Goal: Information Seeking & Learning: Learn about a topic

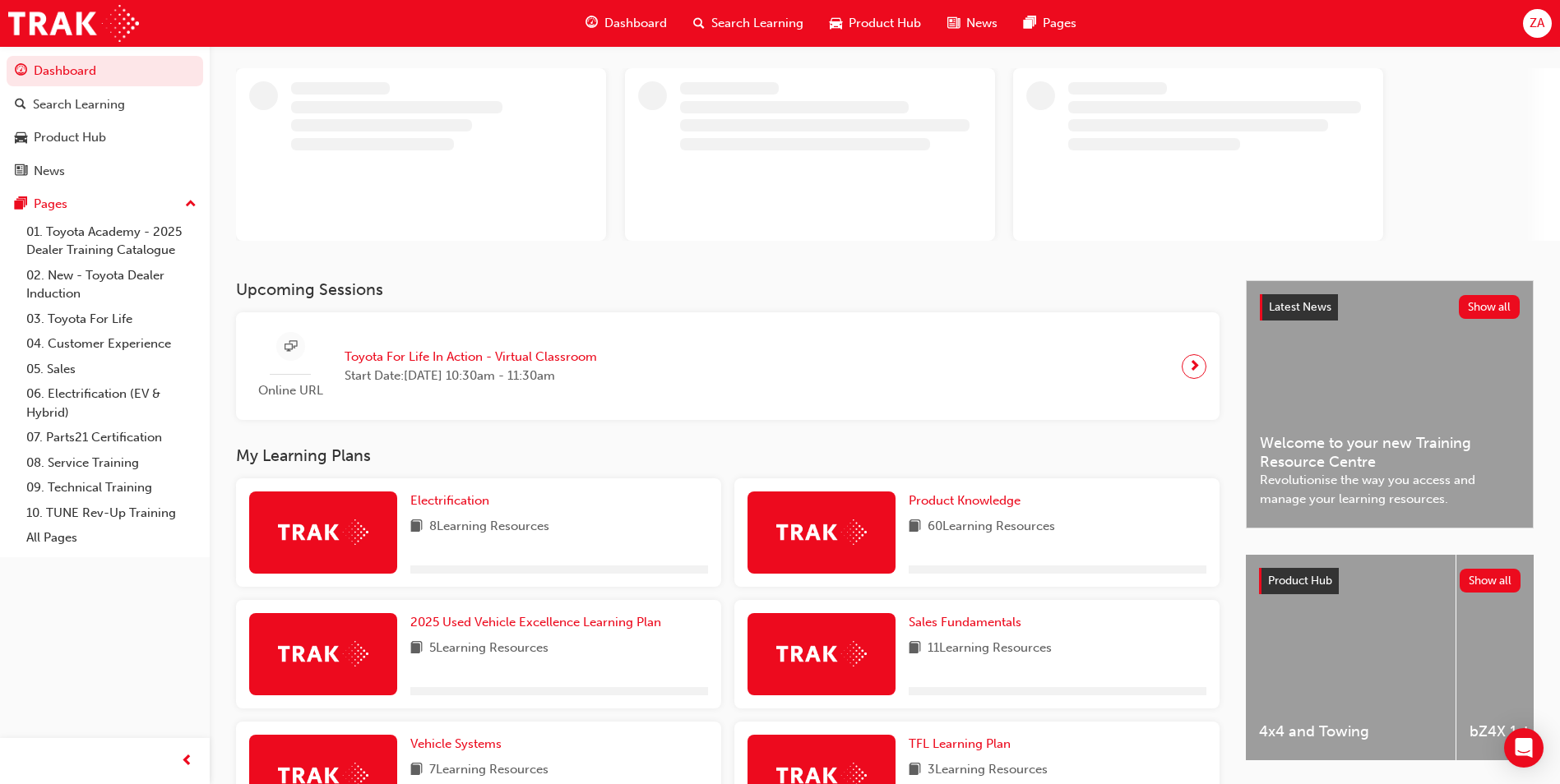
scroll to position [247, 0]
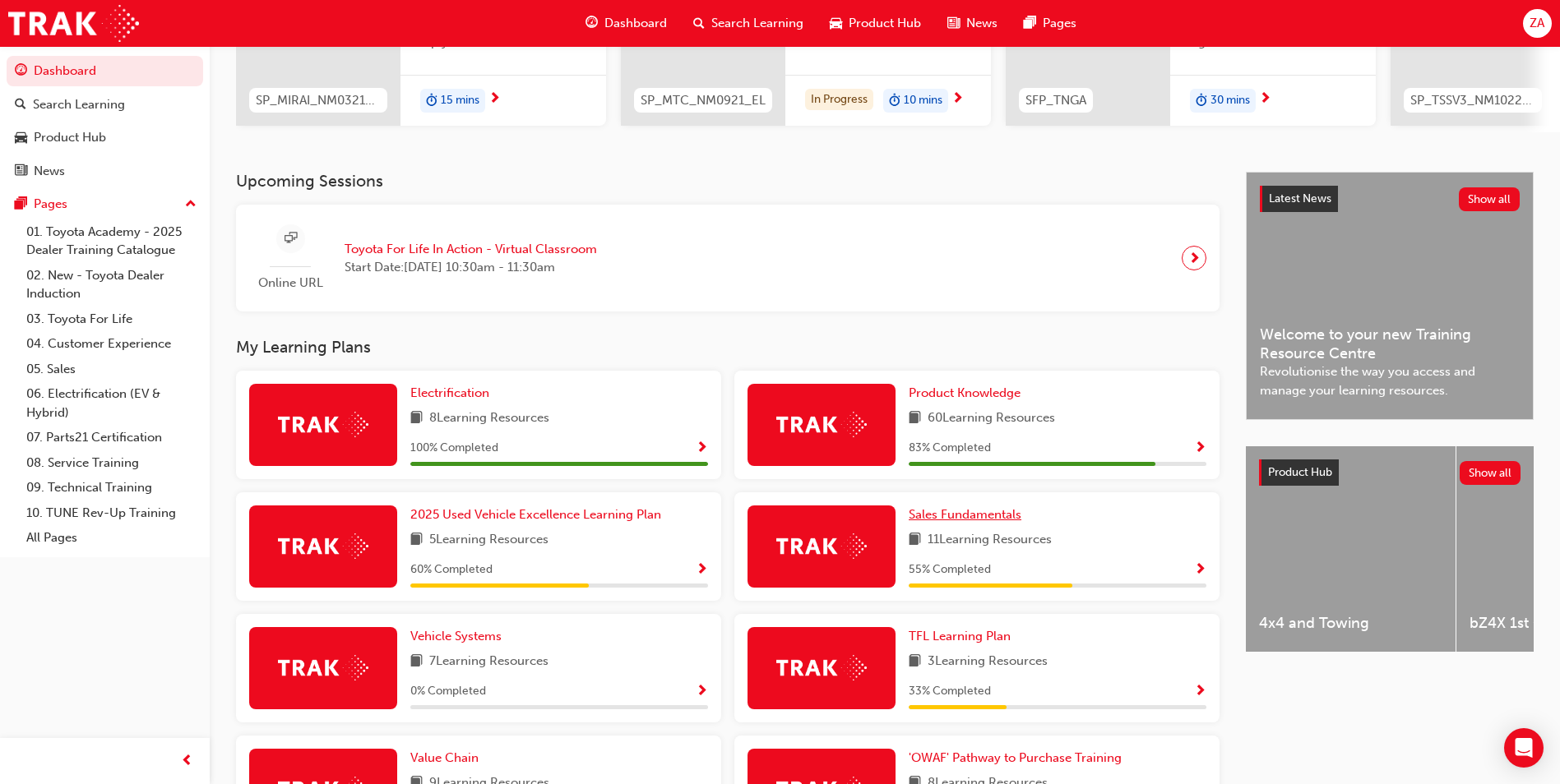
click at [983, 521] on span "Sales Fundamentals" at bounding box center [965, 514] width 113 height 15
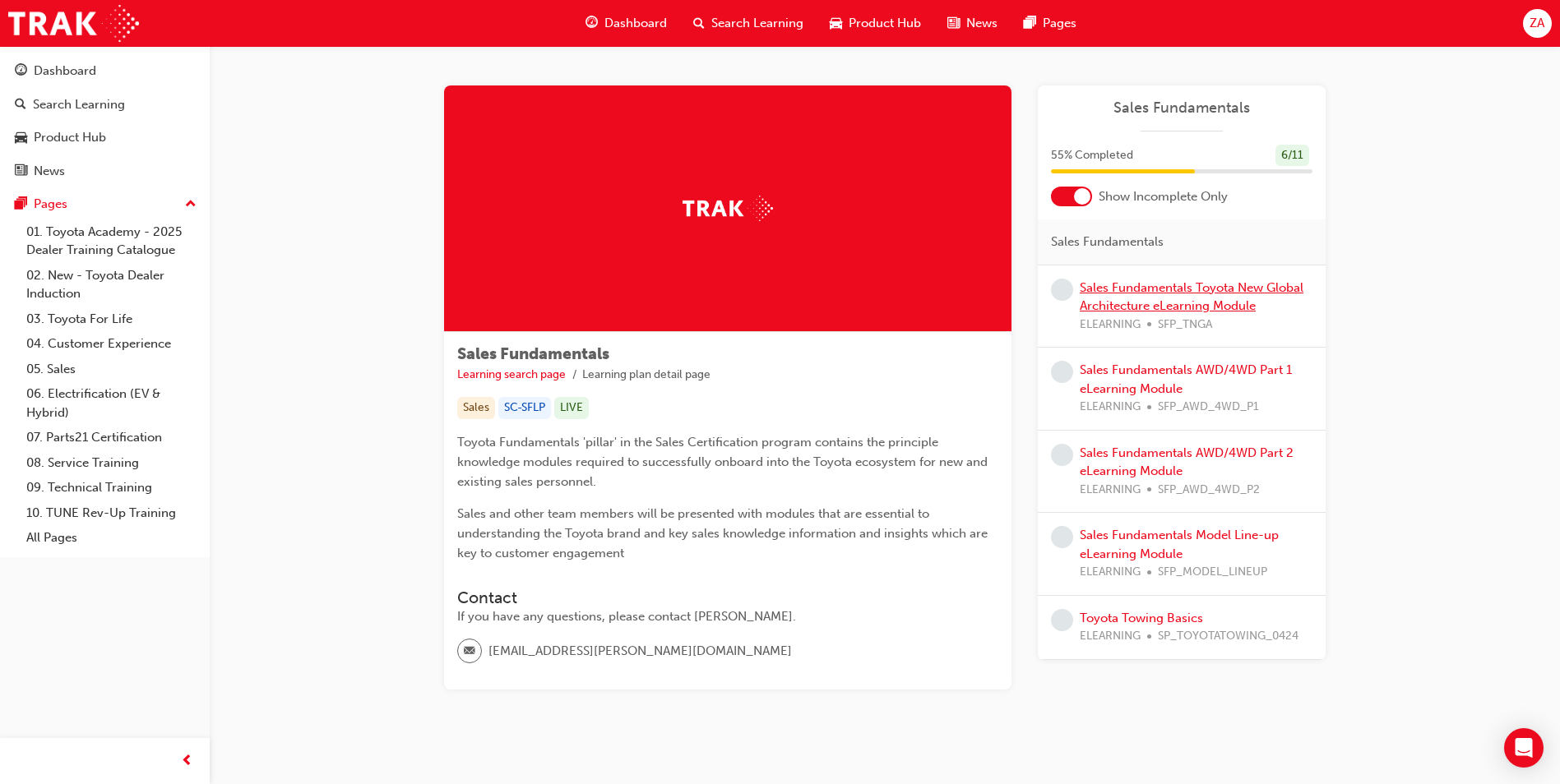
click at [1128, 305] on link "Sales Fundamentals Toyota New Global Architecture eLearning Module" at bounding box center [1192, 298] width 224 height 34
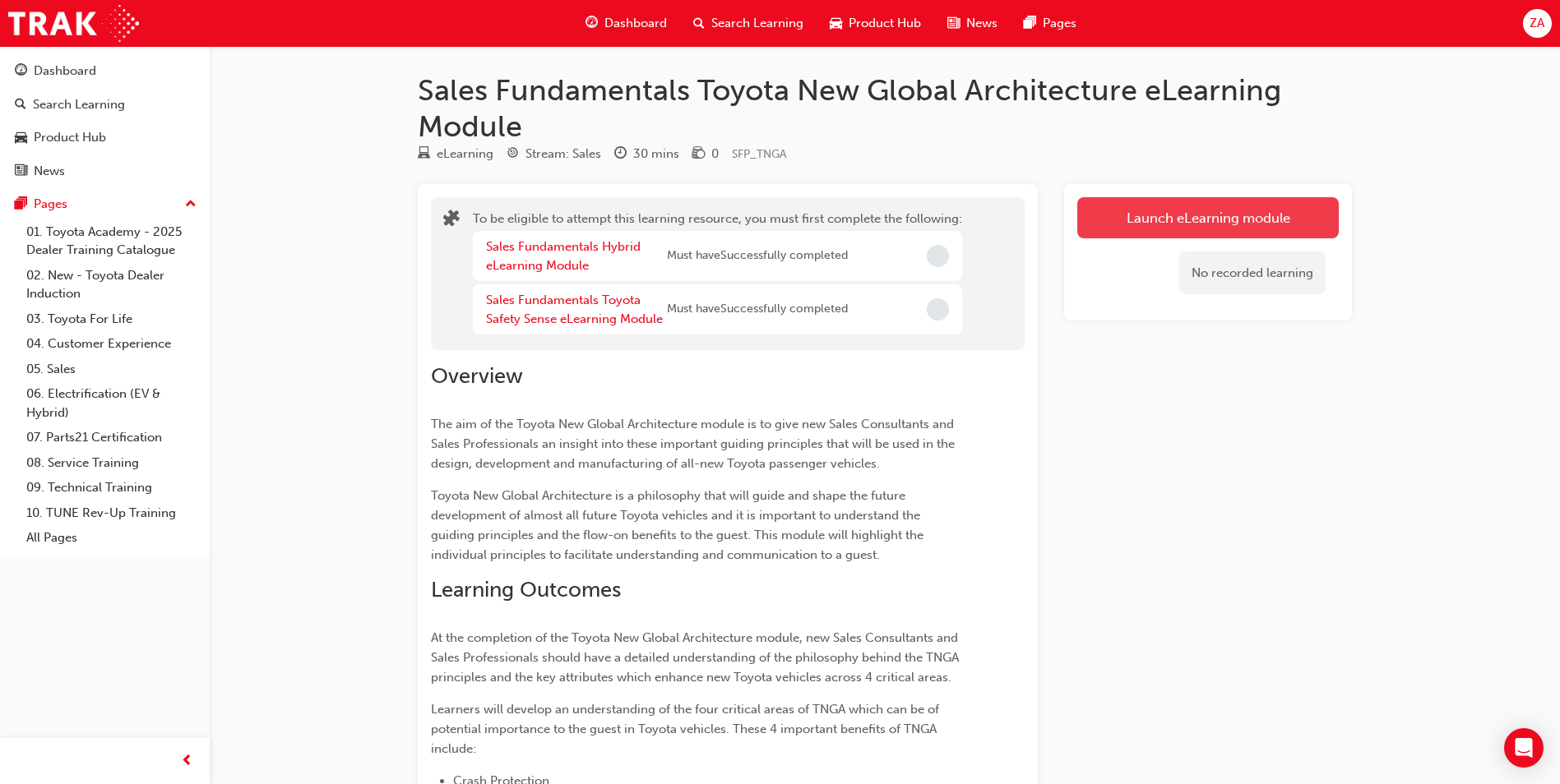
click at [1186, 226] on button "Launch eLearning module" at bounding box center [1208, 218] width 262 height 41
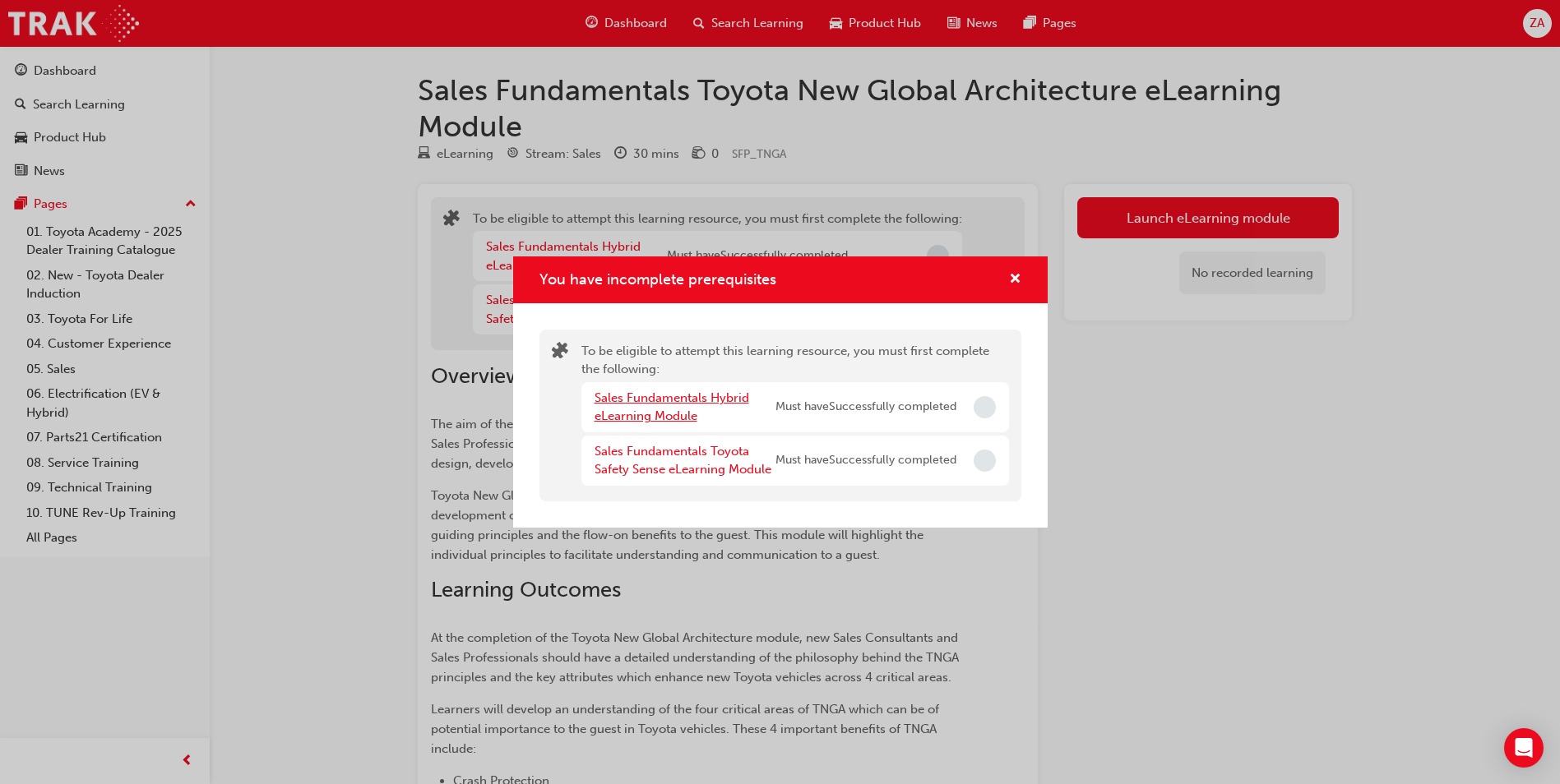
click at [682, 402] on link "Sales Fundamentals Hybrid eLearning Module" at bounding box center [672, 407] width 155 height 34
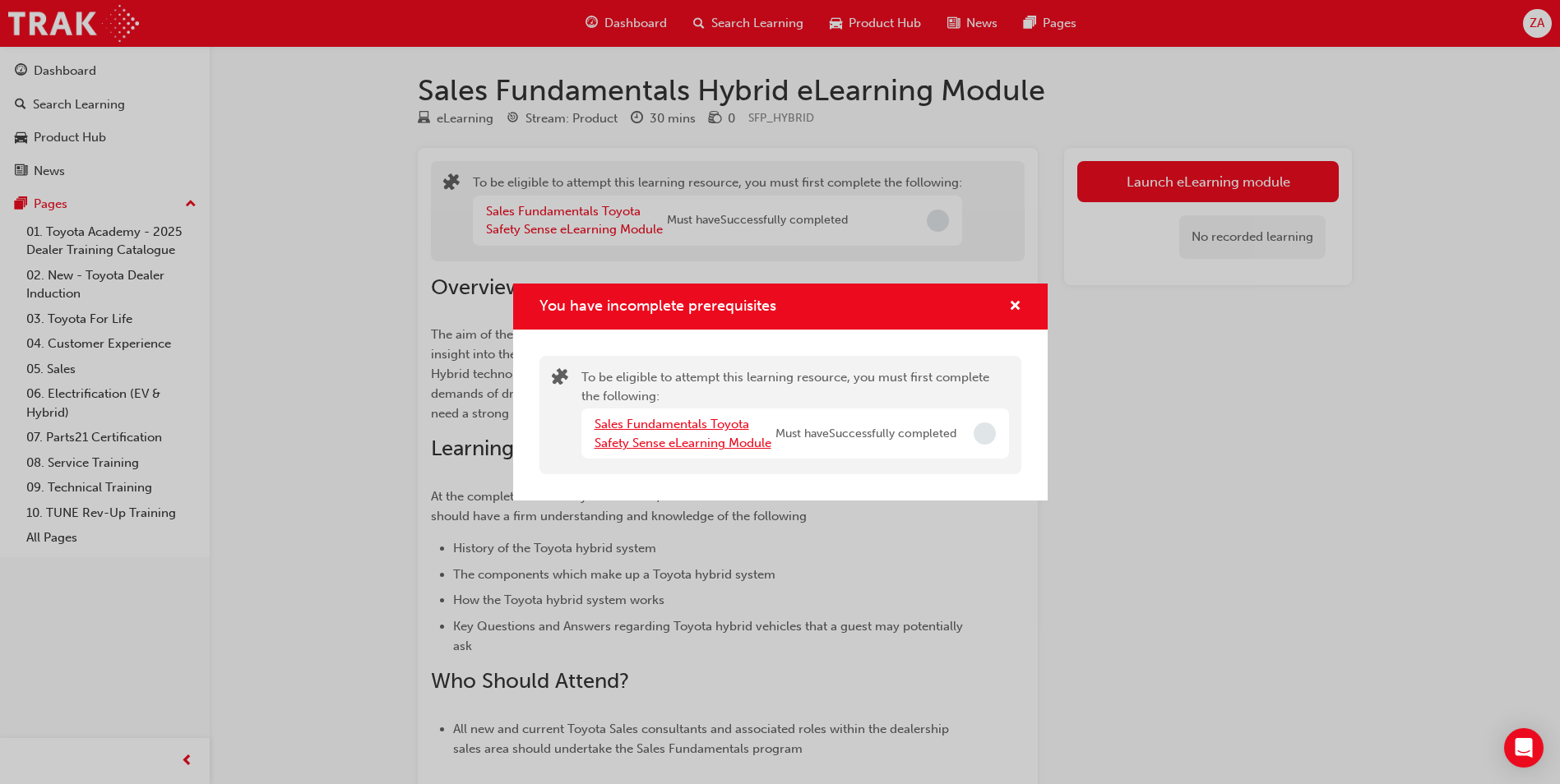
click at [711, 427] on link "Sales Fundamentals Toyota Safety Sense eLearning Module" at bounding box center [683, 433] width 177 height 34
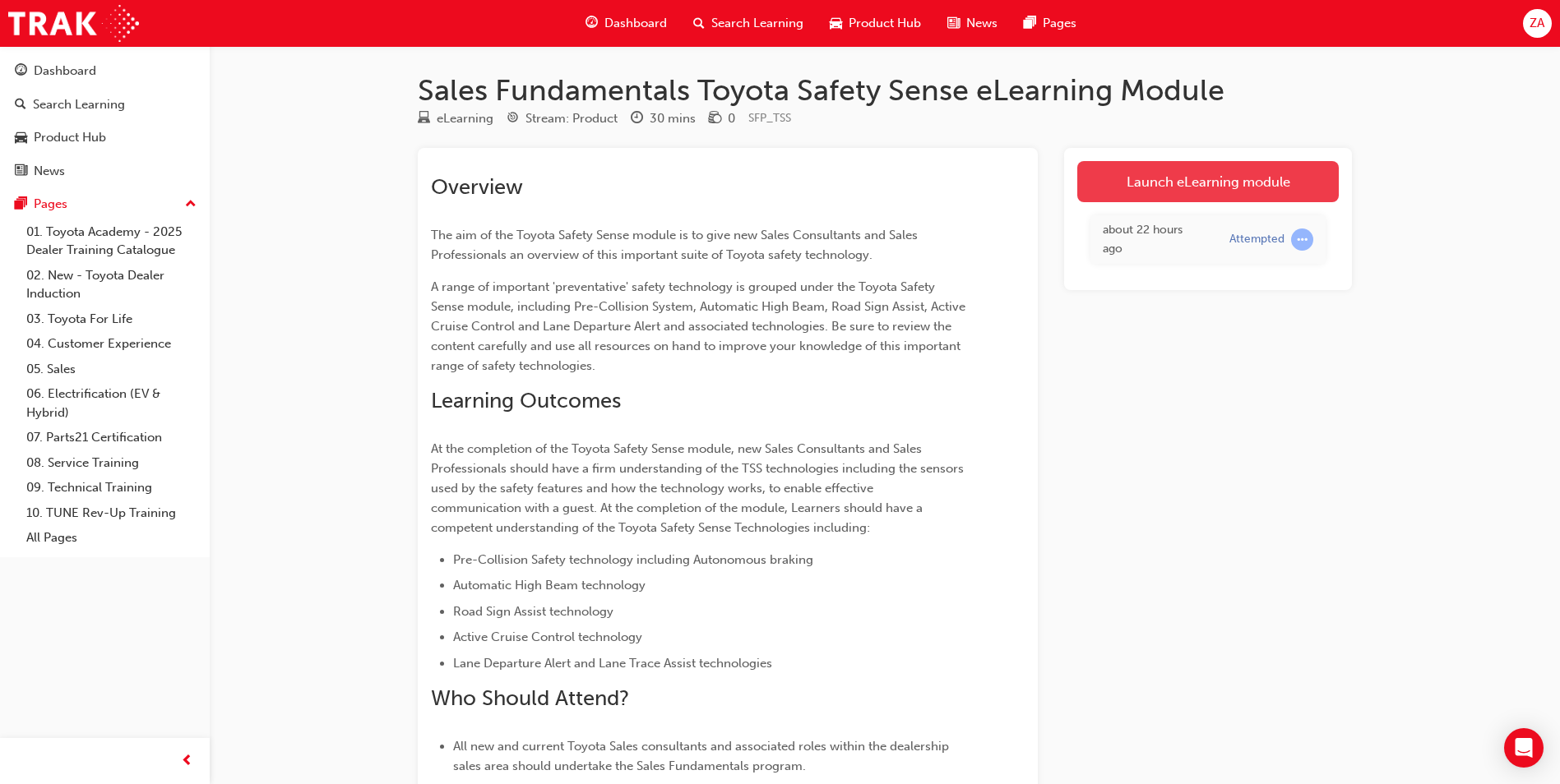
click at [1120, 195] on link "Launch eLearning module" at bounding box center [1208, 181] width 262 height 41
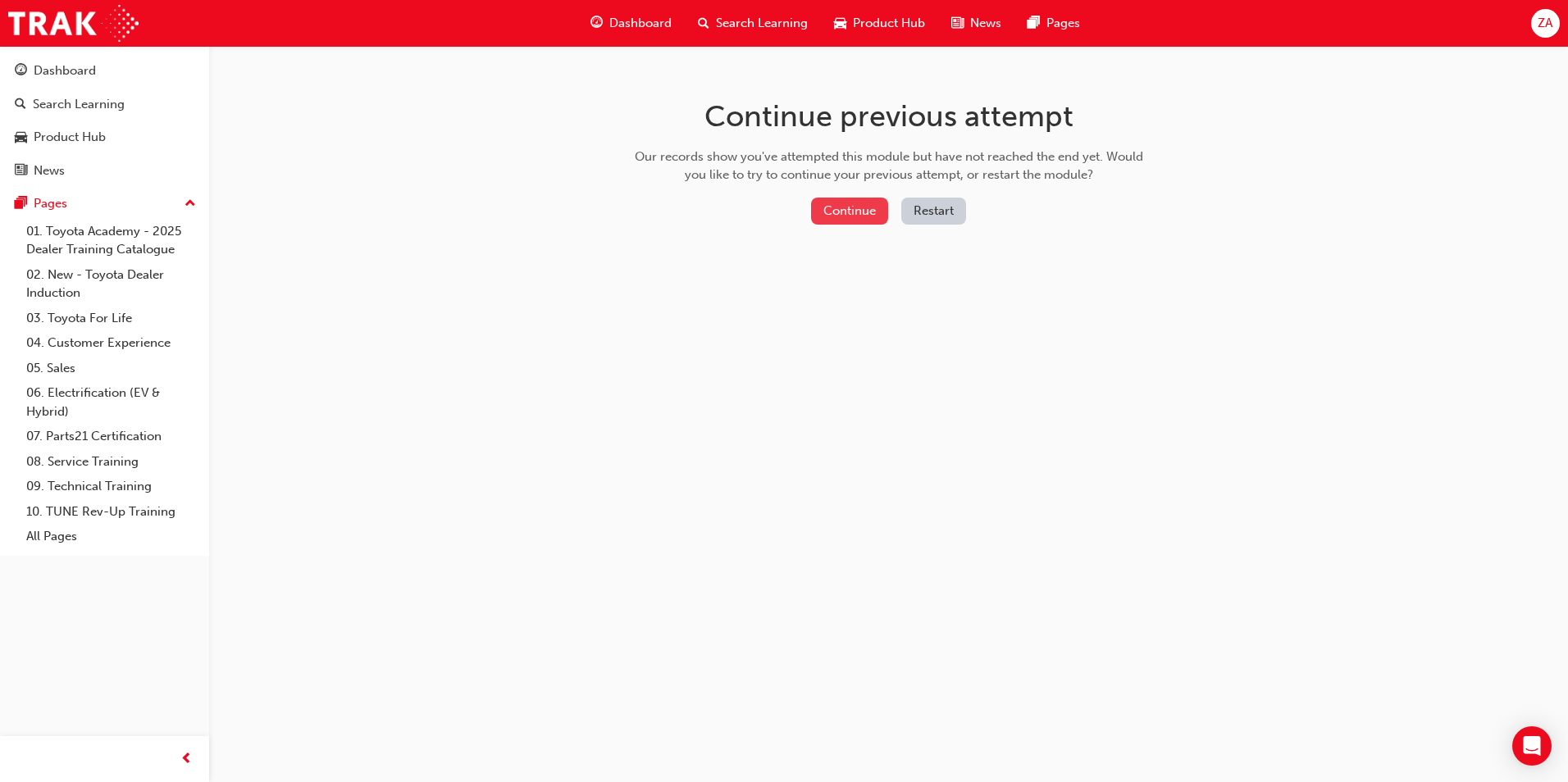
click at [865, 218] on button "Continue" at bounding box center [849, 210] width 77 height 27
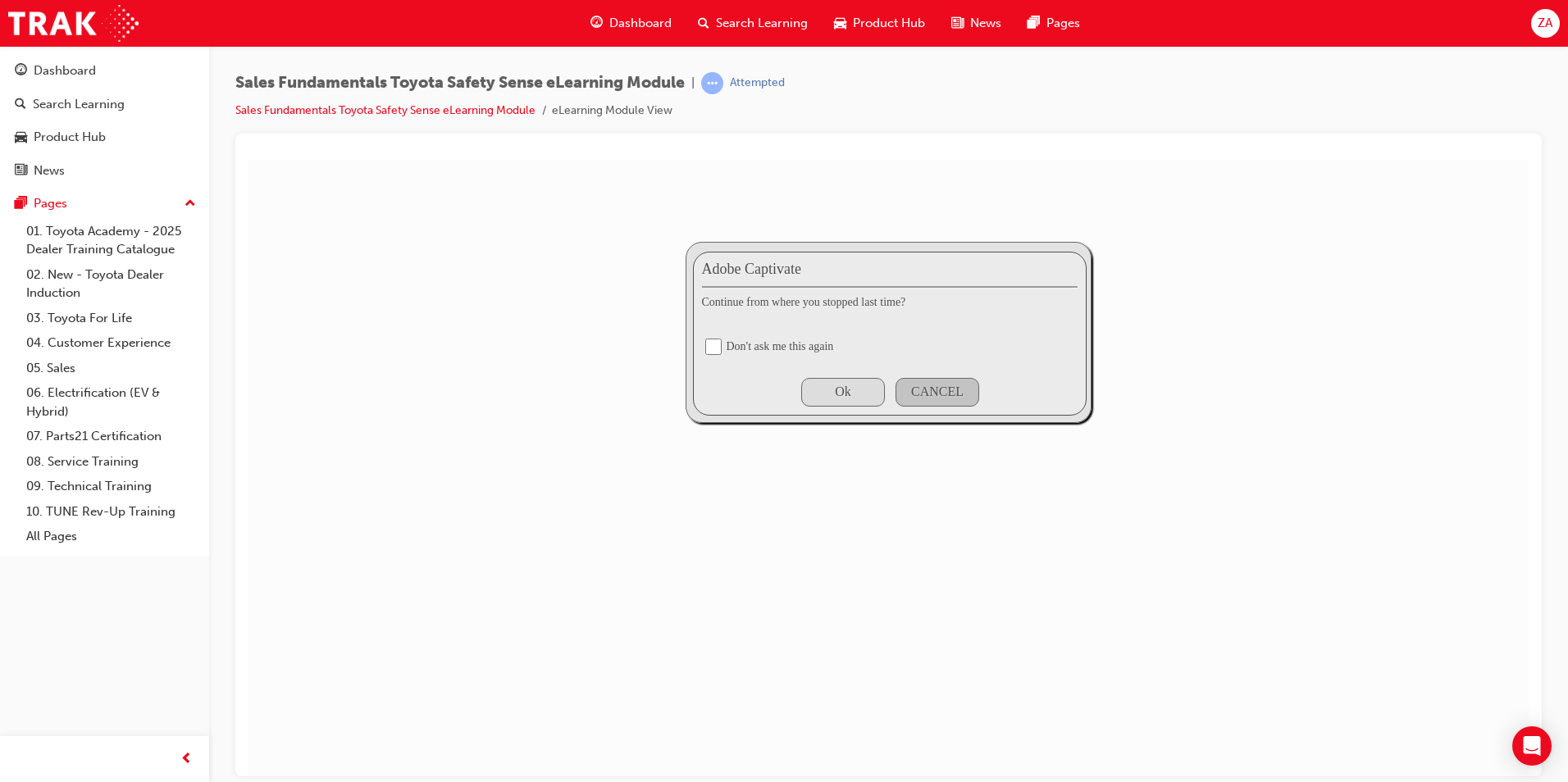
click at [831, 393] on div "Ok" at bounding box center [843, 391] width 84 height 29
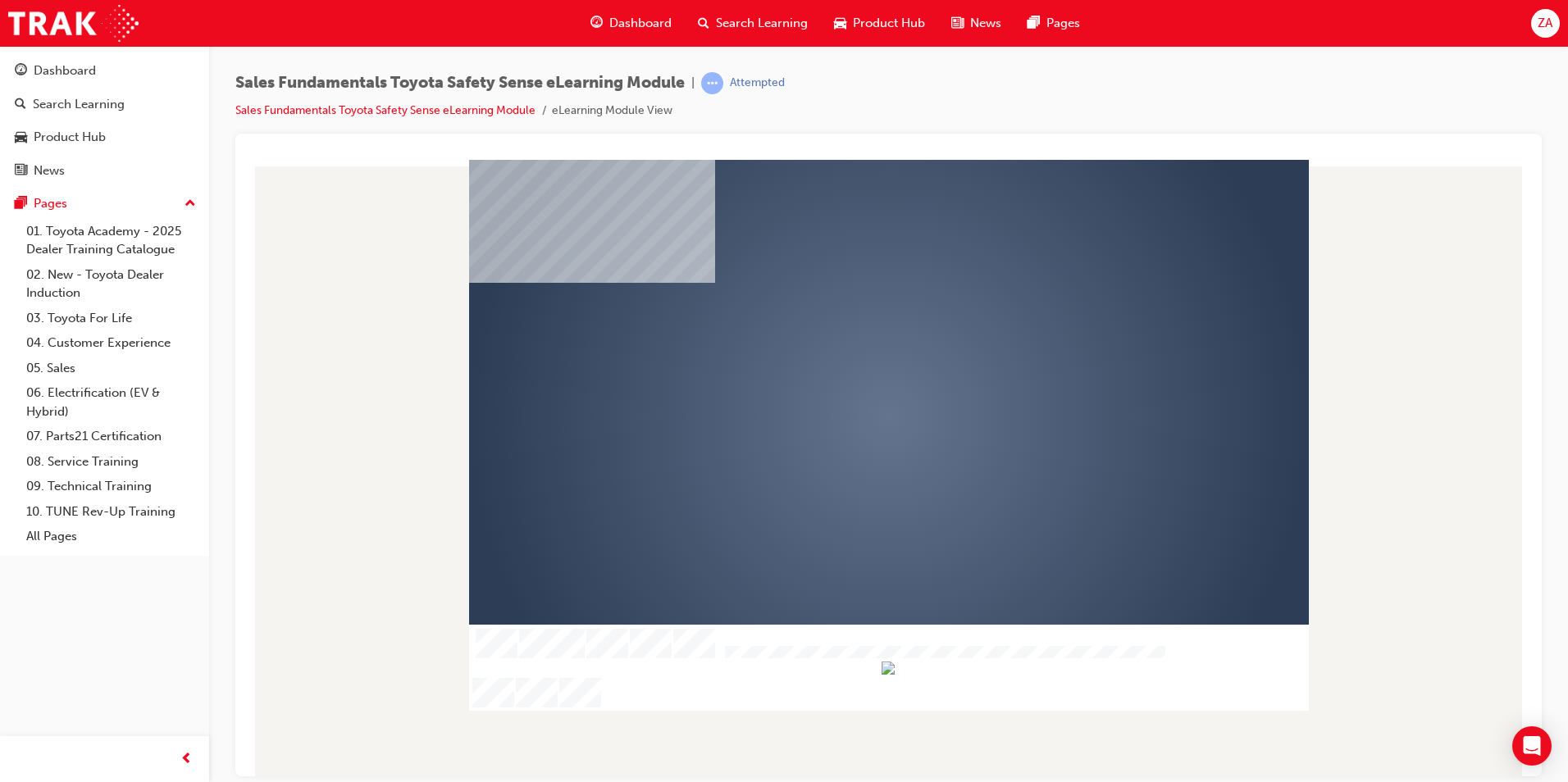
click at [885, 542] on div at bounding box center [889, 434] width 840 height 551
click at [842, 369] on div "play" at bounding box center [842, 369] width 0 height 0
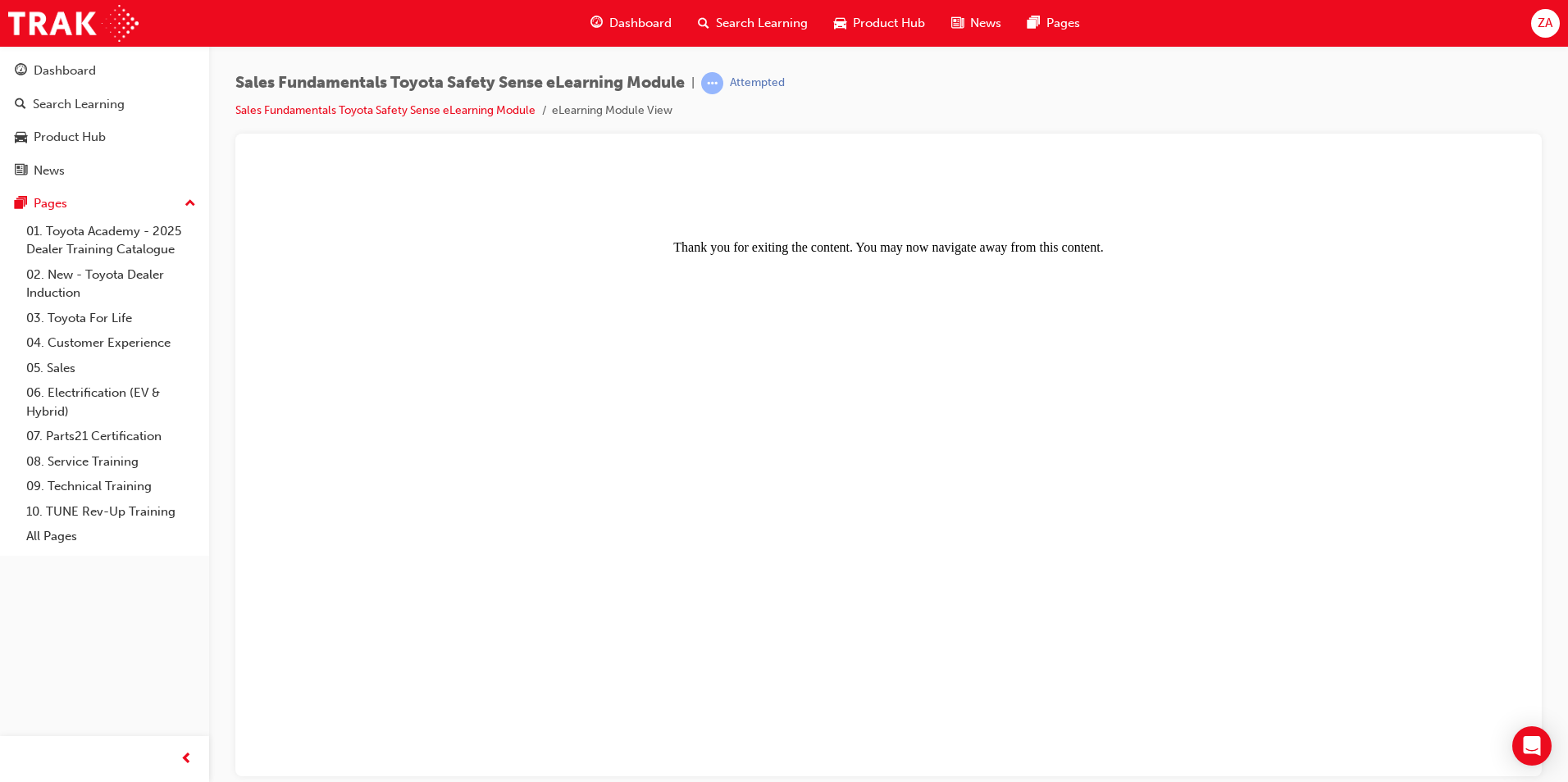
click at [918, 262] on body "Thank you for exiting the content. You may now navigate away from this content." at bounding box center [889, 467] width 1267 height 604
click at [722, 86] on span "learningRecordVerb_ATTEMPT-icon" at bounding box center [712, 83] width 22 height 22
click at [766, 140] on div at bounding box center [888, 454] width 1306 height 643
click at [764, 158] on div at bounding box center [888, 152] width 1280 height 13
click at [649, 24] on span "Dashboard" at bounding box center [641, 23] width 63 height 19
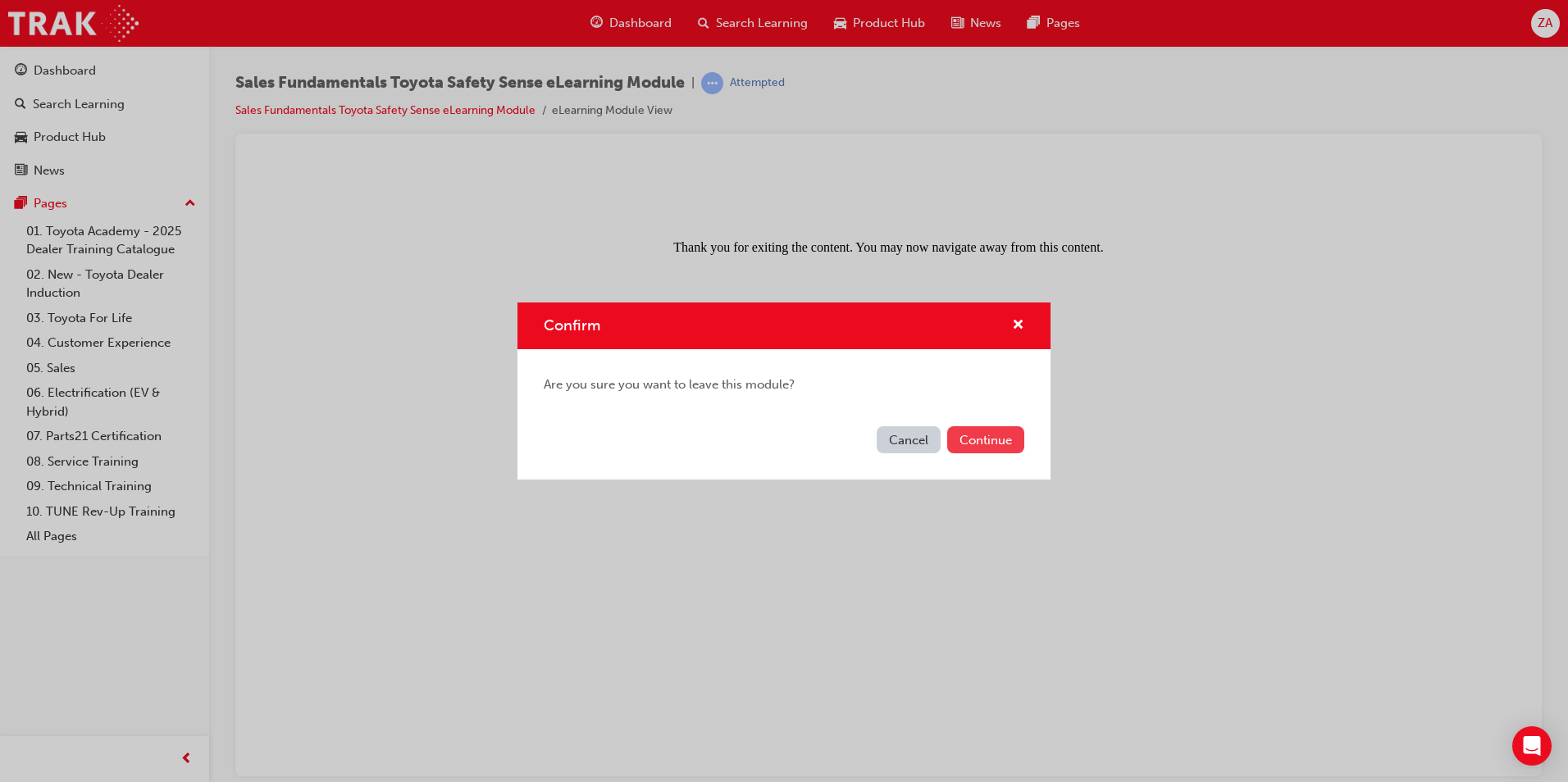
click at [958, 435] on button "Continue" at bounding box center [985, 439] width 77 height 27
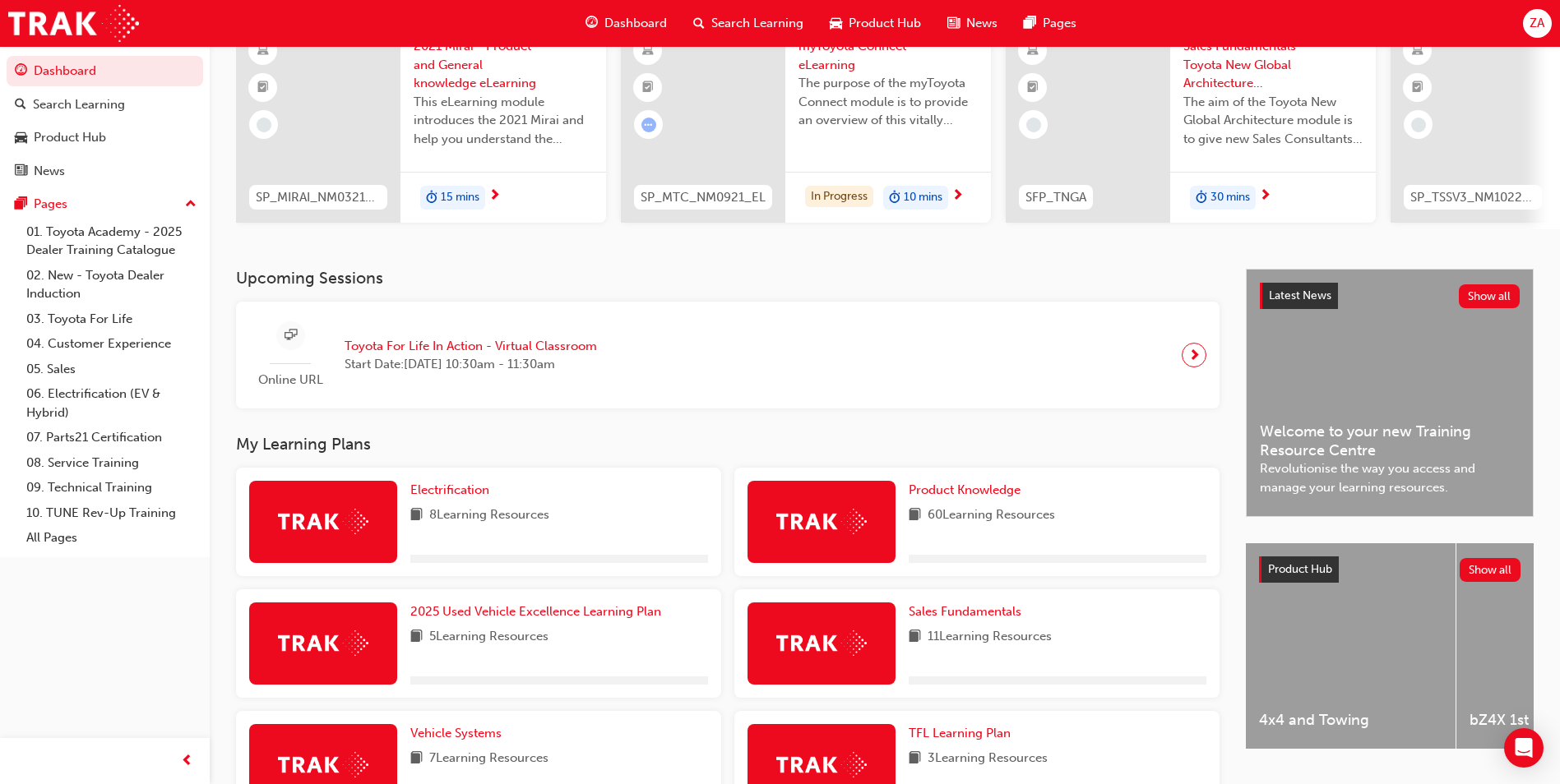
scroll to position [411, 0]
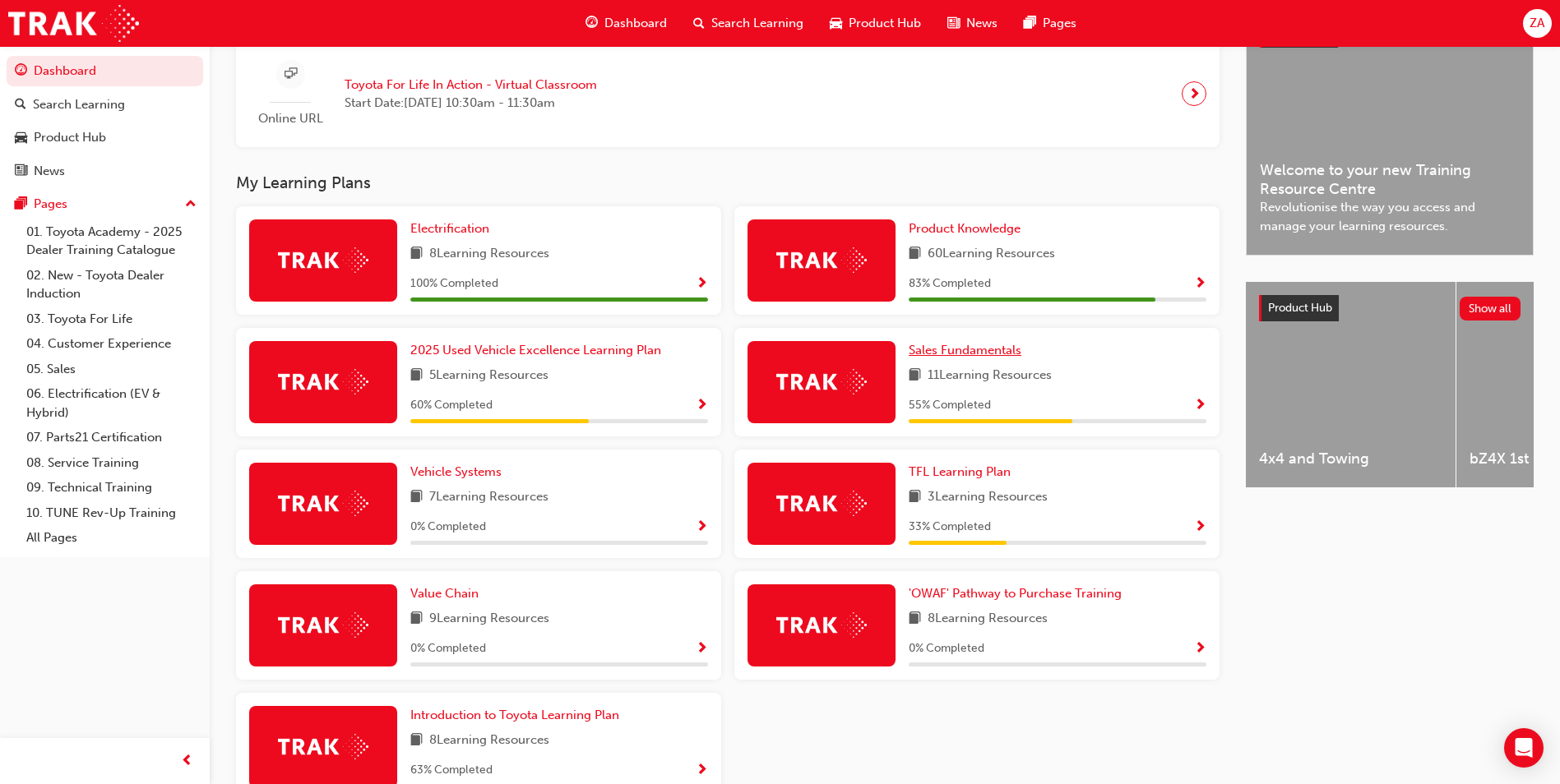
click at [927, 358] on span "Sales Fundamentals" at bounding box center [965, 350] width 113 height 15
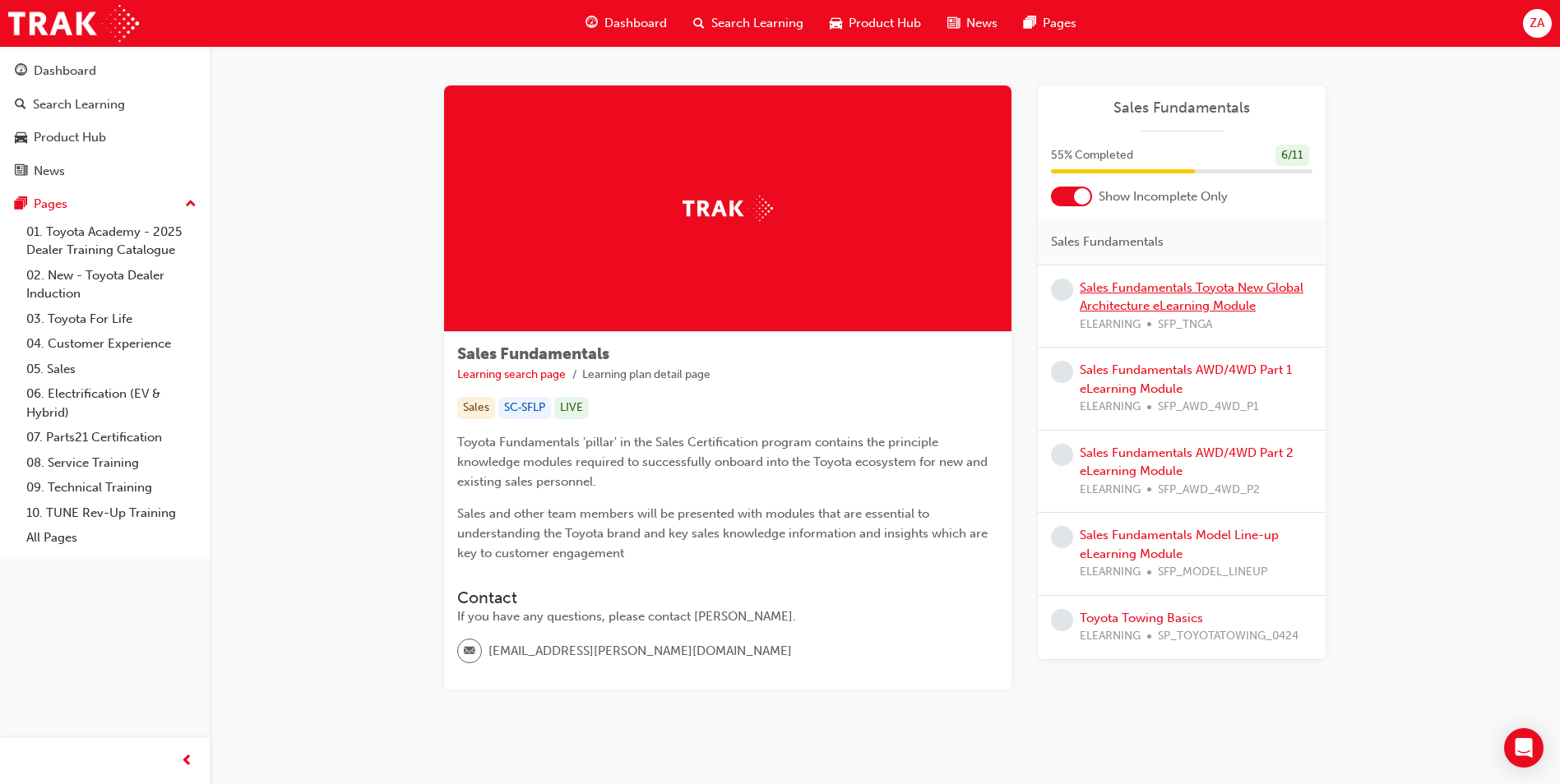
click at [1095, 305] on link "Sales Fundamentals Toyota New Global Architecture eLearning Module" at bounding box center [1192, 298] width 224 height 34
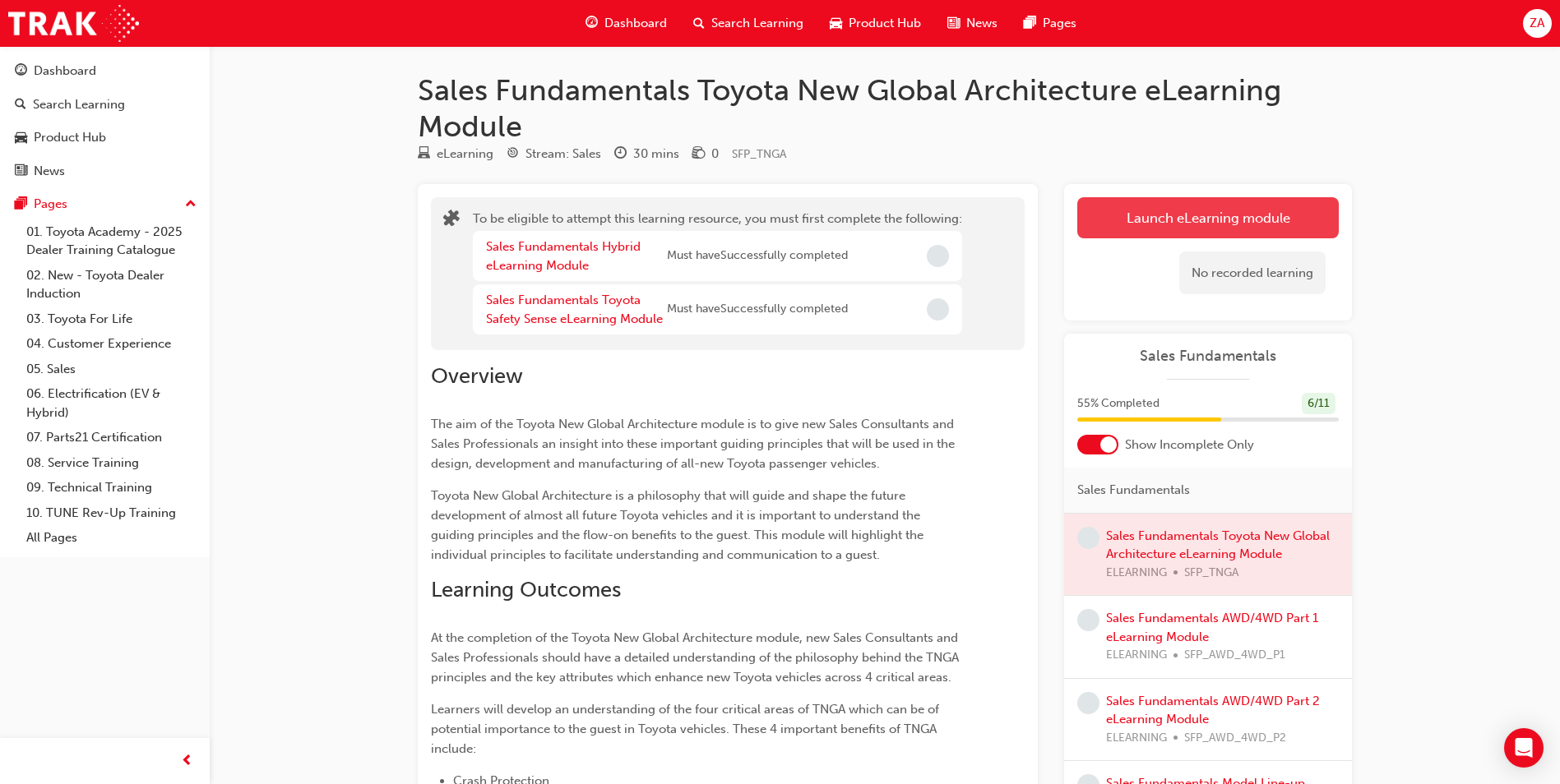
click at [1128, 222] on button "Launch eLearning module" at bounding box center [1208, 218] width 262 height 41
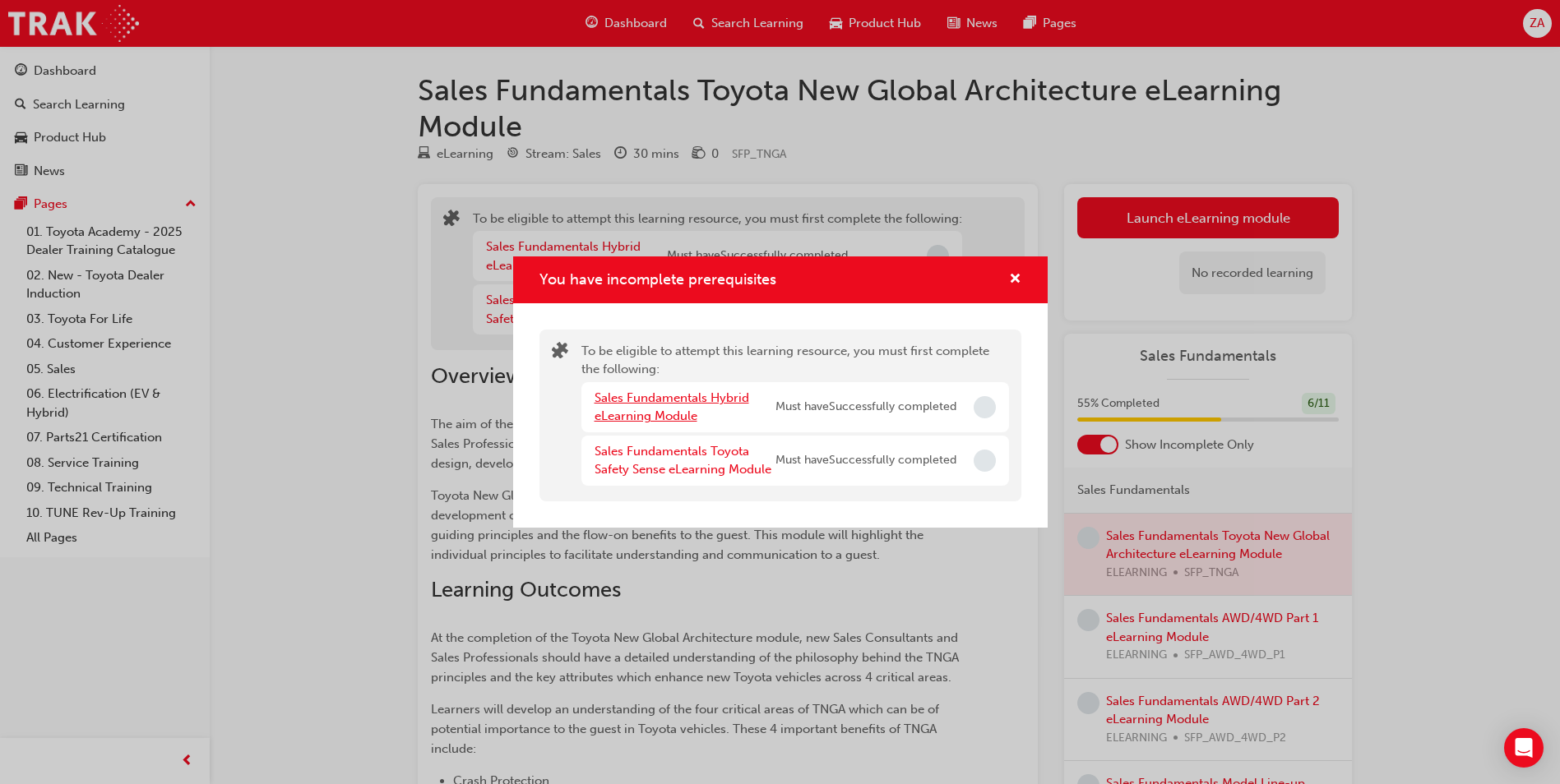
click at [682, 398] on link "Sales Fundamentals Hybrid eLearning Module" at bounding box center [672, 407] width 155 height 34
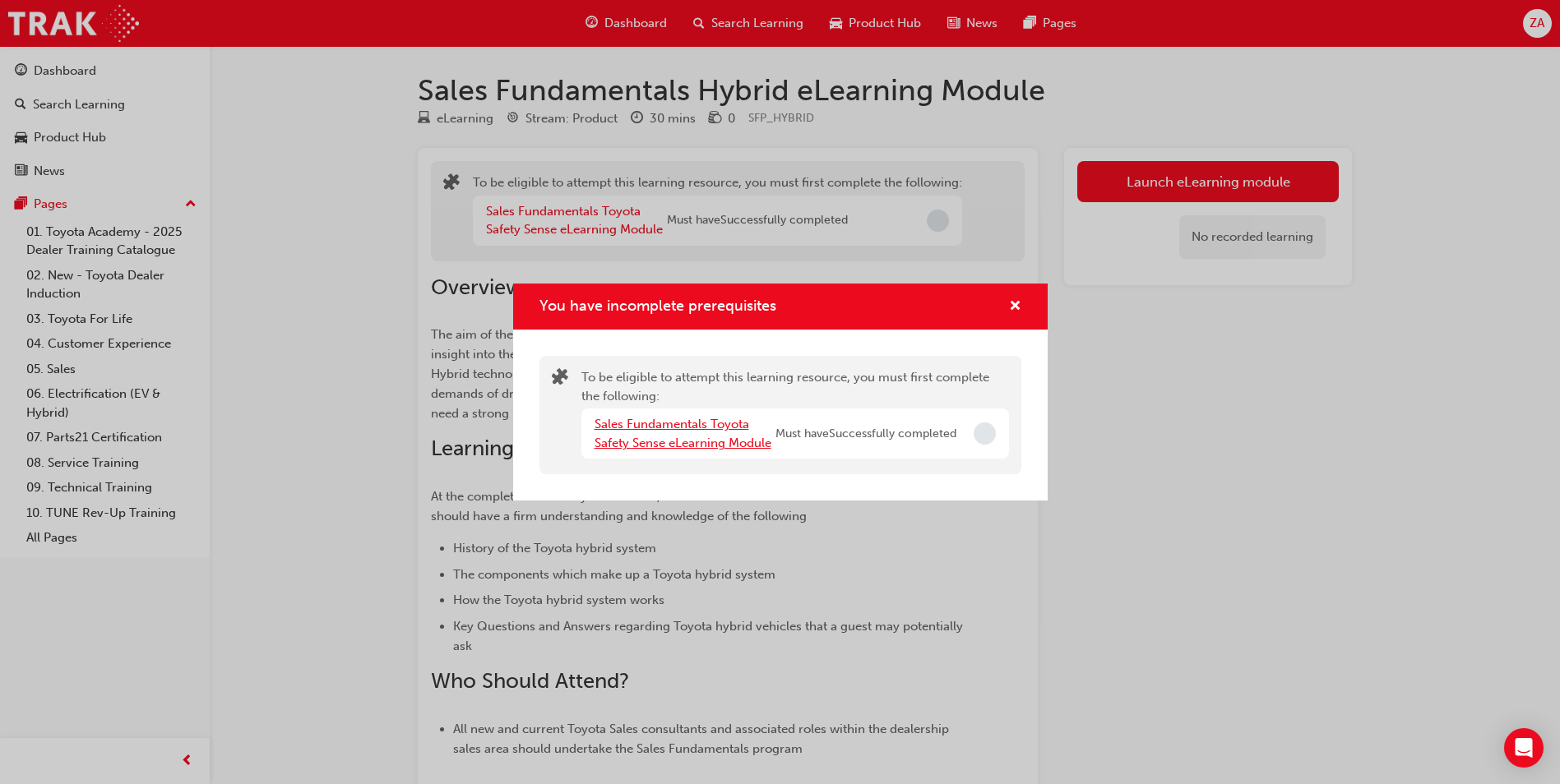
click at [697, 435] on link "Sales Fundamentals Toyota Safety Sense eLearning Module" at bounding box center [683, 433] width 177 height 34
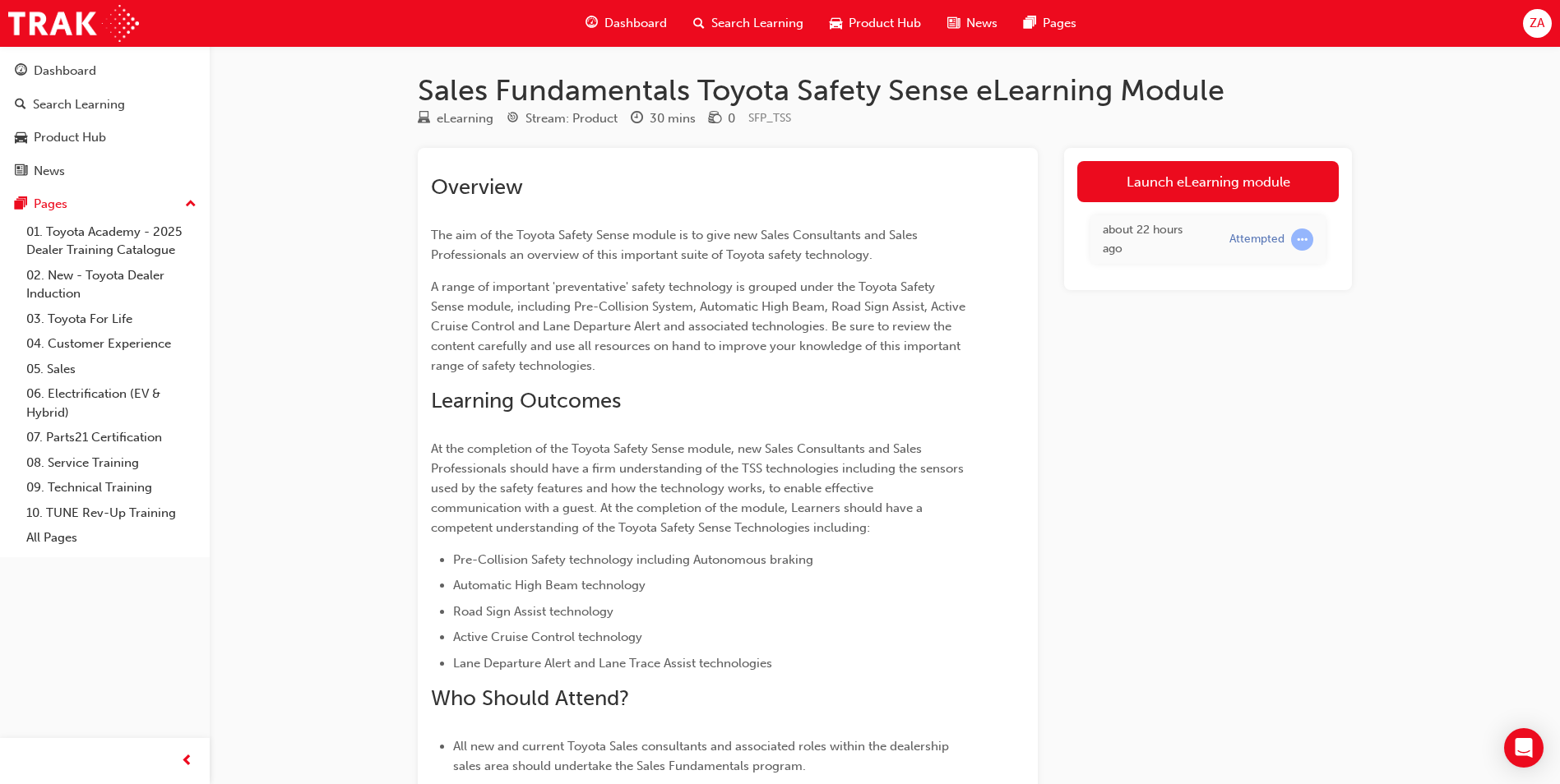
click at [1223, 179] on link "Launch eLearning module" at bounding box center [1208, 181] width 262 height 41
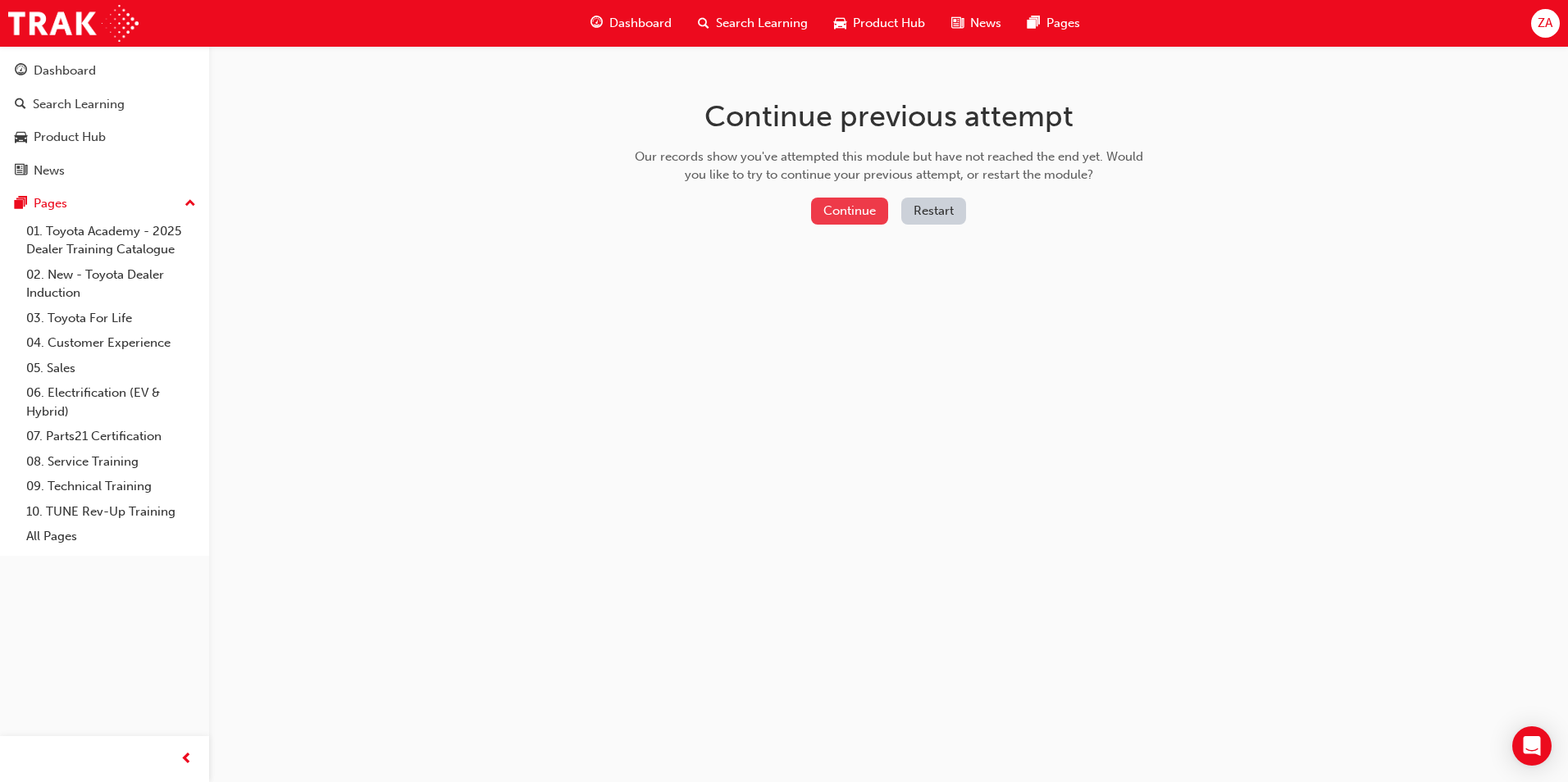
click at [879, 215] on button "Continue" at bounding box center [849, 210] width 77 height 27
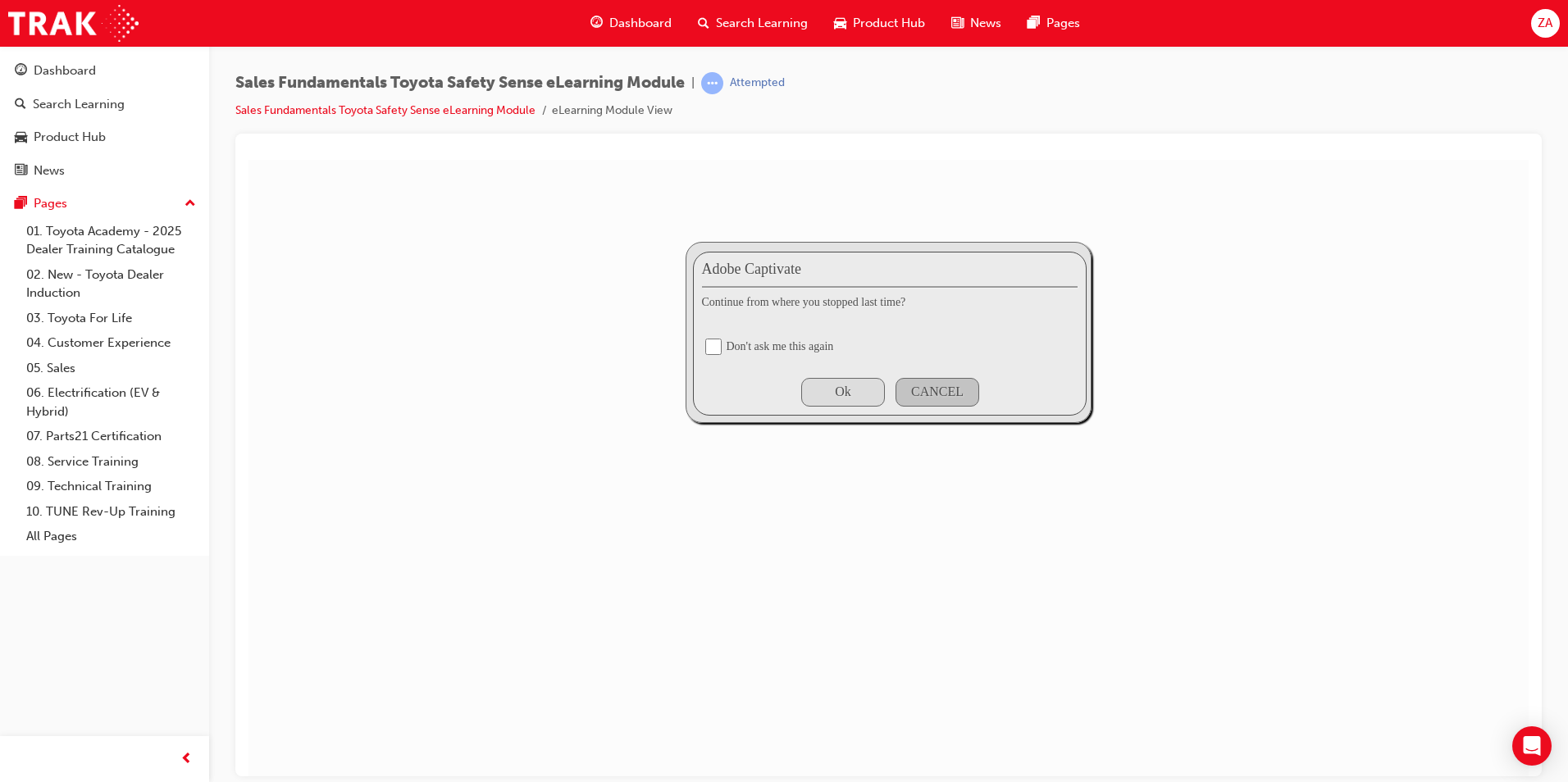
click at [861, 396] on div "Ok" at bounding box center [843, 391] width 84 height 29
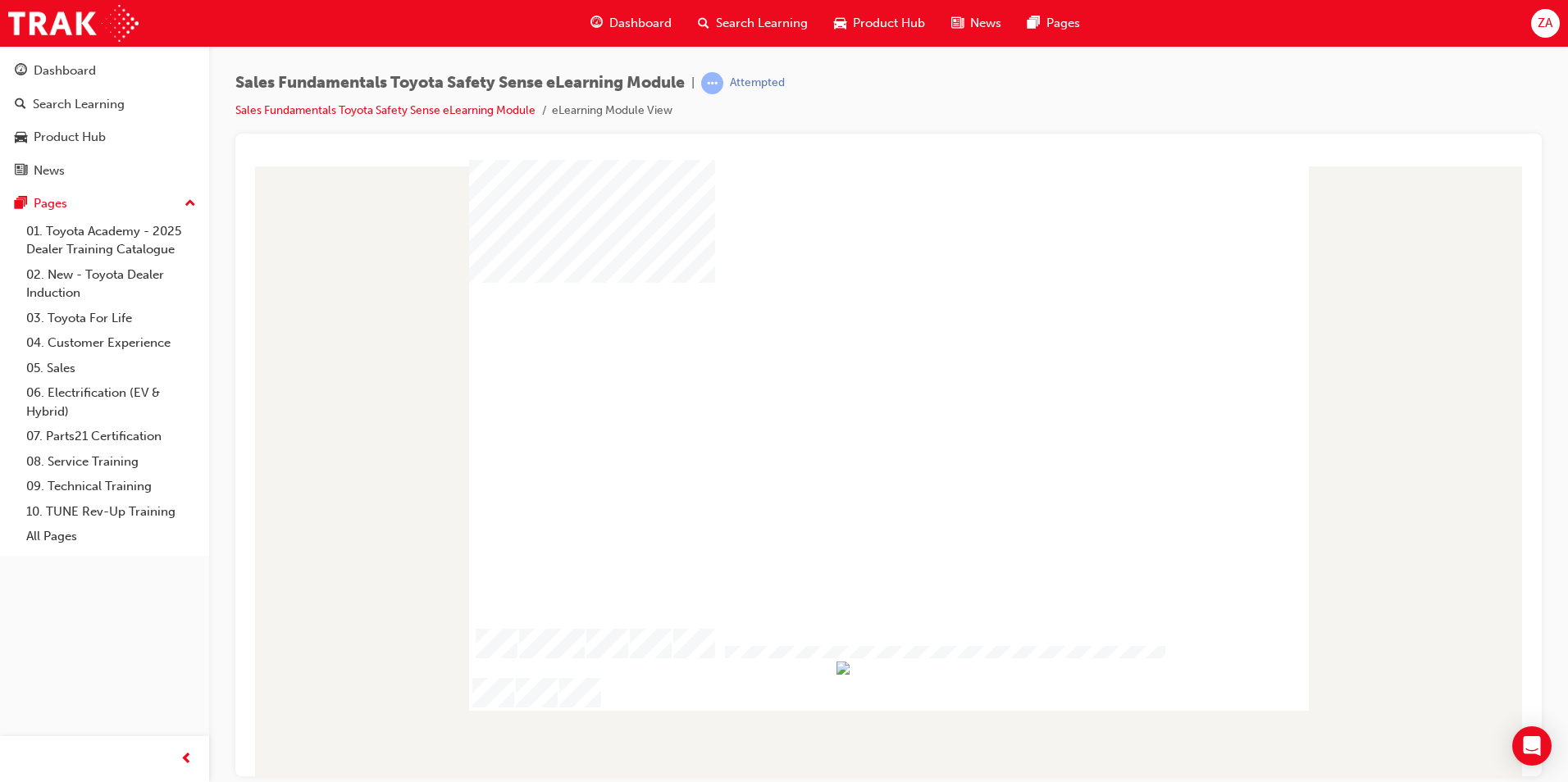
click at [842, 369] on div "play" at bounding box center [842, 369] width 0 height 0
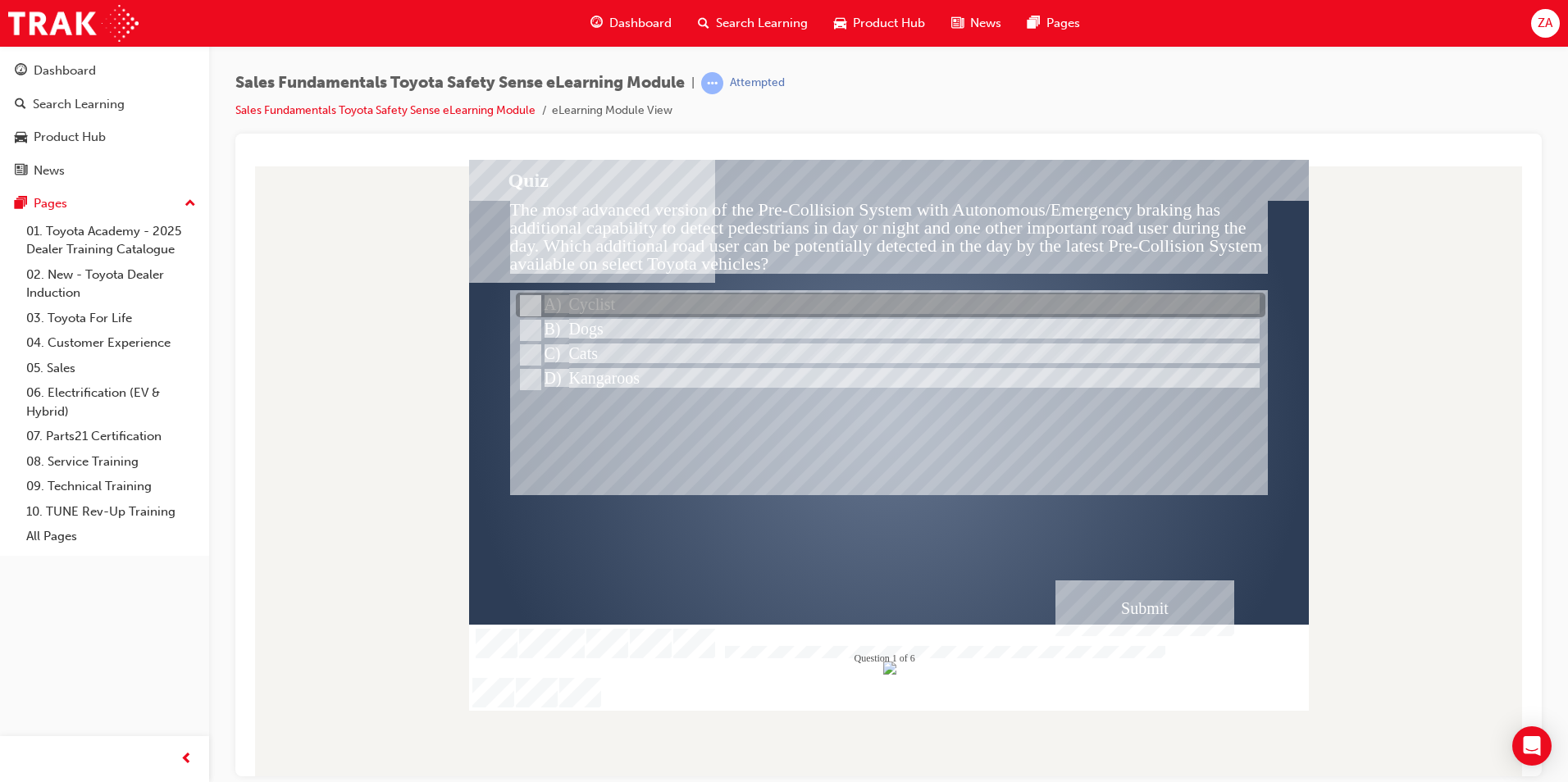
click at [644, 310] on div at bounding box center [891, 306] width 749 height 25
radio input "true"
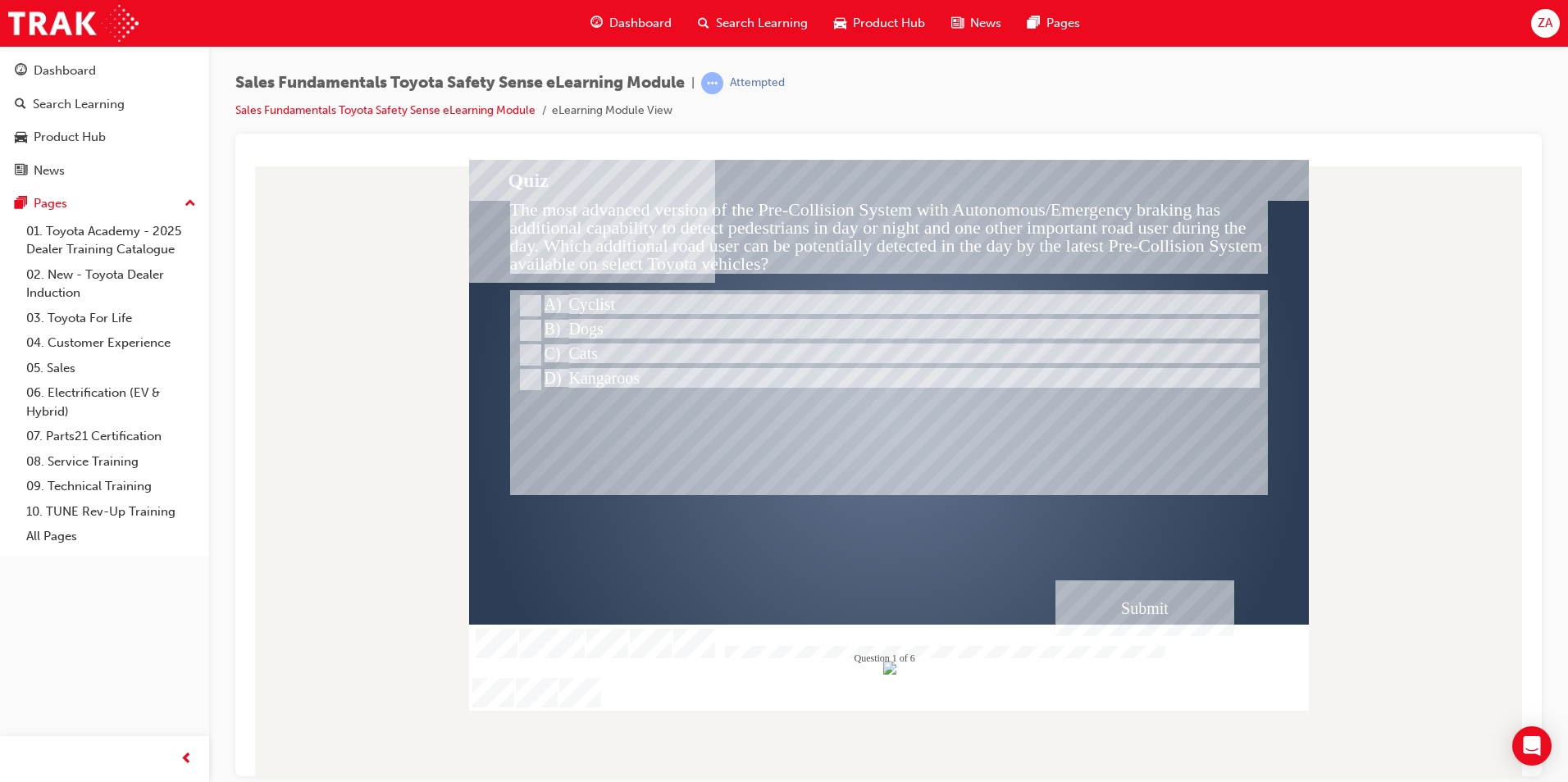
click at [1144, 589] on div "Submit" at bounding box center [1144, 608] width 178 height 56
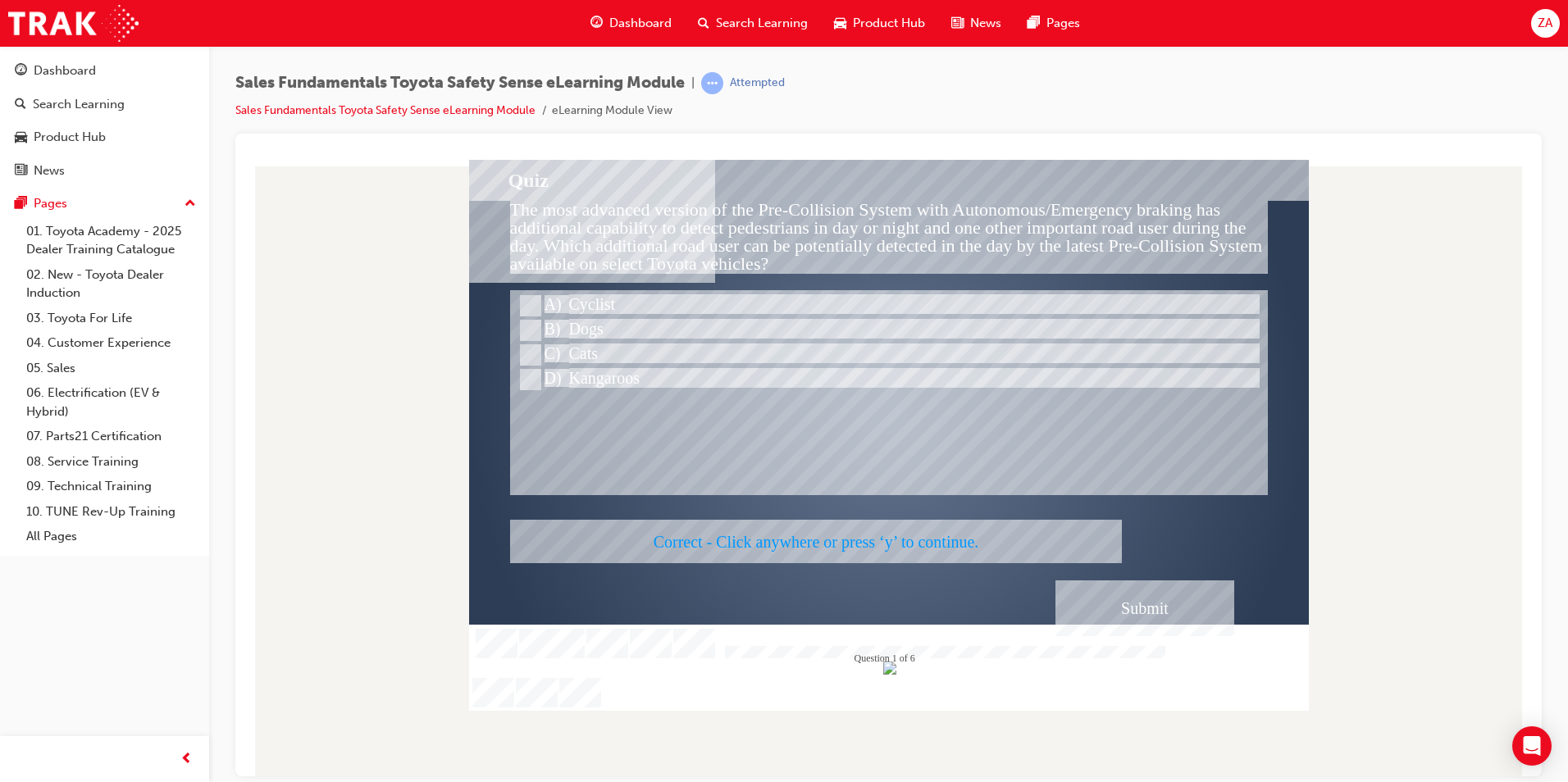
click at [1231, 608] on div at bounding box center [889, 434] width 840 height 551
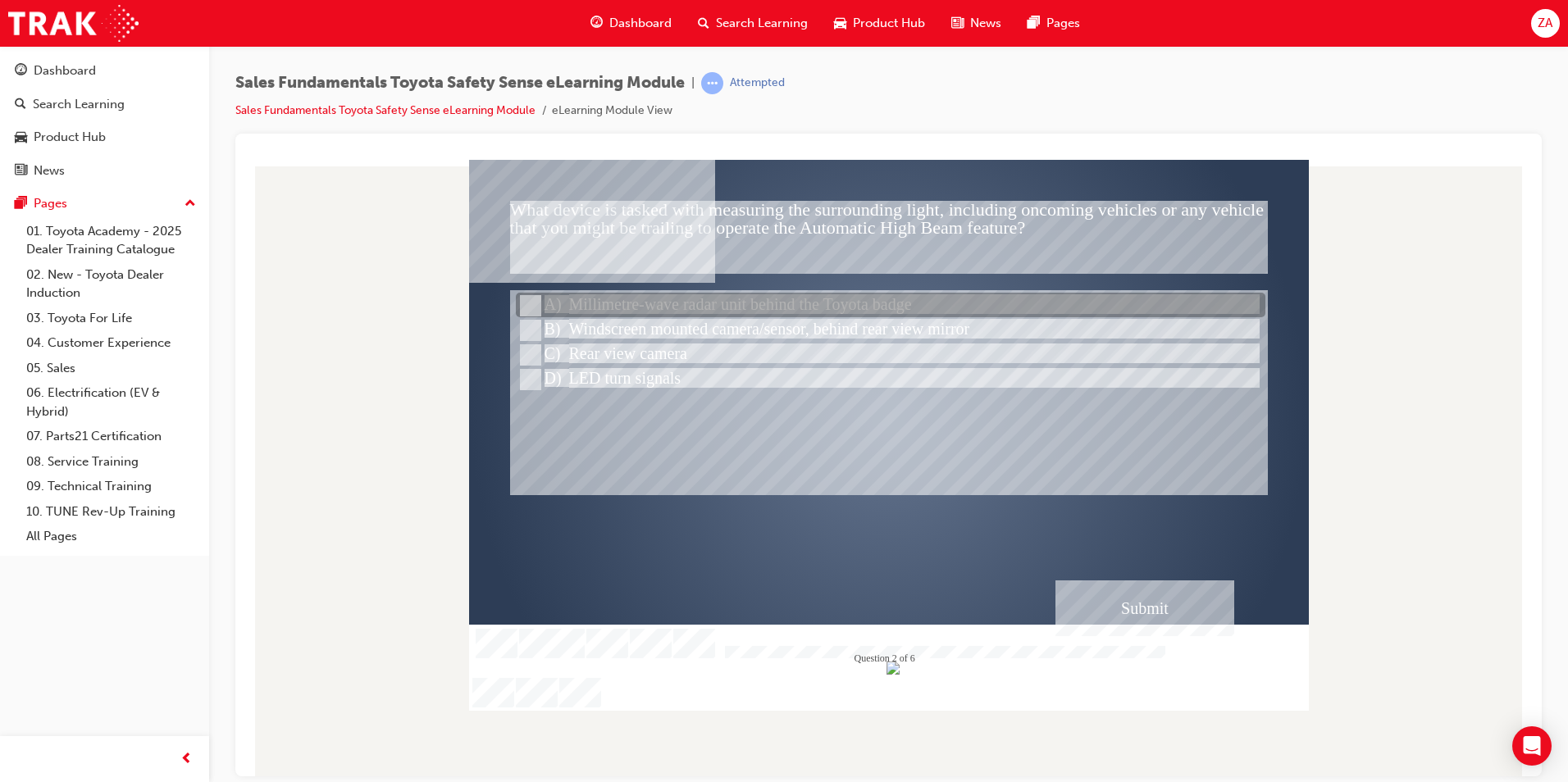
click at [642, 313] on div at bounding box center [891, 306] width 749 height 25
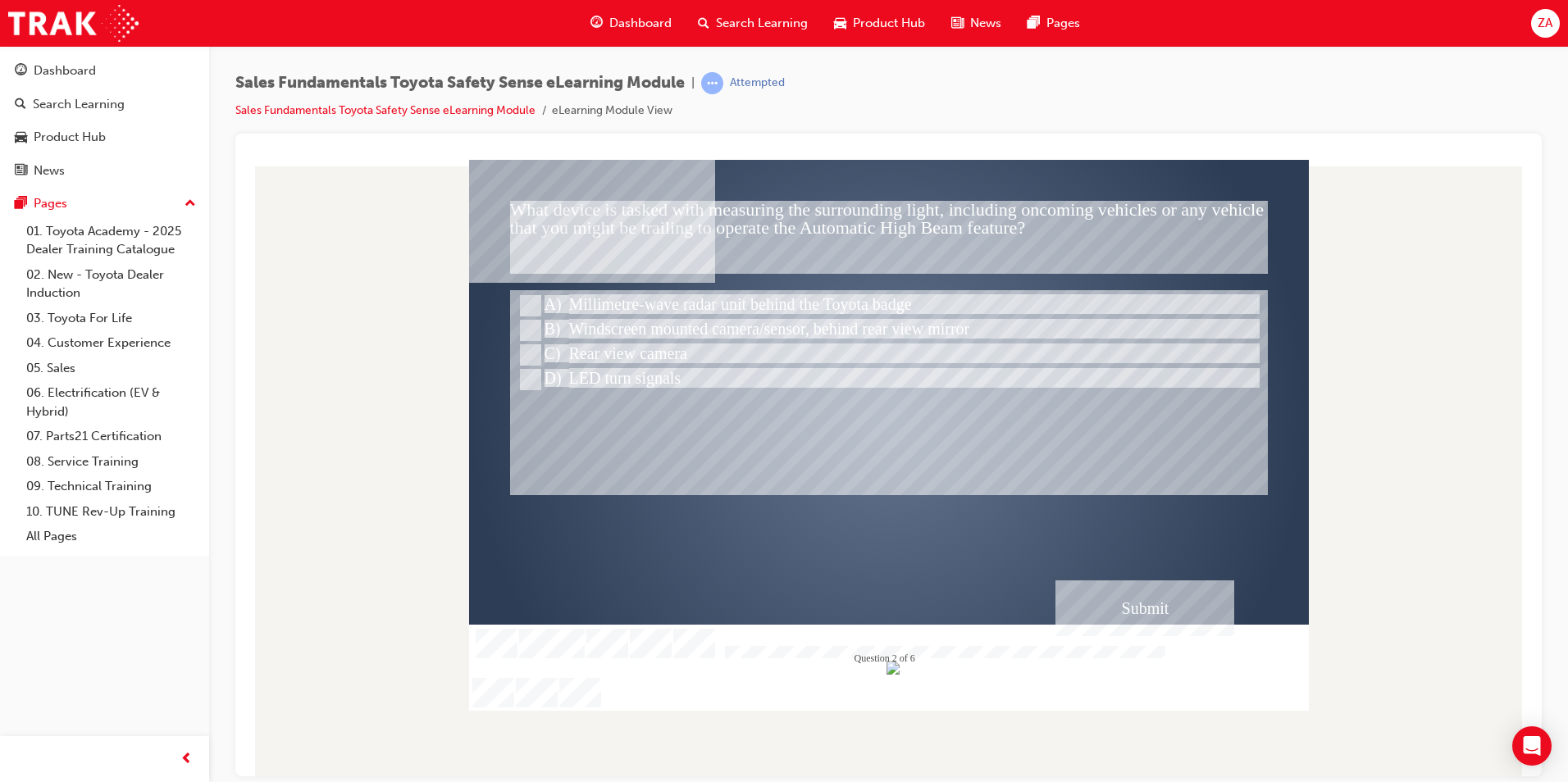
click at [1095, 601] on div "Submit" at bounding box center [1144, 608] width 178 height 56
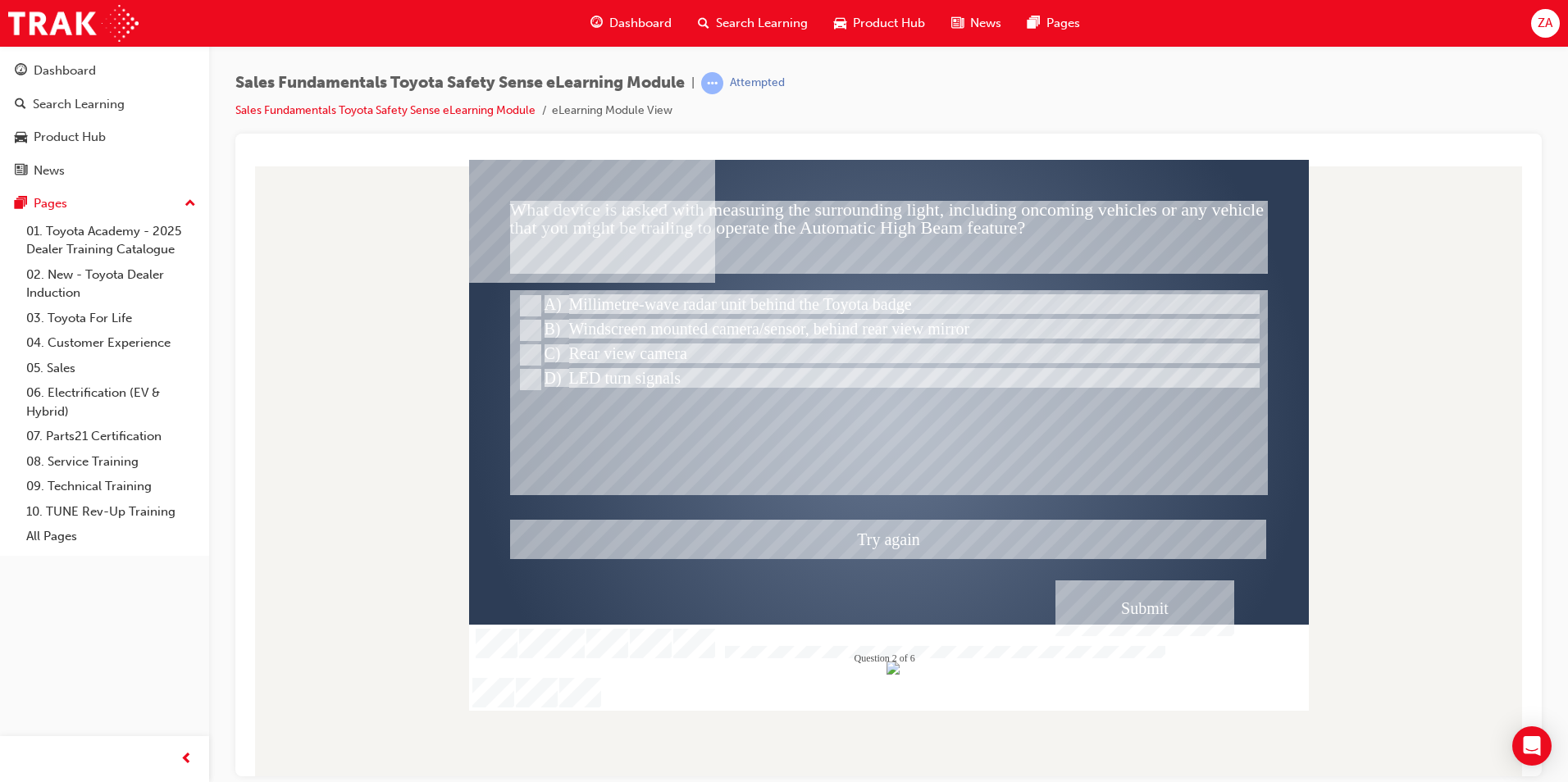
click at [575, 328] on div at bounding box center [889, 434] width 840 height 551
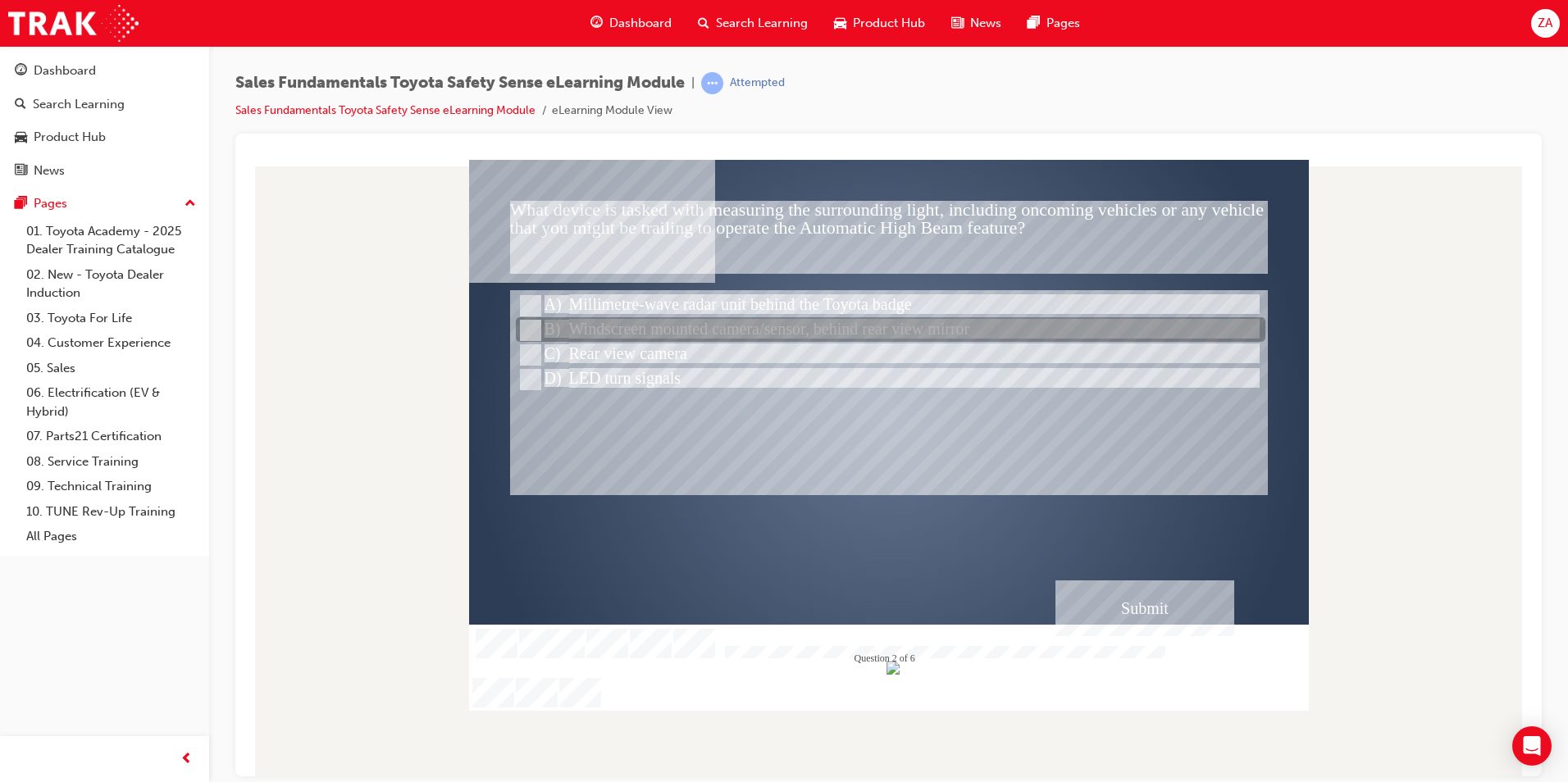
click at [545, 330] on div at bounding box center [891, 330] width 749 height 25
radio input "false"
radio input "true"
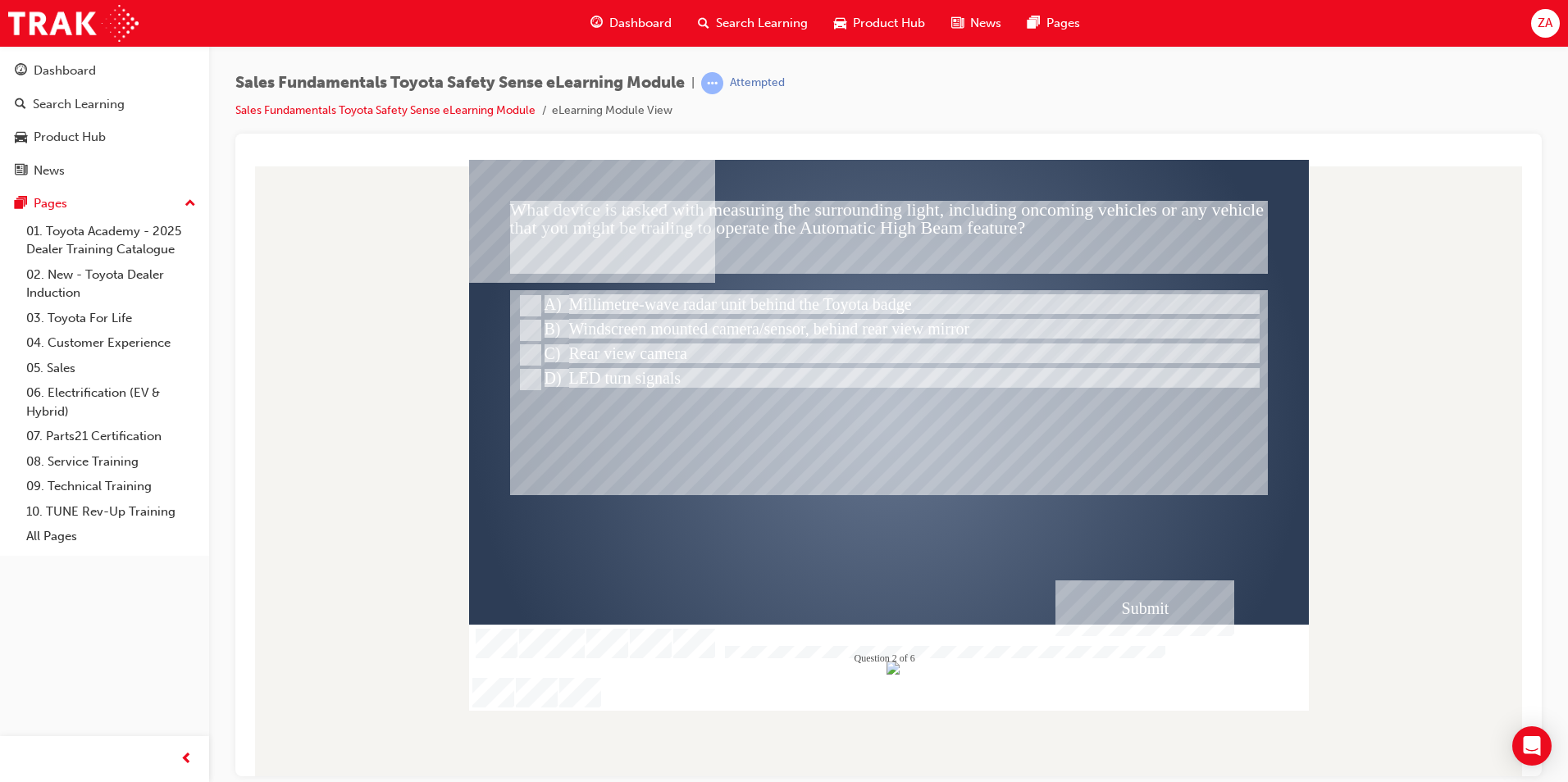
click at [1097, 615] on div "Submit" at bounding box center [1144, 608] width 178 height 56
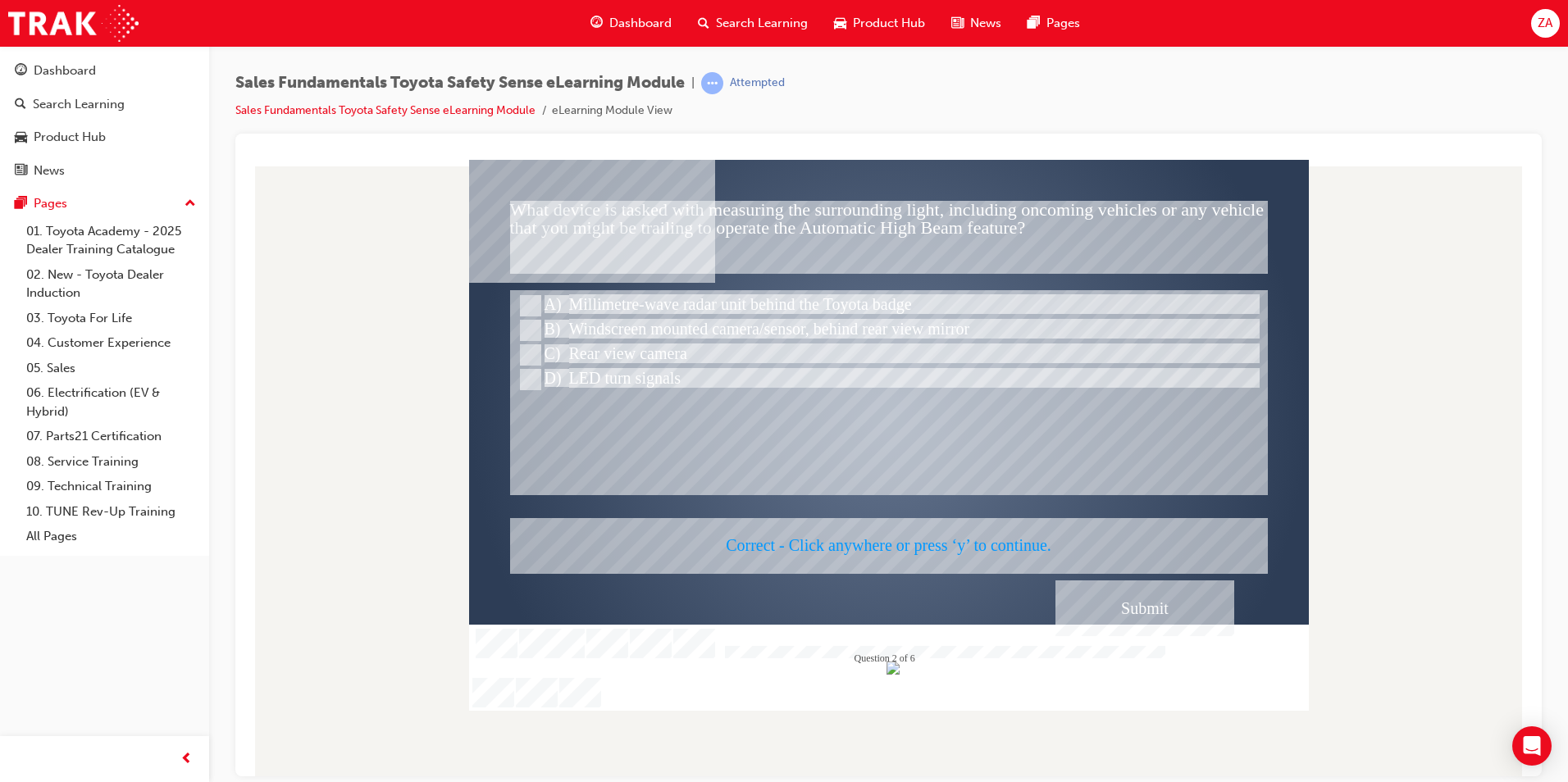
click at [1120, 620] on div at bounding box center [889, 434] width 840 height 551
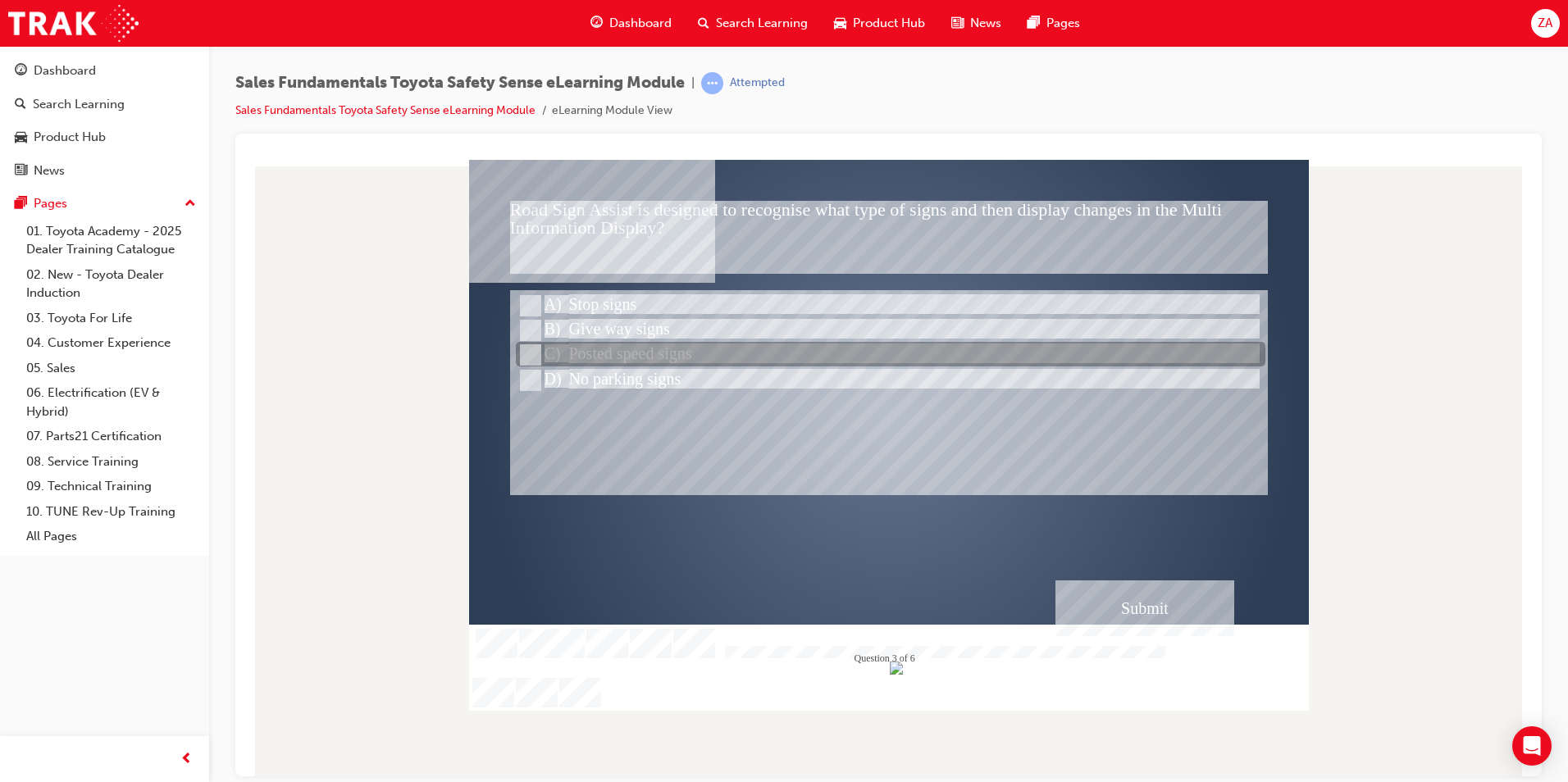
click at [646, 353] on div at bounding box center [891, 355] width 749 height 25
radio input "true"
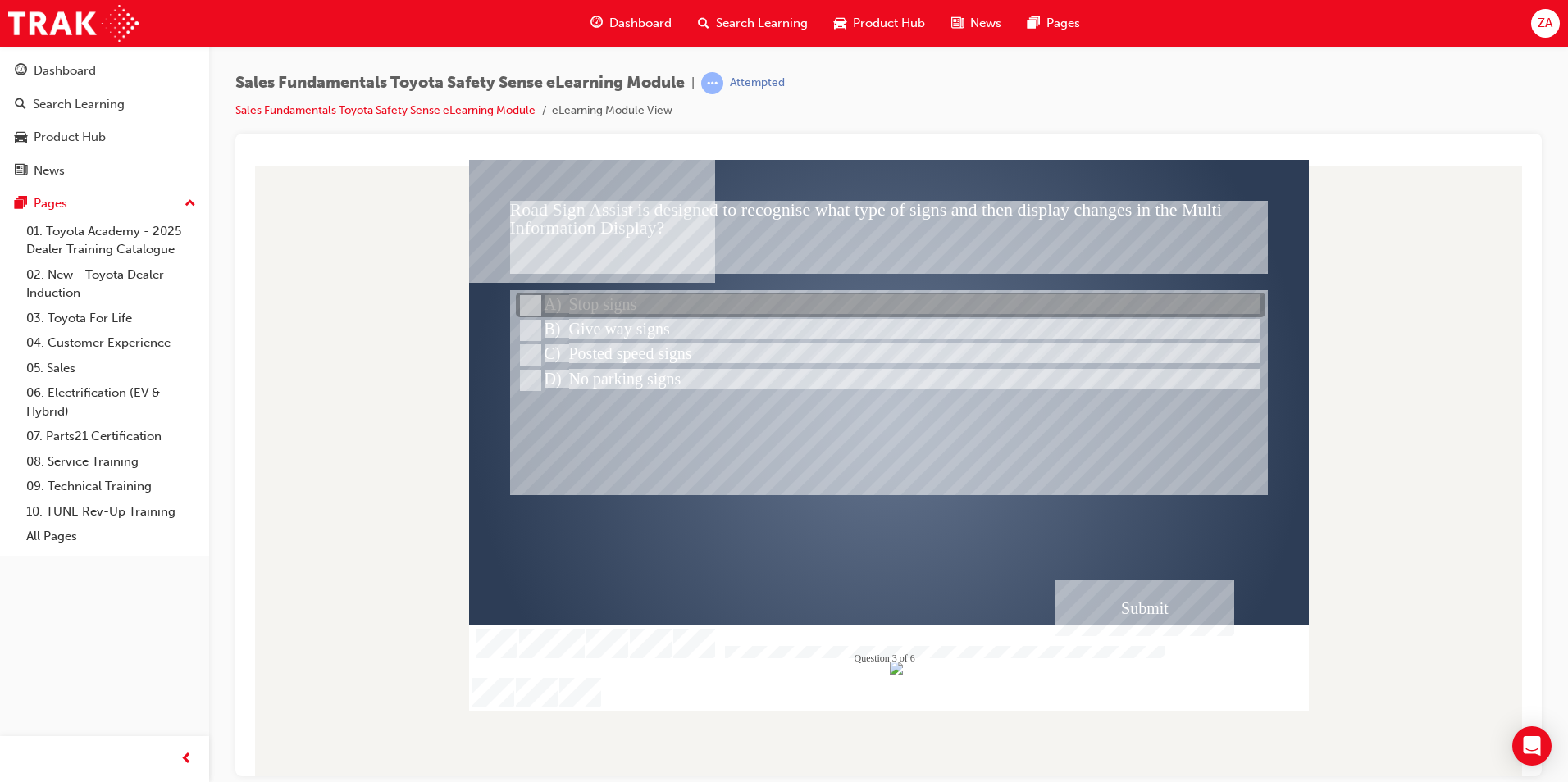
click at [619, 302] on div at bounding box center [891, 306] width 749 height 25
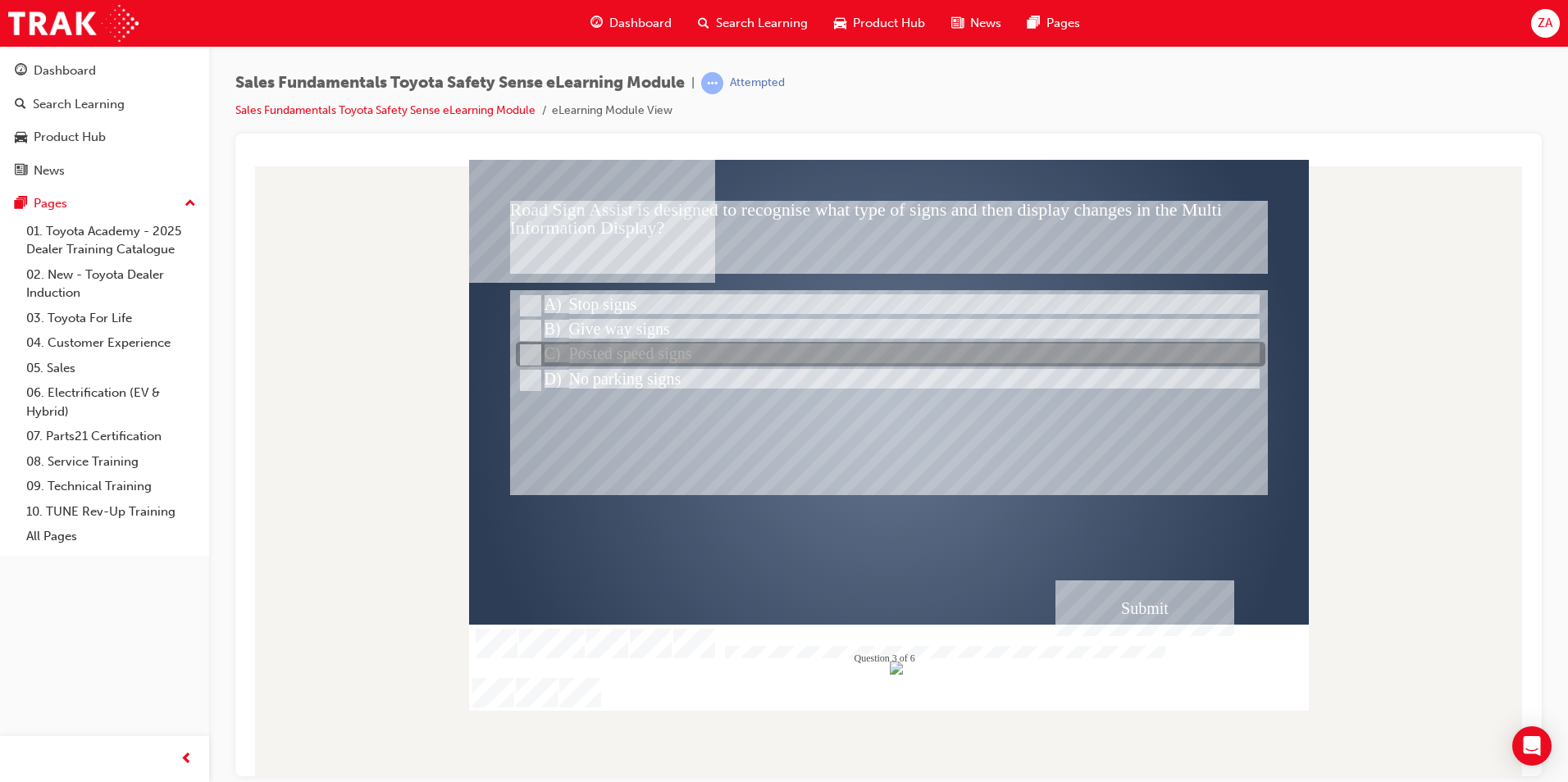
click at [654, 364] on div at bounding box center [891, 355] width 749 height 25
radio input "false"
radio input "true"
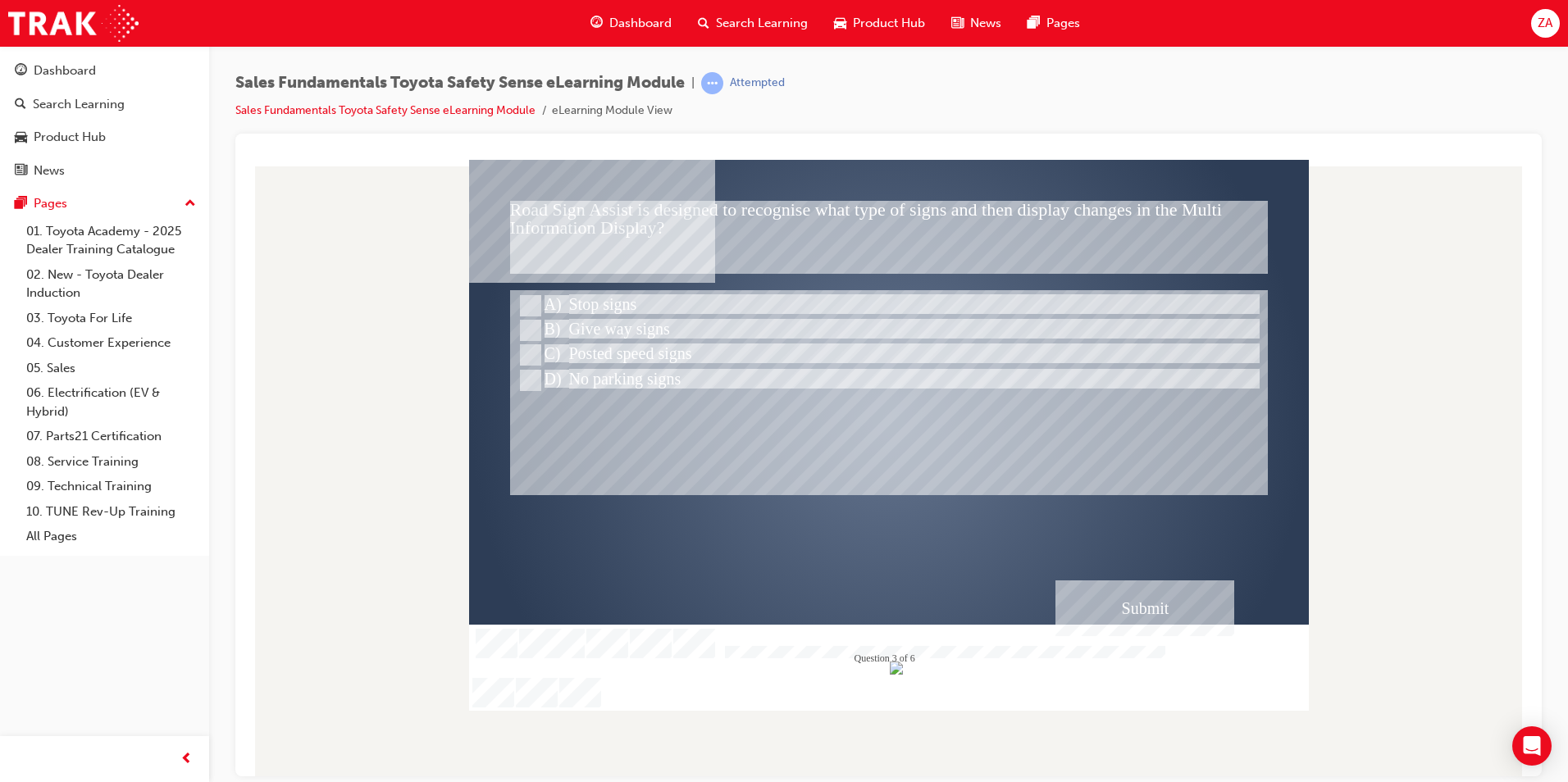
click at [1106, 609] on div "Submit" at bounding box center [1144, 608] width 178 height 56
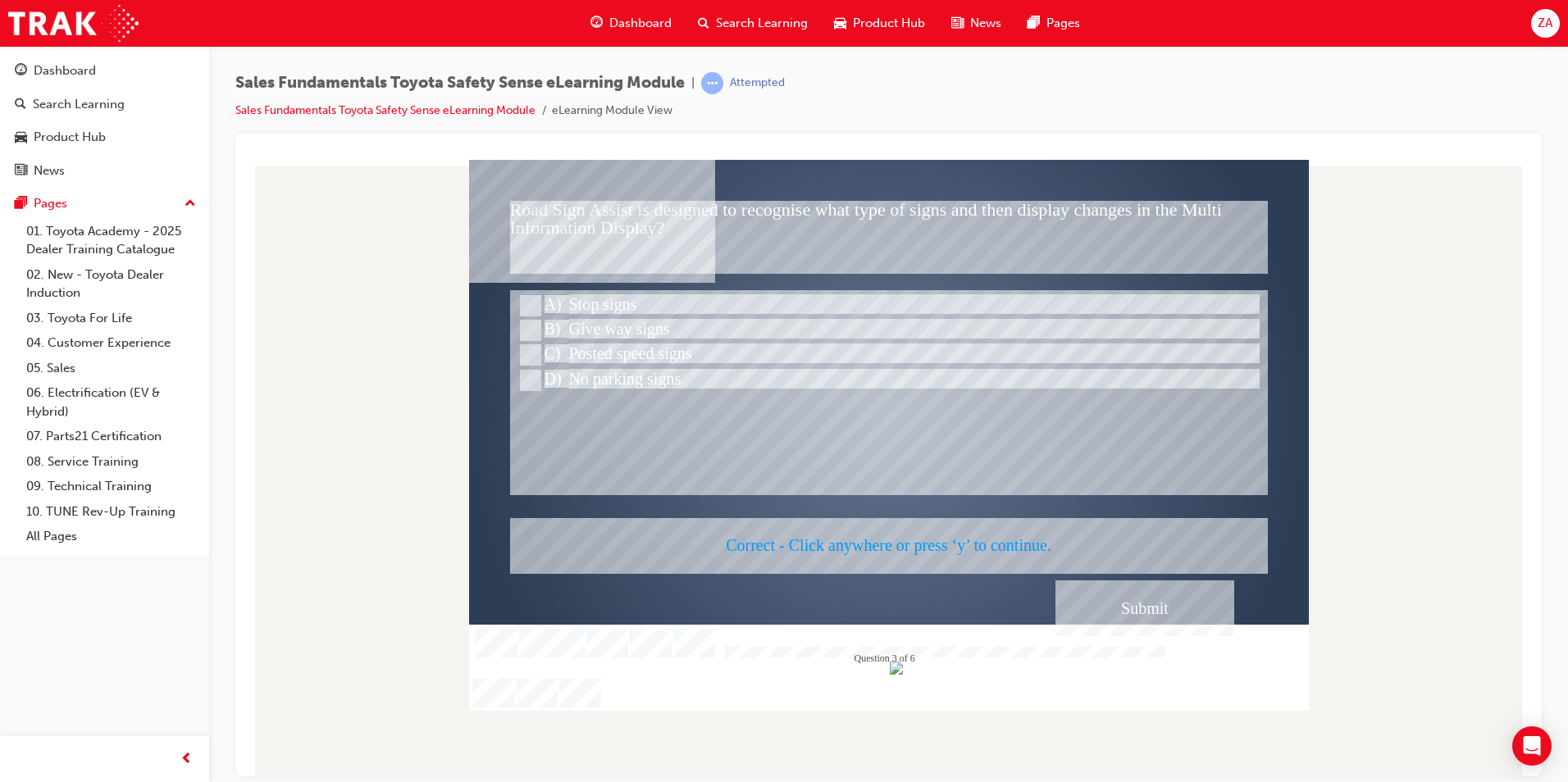
click at [1124, 604] on div at bounding box center [889, 434] width 840 height 551
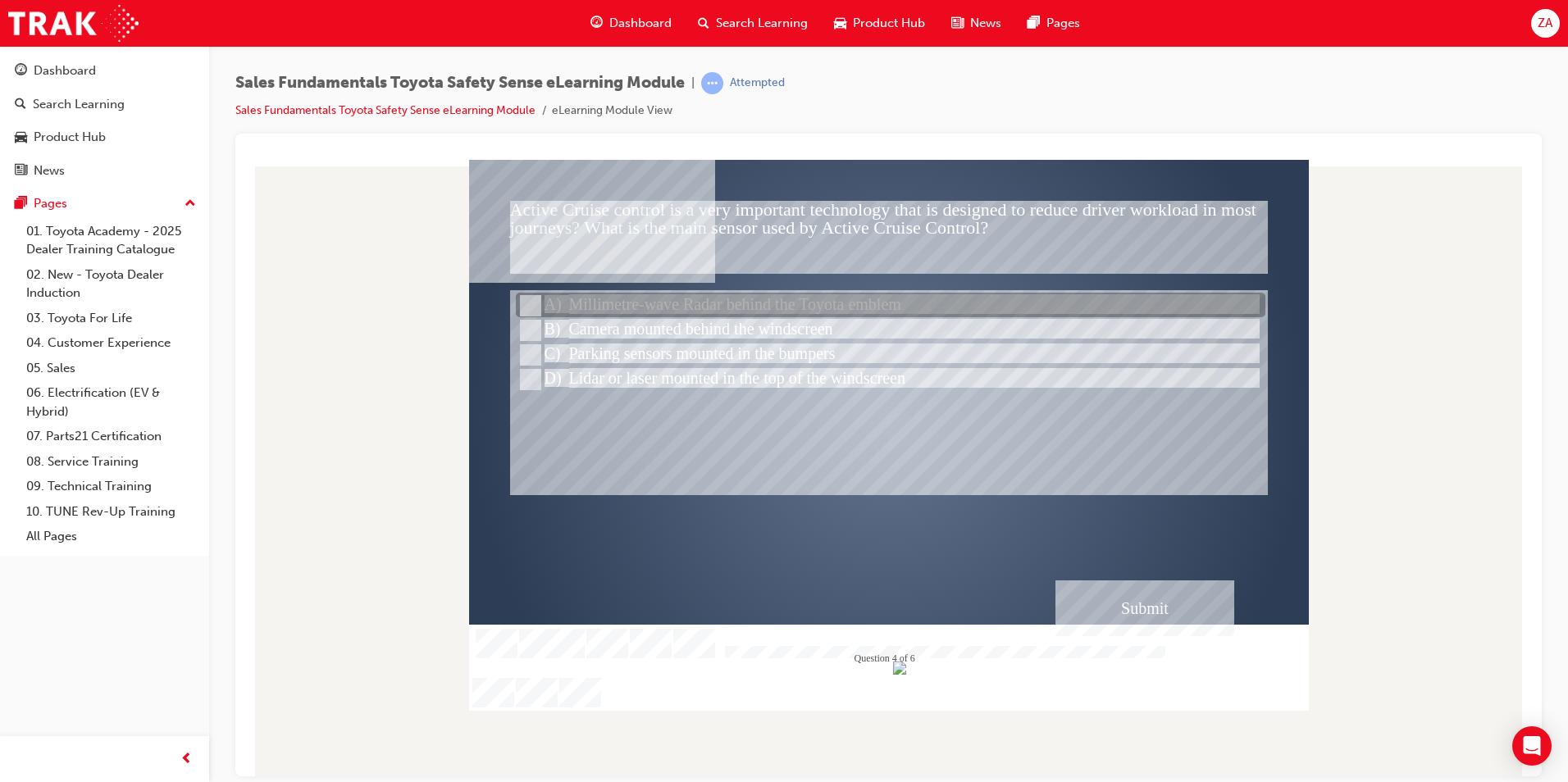
click at [567, 309] on div at bounding box center [891, 306] width 749 height 25
radio input "true"
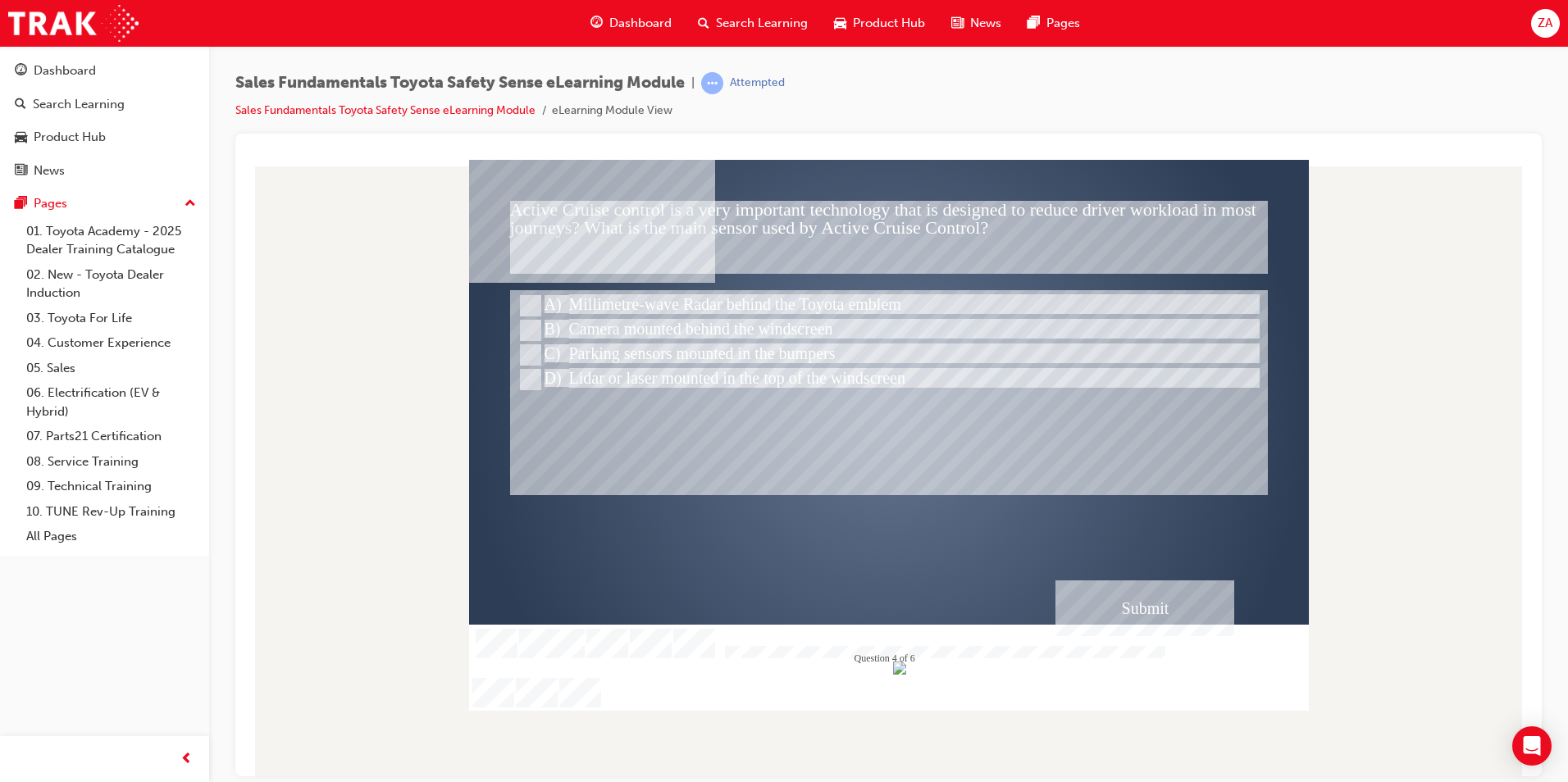
click at [1129, 616] on div "Submit" at bounding box center [1144, 608] width 178 height 56
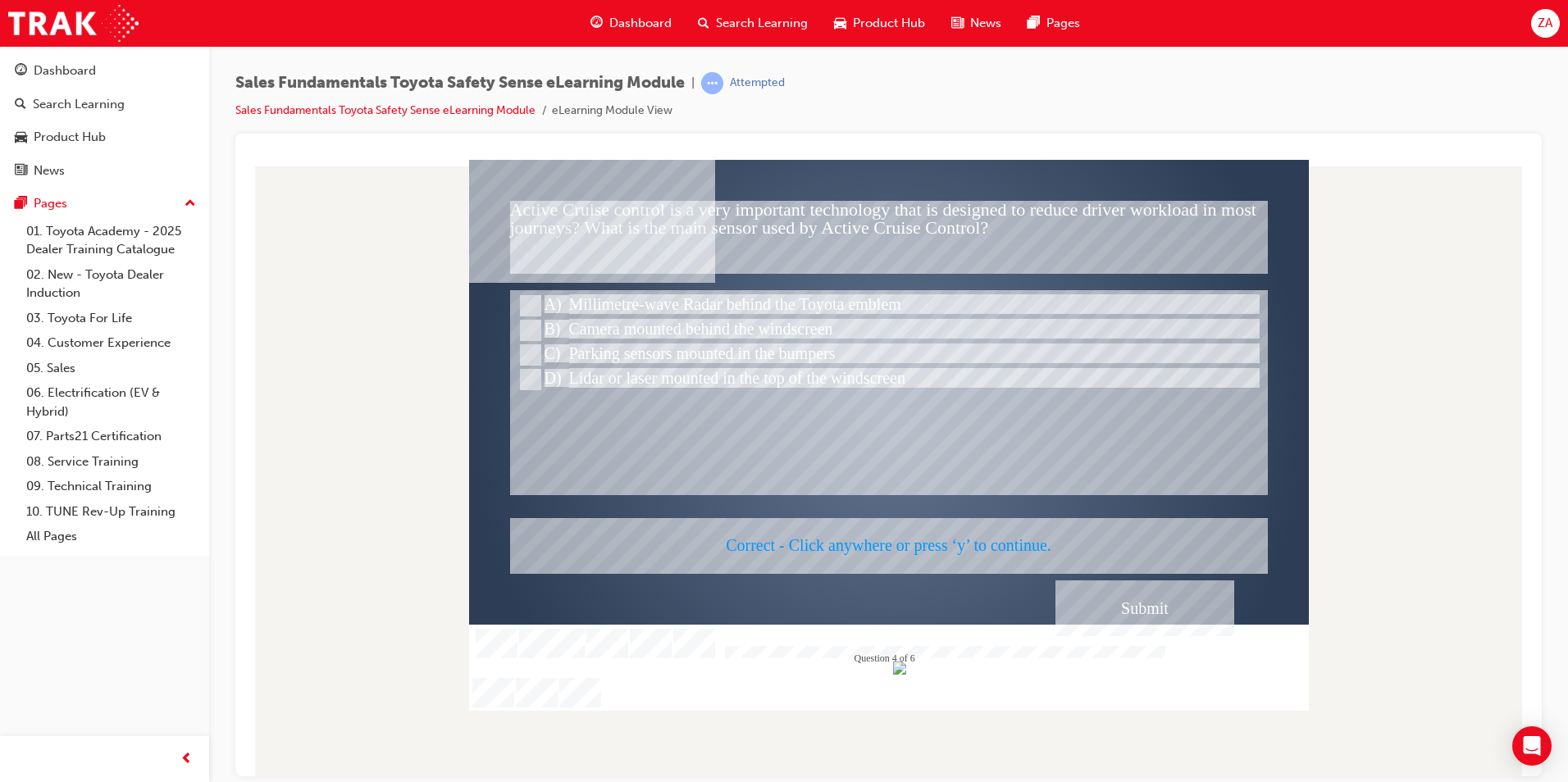
click at [1159, 612] on div at bounding box center [889, 434] width 840 height 551
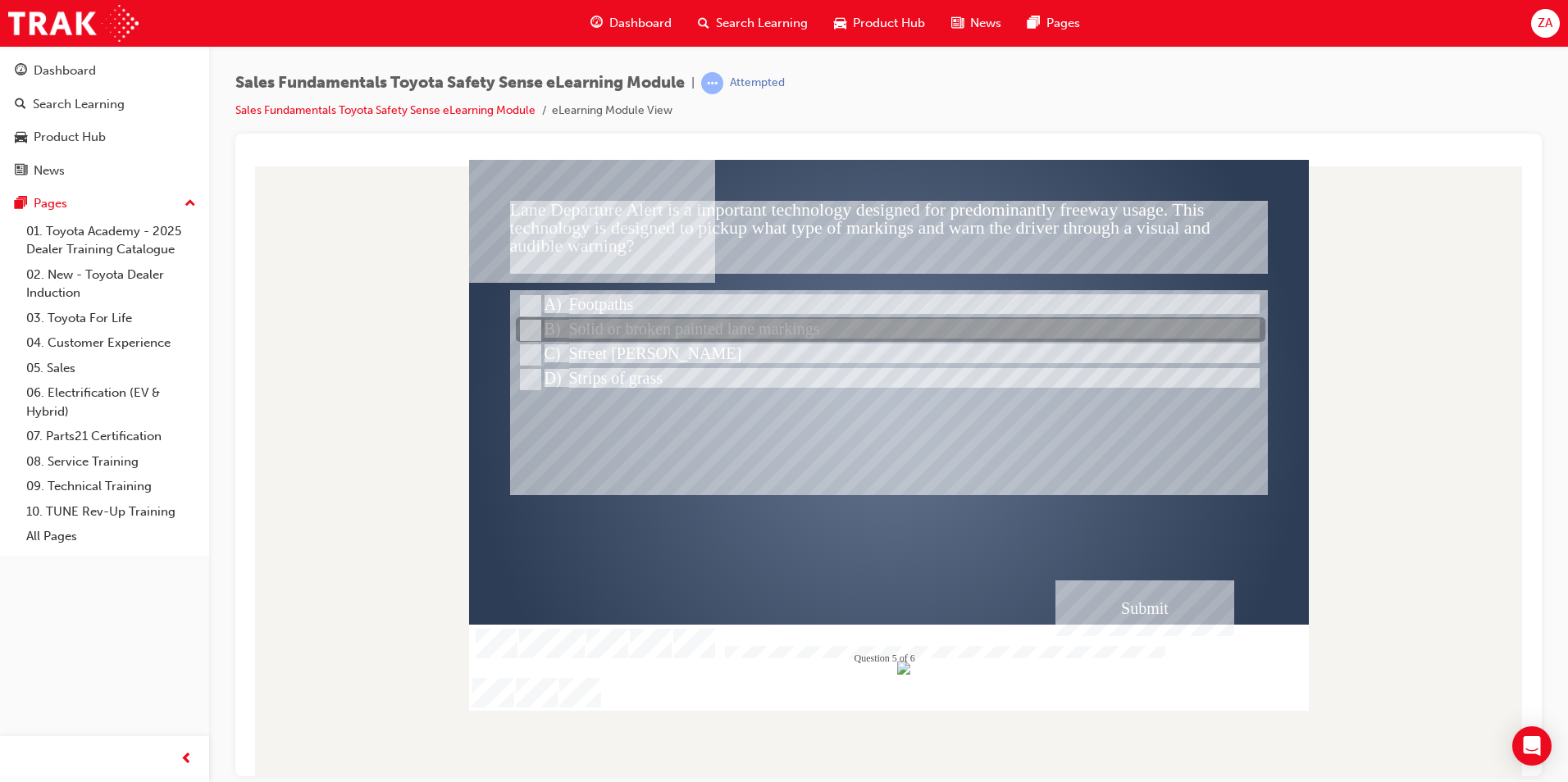
click at [614, 331] on div at bounding box center [891, 330] width 749 height 25
radio input "true"
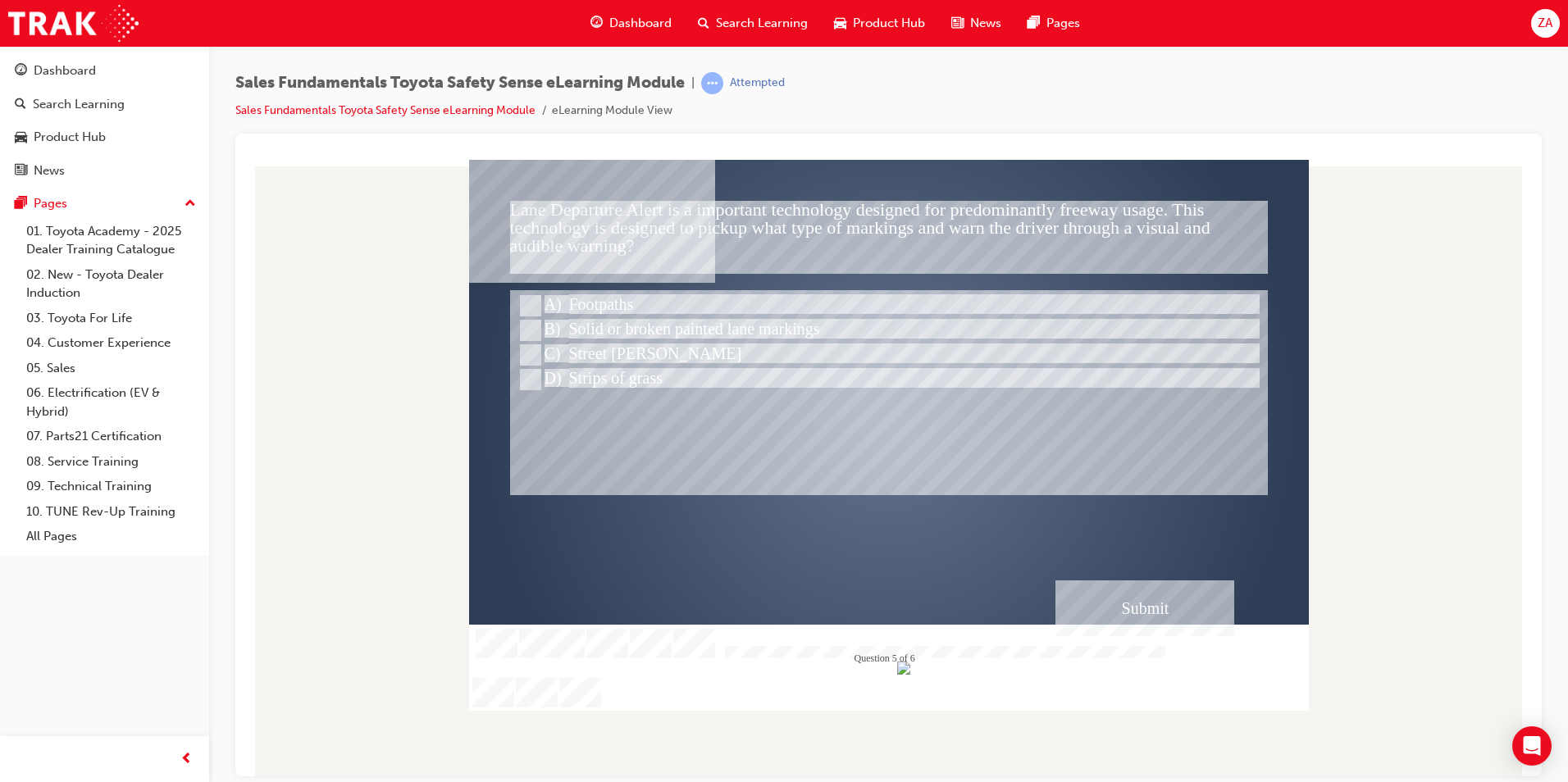
click at [1172, 605] on div "Submit" at bounding box center [1144, 608] width 178 height 56
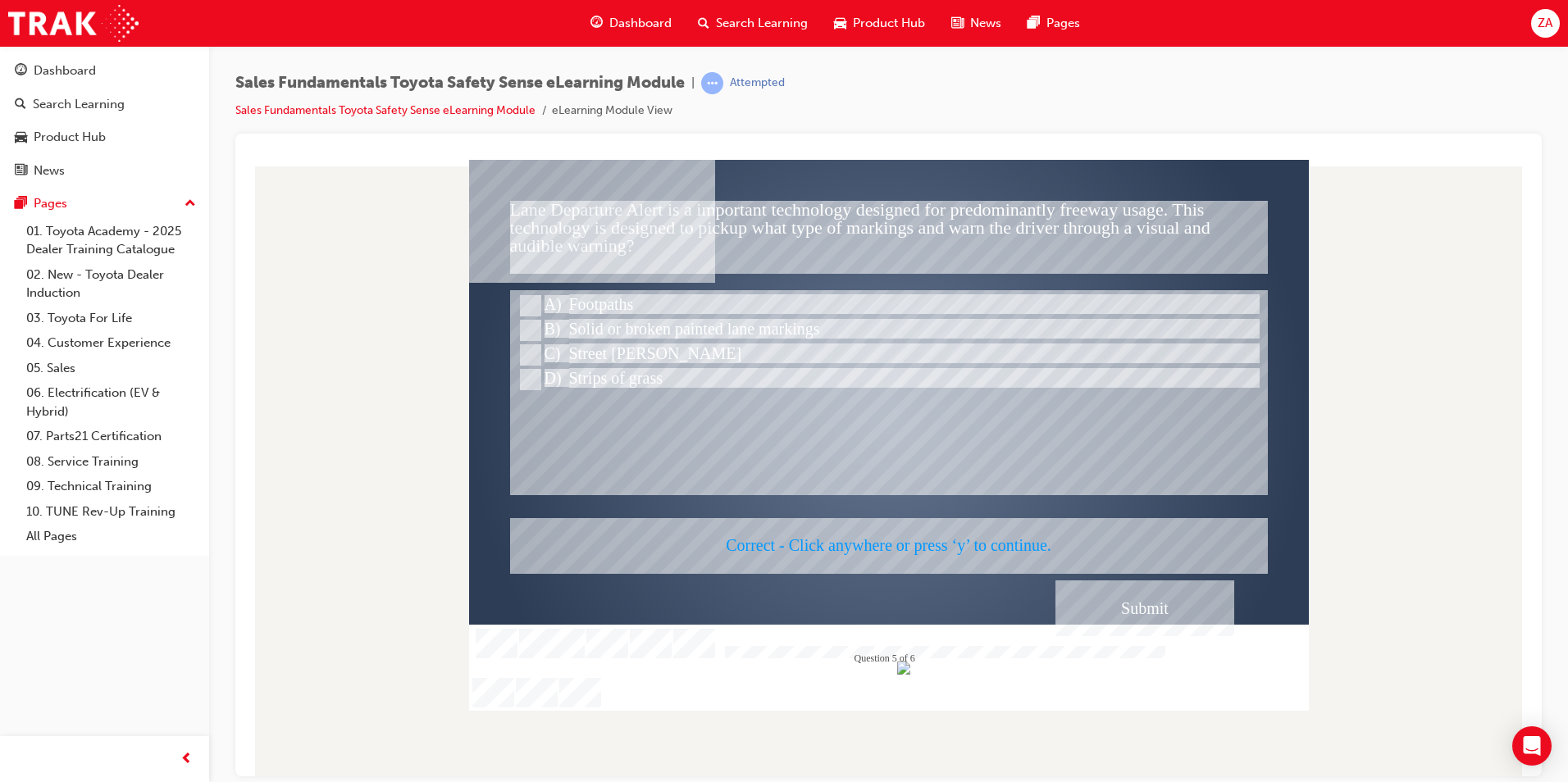
click at [1156, 601] on div at bounding box center [889, 434] width 840 height 551
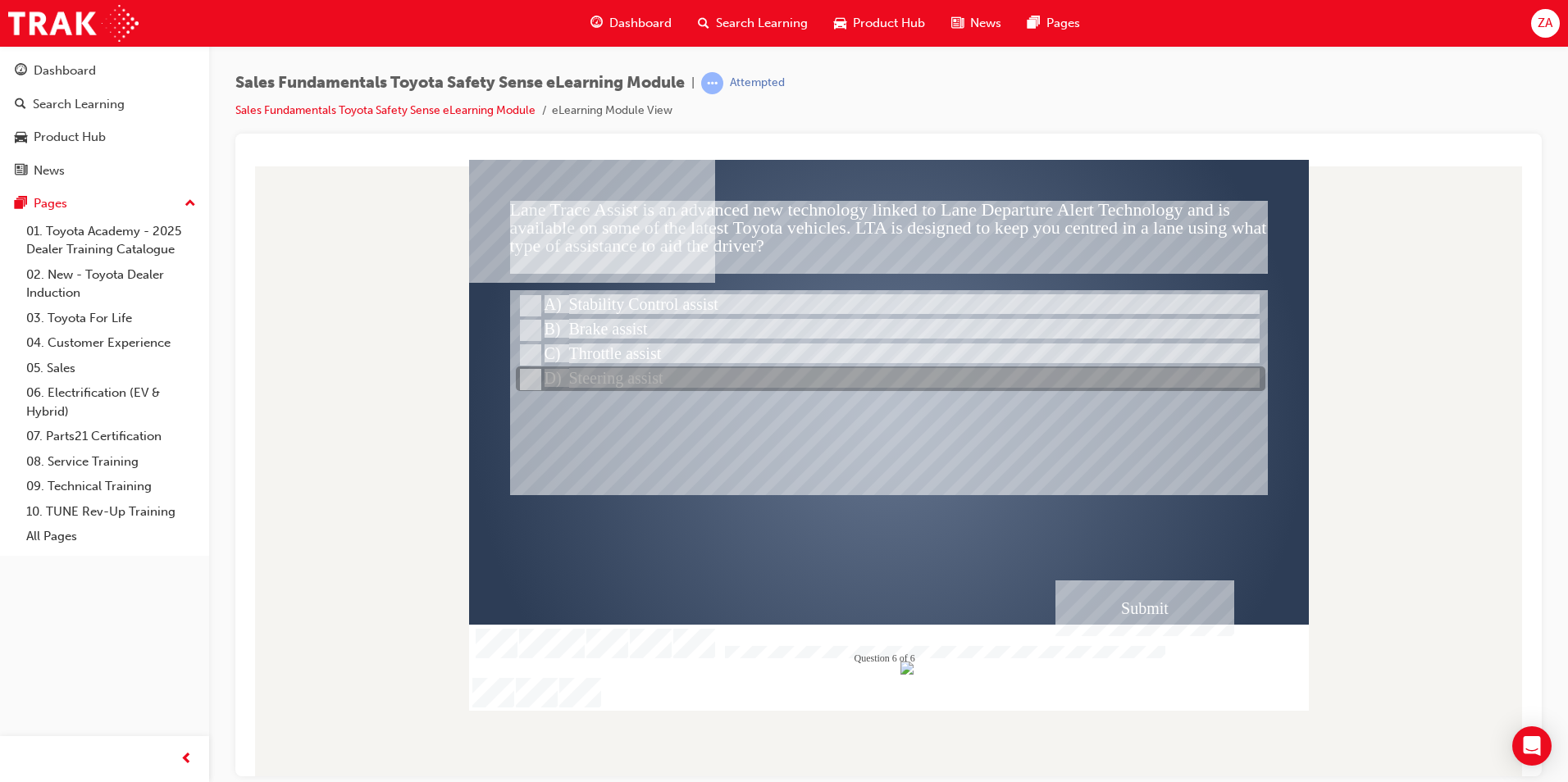
click at [801, 374] on div at bounding box center [891, 380] width 749 height 25
radio input "true"
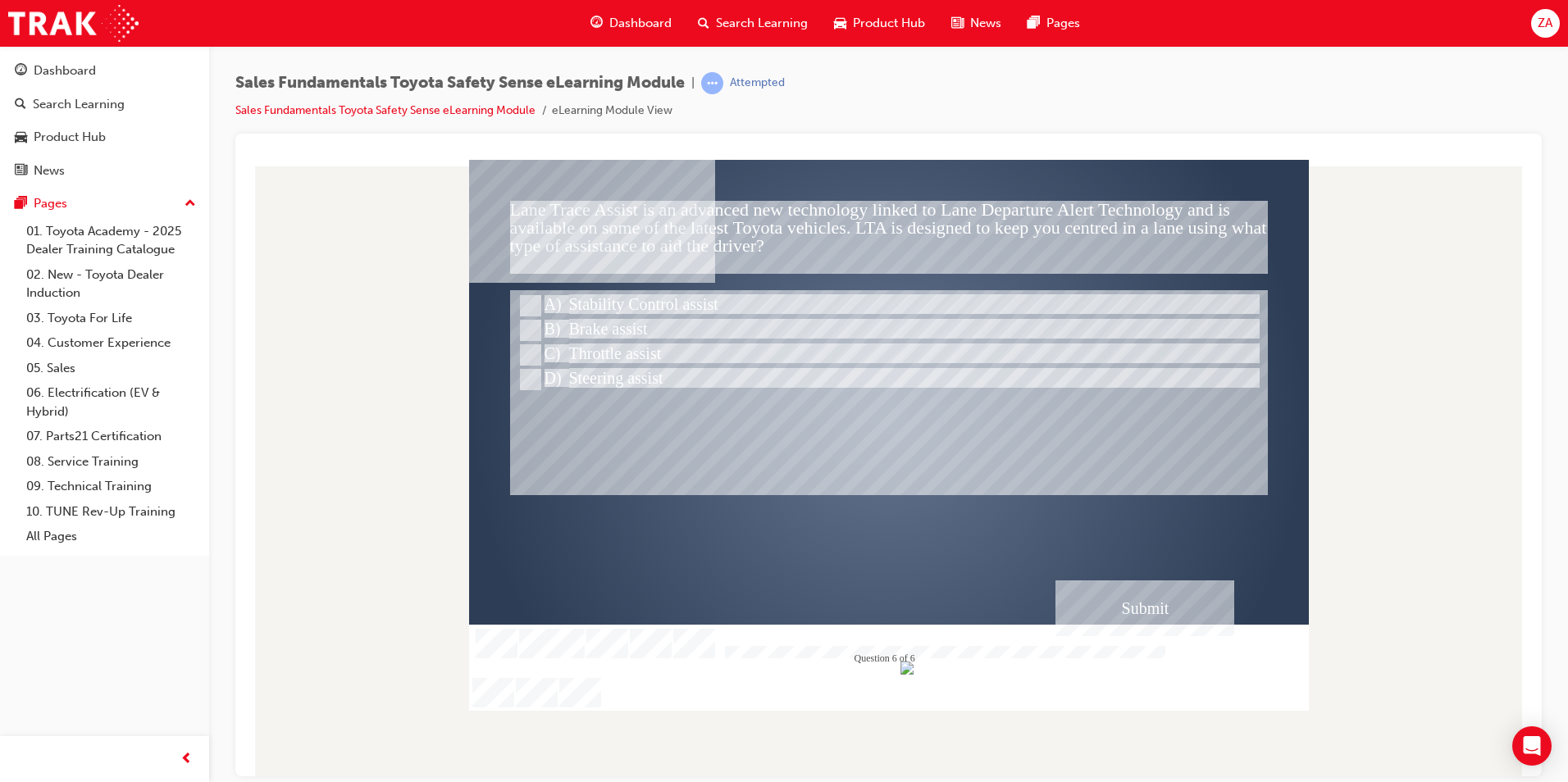
click at [1115, 621] on div "Submit" at bounding box center [1144, 608] width 178 height 56
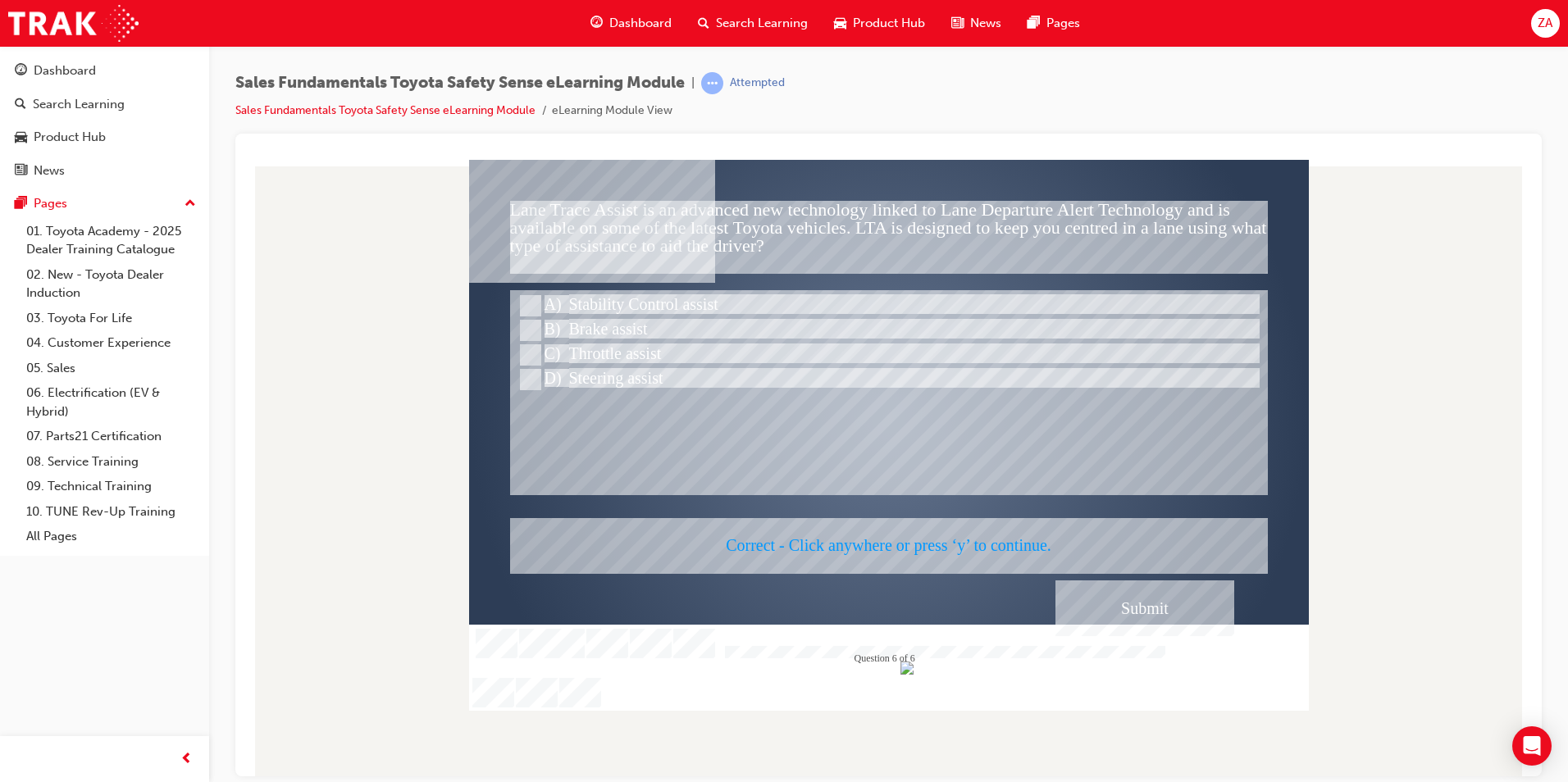
click at [1087, 604] on div at bounding box center [889, 434] width 840 height 551
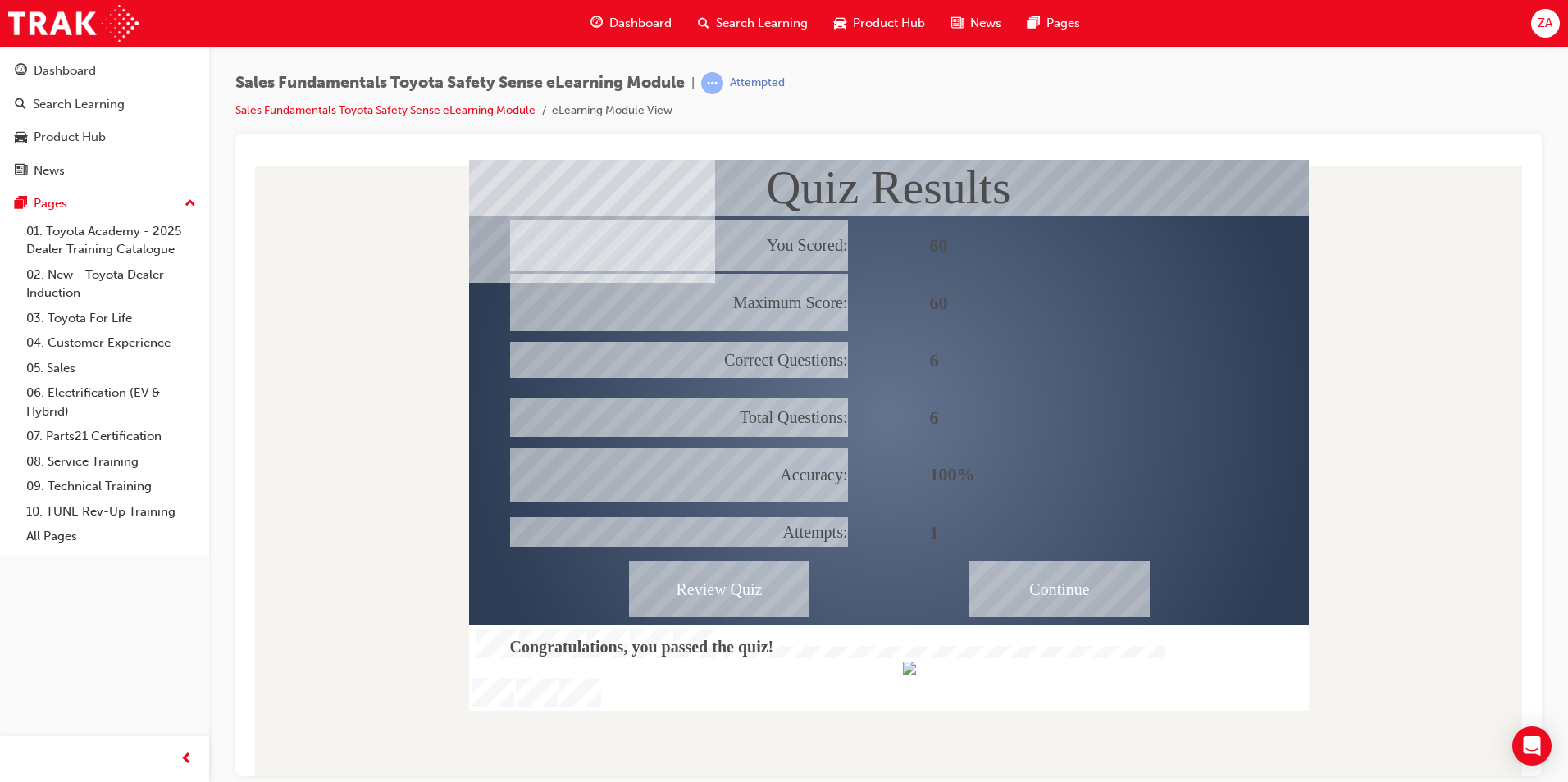
click at [1042, 593] on div "Continue" at bounding box center [1059, 589] width 180 height 56
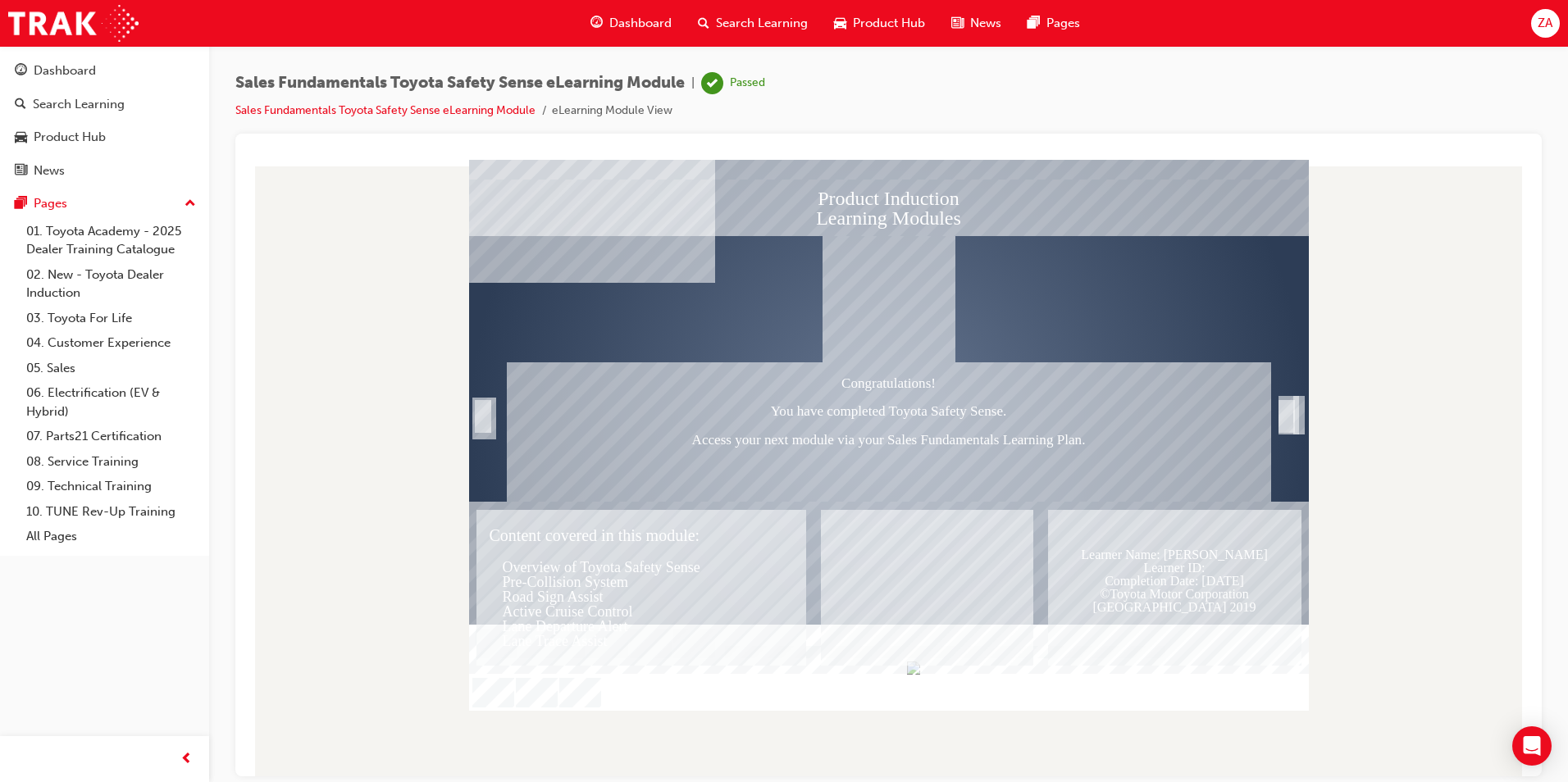
click at [1278, 416] on div "Trigger this button to exit" at bounding box center [1286, 433] width 16 height 35
click at [1279, 416] on div "Trigger this button to exit" at bounding box center [1286, 433] width 16 height 35
click at [1289, 416] on div "Trigger this button to exit" at bounding box center [1286, 433] width 16 height 35
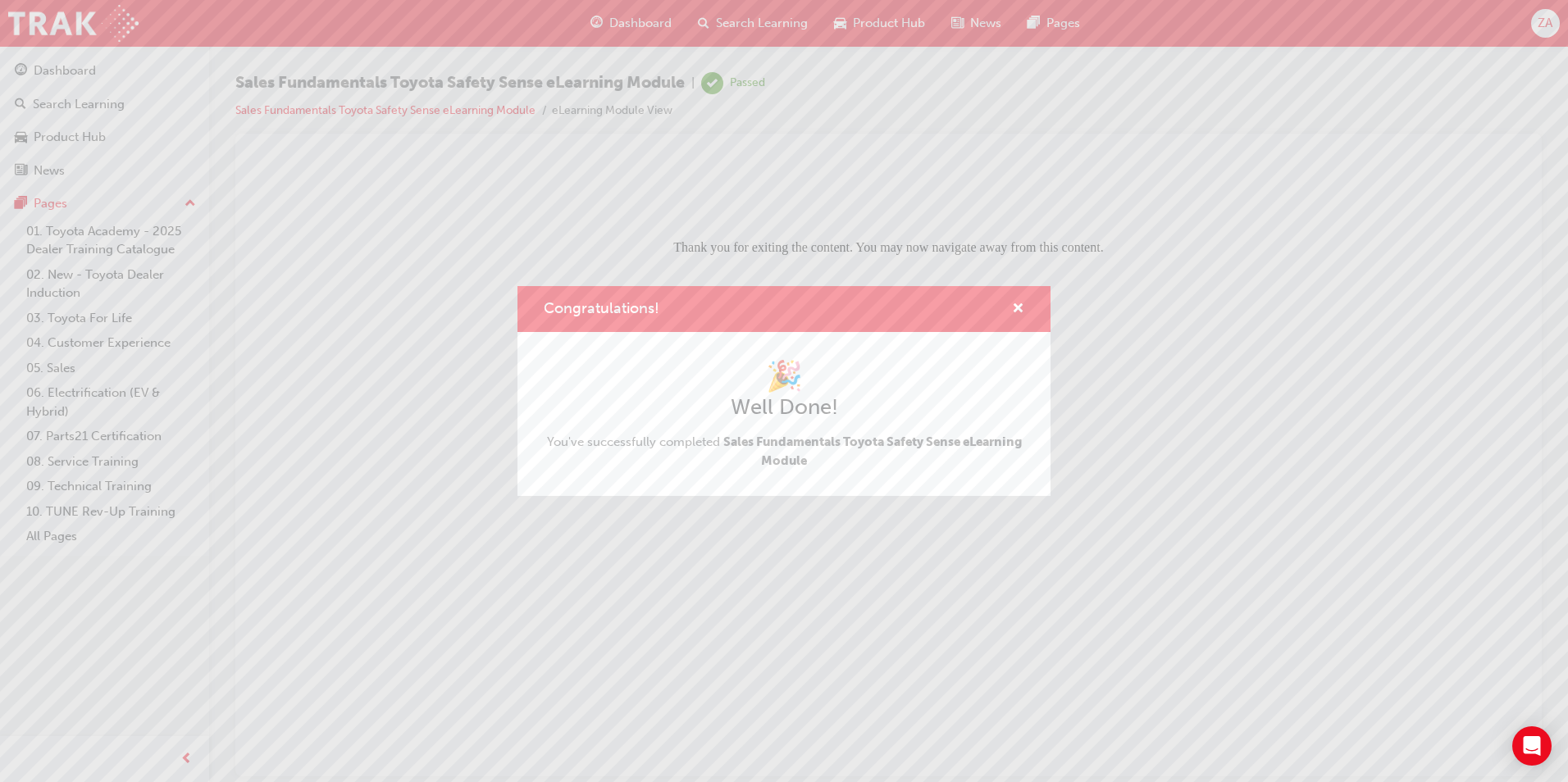
click at [1010, 316] on div "Congratulations!" at bounding box center [1012, 309] width 26 height 21
click at [1017, 306] on span "cross-icon" at bounding box center [1018, 310] width 12 height 15
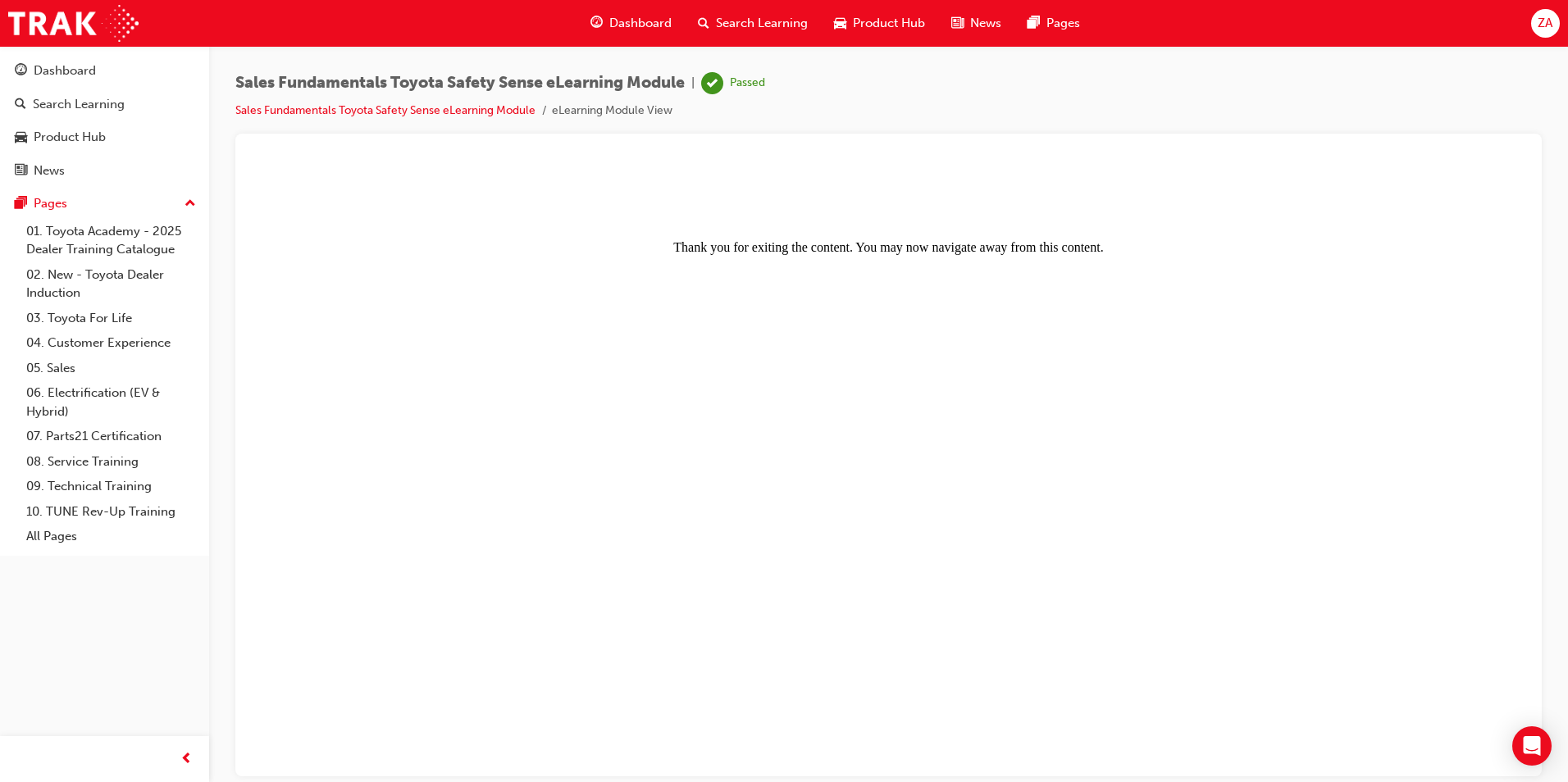
click at [635, 10] on div "Dashboard" at bounding box center [631, 24] width 108 height 34
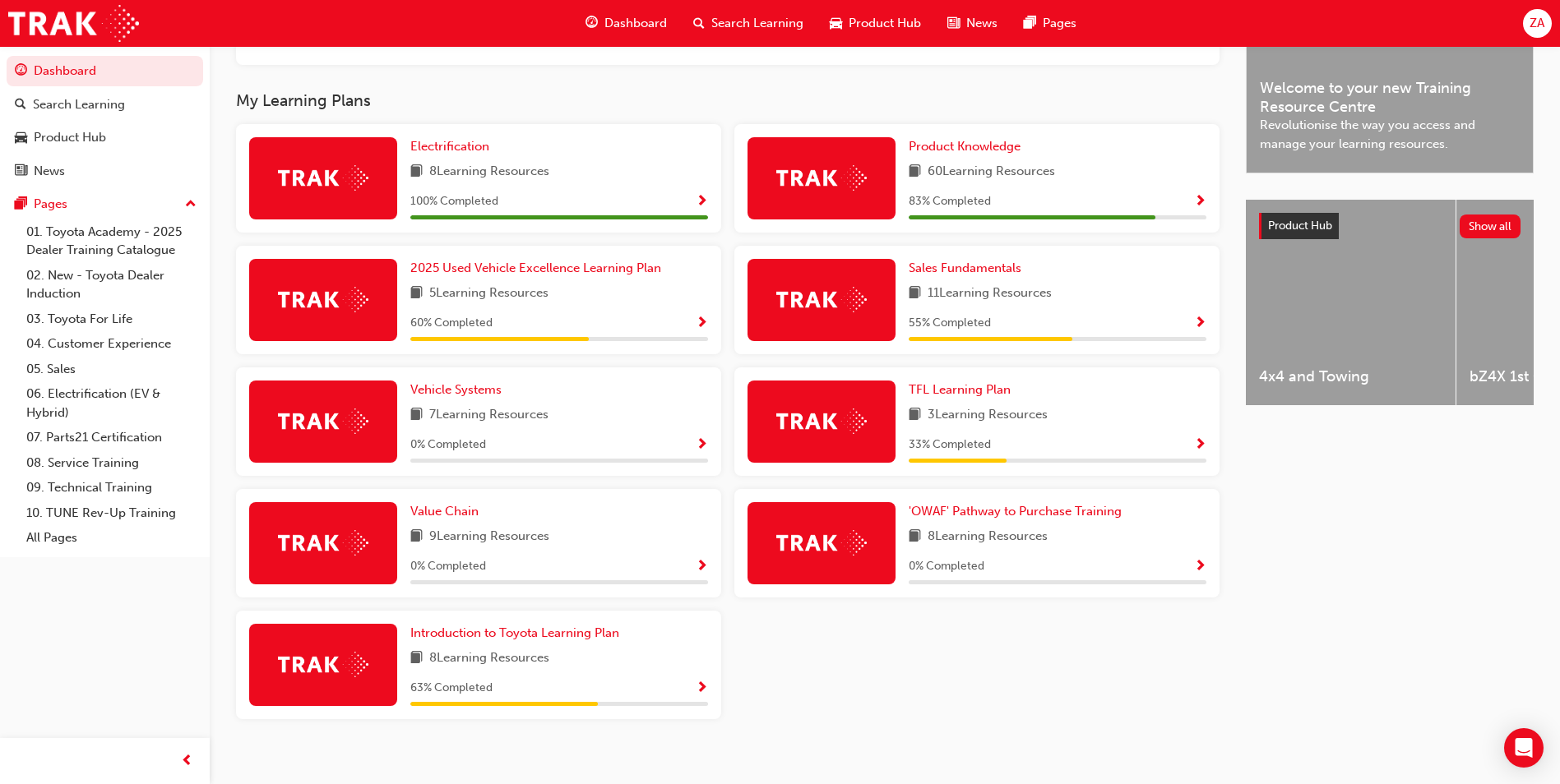
scroll to position [411, 0]
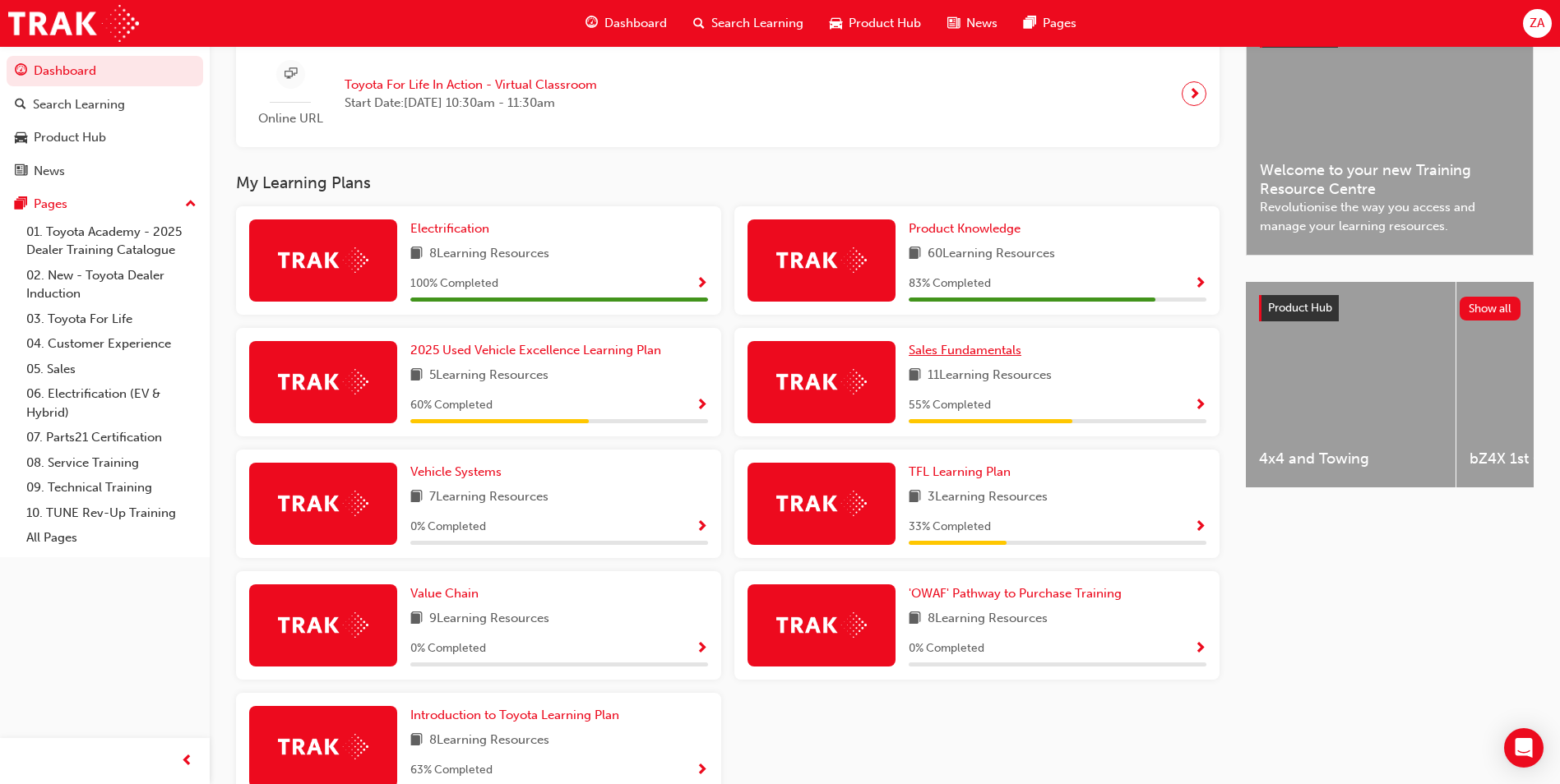
click at [933, 352] on span "Sales Fundamentals" at bounding box center [965, 350] width 113 height 15
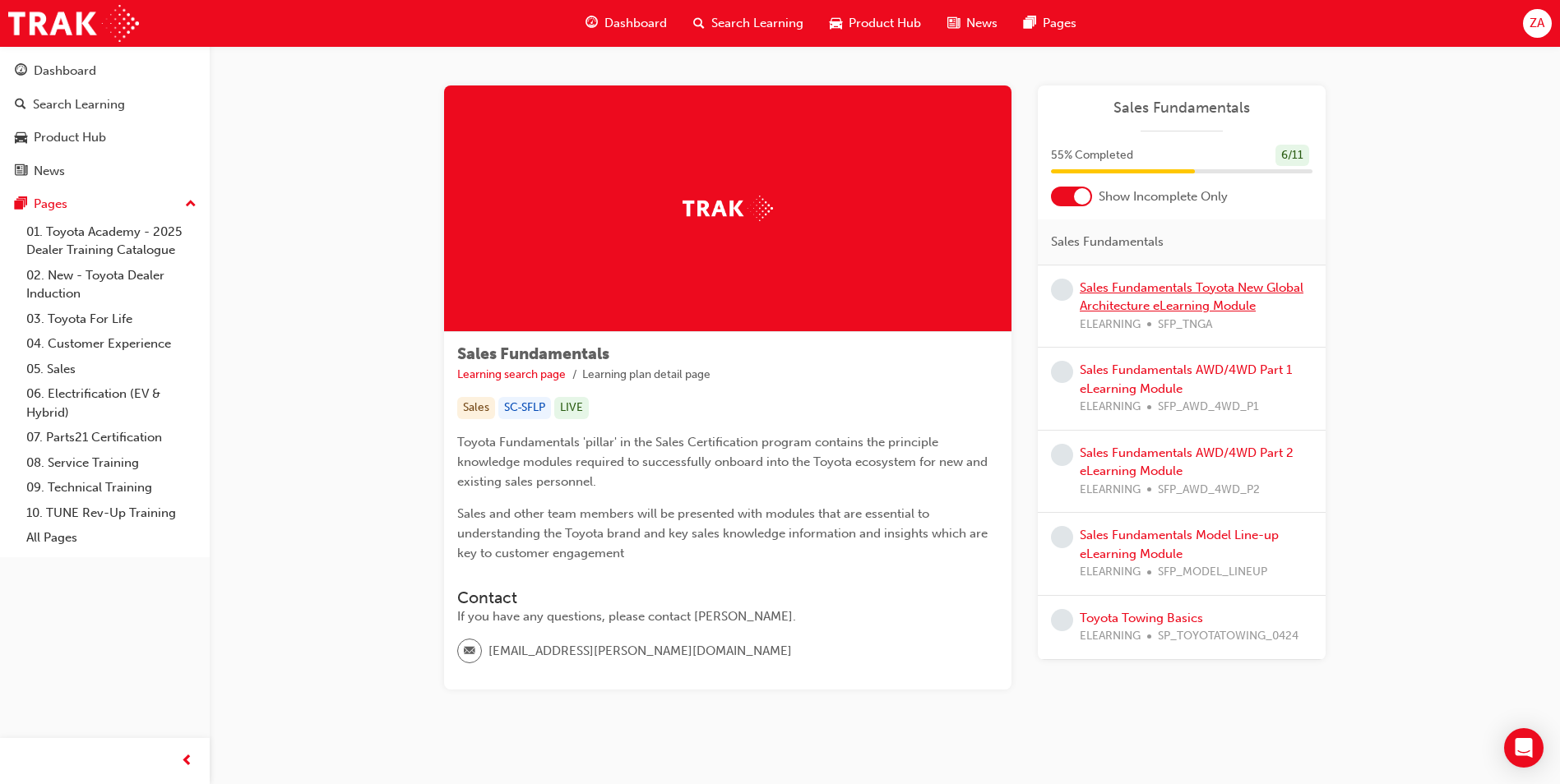
click at [1086, 293] on link "Sales Fundamentals Toyota New Global Architecture eLearning Module" at bounding box center [1192, 298] width 224 height 34
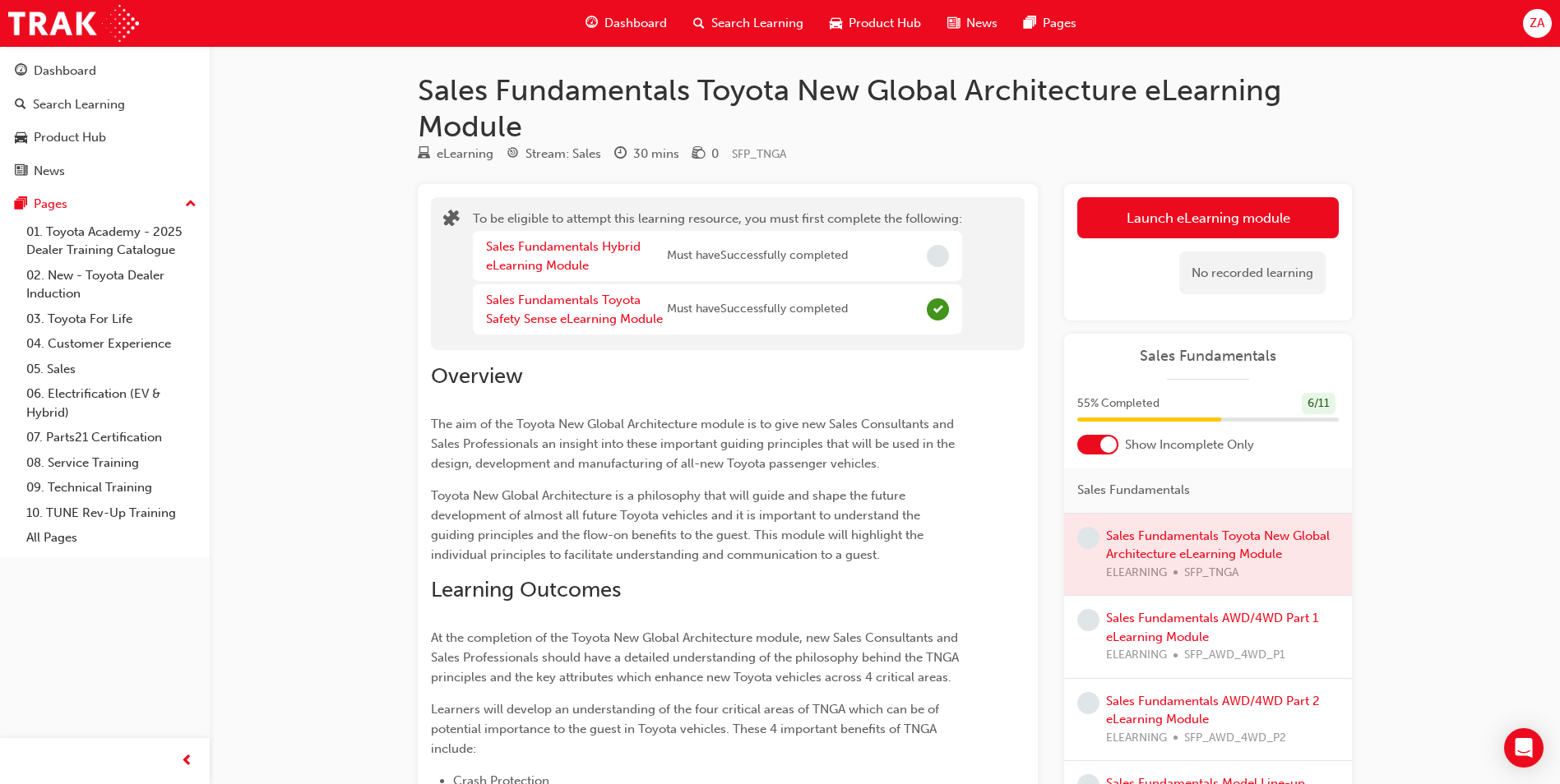
drag, startPoint x: 1128, startPoint y: 541, endPoint x: 1128, endPoint y: 517, distance: 24.0
click at [1128, 541] on div at bounding box center [1208, 554] width 288 height 82
click at [1107, 203] on button "Launch eLearning module" at bounding box center [1208, 218] width 262 height 41
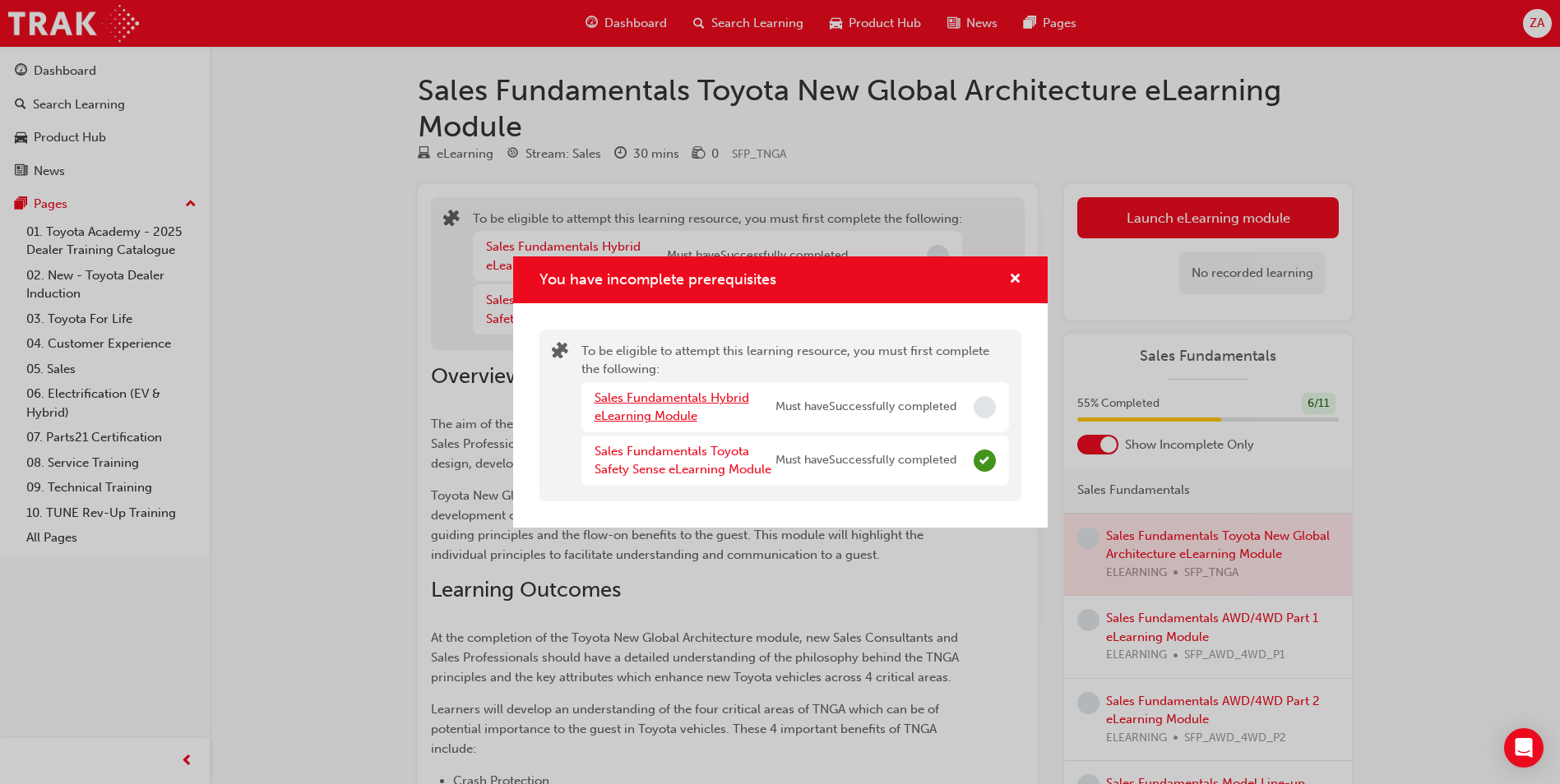
click at [678, 394] on link "Sales Fundamentals Hybrid eLearning Module" at bounding box center [672, 407] width 155 height 34
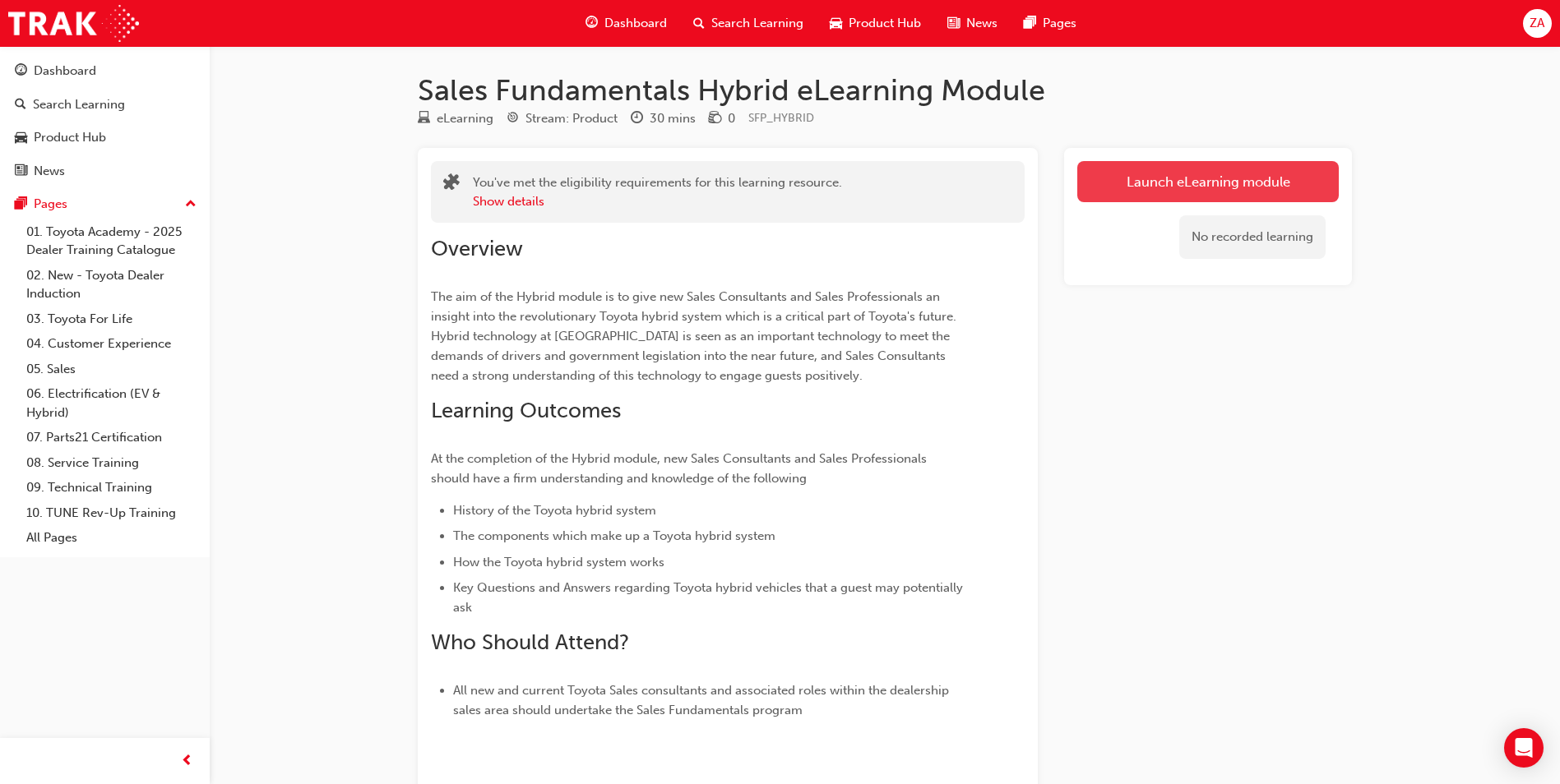
click at [1173, 178] on link "Launch eLearning module" at bounding box center [1208, 181] width 262 height 41
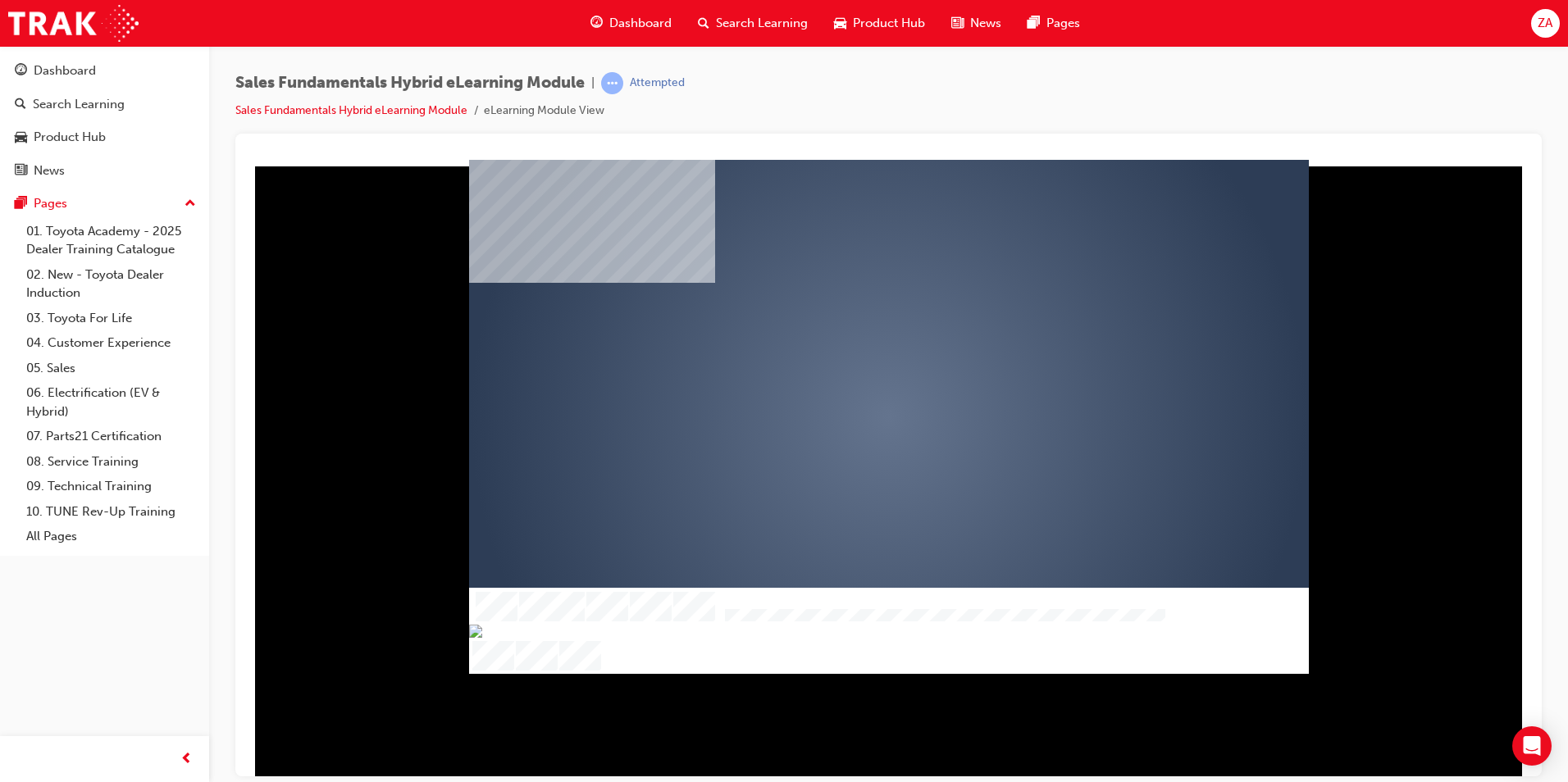
click at [842, 369] on div "play" at bounding box center [842, 369] width 0 height 0
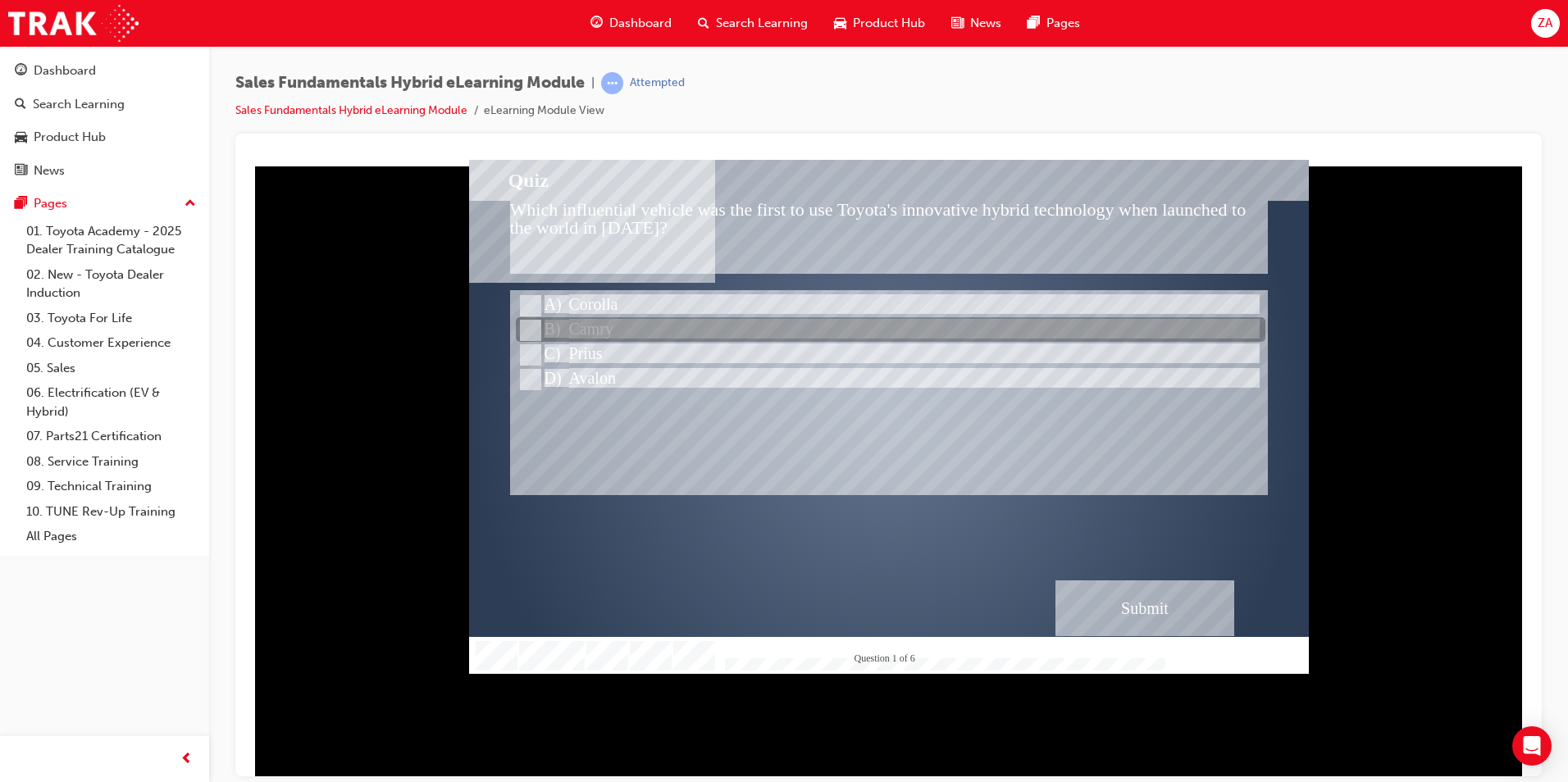
click at [615, 324] on div at bounding box center [891, 330] width 749 height 25
radio input "true"
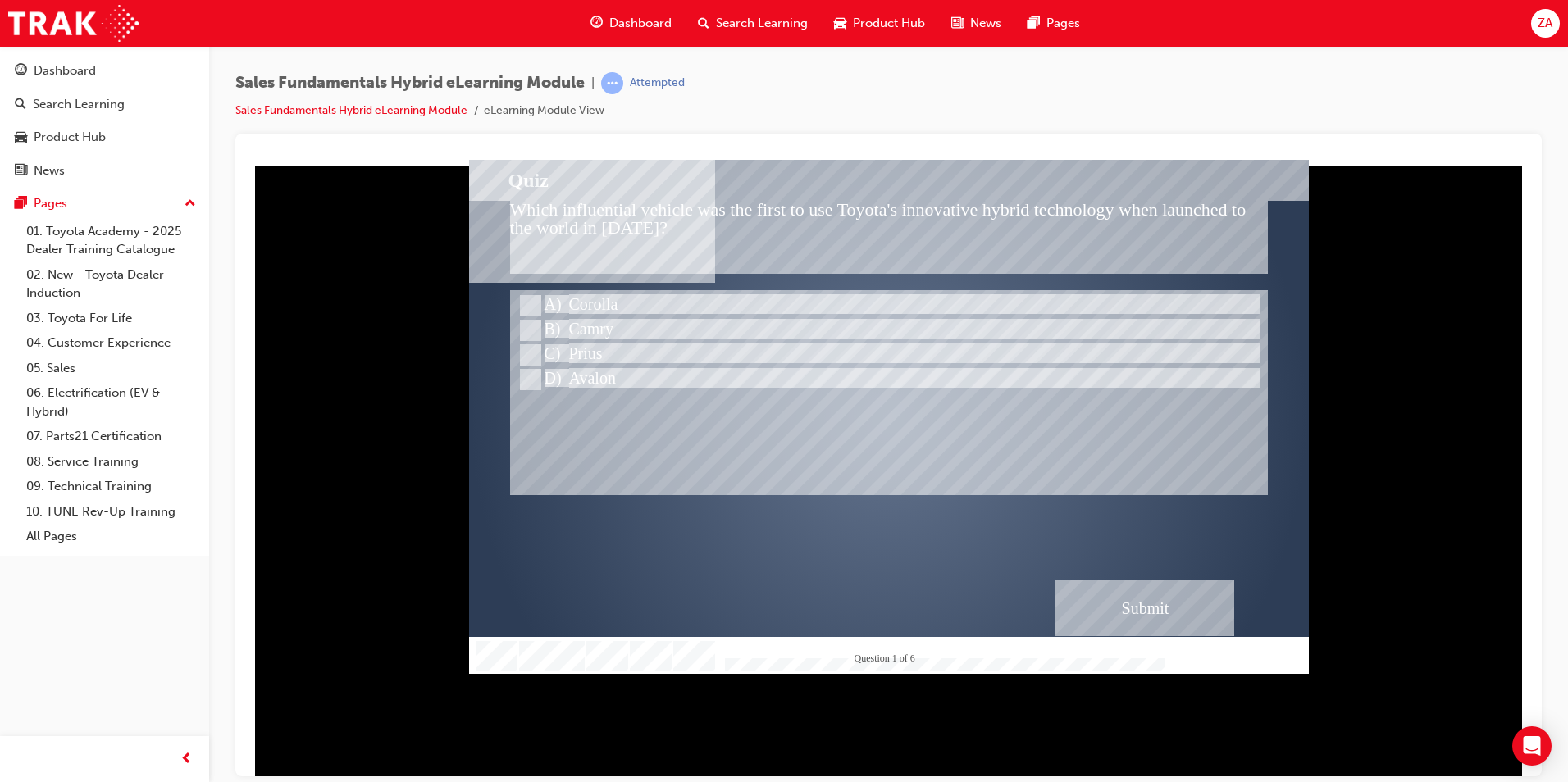
click at [1106, 601] on div "Submit" at bounding box center [1144, 608] width 178 height 56
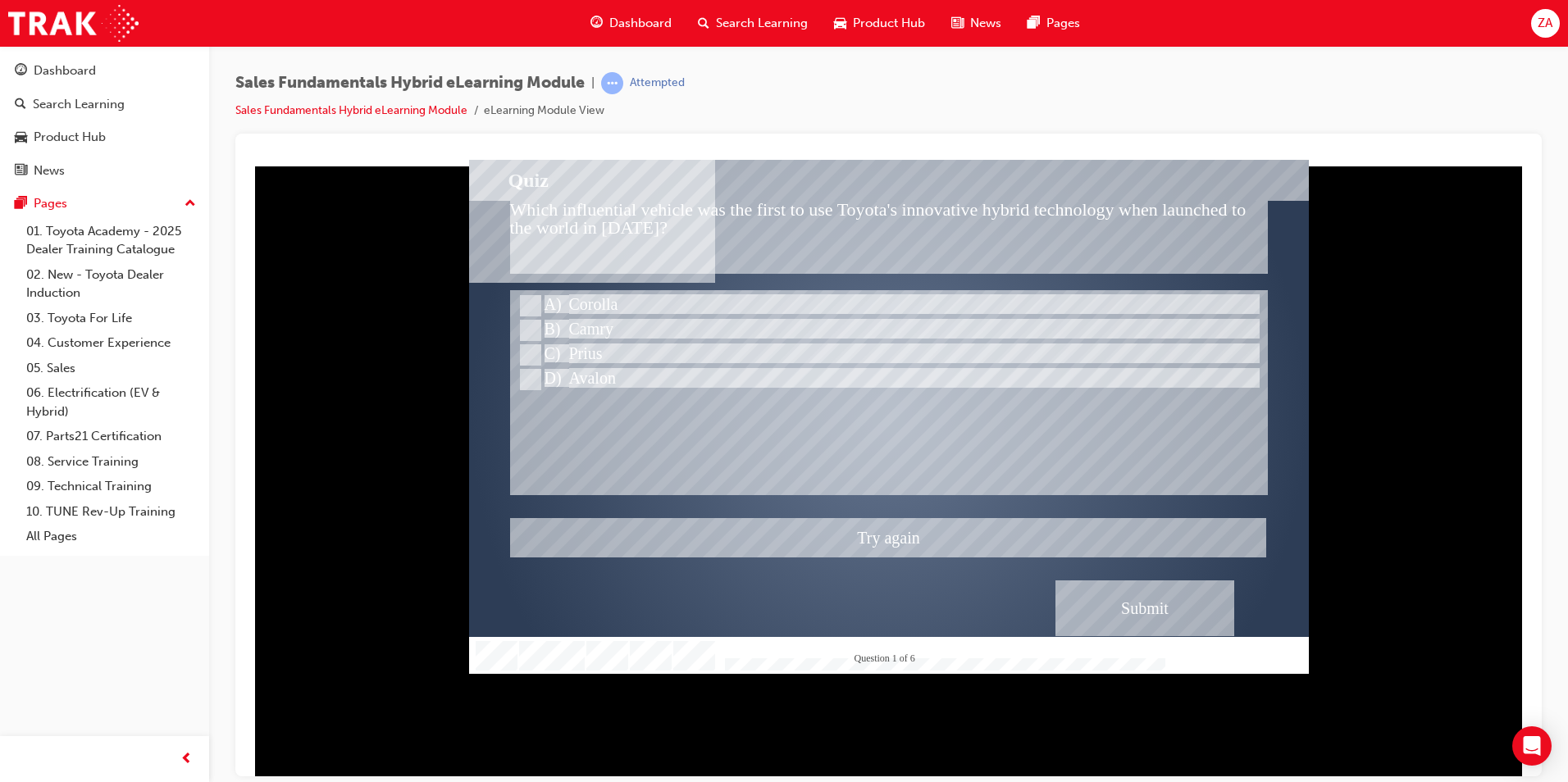
click at [584, 376] on div at bounding box center [889, 416] width 840 height 514
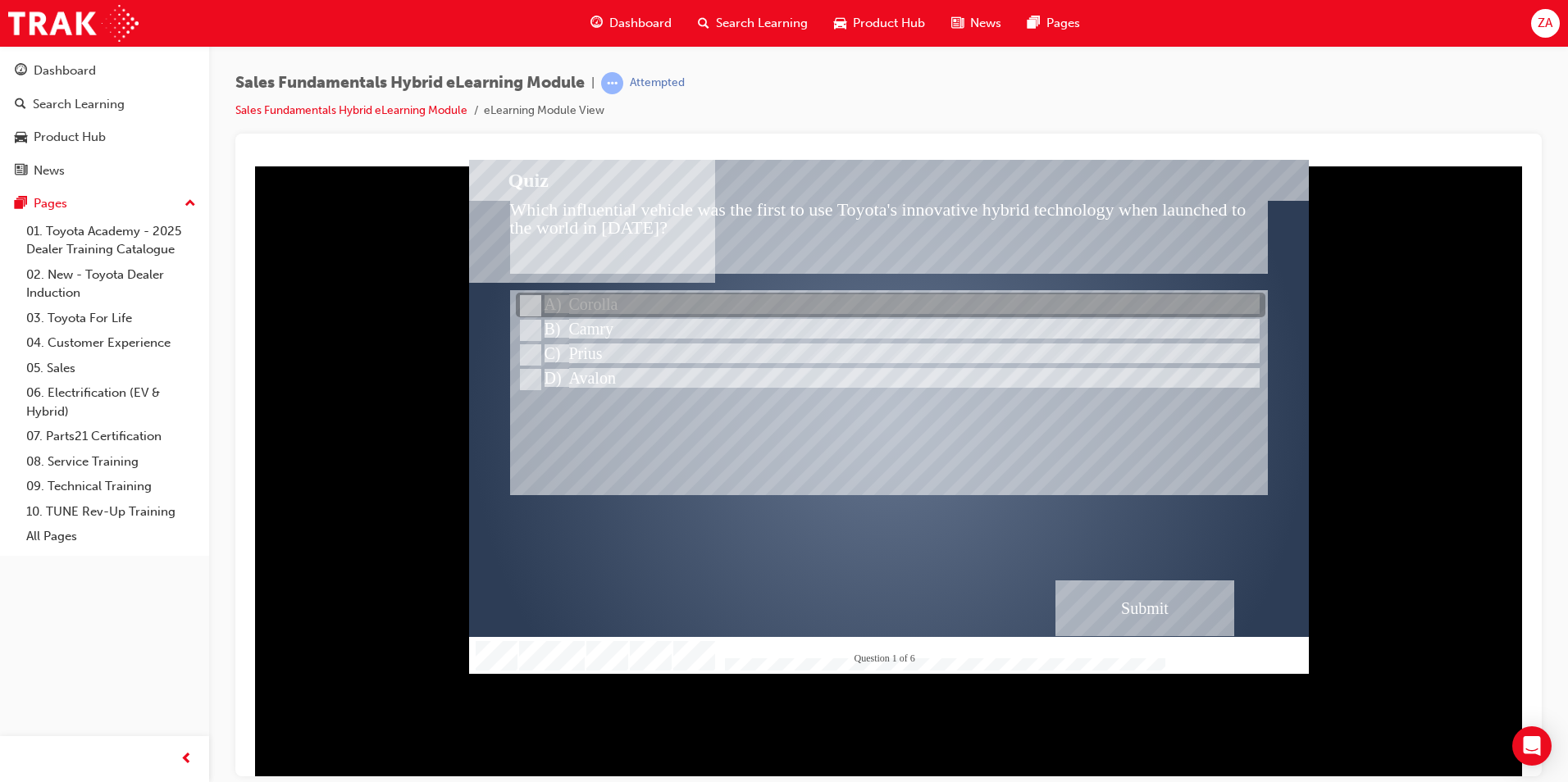
click at [591, 310] on div at bounding box center [891, 306] width 749 height 25
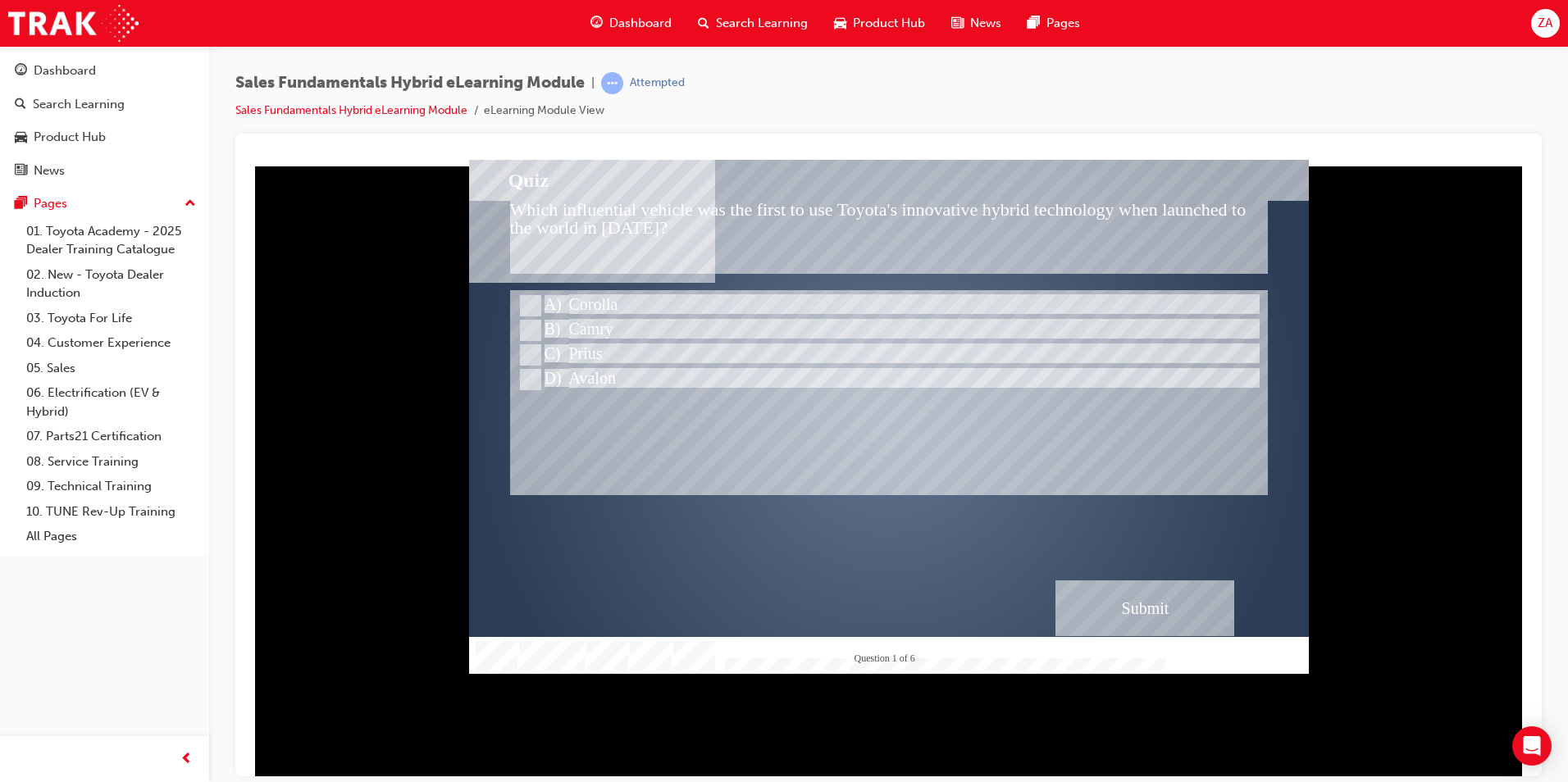
click at [1108, 610] on div "Submit" at bounding box center [1144, 608] width 178 height 56
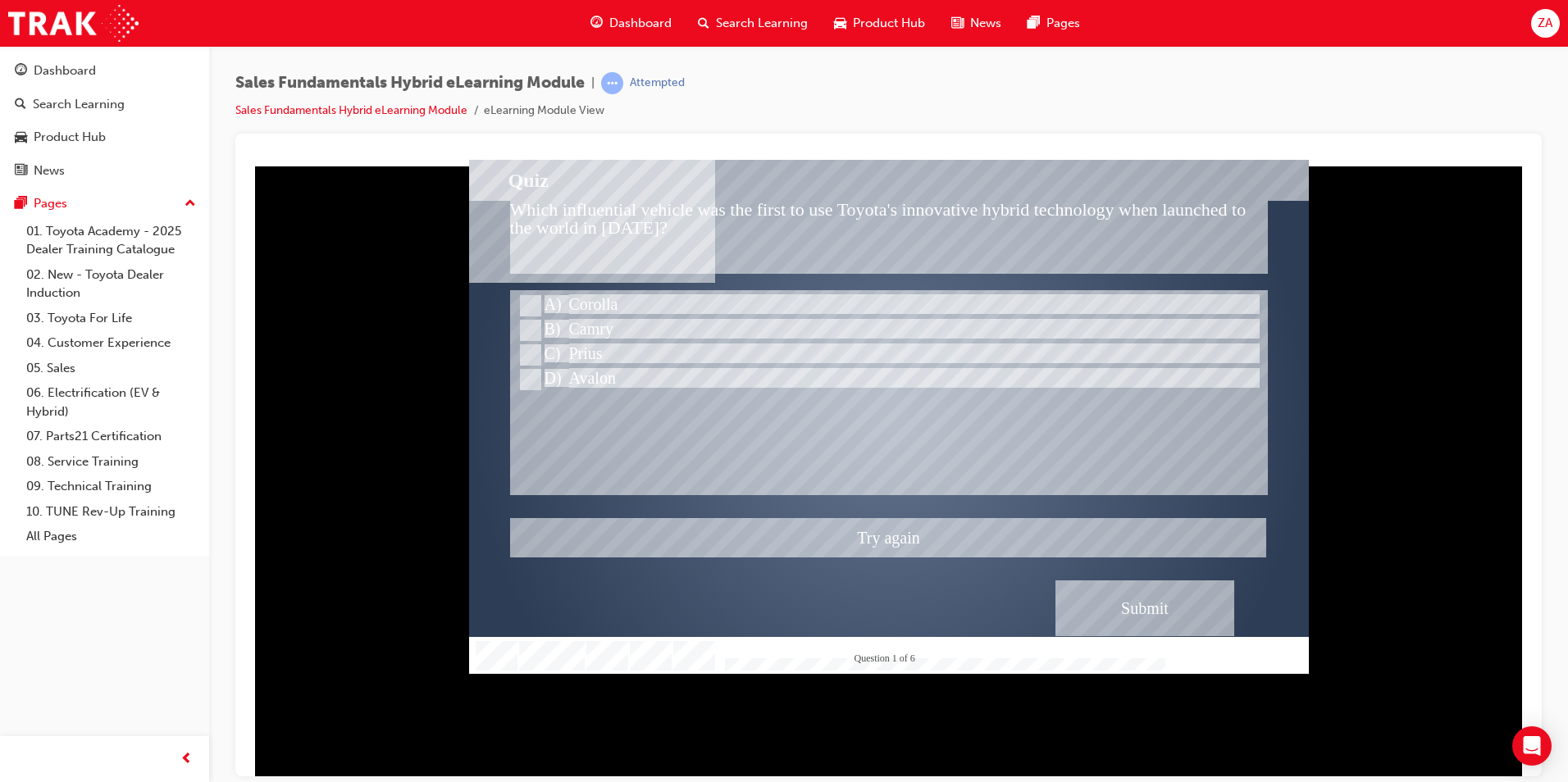
click at [544, 350] on div at bounding box center [889, 416] width 840 height 514
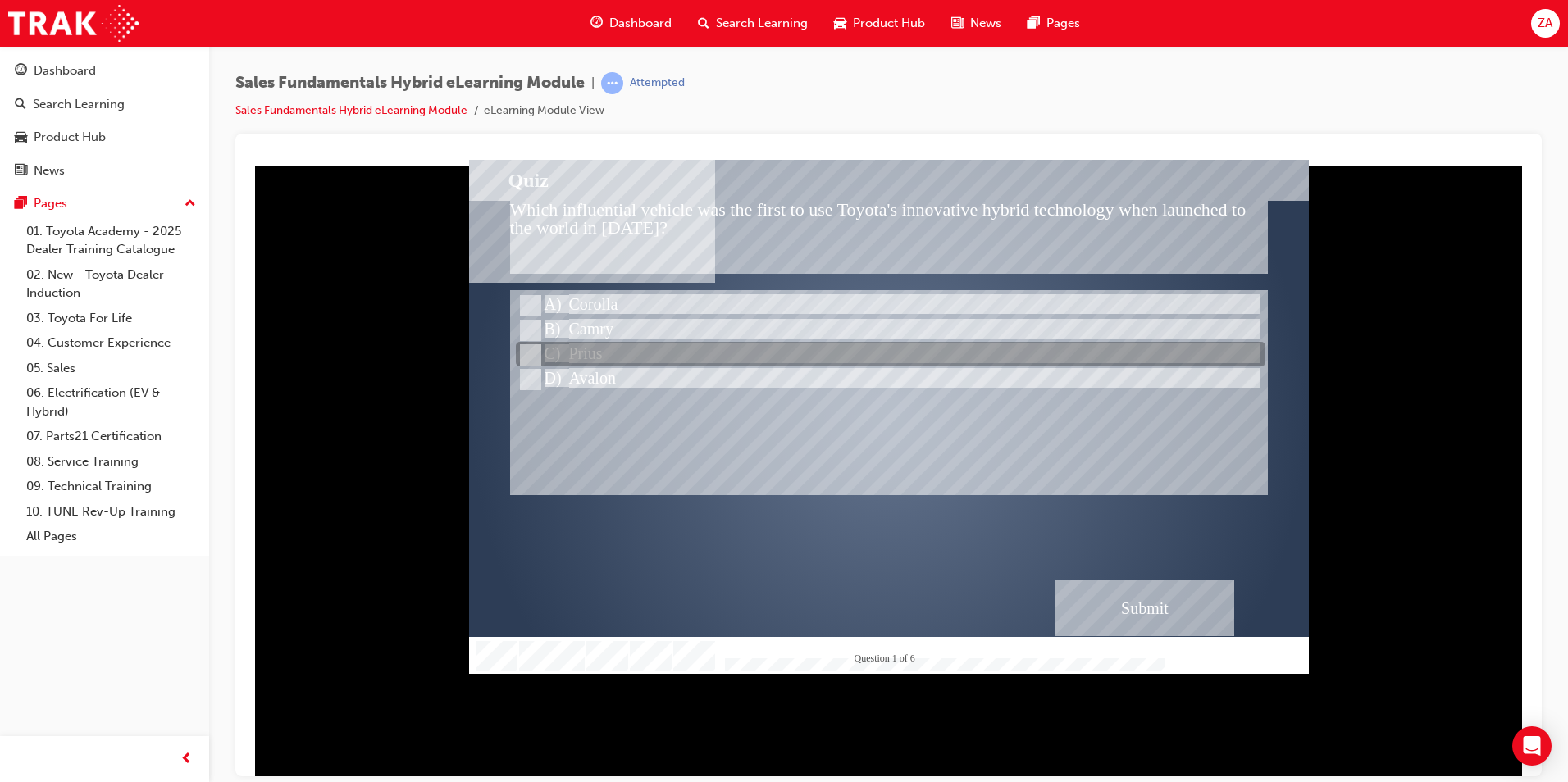
click at [544, 350] on div at bounding box center [891, 355] width 749 height 25
radio input "false"
radio input "true"
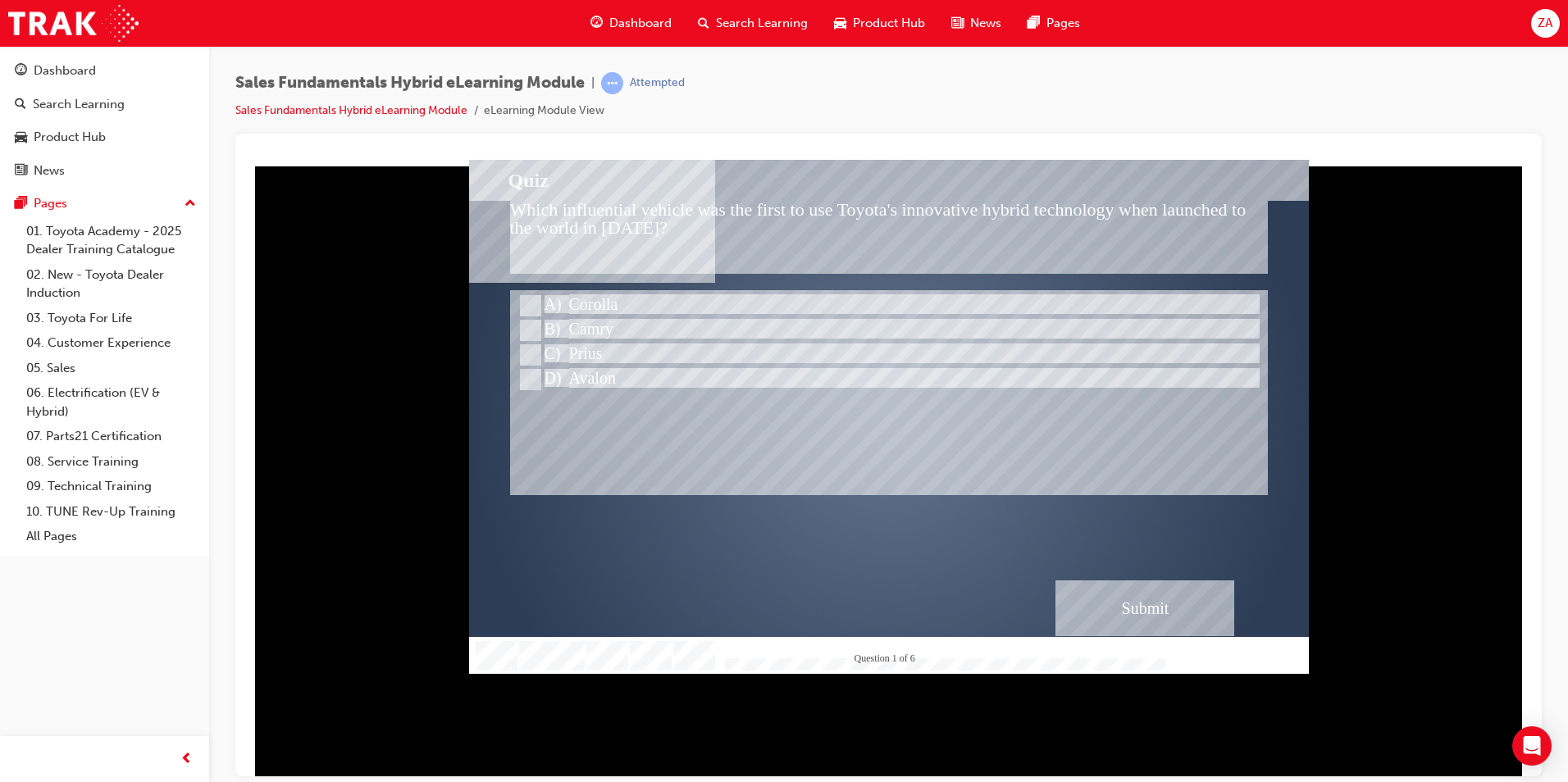
click at [1145, 599] on div "Submit" at bounding box center [1144, 608] width 178 height 56
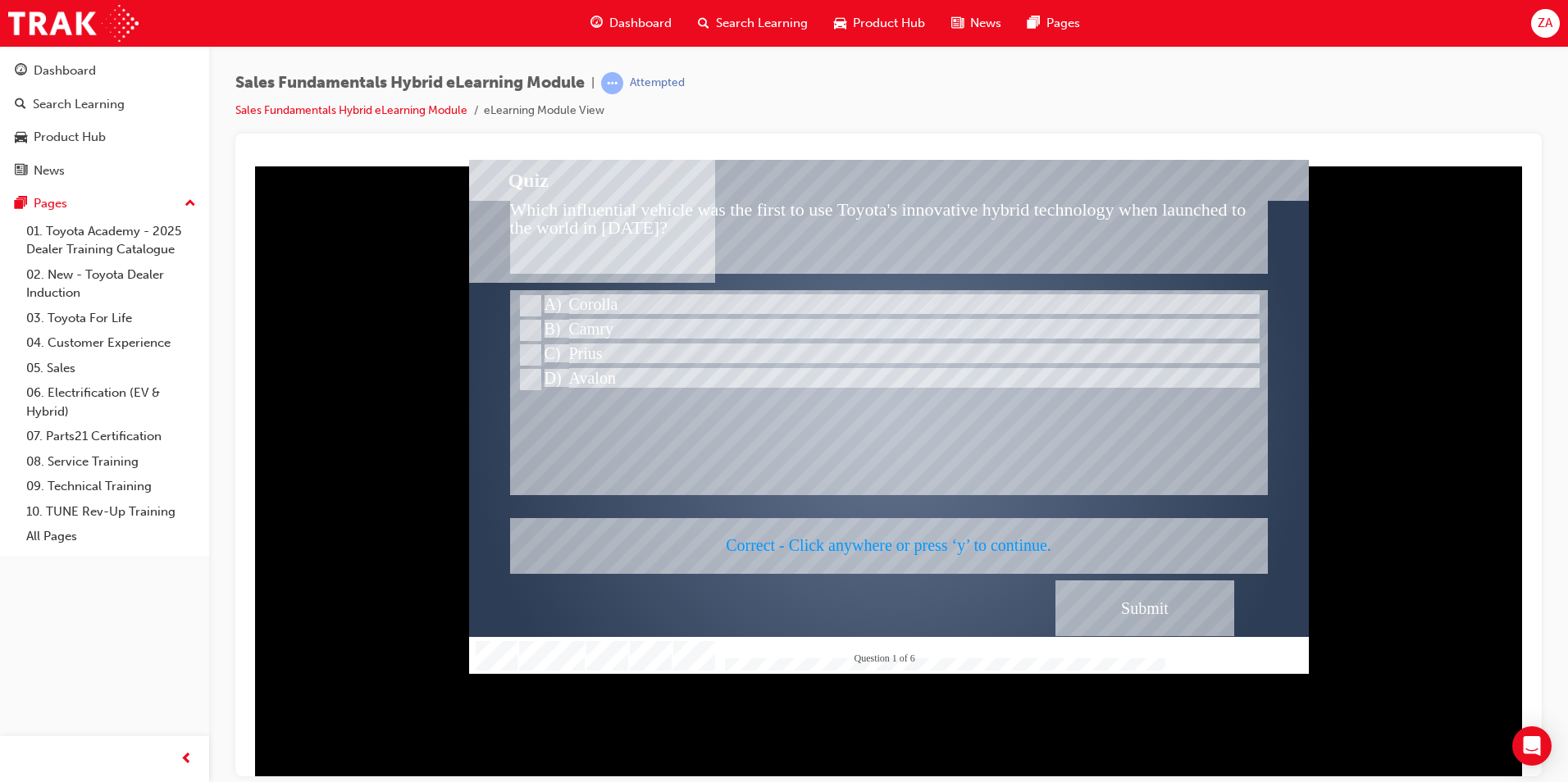
click at [1149, 601] on div at bounding box center [889, 416] width 840 height 514
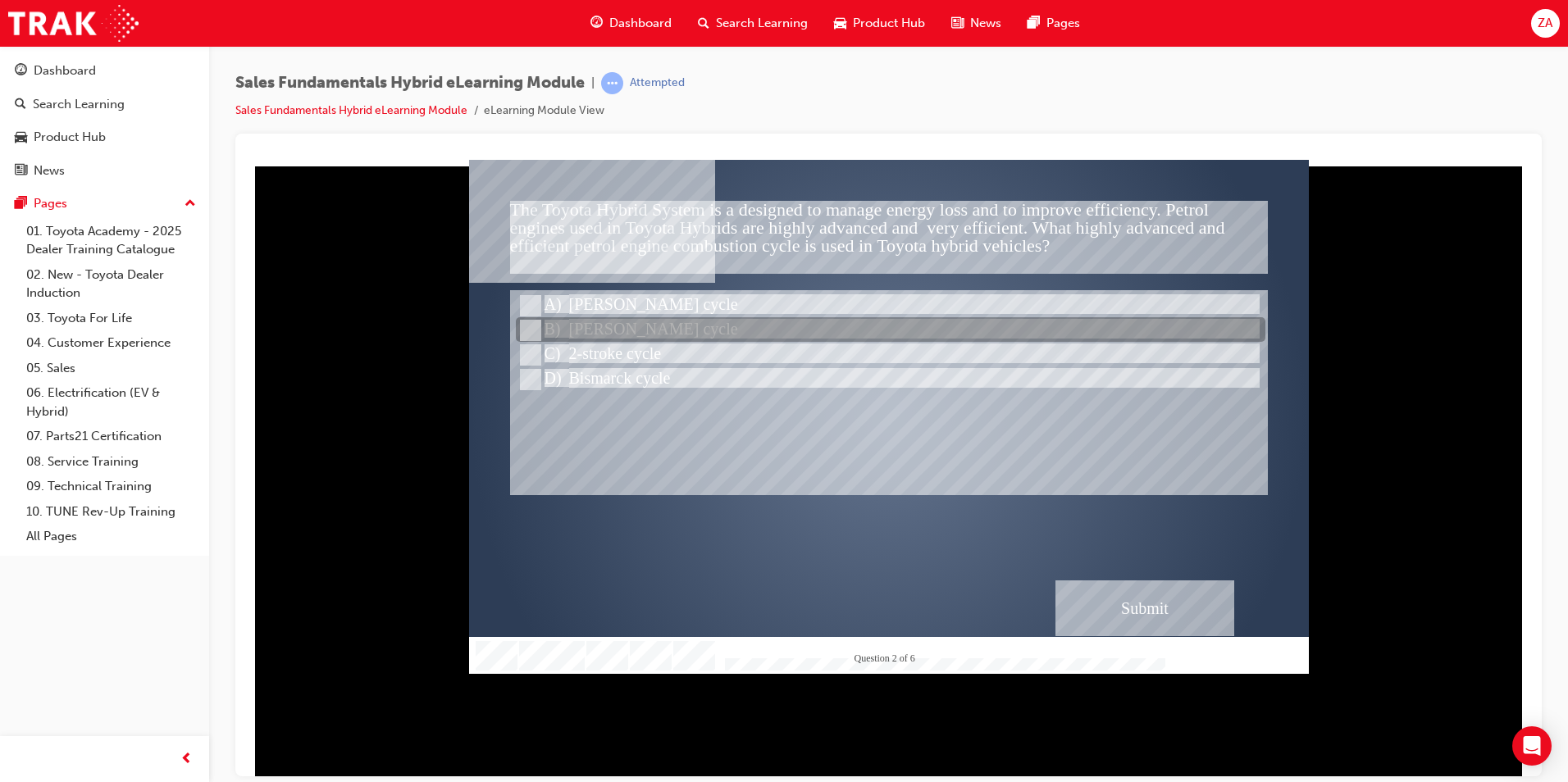
drag, startPoint x: 560, startPoint y: 326, endPoint x: 568, endPoint y: 327, distance: 8.1
click at [562, 326] on div at bounding box center [891, 330] width 749 height 25
radio input "true"
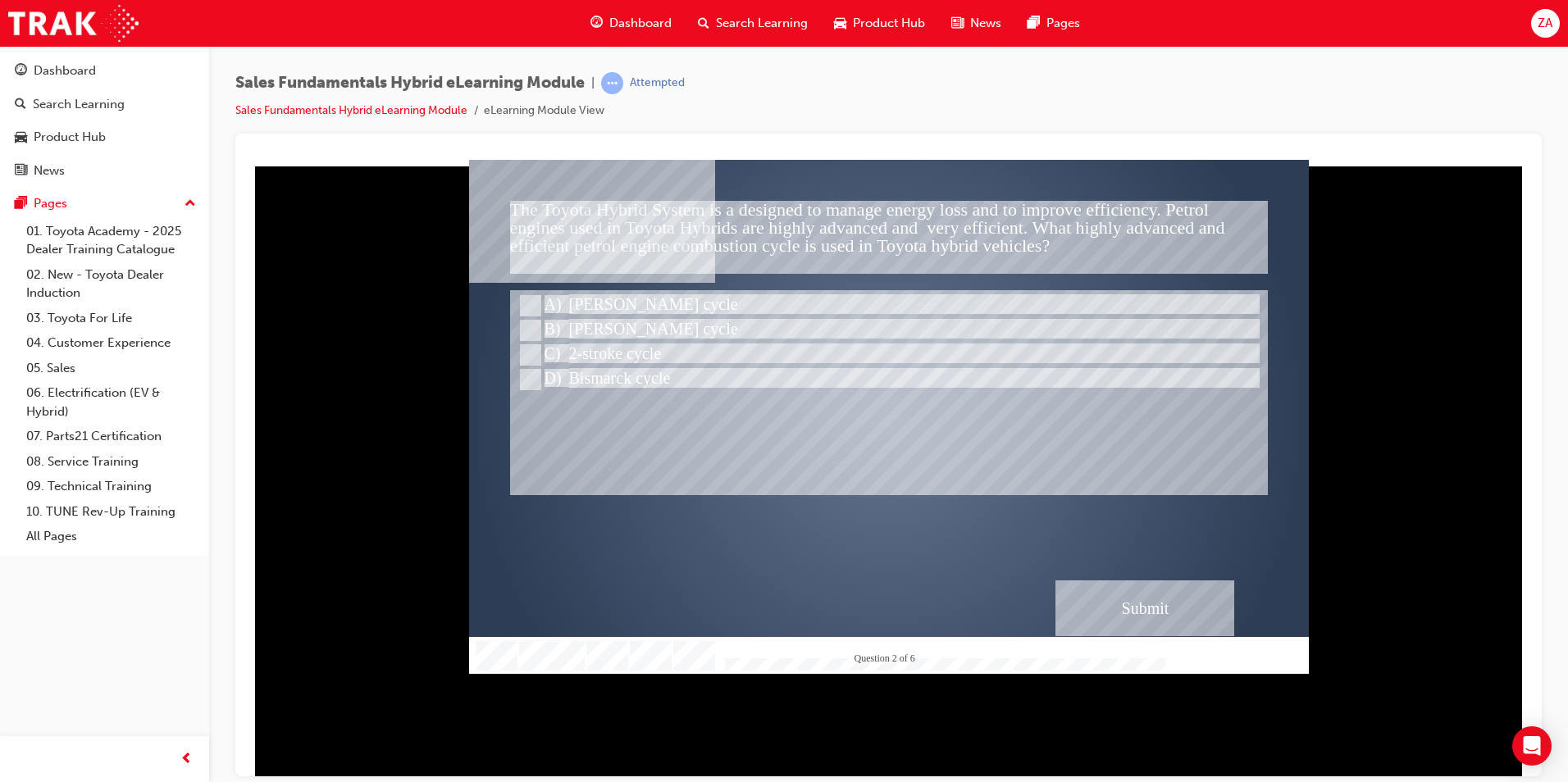
click at [1159, 603] on div "Submit" at bounding box center [1144, 608] width 178 height 56
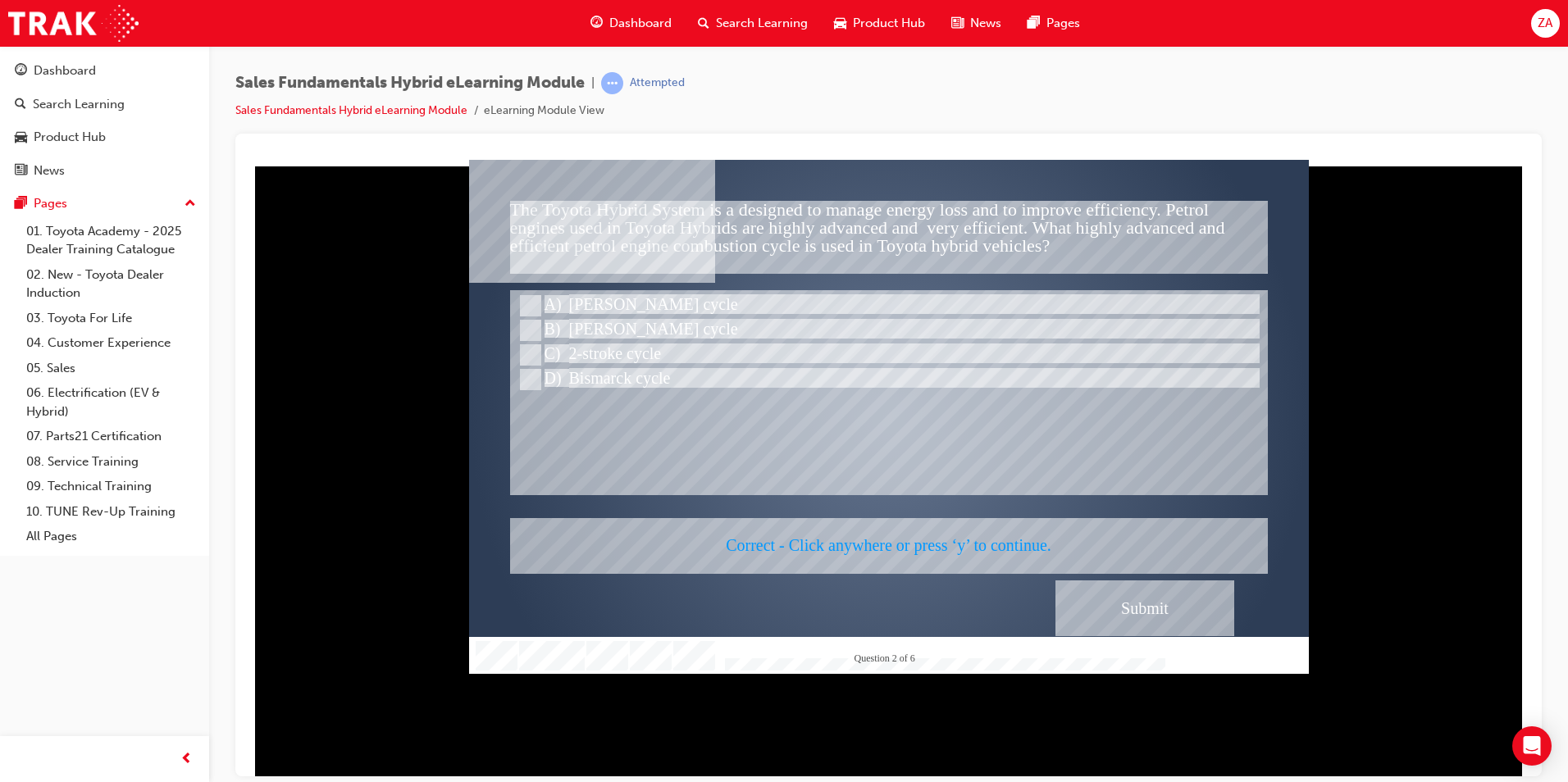
click at [1145, 619] on div at bounding box center [889, 416] width 840 height 514
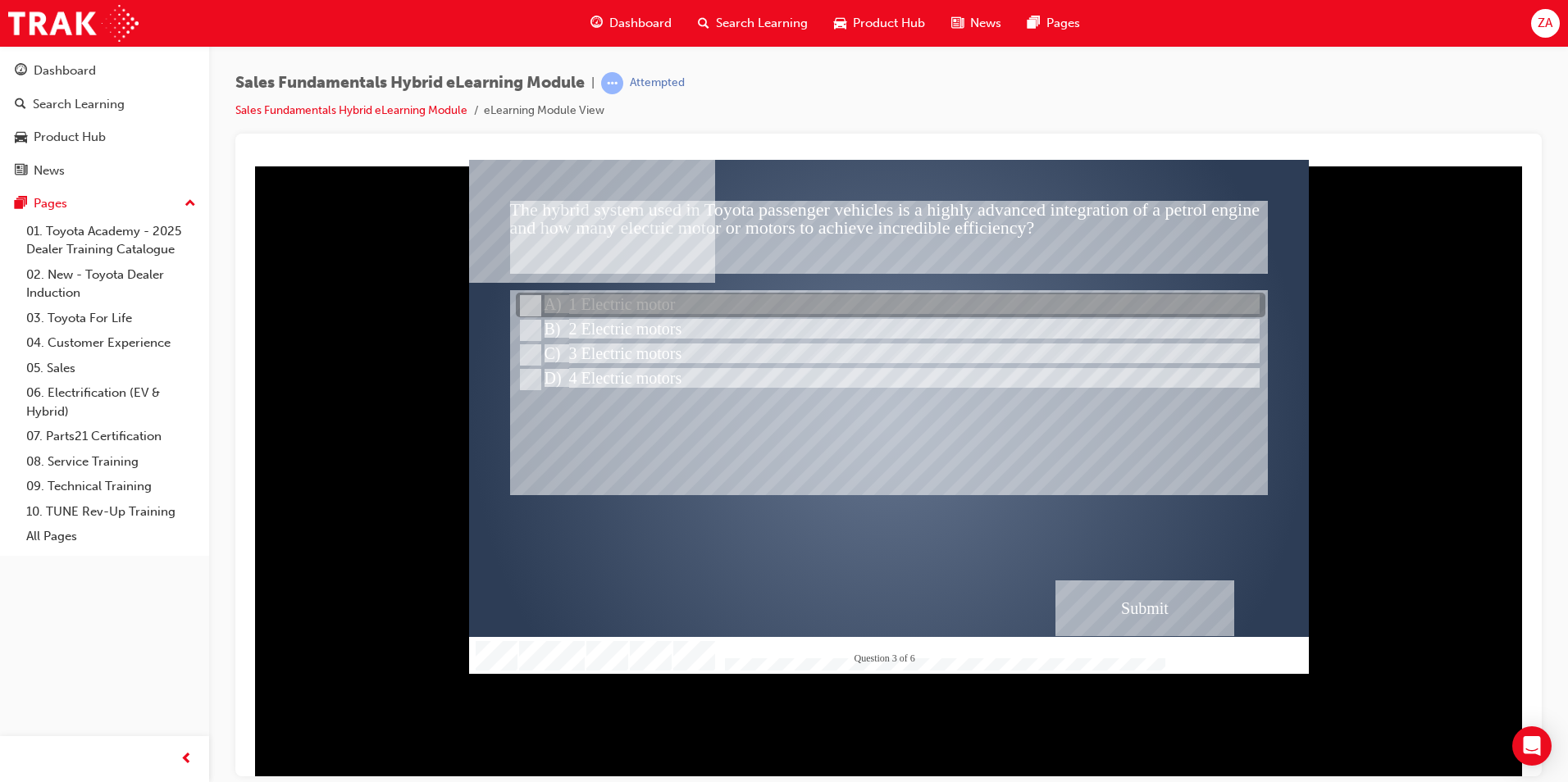
click at [613, 300] on div at bounding box center [891, 306] width 749 height 25
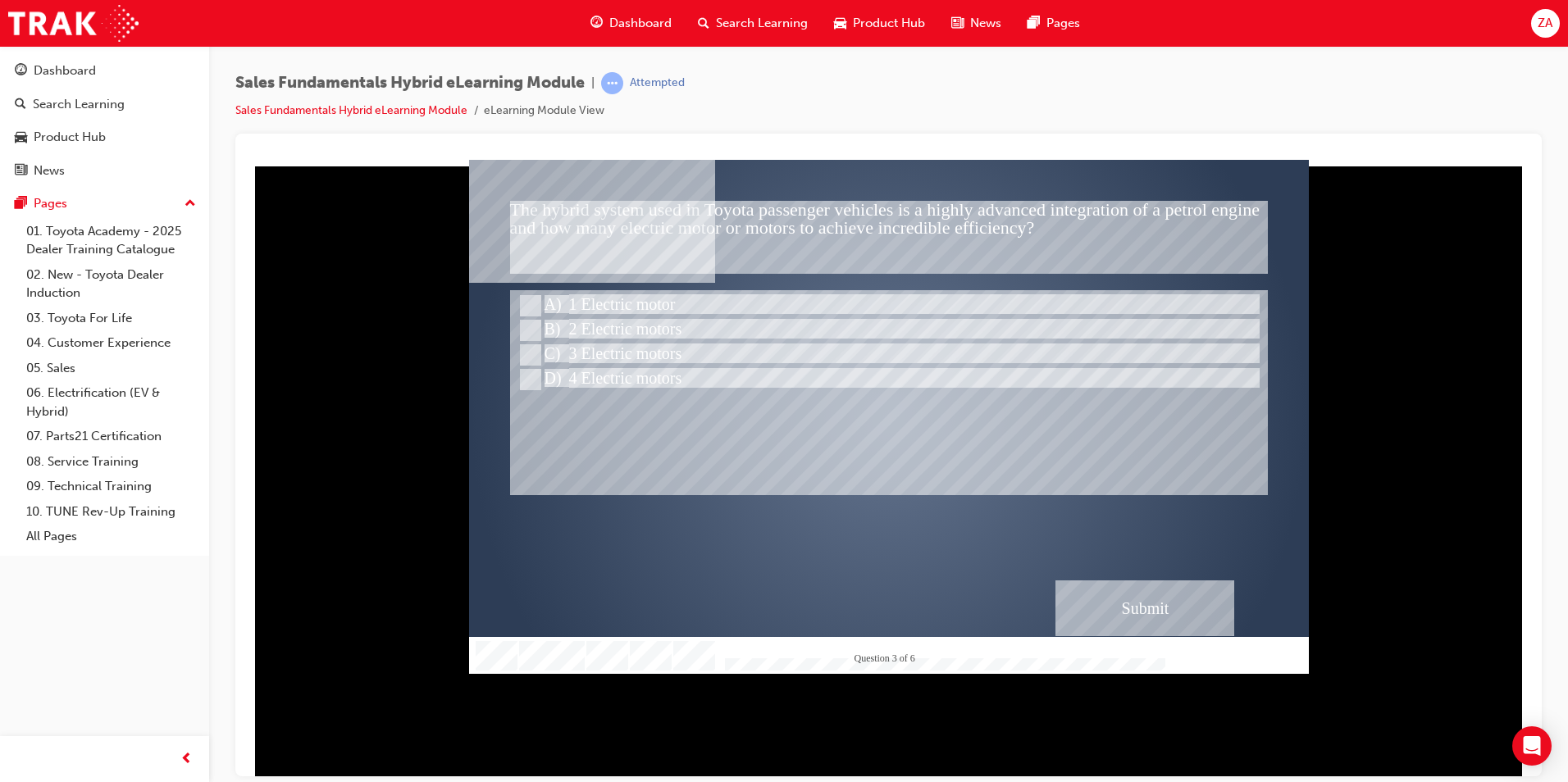
click at [1157, 615] on div "Submit" at bounding box center [1144, 608] width 178 height 56
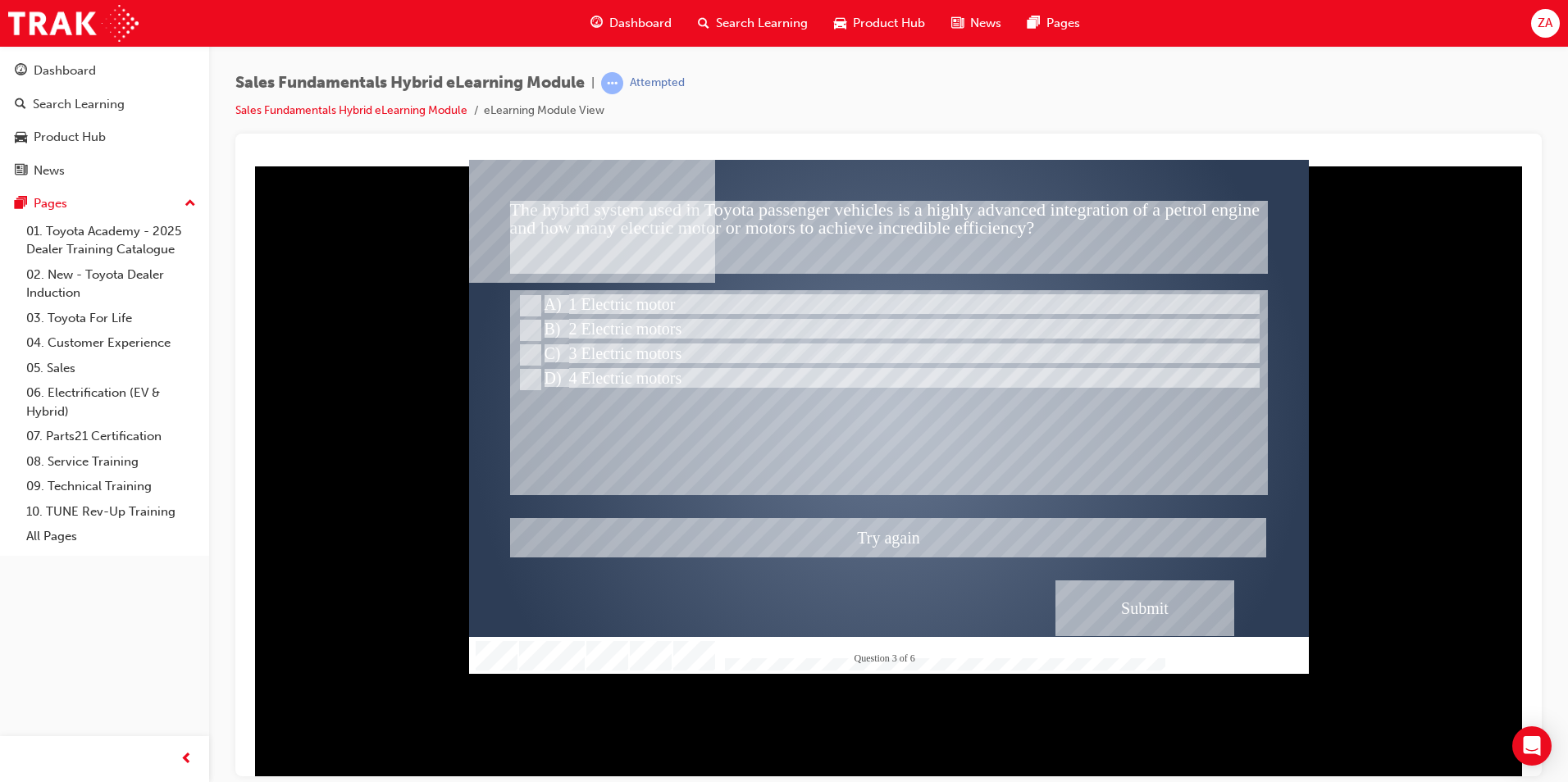
click at [948, 530] on div at bounding box center [889, 416] width 840 height 514
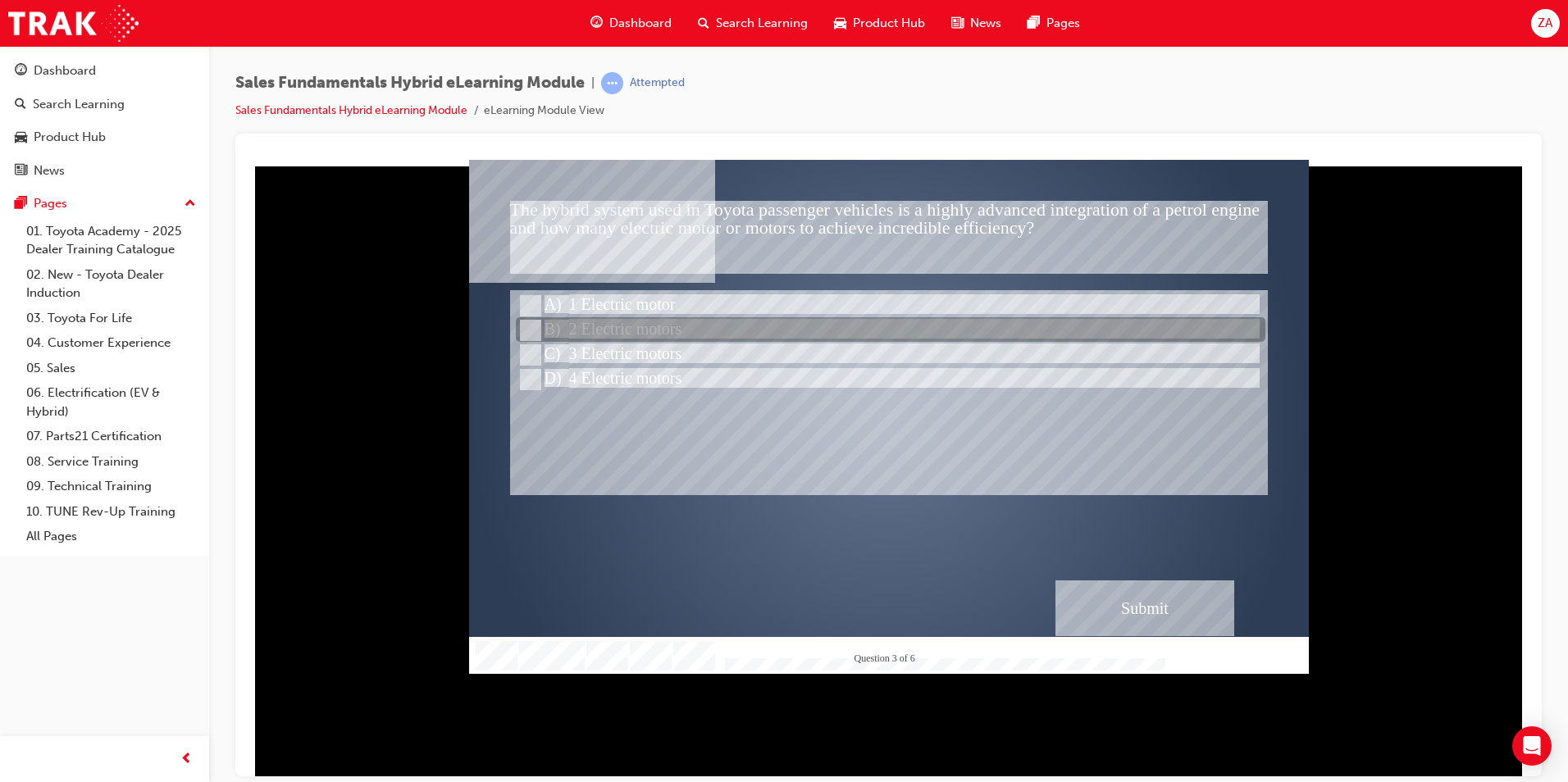
click at [653, 333] on div at bounding box center [891, 330] width 749 height 25
radio input "false"
radio input "true"
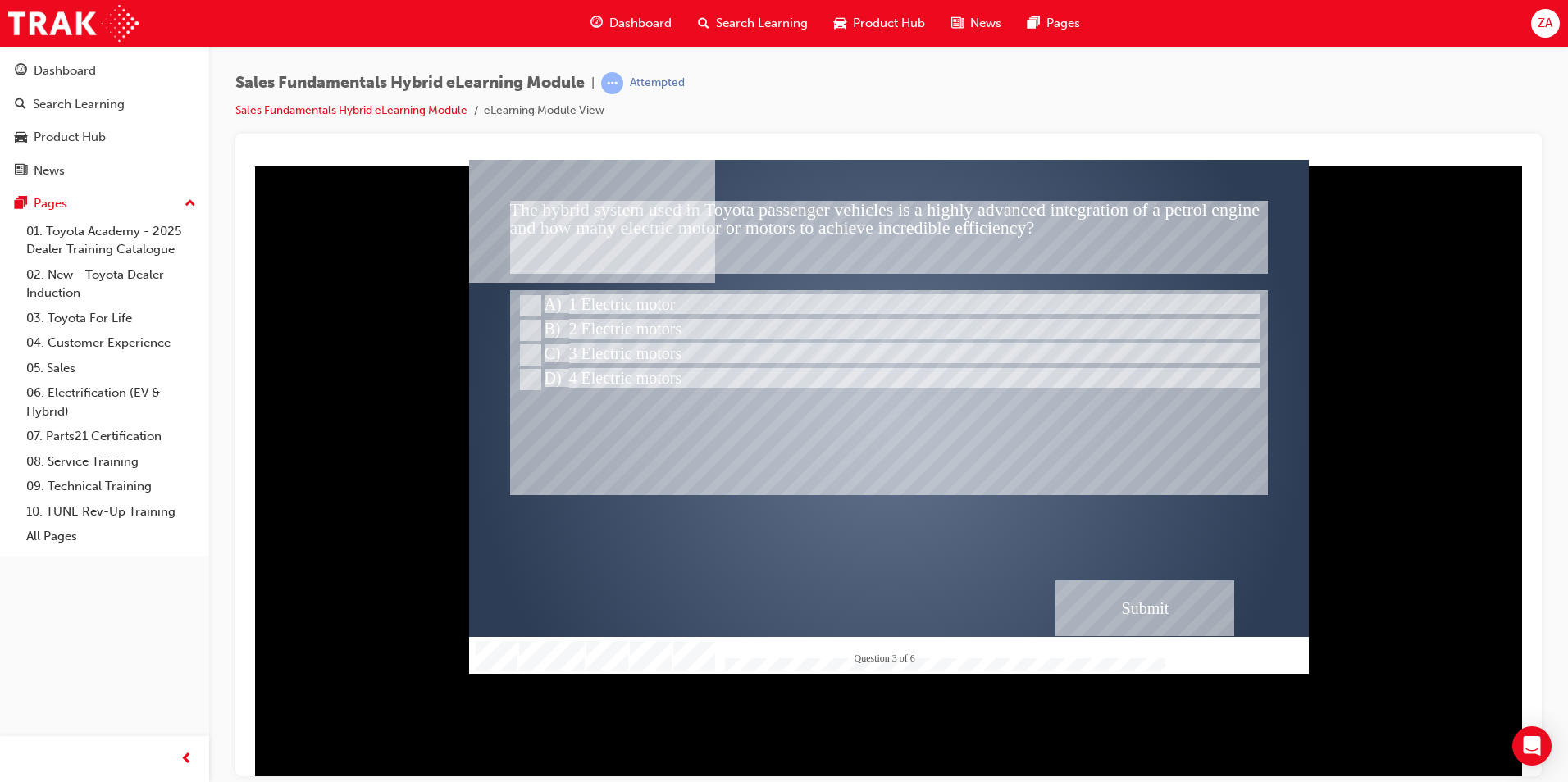
click at [1147, 598] on div "Submit" at bounding box center [1144, 608] width 178 height 56
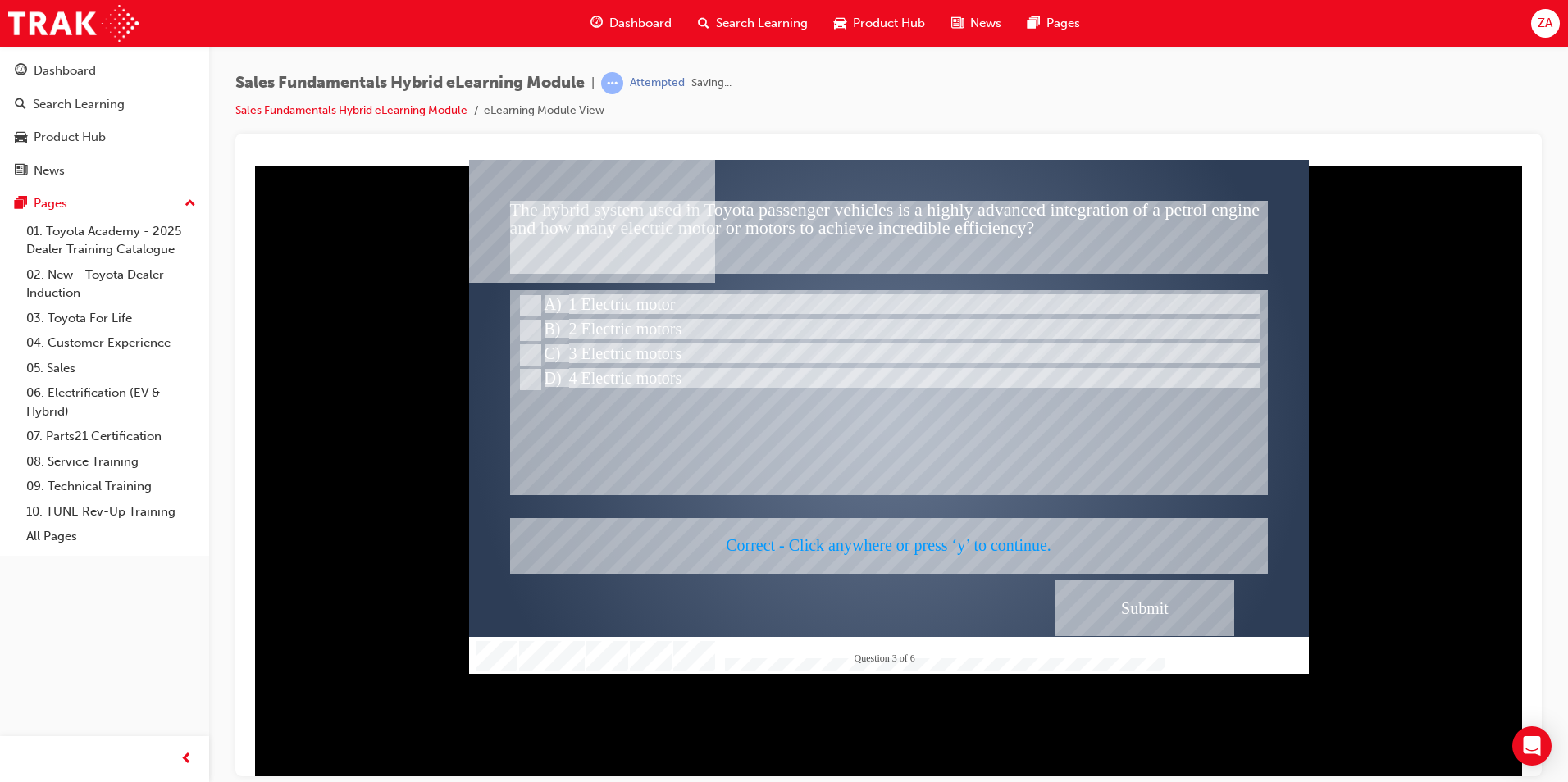
click at [1130, 597] on div at bounding box center [889, 416] width 840 height 514
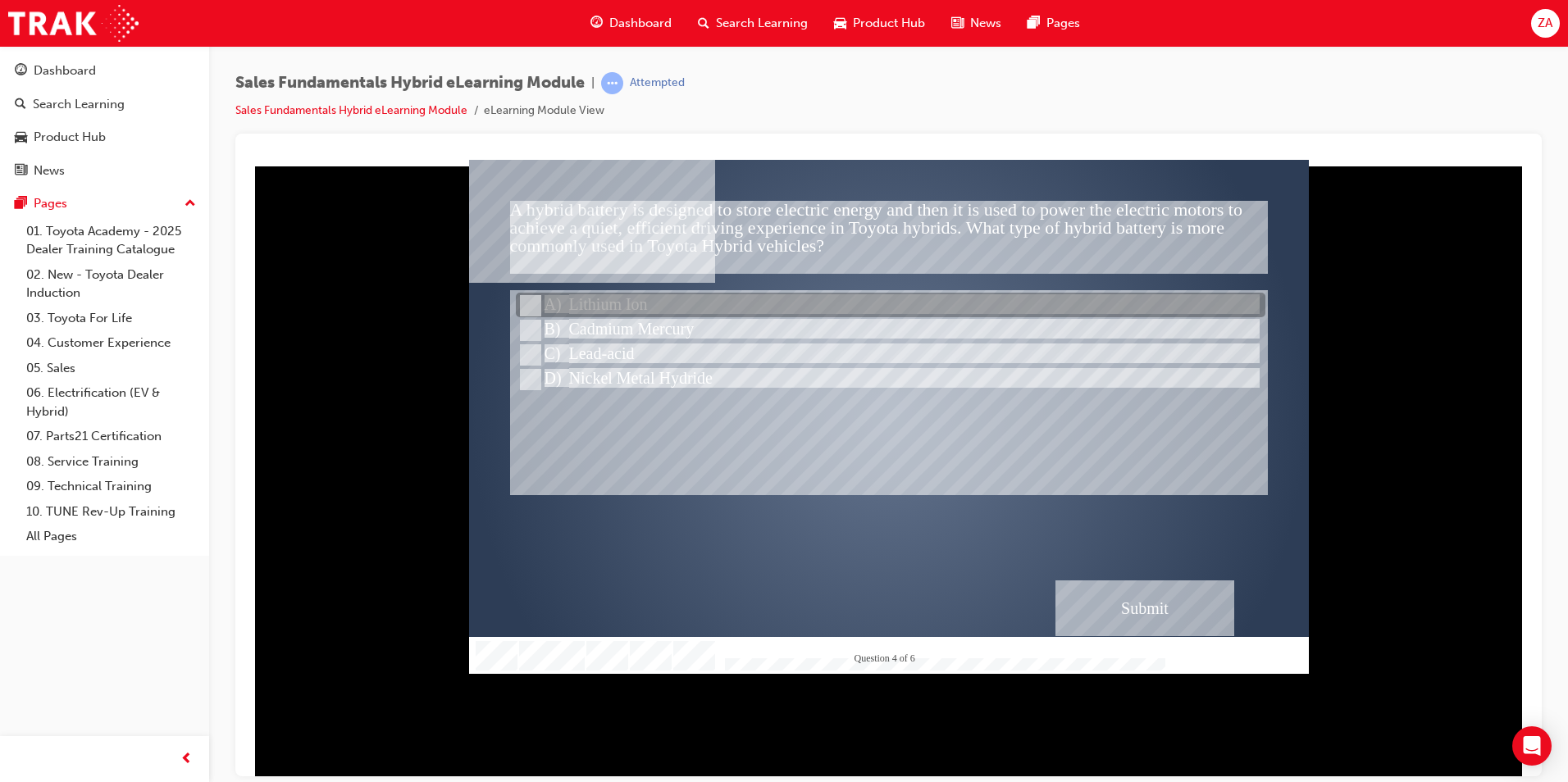
click at [631, 309] on div at bounding box center [891, 306] width 749 height 25
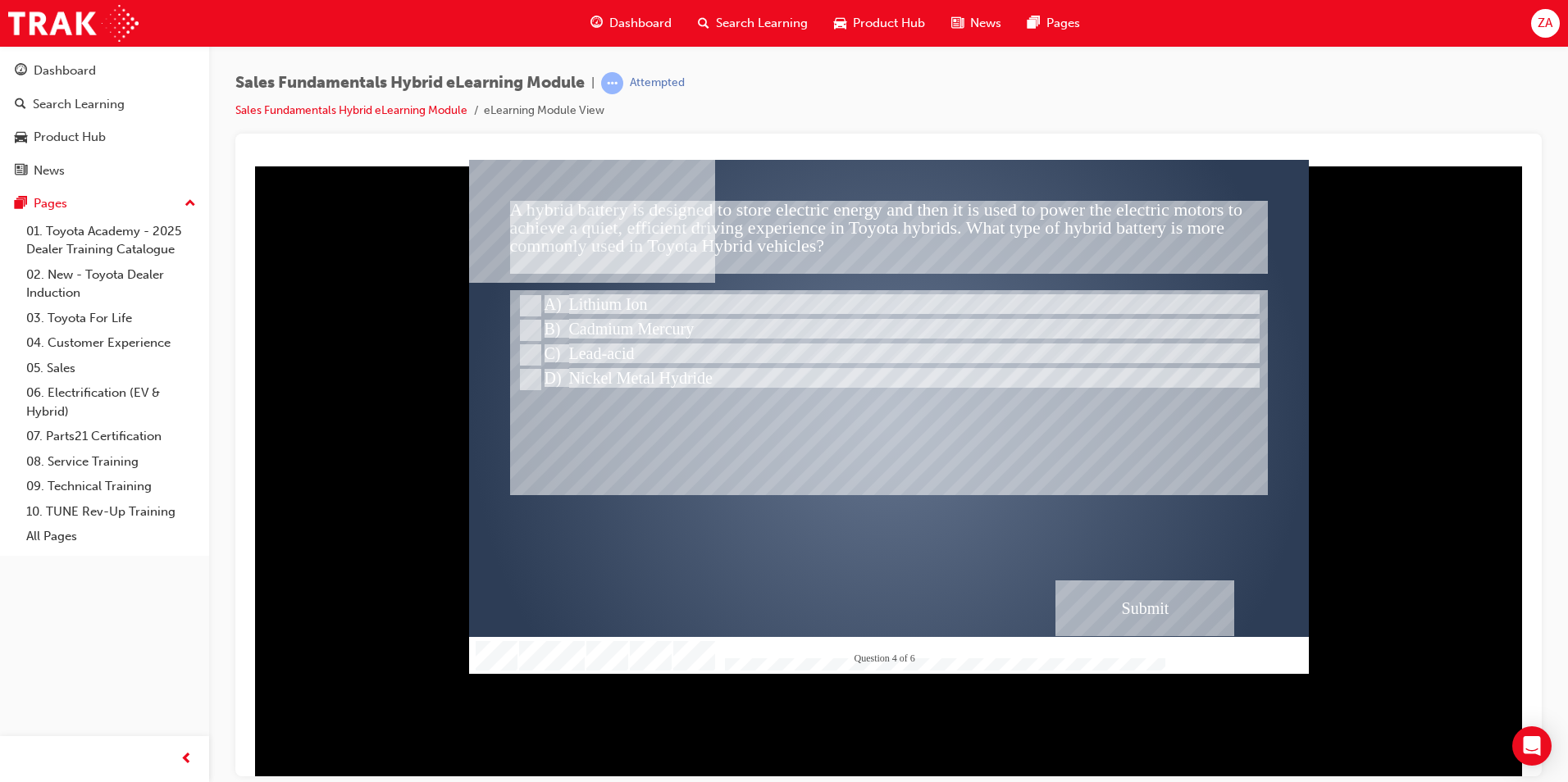
click at [1180, 628] on div "Submit" at bounding box center [1144, 608] width 178 height 56
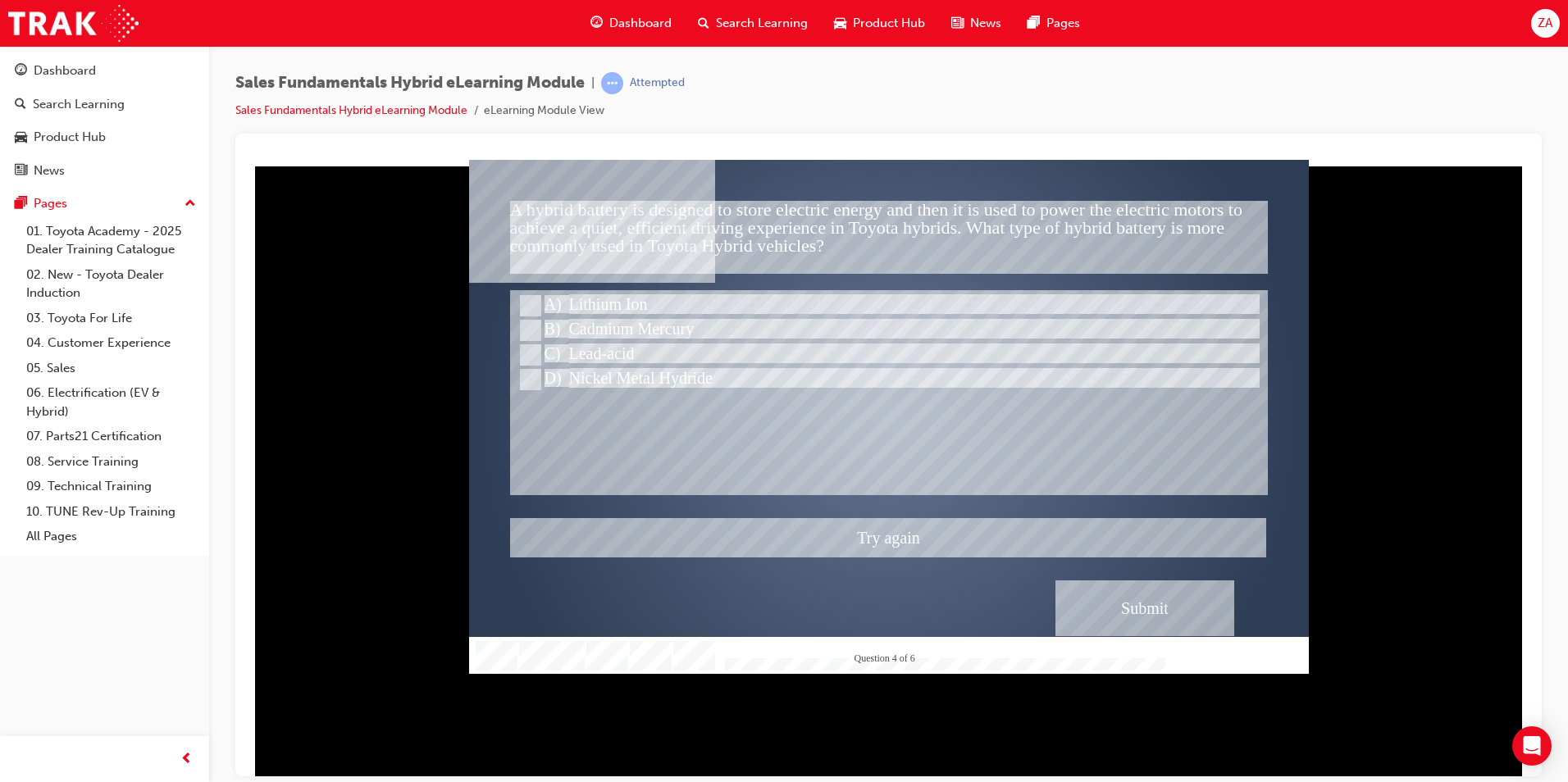
click at [894, 529] on div at bounding box center [889, 416] width 840 height 514
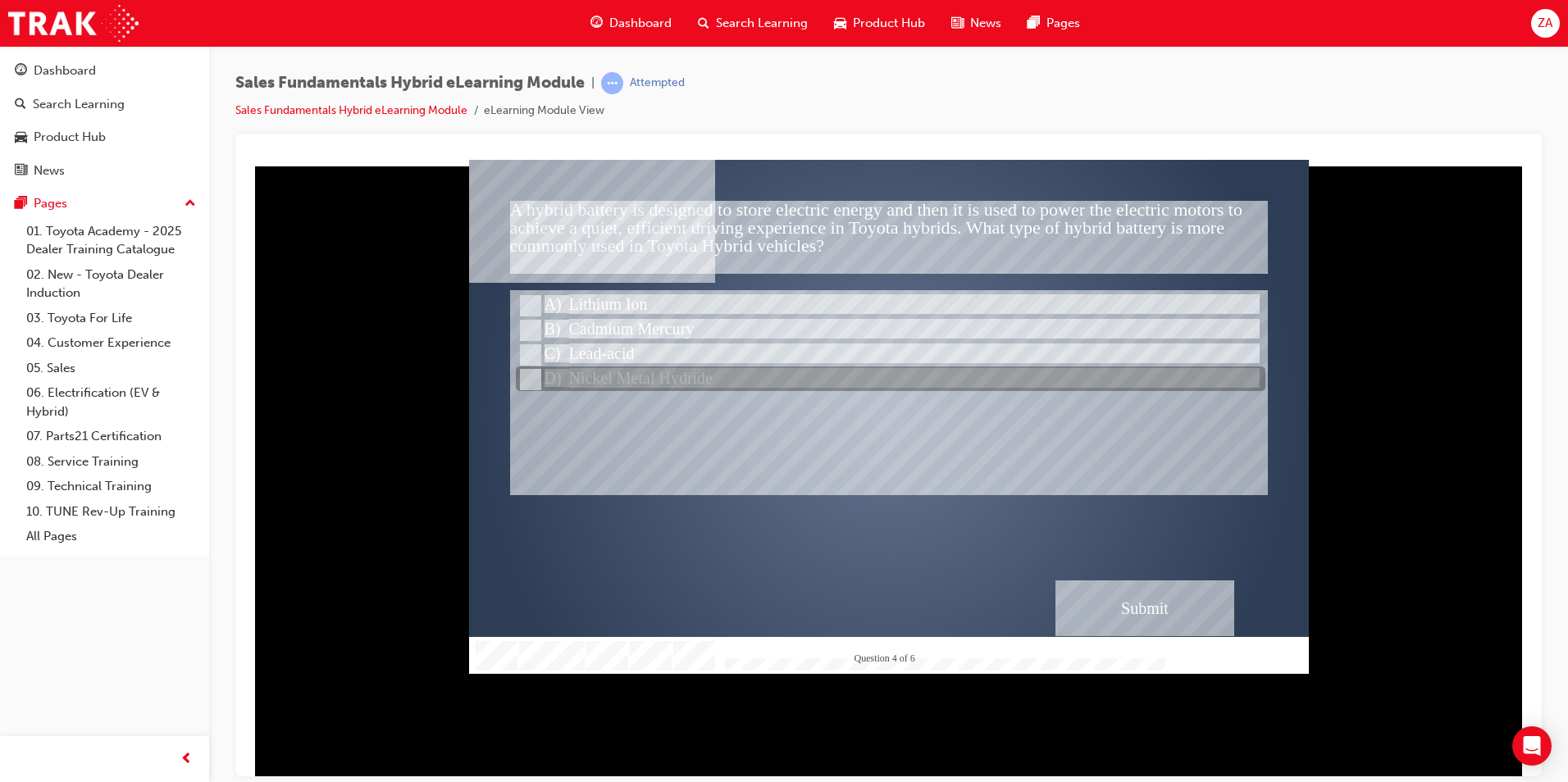
drag, startPoint x: 695, startPoint y: 387, endPoint x: 707, endPoint y: 374, distance: 17.7
click at [700, 382] on div at bounding box center [891, 380] width 749 height 25
radio input "false"
radio input "true"
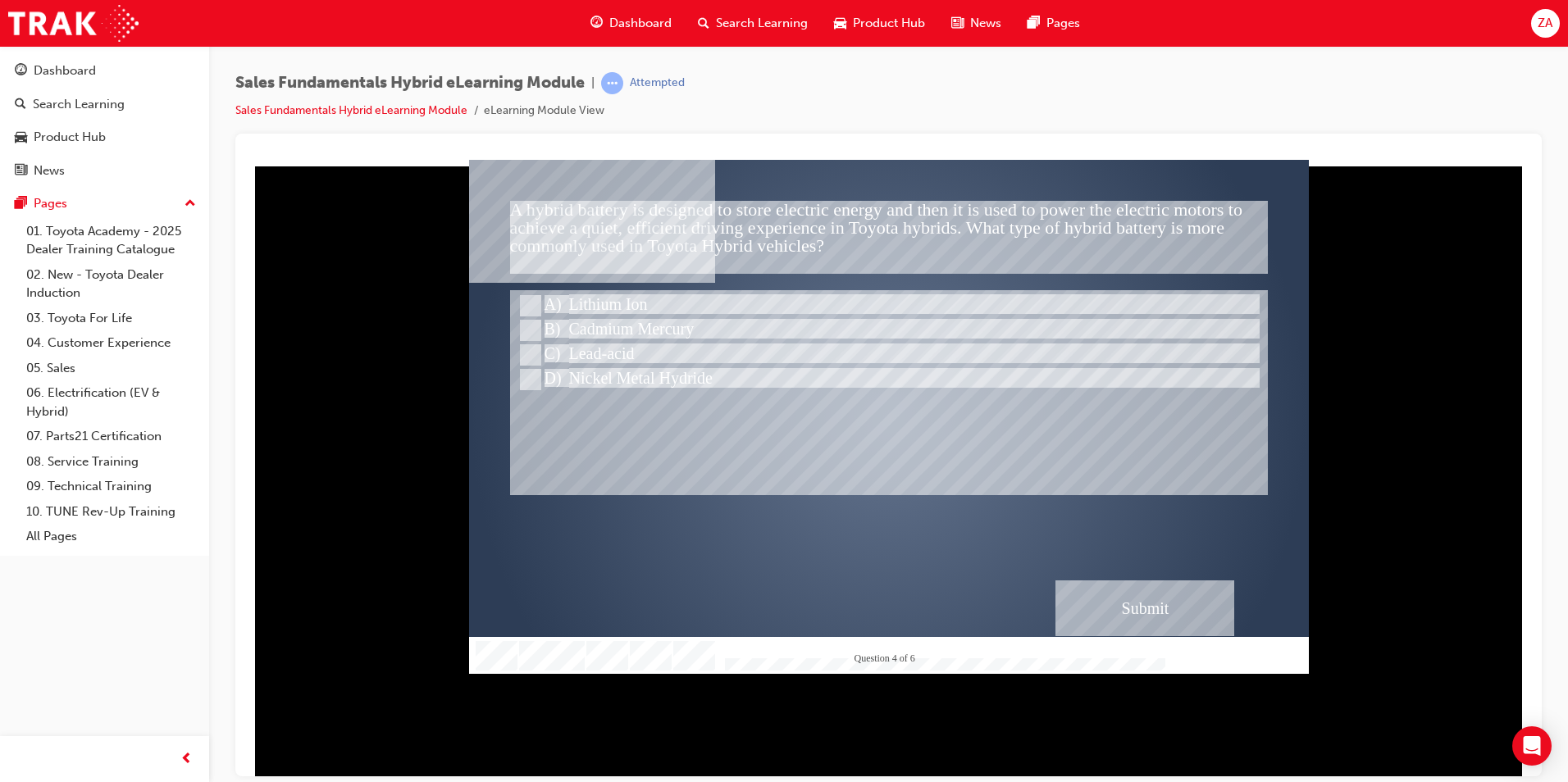
click at [1160, 624] on div "Submit" at bounding box center [1144, 608] width 178 height 56
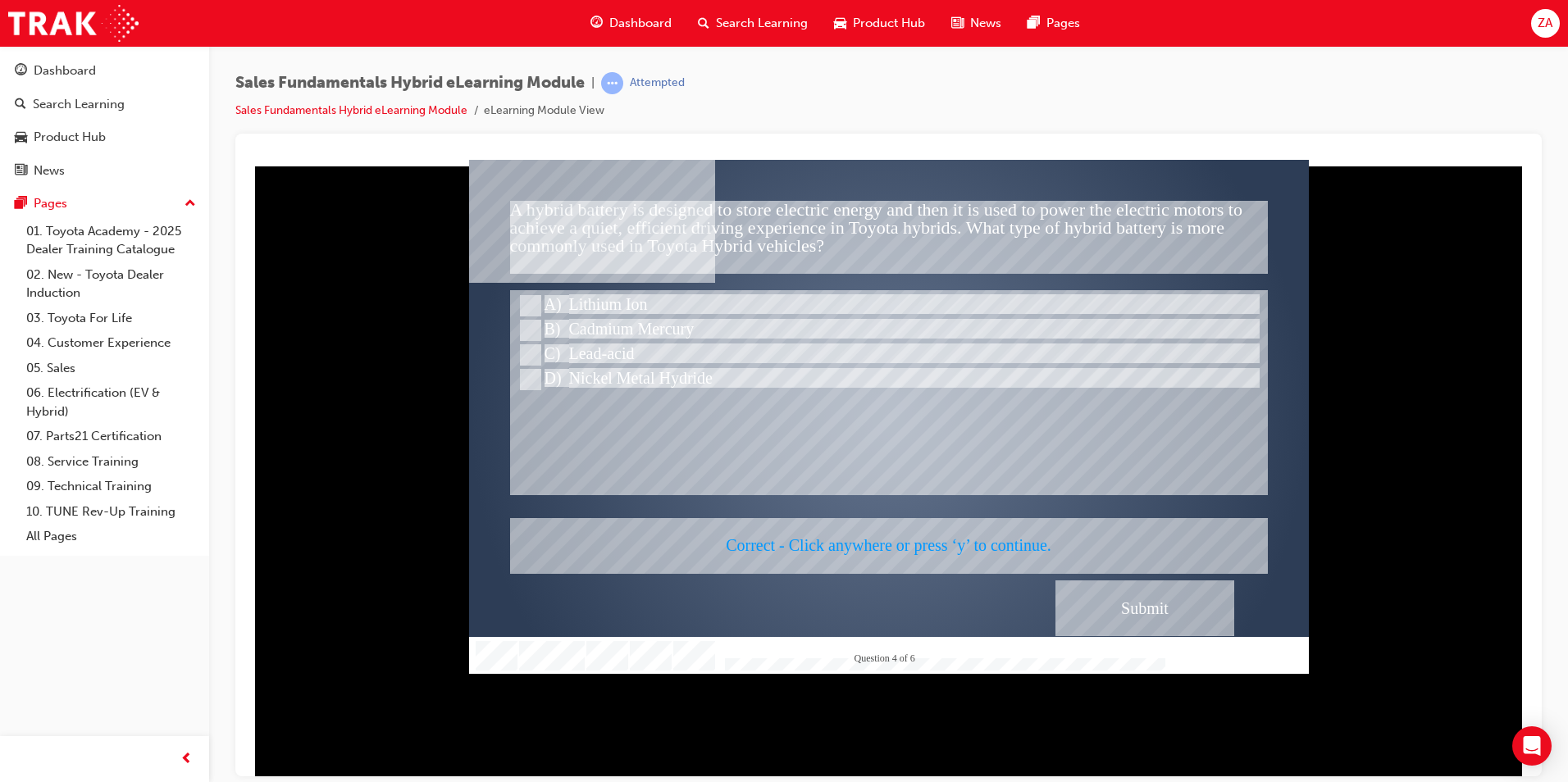
click at [1151, 606] on div at bounding box center [889, 416] width 840 height 514
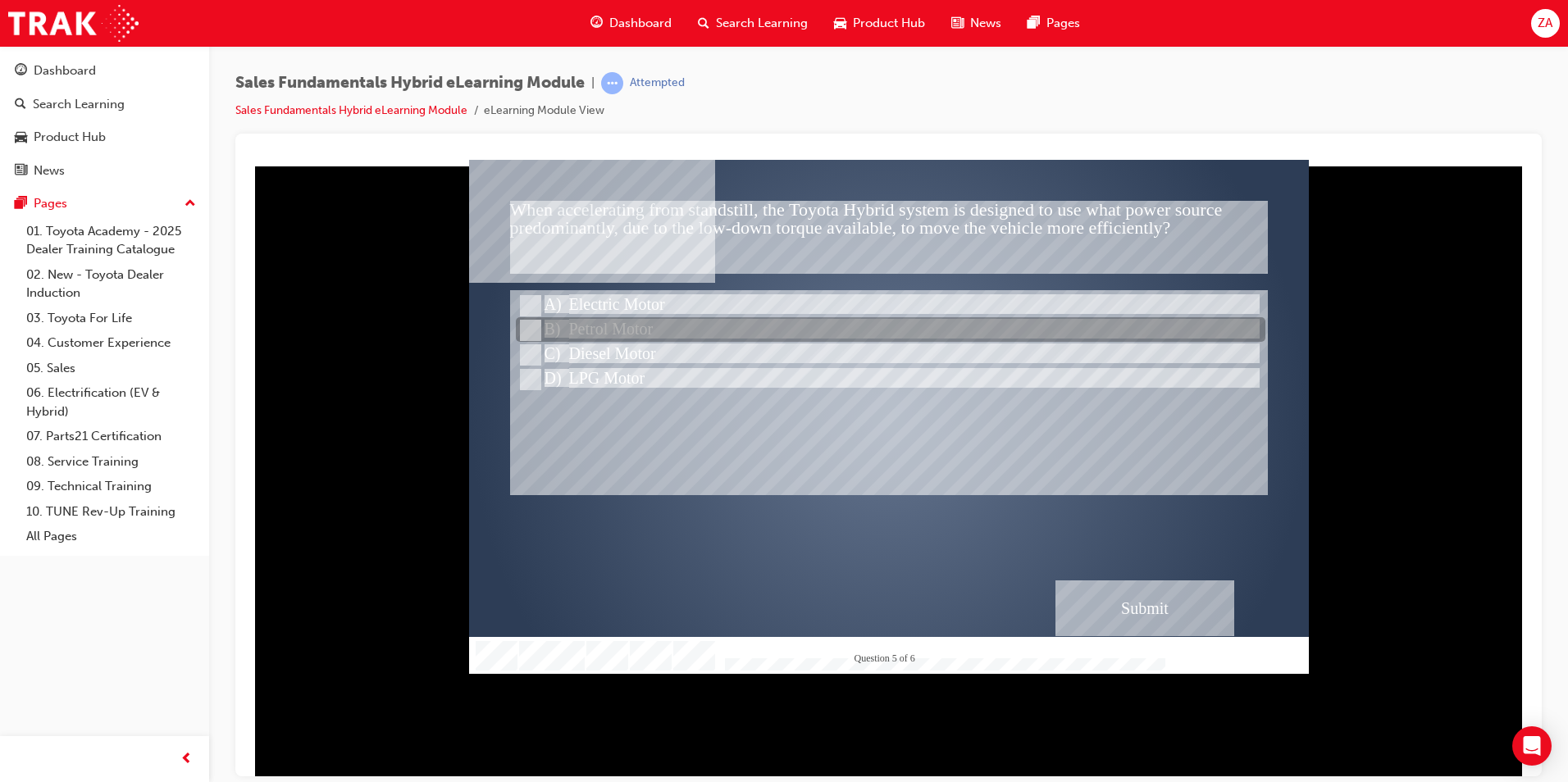
drag, startPoint x: 619, startPoint y: 322, endPoint x: 632, endPoint y: 332, distance: 16.4
click at [619, 322] on div at bounding box center [891, 330] width 749 height 25
radio input "true"
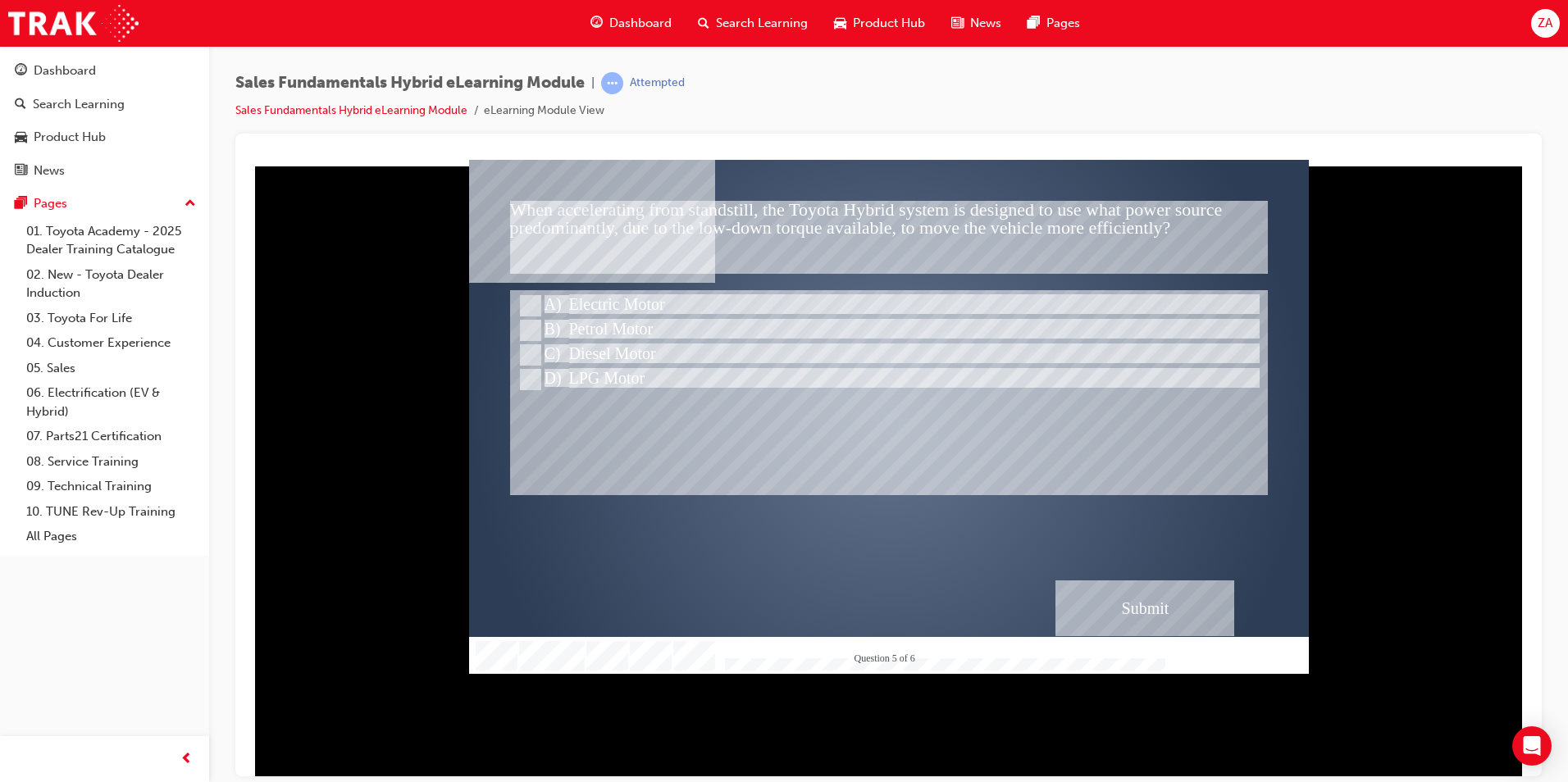
click at [1161, 603] on div "Submit" at bounding box center [1144, 608] width 178 height 56
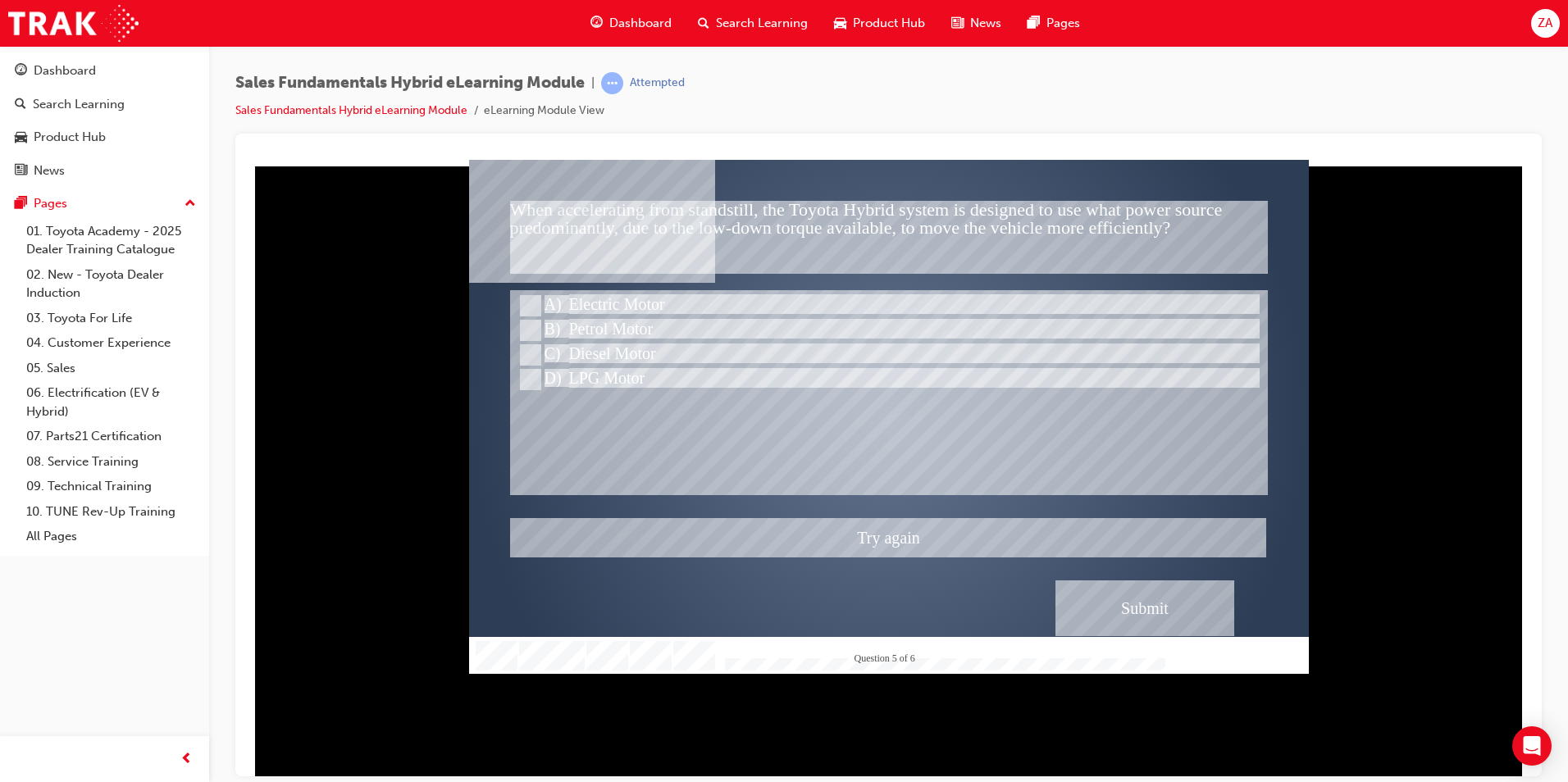
click at [614, 295] on div at bounding box center [889, 416] width 840 height 514
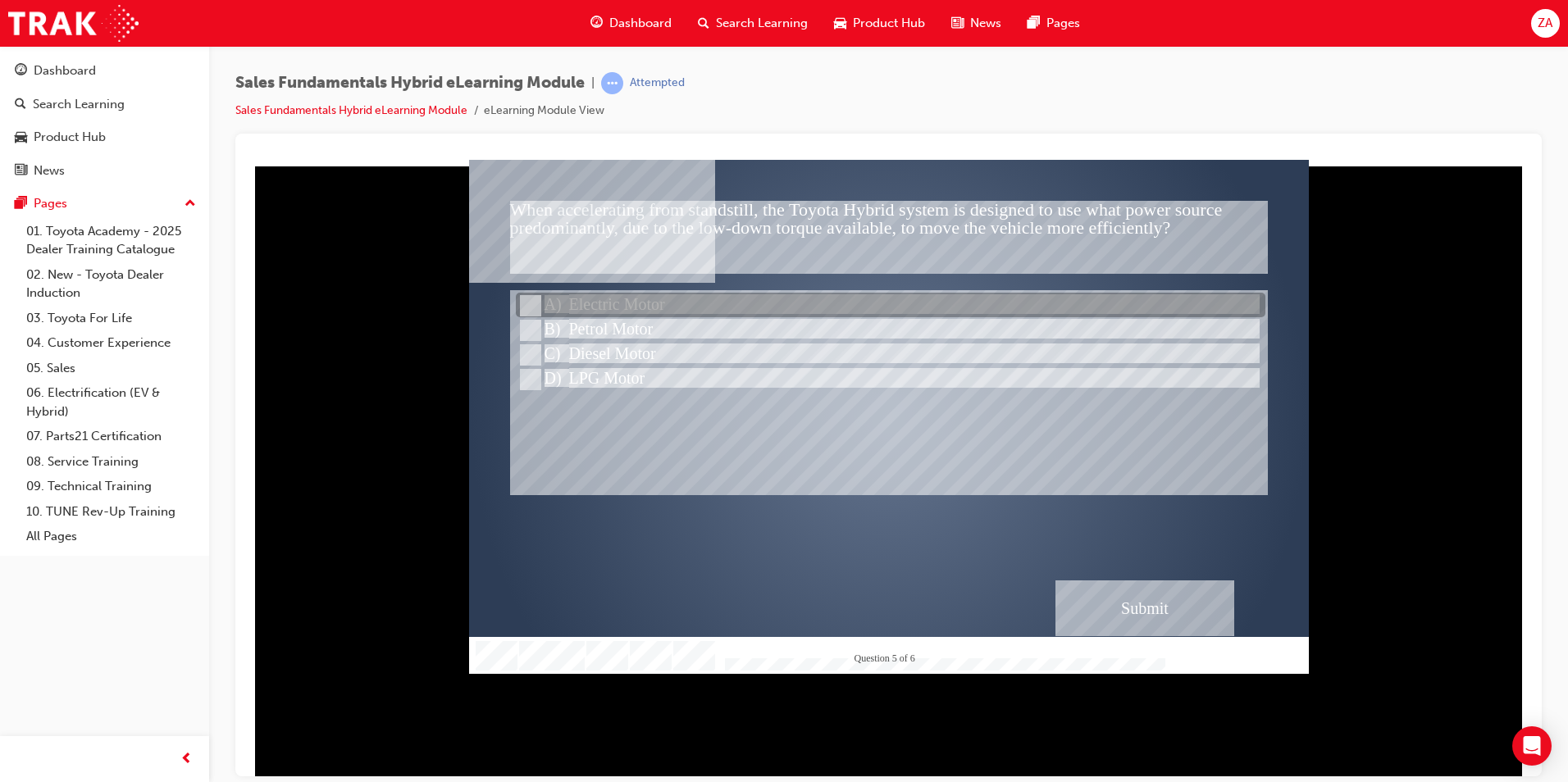
click at [653, 308] on div at bounding box center [891, 306] width 749 height 25
radio input "true"
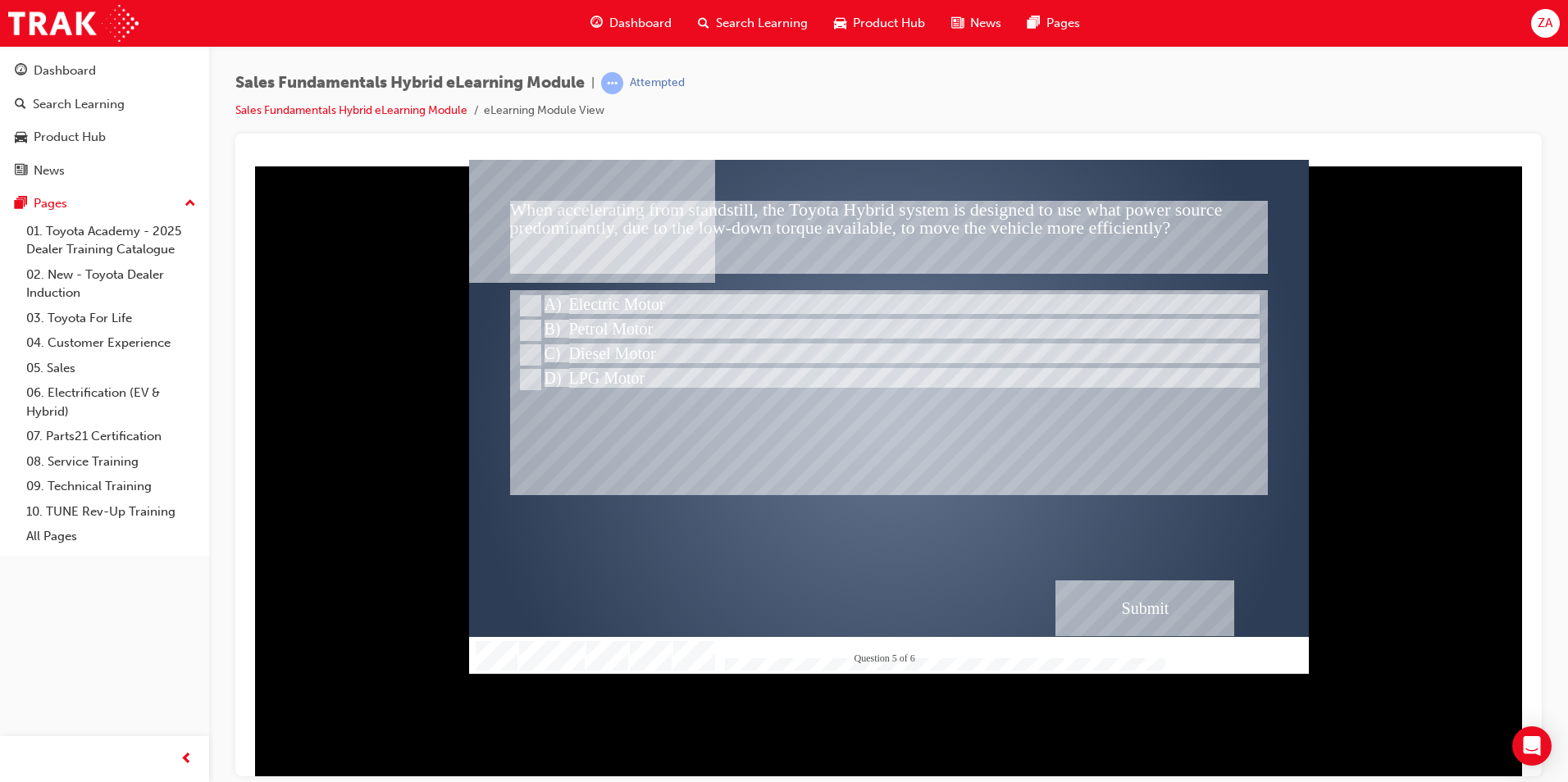
click at [1184, 601] on div "Submit" at bounding box center [1144, 608] width 178 height 56
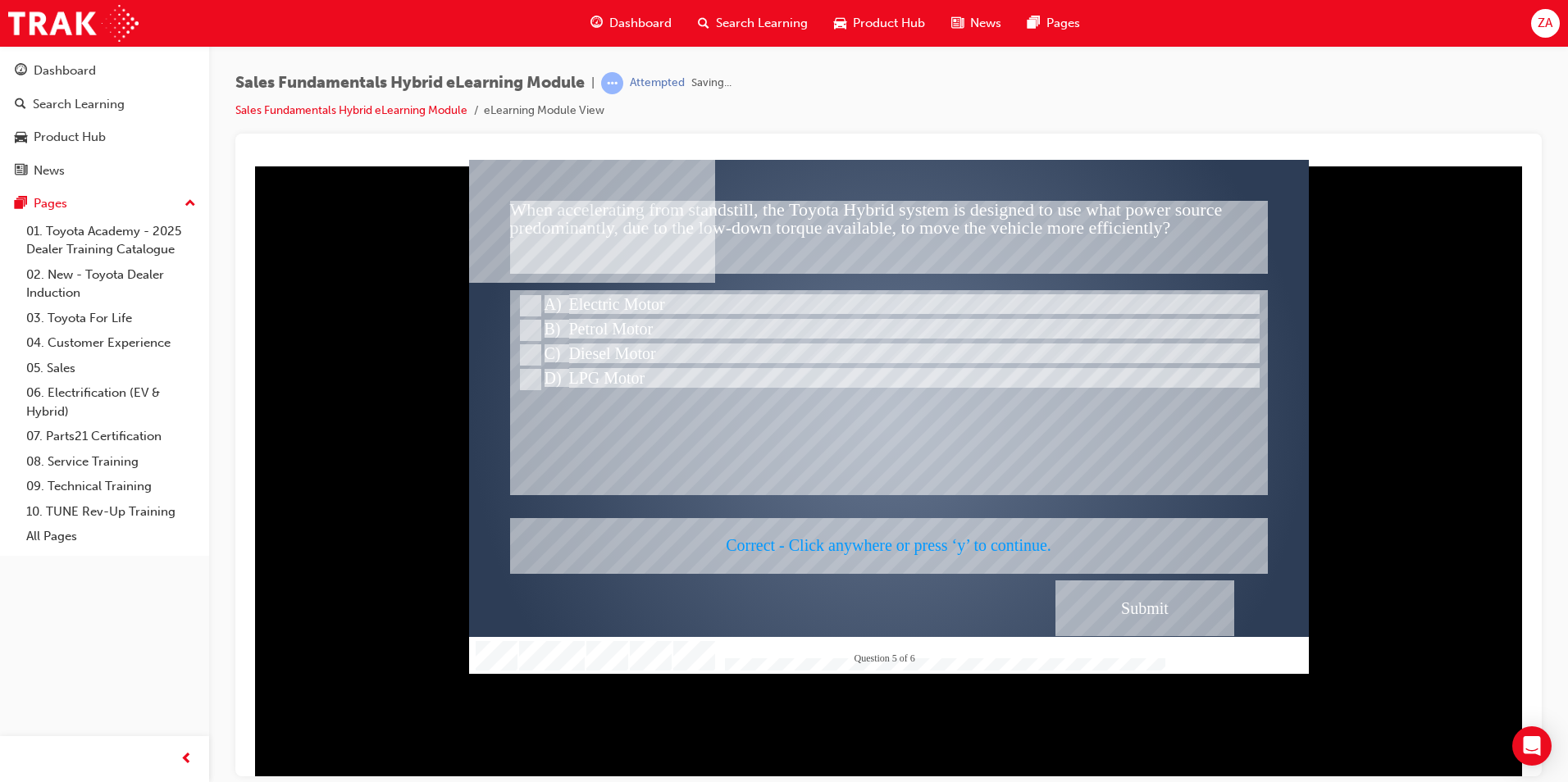
click at [1146, 602] on div at bounding box center [889, 416] width 840 height 514
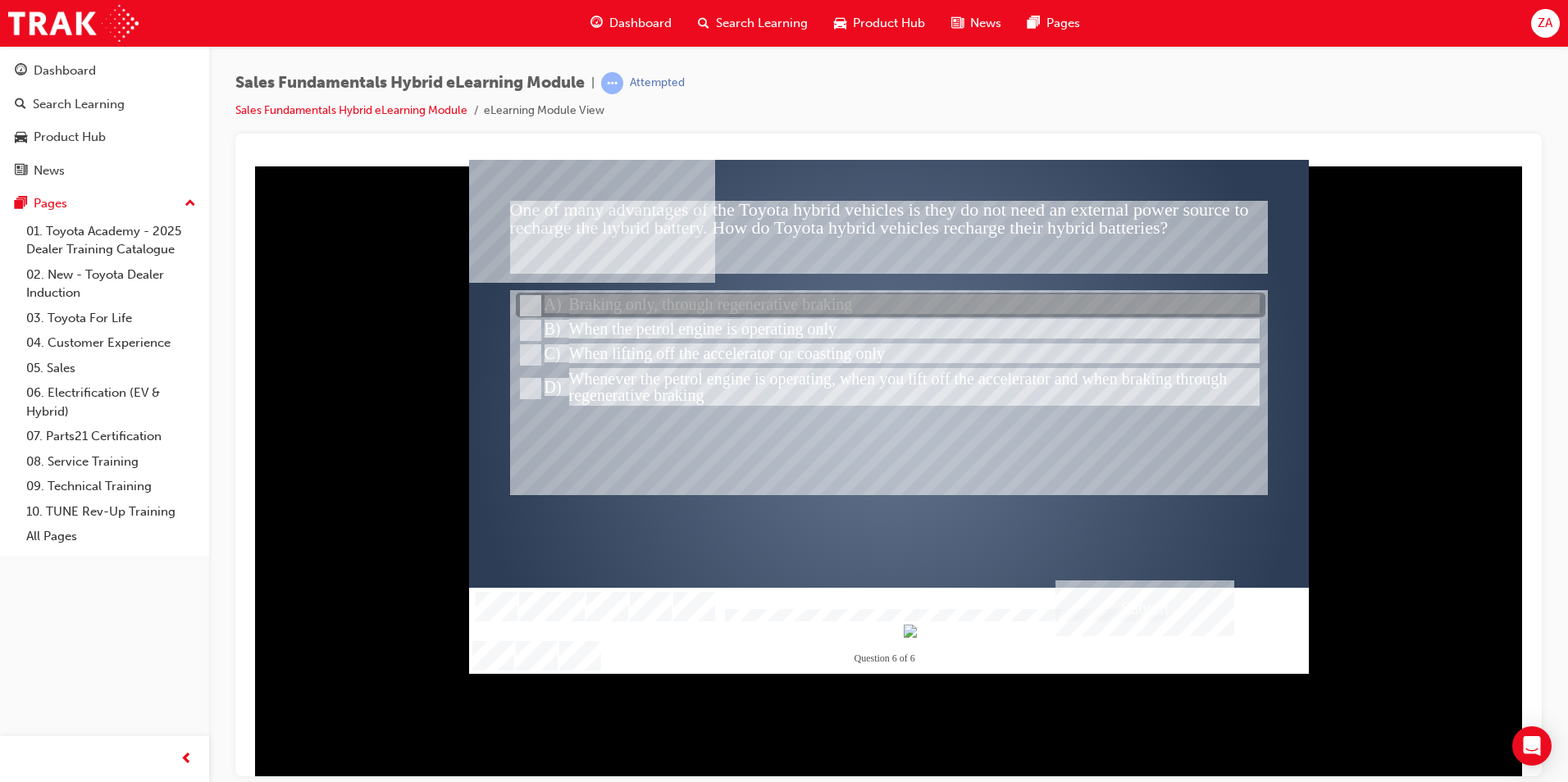
click at [651, 313] on div at bounding box center [891, 306] width 749 height 25
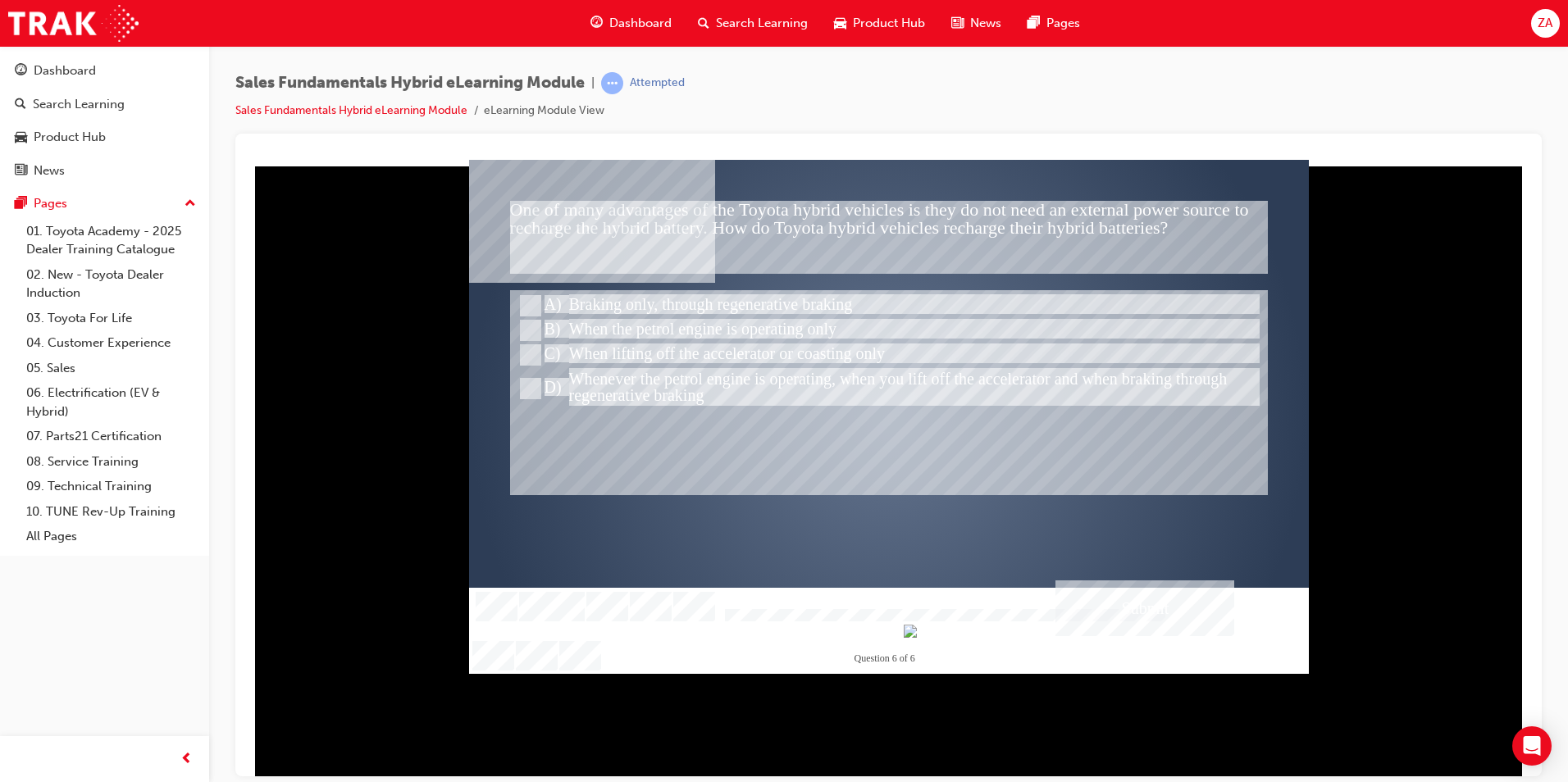
click at [1110, 595] on div "Submit" at bounding box center [1144, 608] width 178 height 56
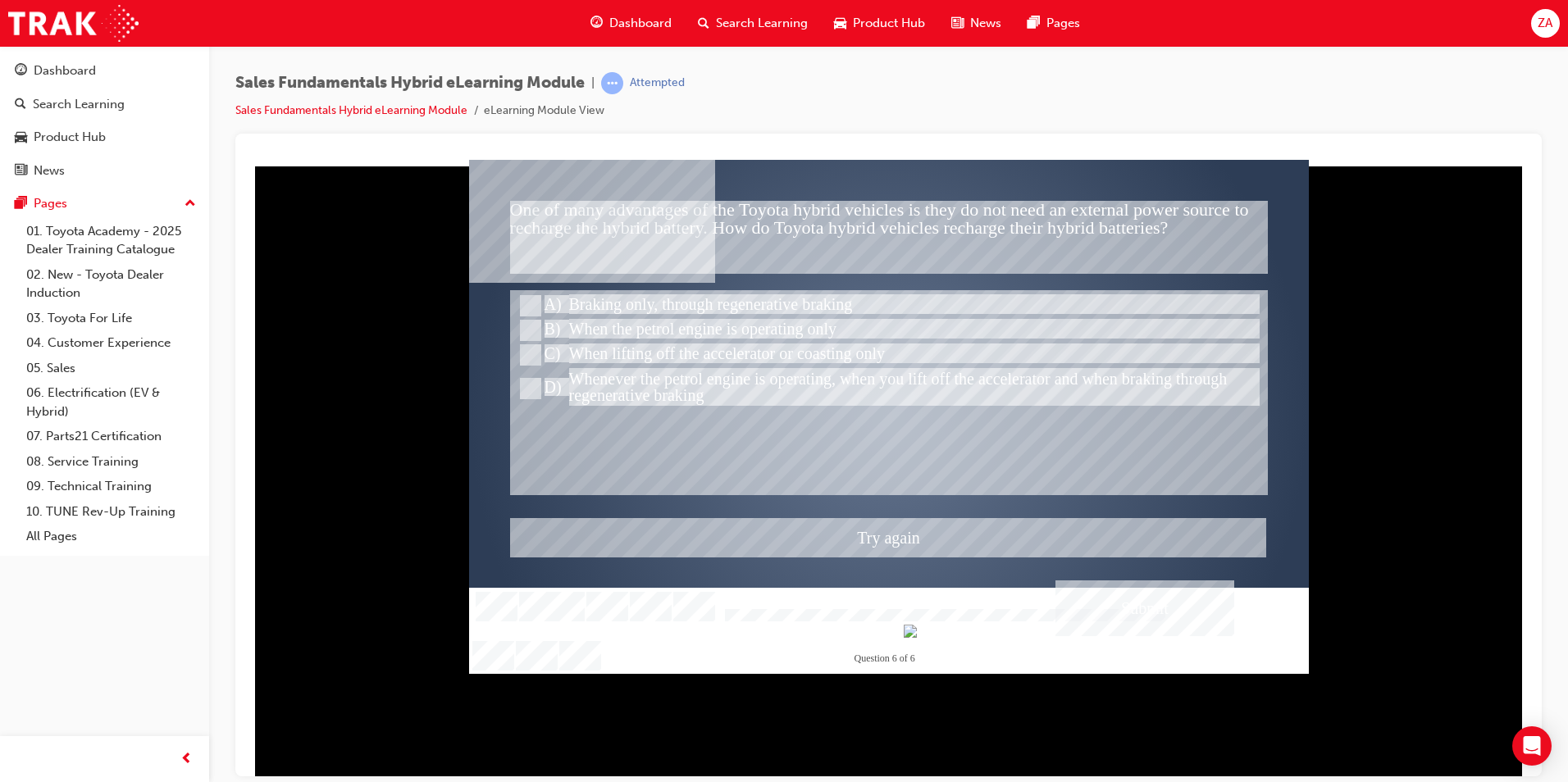
click at [620, 368] on div at bounding box center [889, 416] width 840 height 514
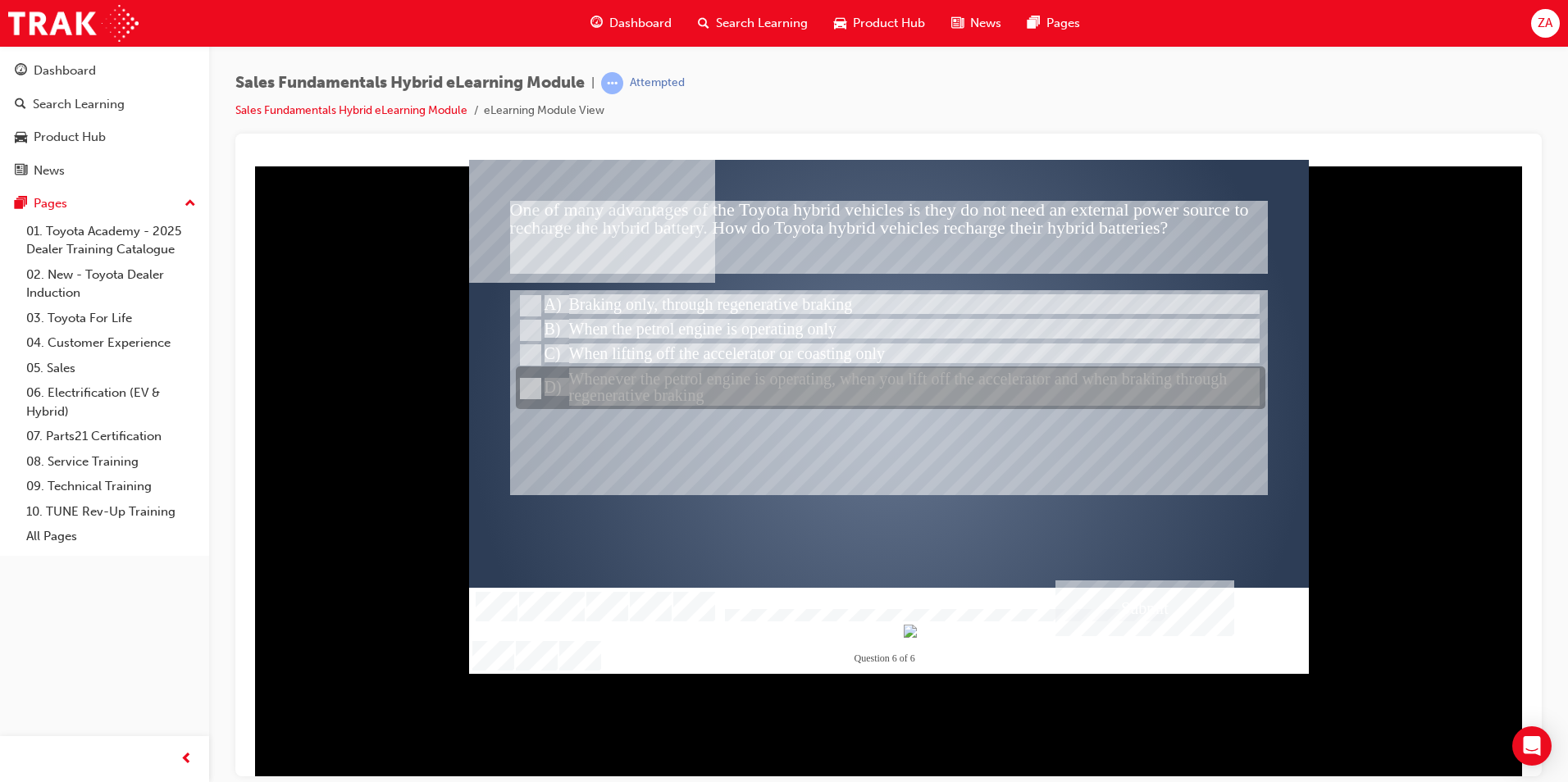
click at [621, 388] on div at bounding box center [891, 389] width 749 height 43
radio input "false"
radio input "true"
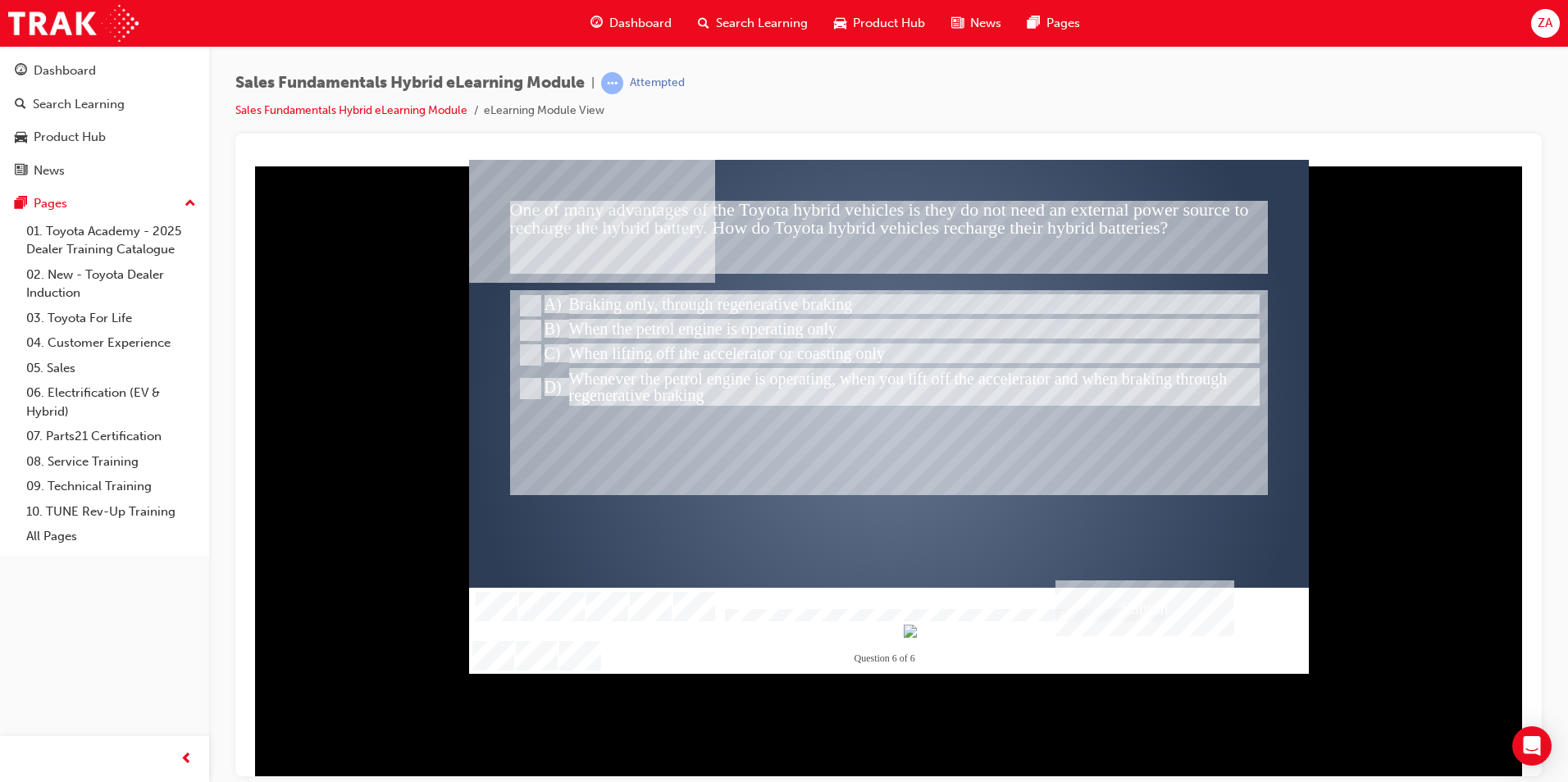
click at [1115, 597] on div "Submit" at bounding box center [1144, 608] width 178 height 56
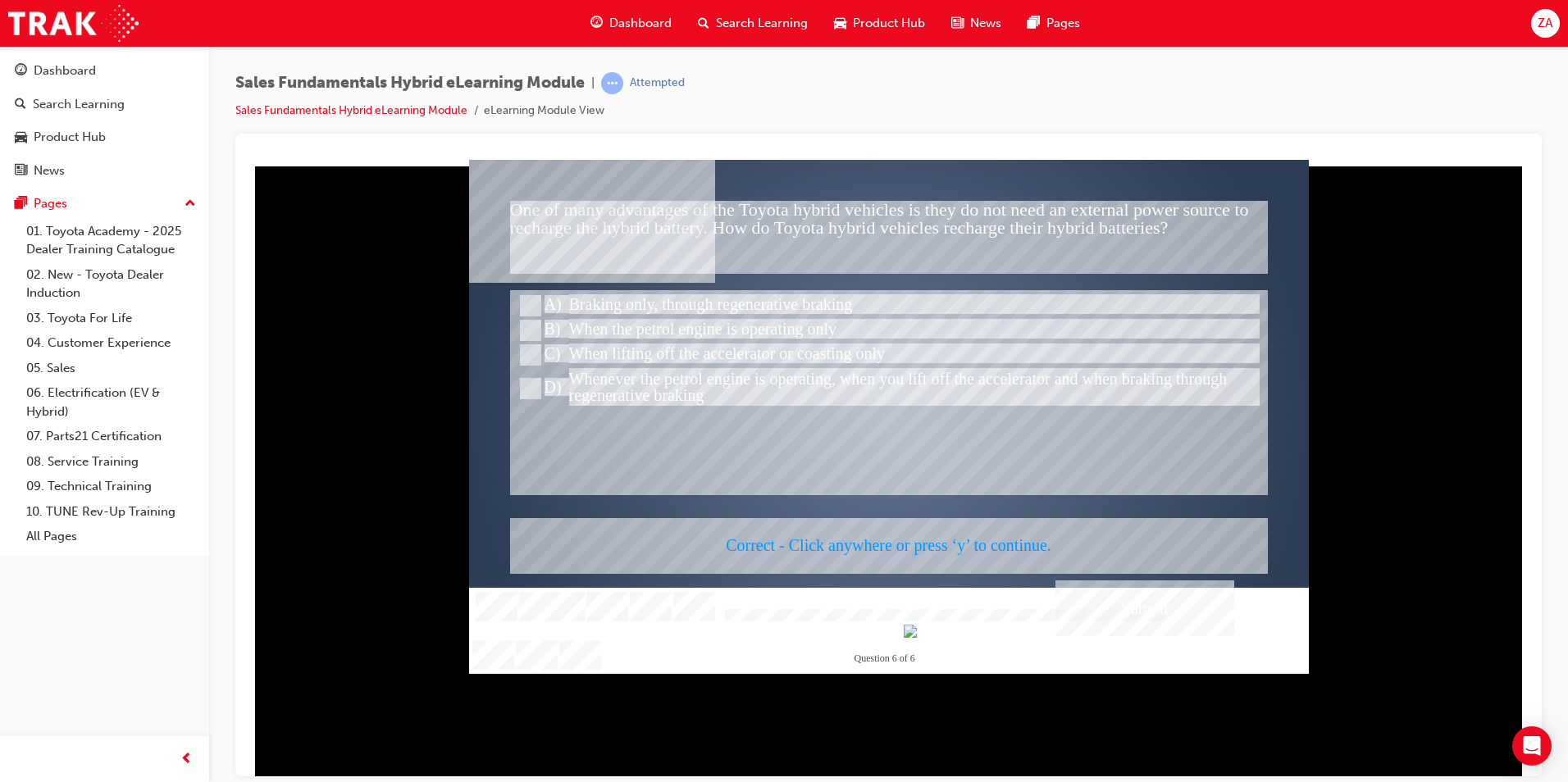
click at [1099, 596] on div at bounding box center [889, 416] width 840 height 514
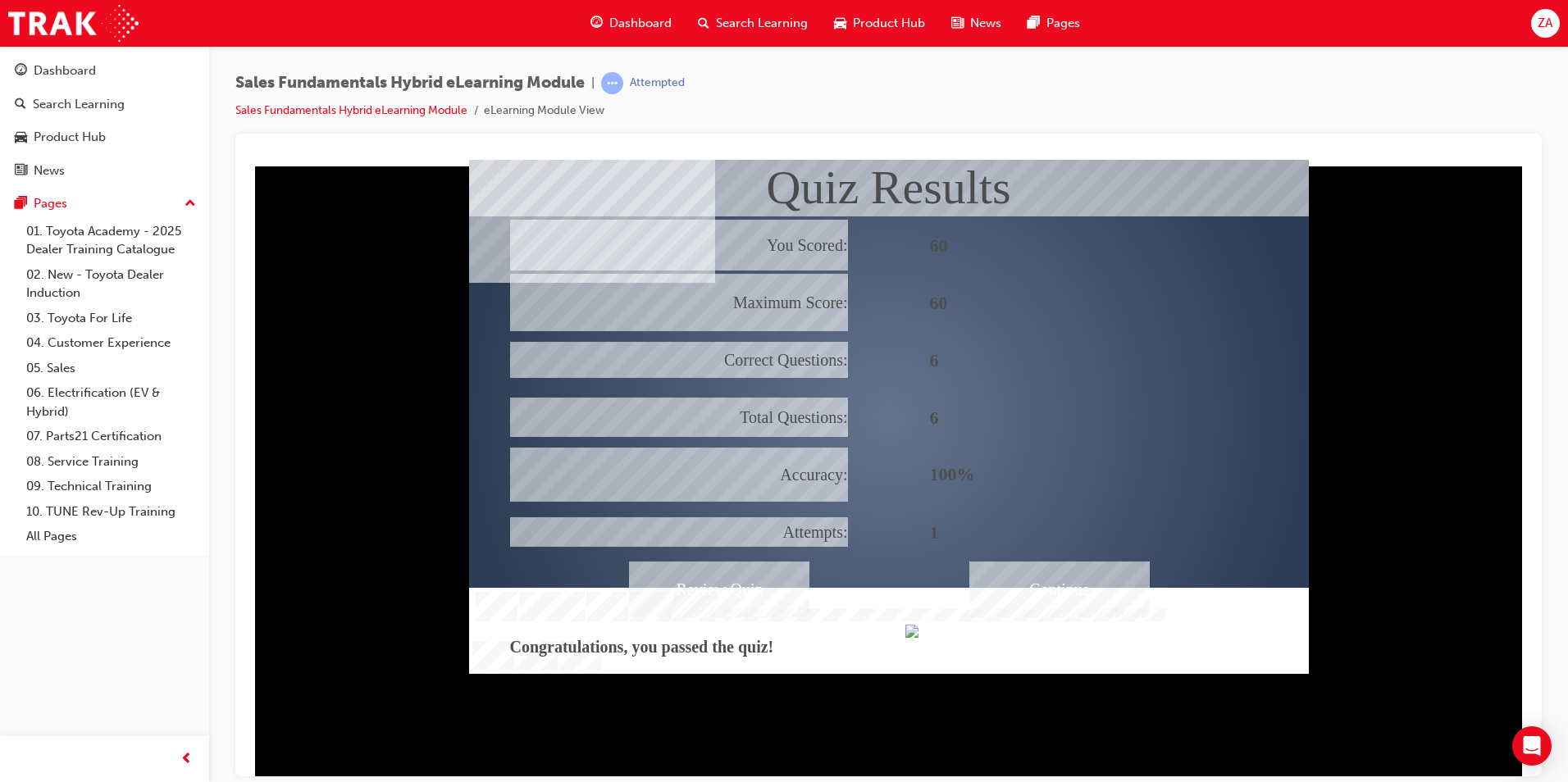
click at [1059, 576] on div "Continue" at bounding box center [1059, 589] width 180 height 56
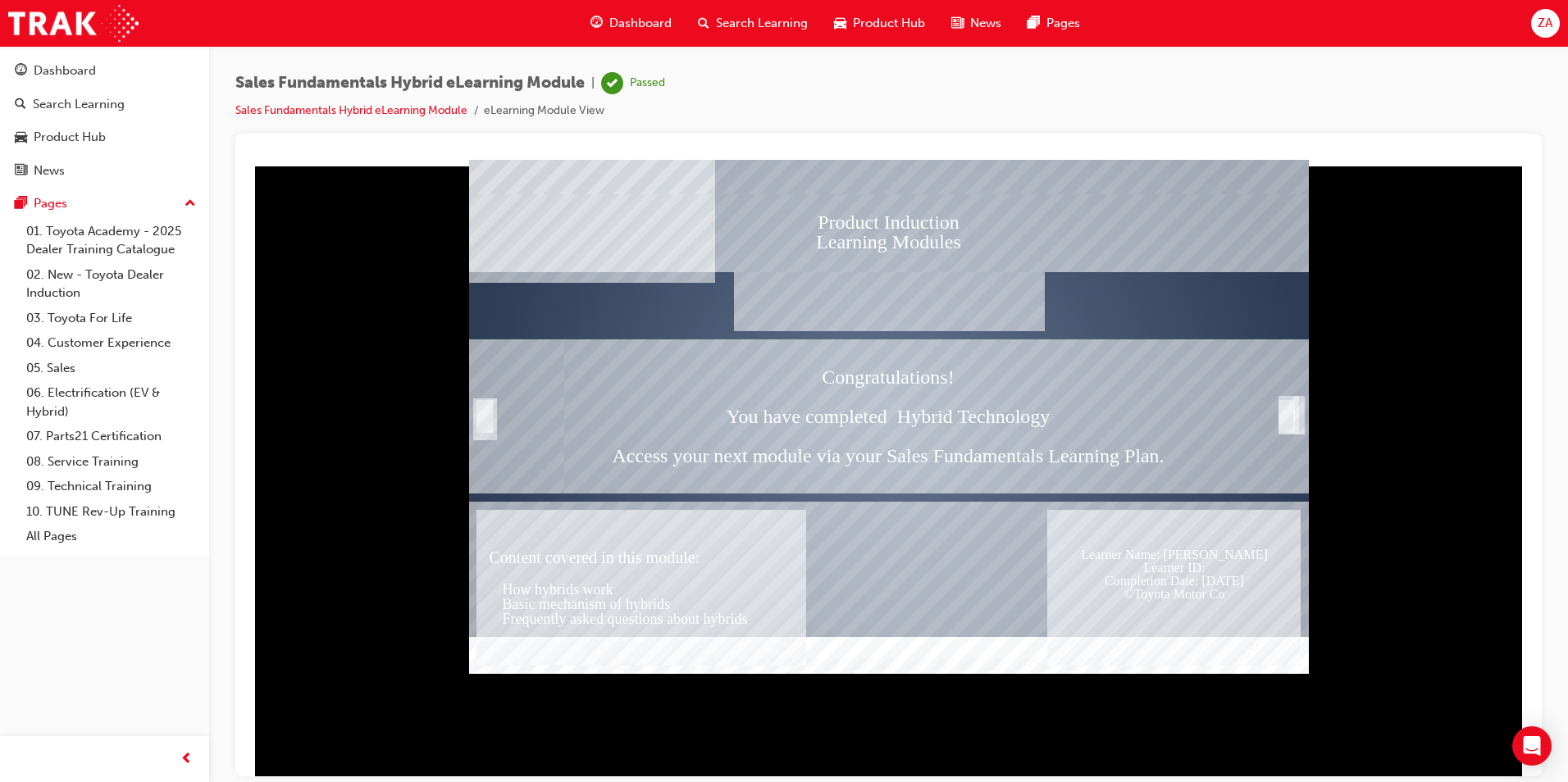
click at [638, 16] on span "Dashboard" at bounding box center [641, 23] width 63 height 19
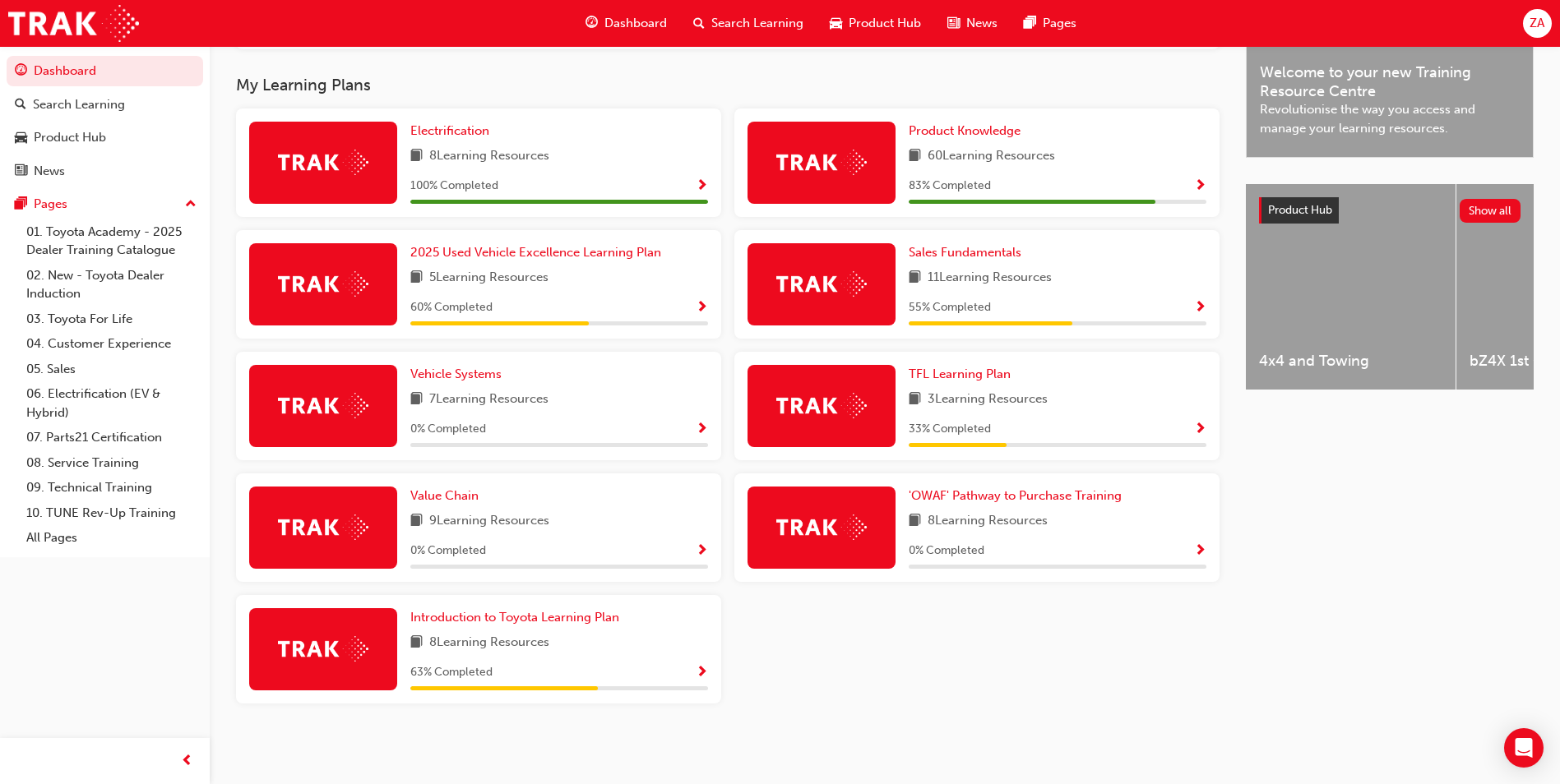
scroll to position [515, 0]
click at [941, 257] on span "Sales Fundamentals" at bounding box center [965, 252] width 113 height 15
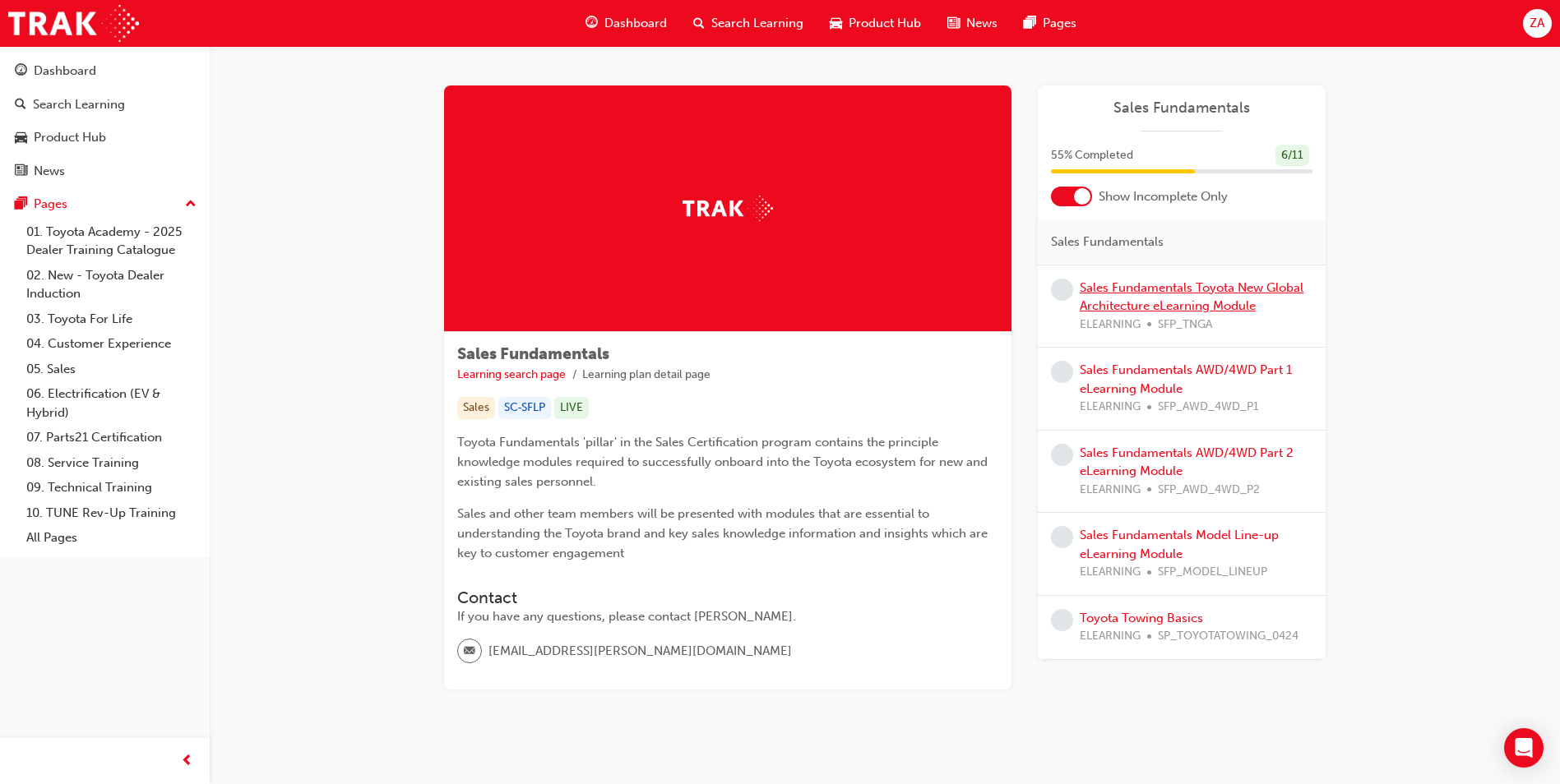
click at [1113, 306] on link "Sales Fundamentals Toyota New Global Architecture eLearning Module" at bounding box center [1192, 298] width 224 height 34
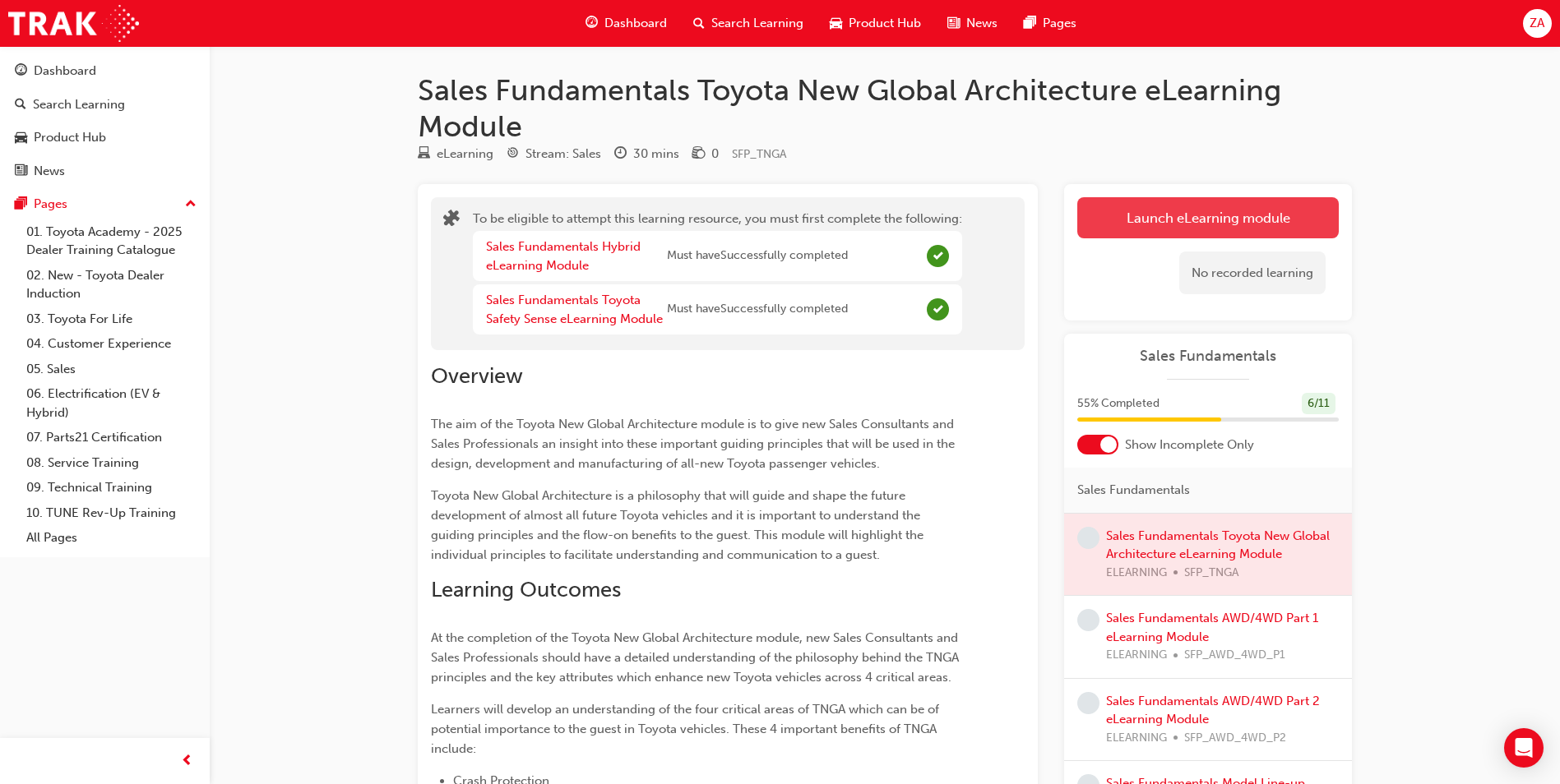
click at [1122, 223] on button "Launch eLearning module" at bounding box center [1208, 218] width 262 height 41
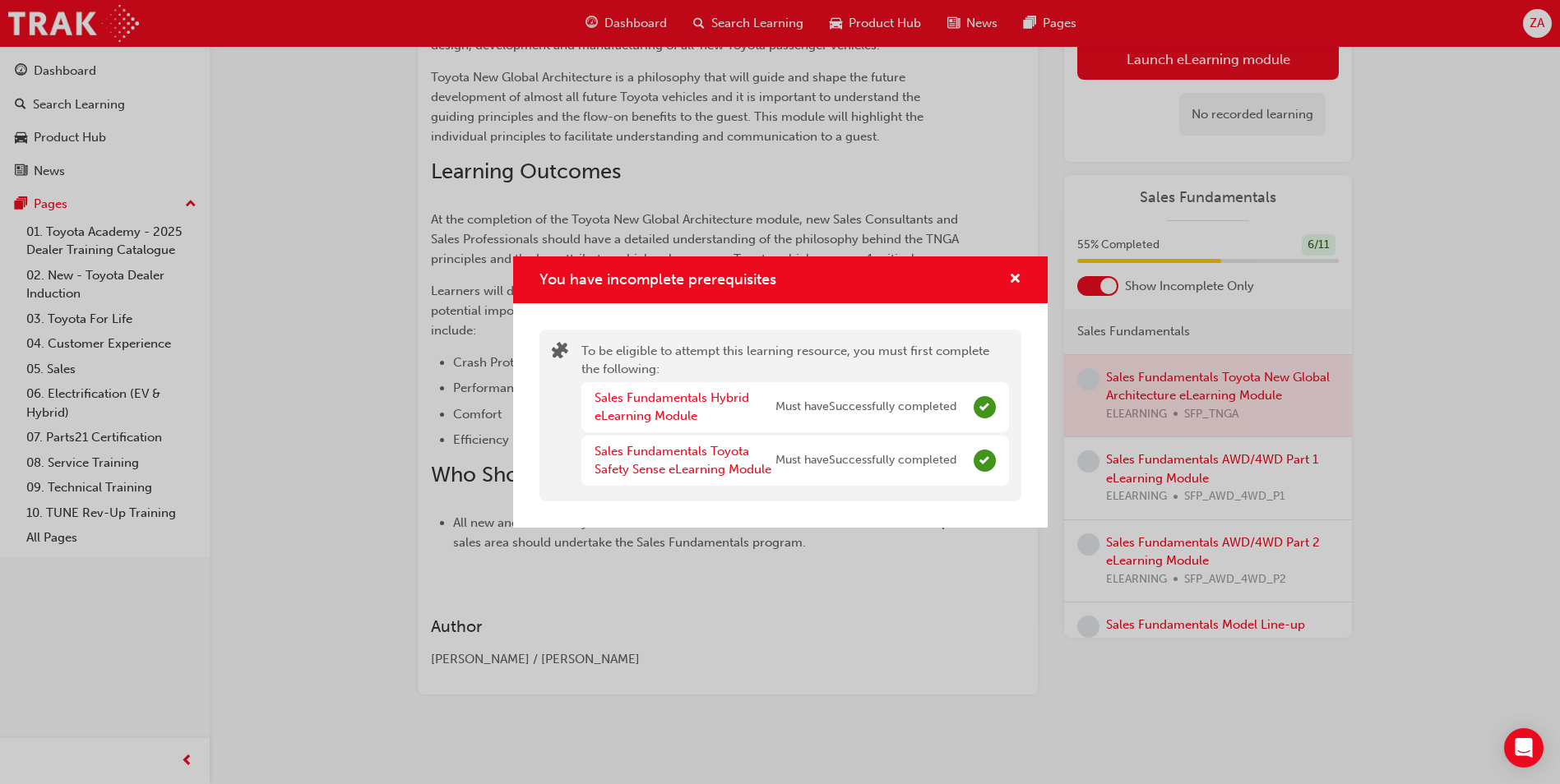
scroll to position [422, 0]
click at [1016, 285] on span "cross-icon" at bounding box center [1015, 280] width 12 height 15
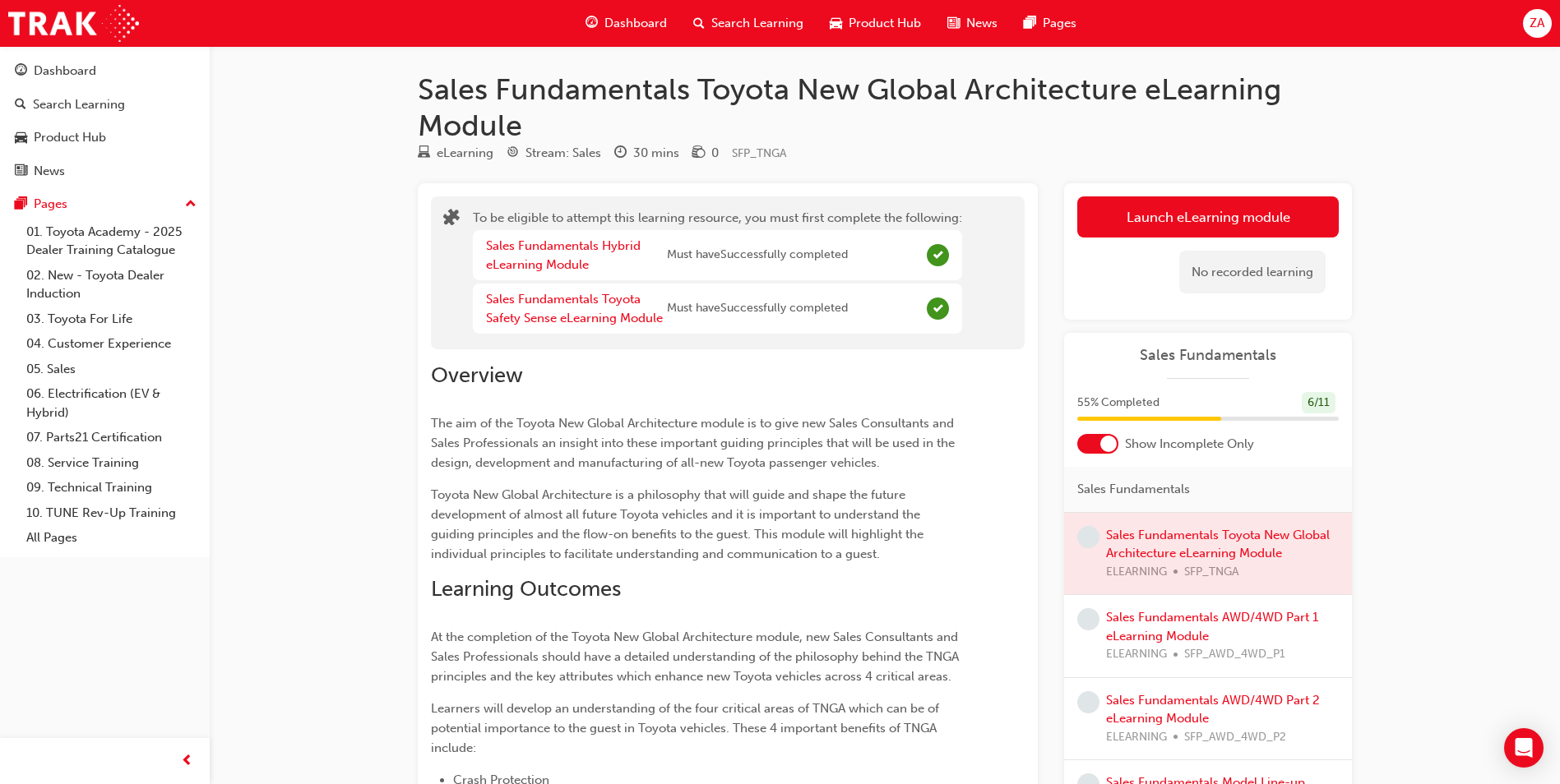
scroll to position [0, 0]
click at [1243, 227] on button "Launch eLearning module" at bounding box center [1208, 218] width 262 height 41
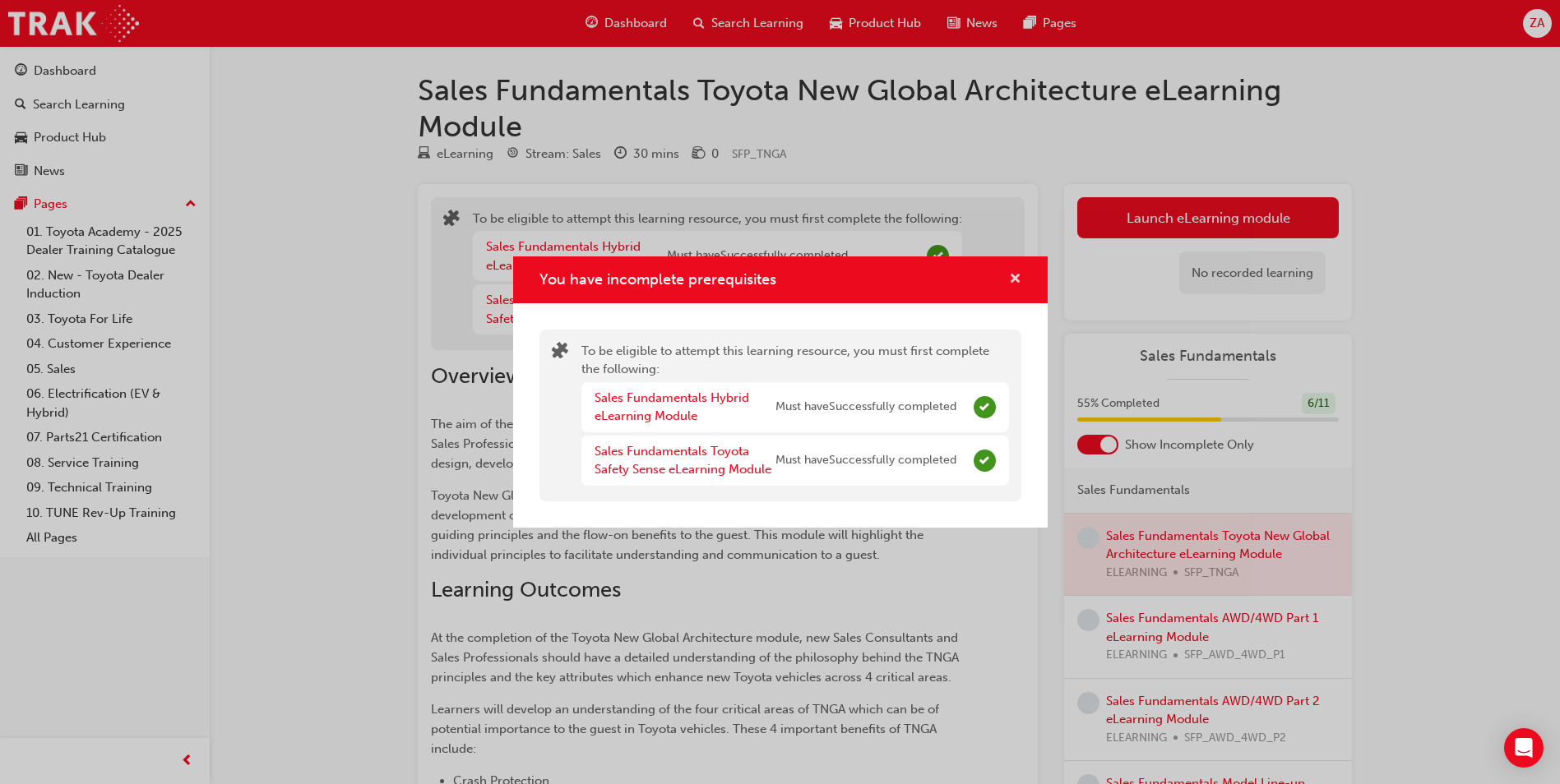
click at [1019, 277] on span "cross-icon" at bounding box center [1015, 280] width 12 height 15
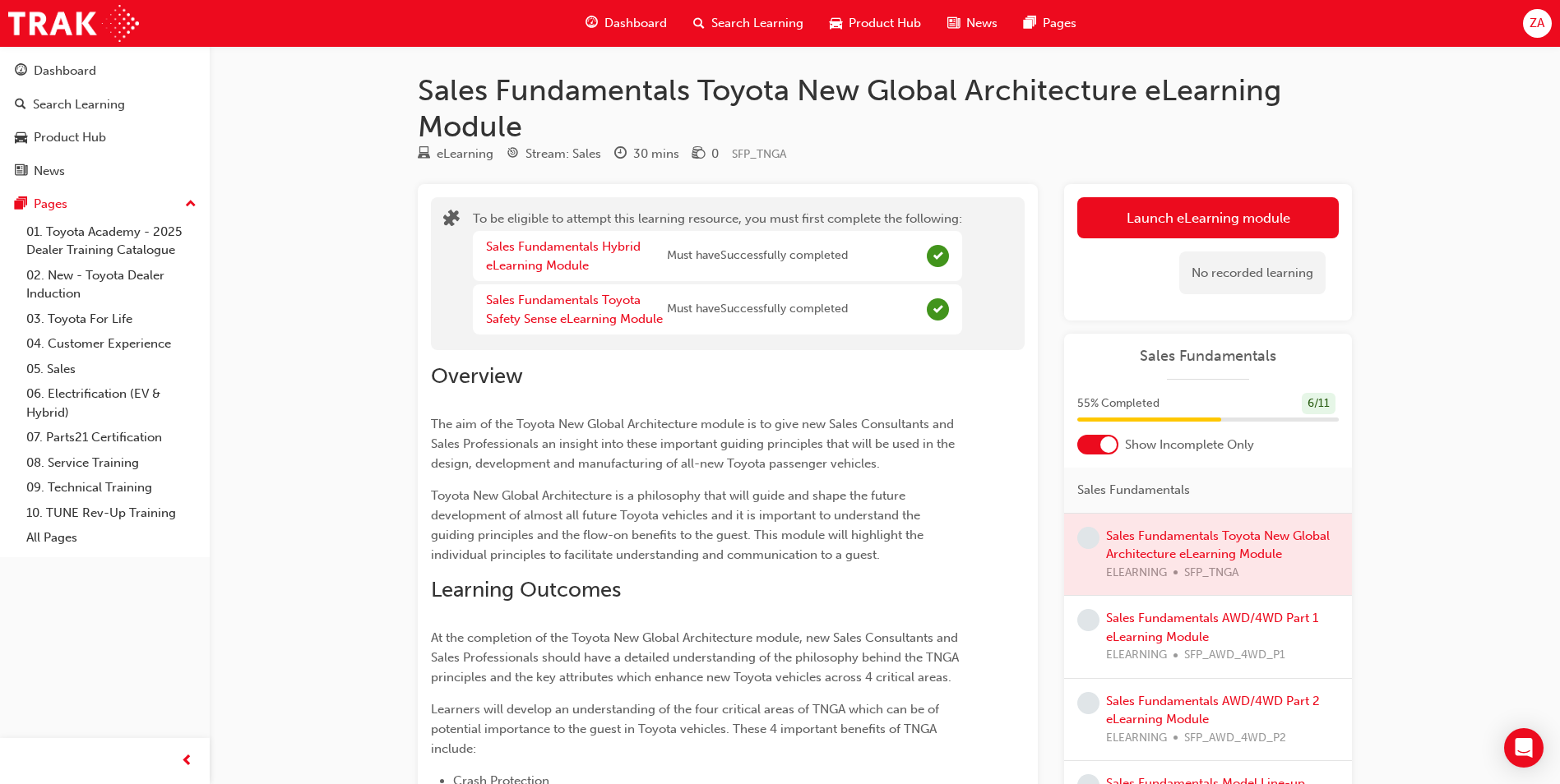
click at [642, 30] on span "Dashboard" at bounding box center [636, 23] width 63 height 19
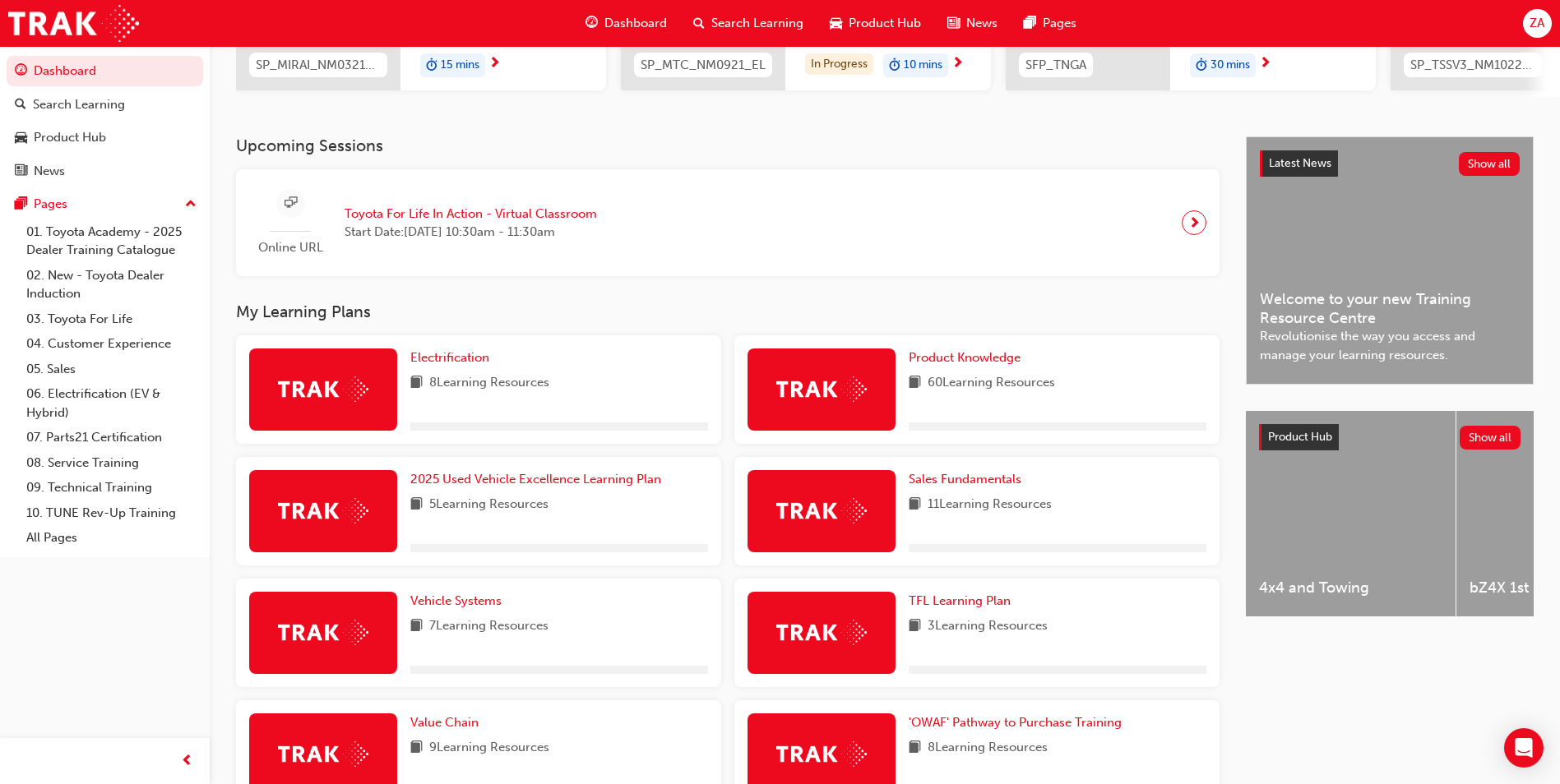
scroll to position [515, 0]
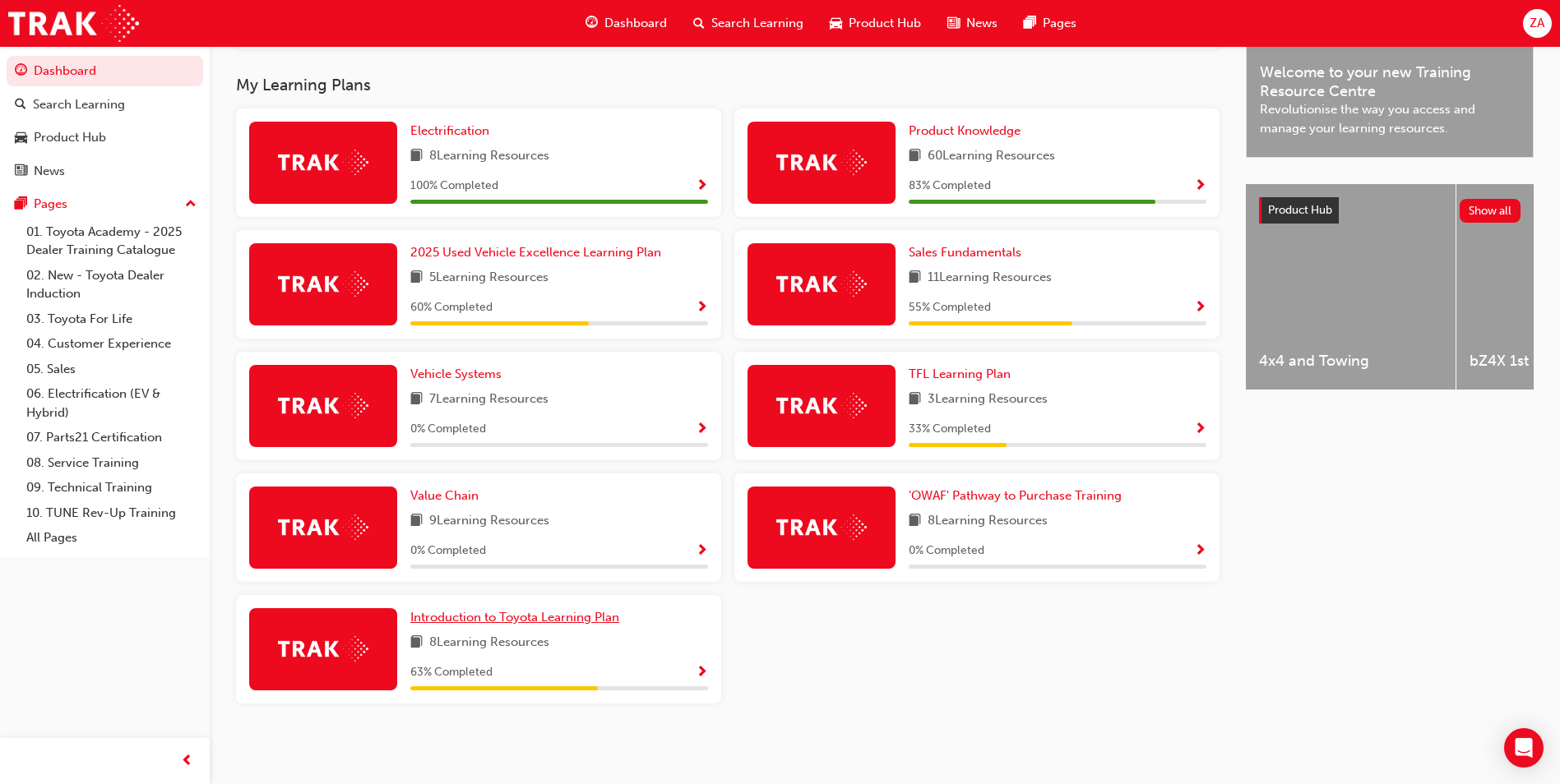
click at [497, 615] on span "Introduction to Toyota Learning Plan" at bounding box center [515, 617] width 209 height 15
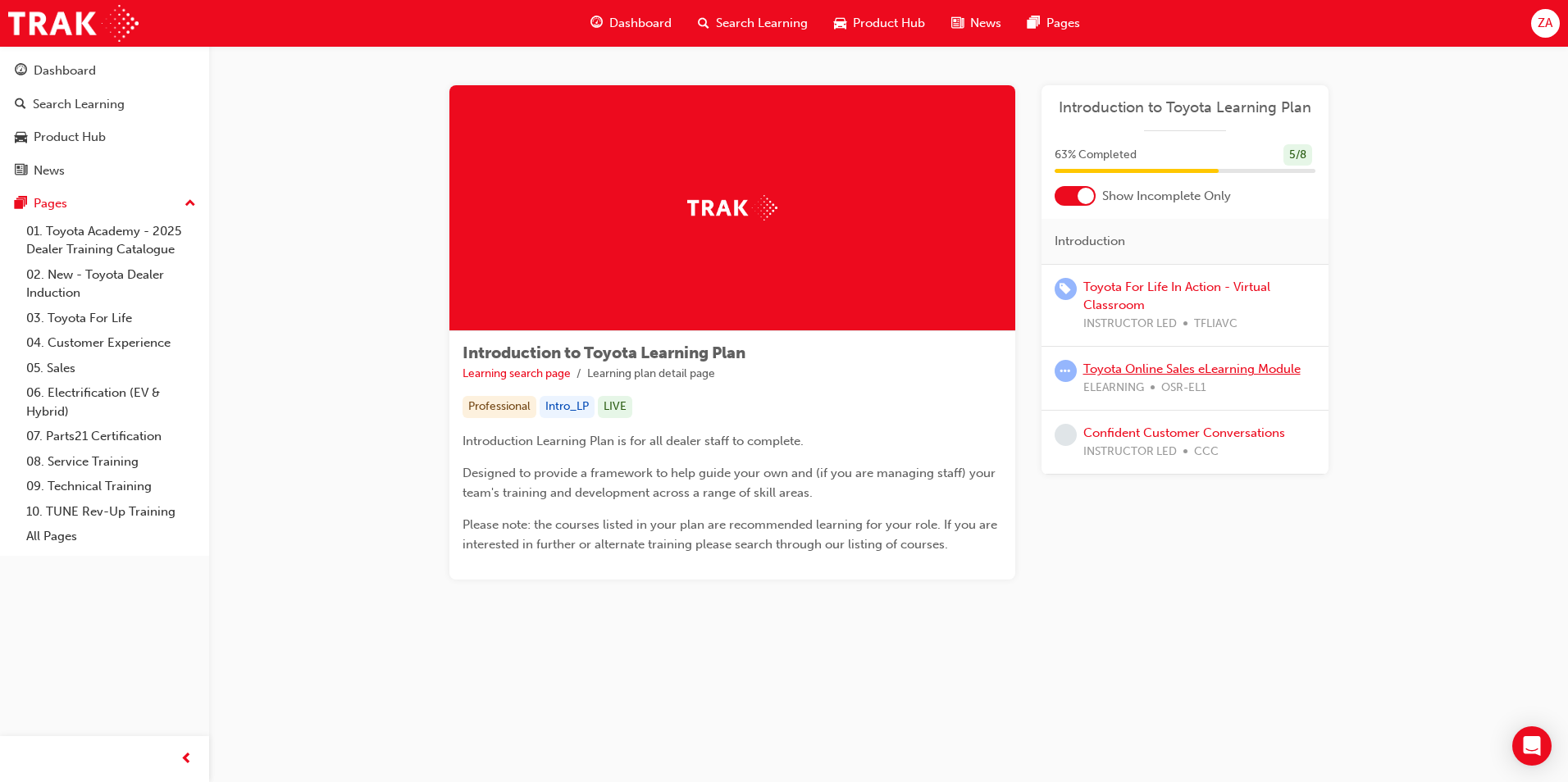
click at [1150, 368] on link "Toyota Online Sales eLearning Module" at bounding box center [1191, 369] width 217 height 15
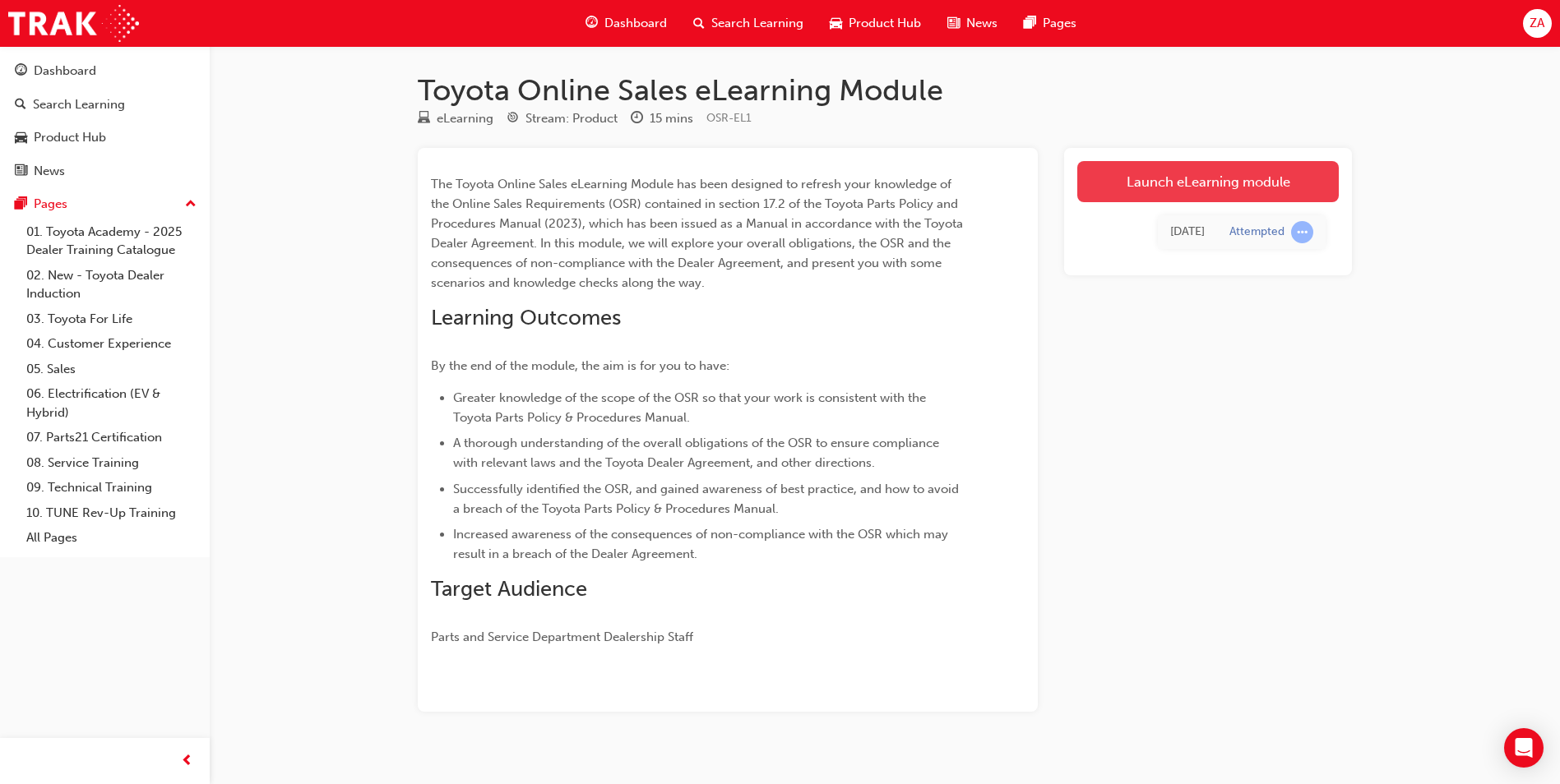
click at [1131, 177] on link "Launch eLearning module" at bounding box center [1208, 181] width 262 height 41
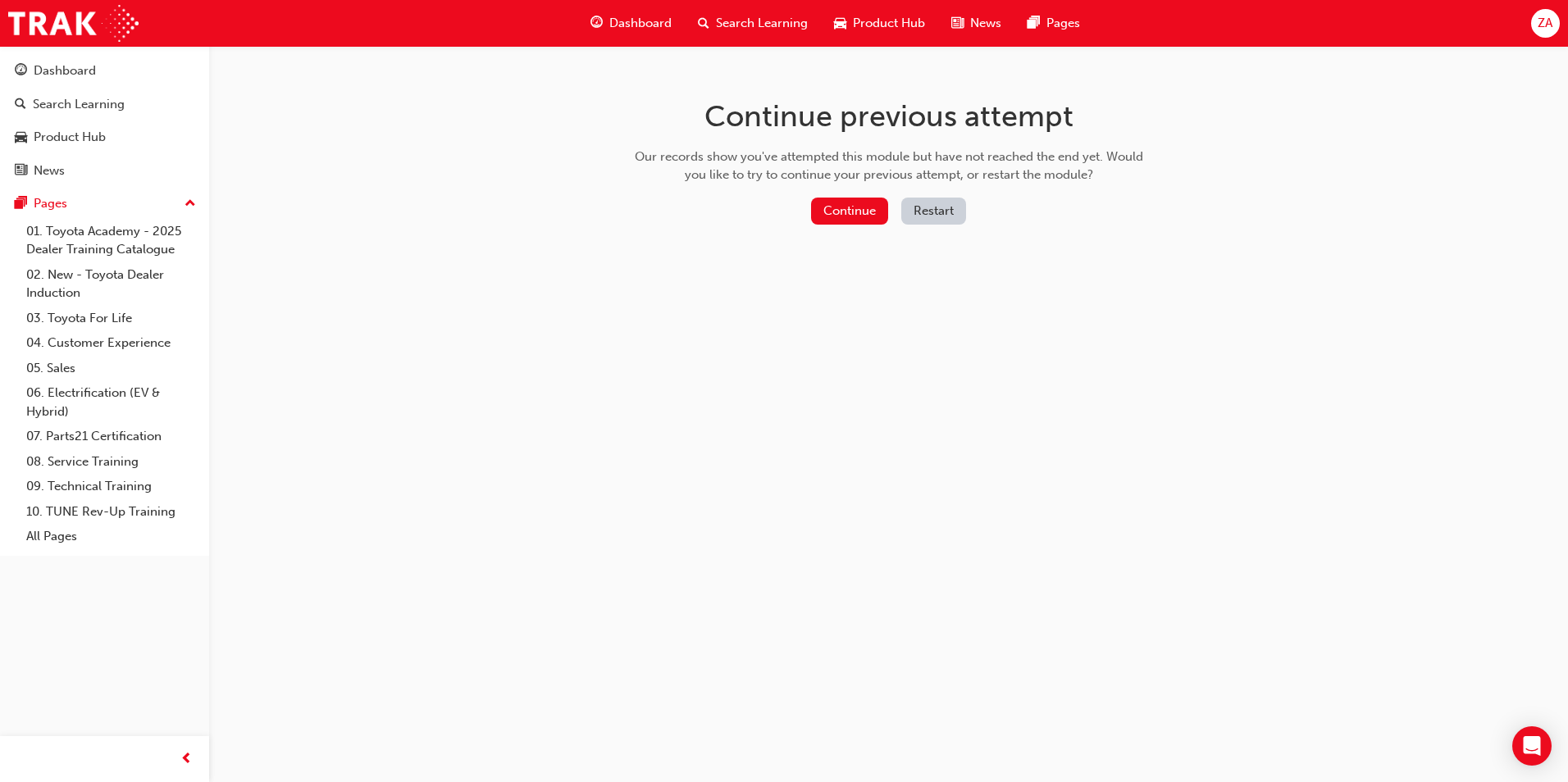
click at [843, 196] on div "Continue previous attempt Our records show you've attempted this module but hav…" at bounding box center [889, 164] width 533 height 238
click at [860, 211] on button "Continue" at bounding box center [849, 210] width 77 height 27
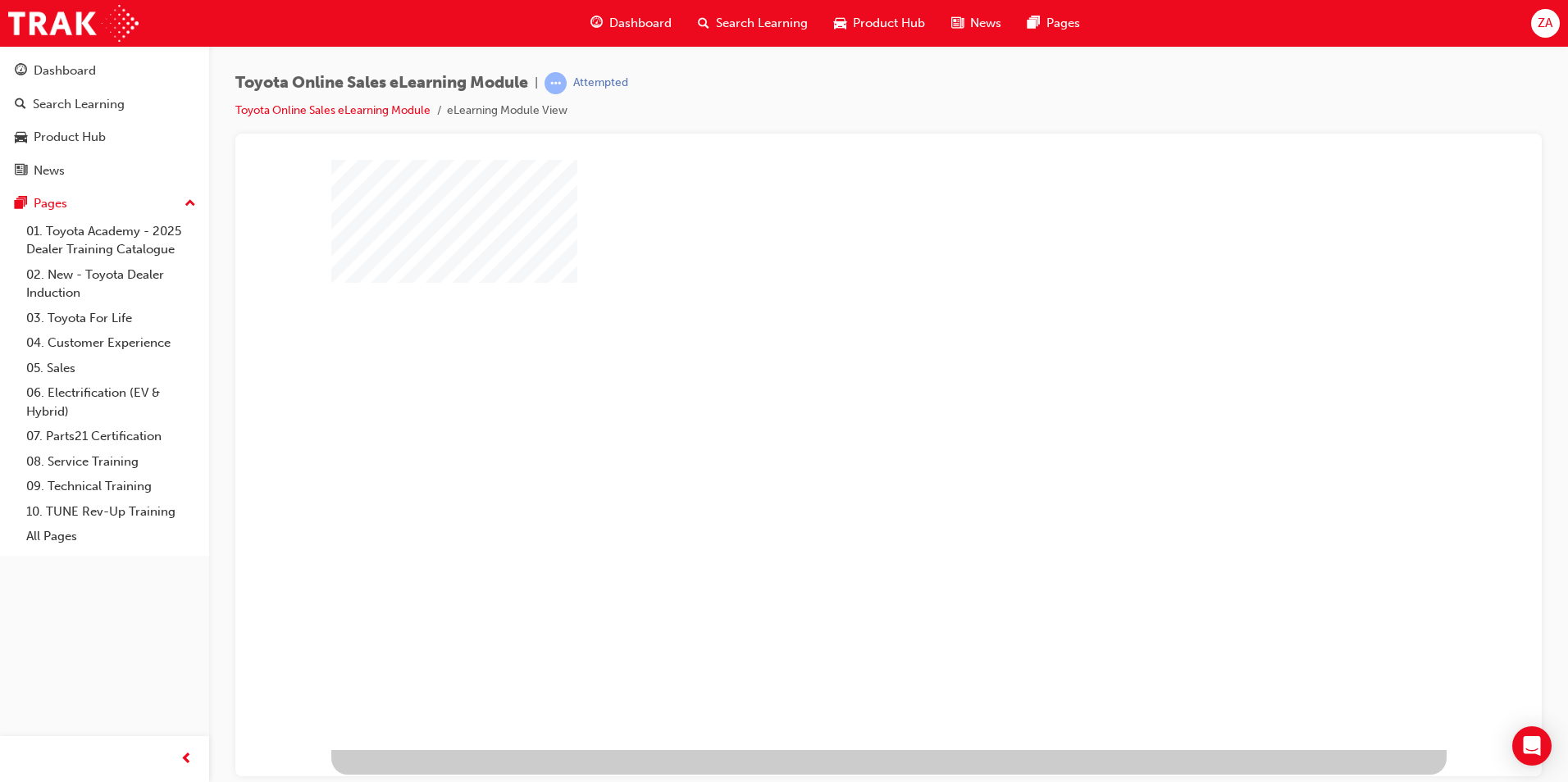
click at [905, 279] on div at bounding box center [889, 454] width 1115 height 591
click at [842, 406] on div "play" at bounding box center [842, 406] width 0 height 0
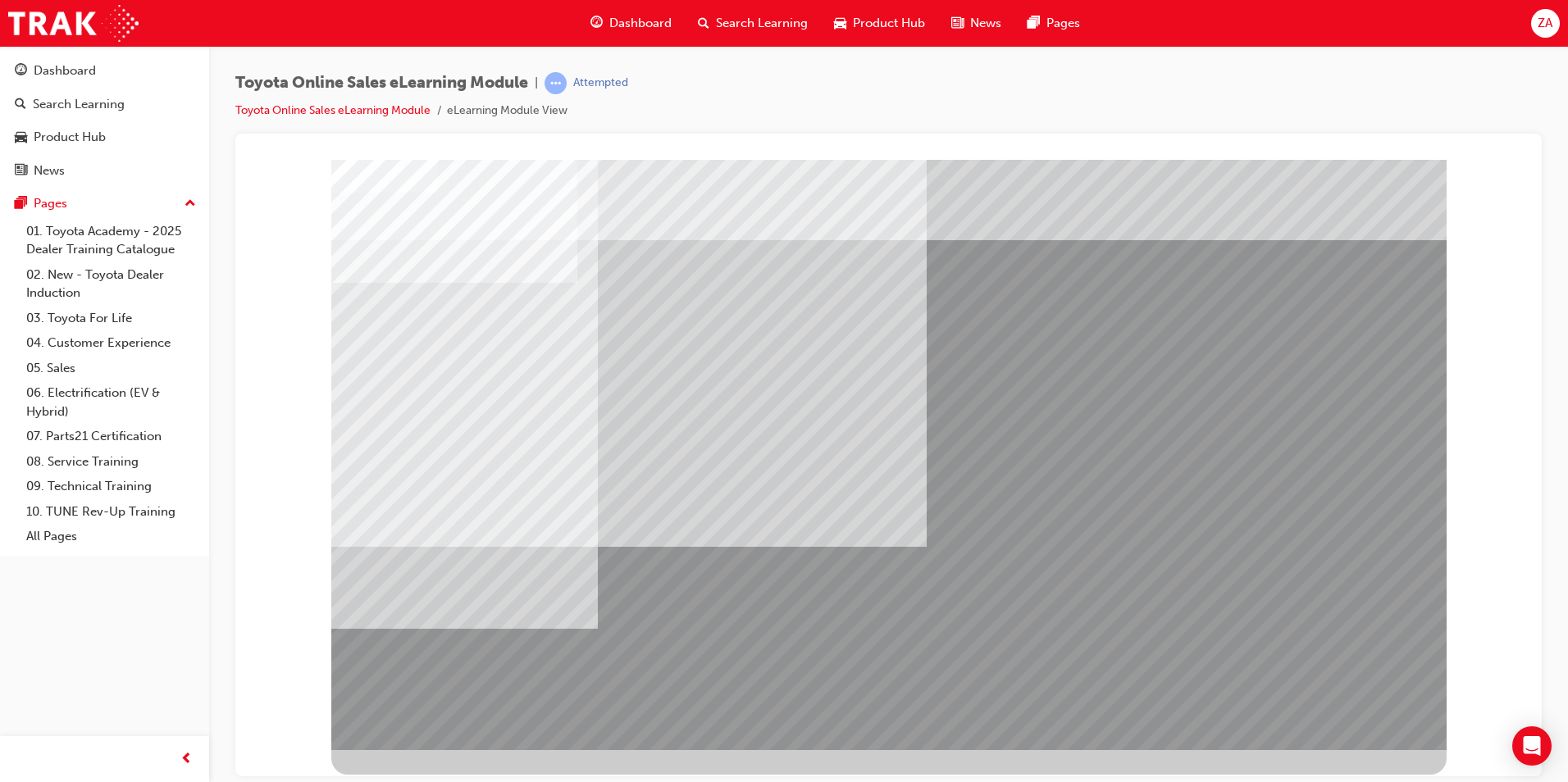
drag, startPoint x: 1386, startPoint y: 728, endPoint x: 1381, endPoint y: 718, distance: 11.2
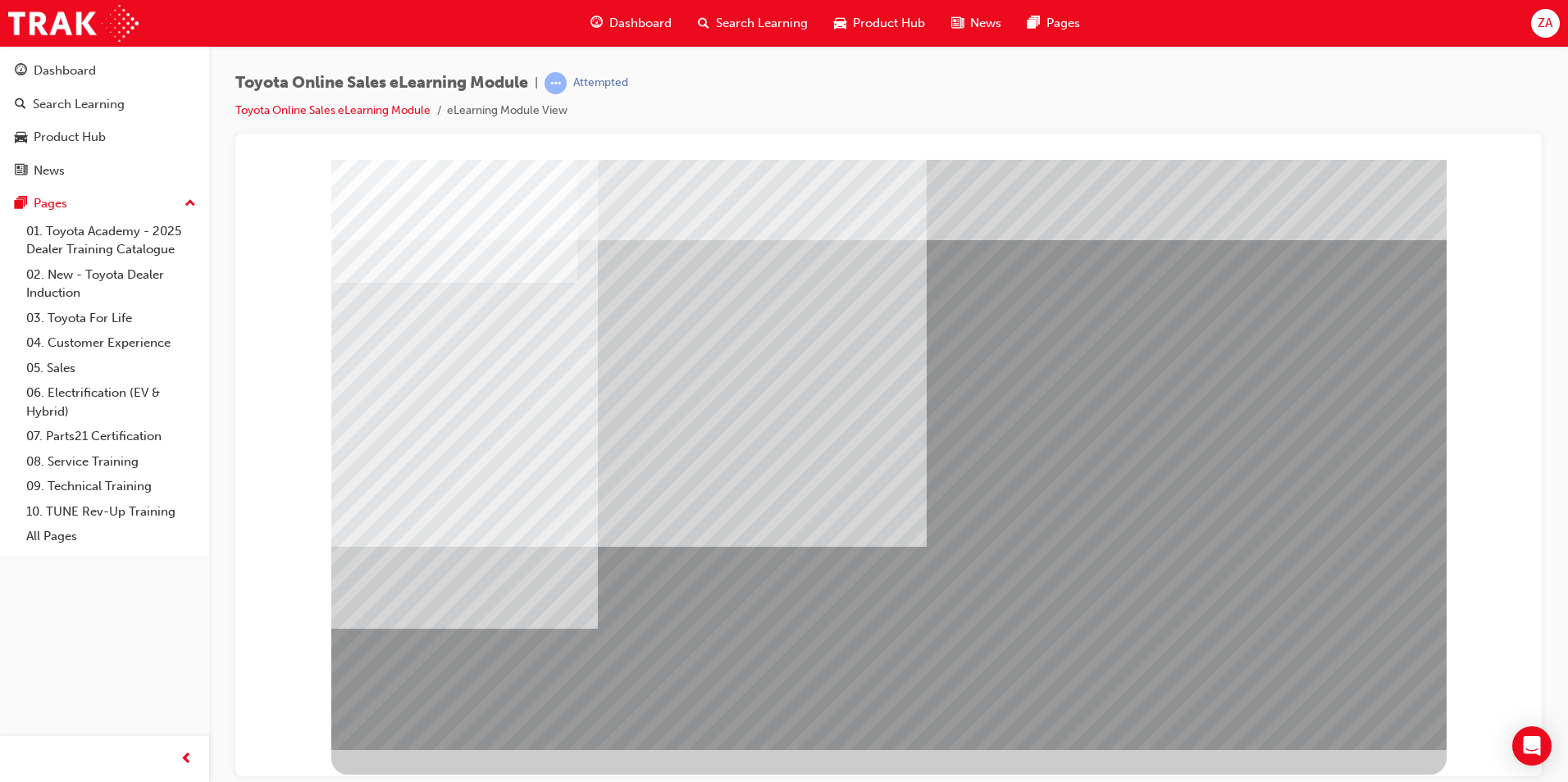
drag, startPoint x: 1326, startPoint y: 708, endPoint x: 1332, endPoint y: 700, distance: 10.0
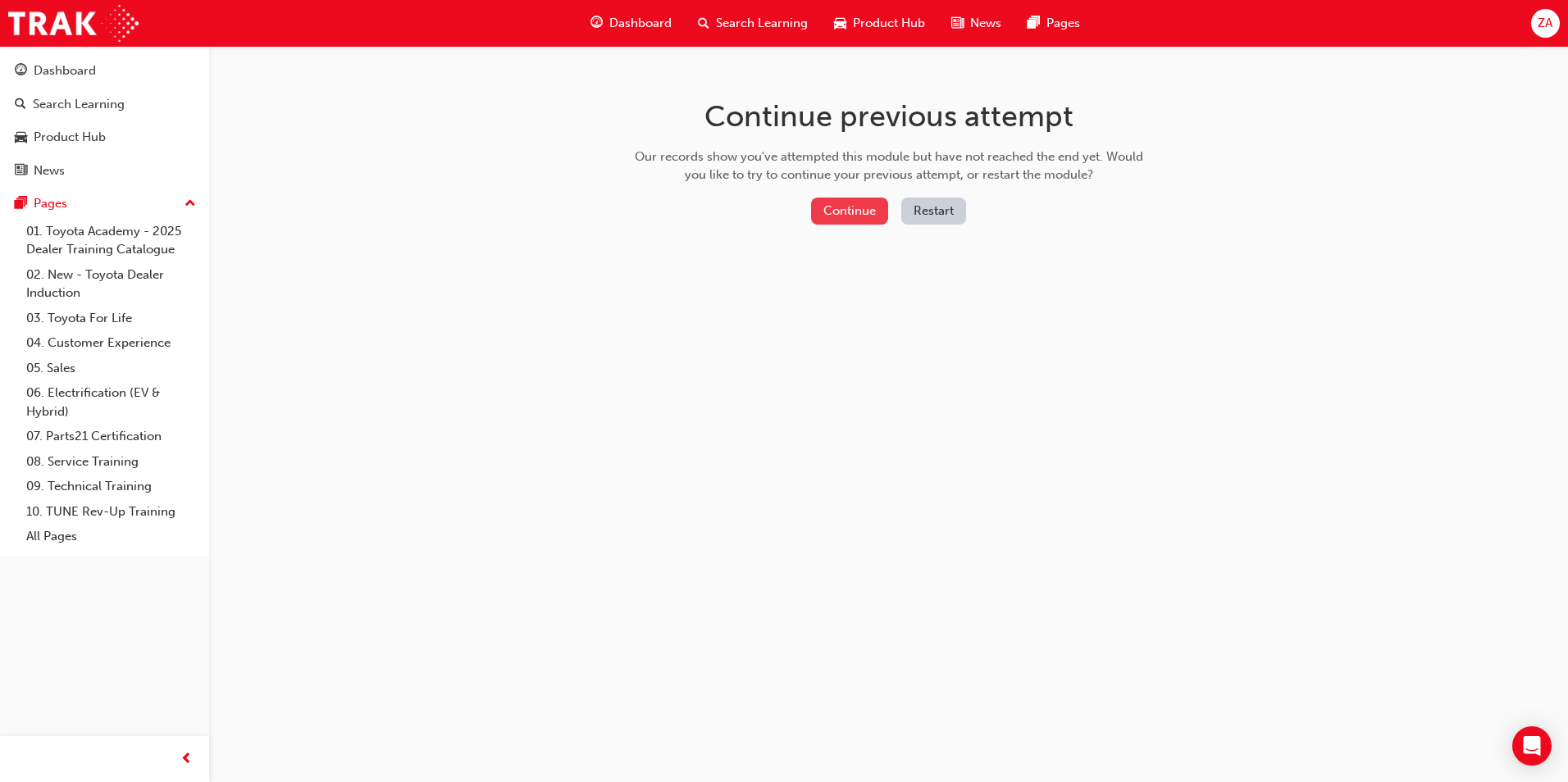
click at [859, 218] on button "Continue" at bounding box center [849, 210] width 77 height 27
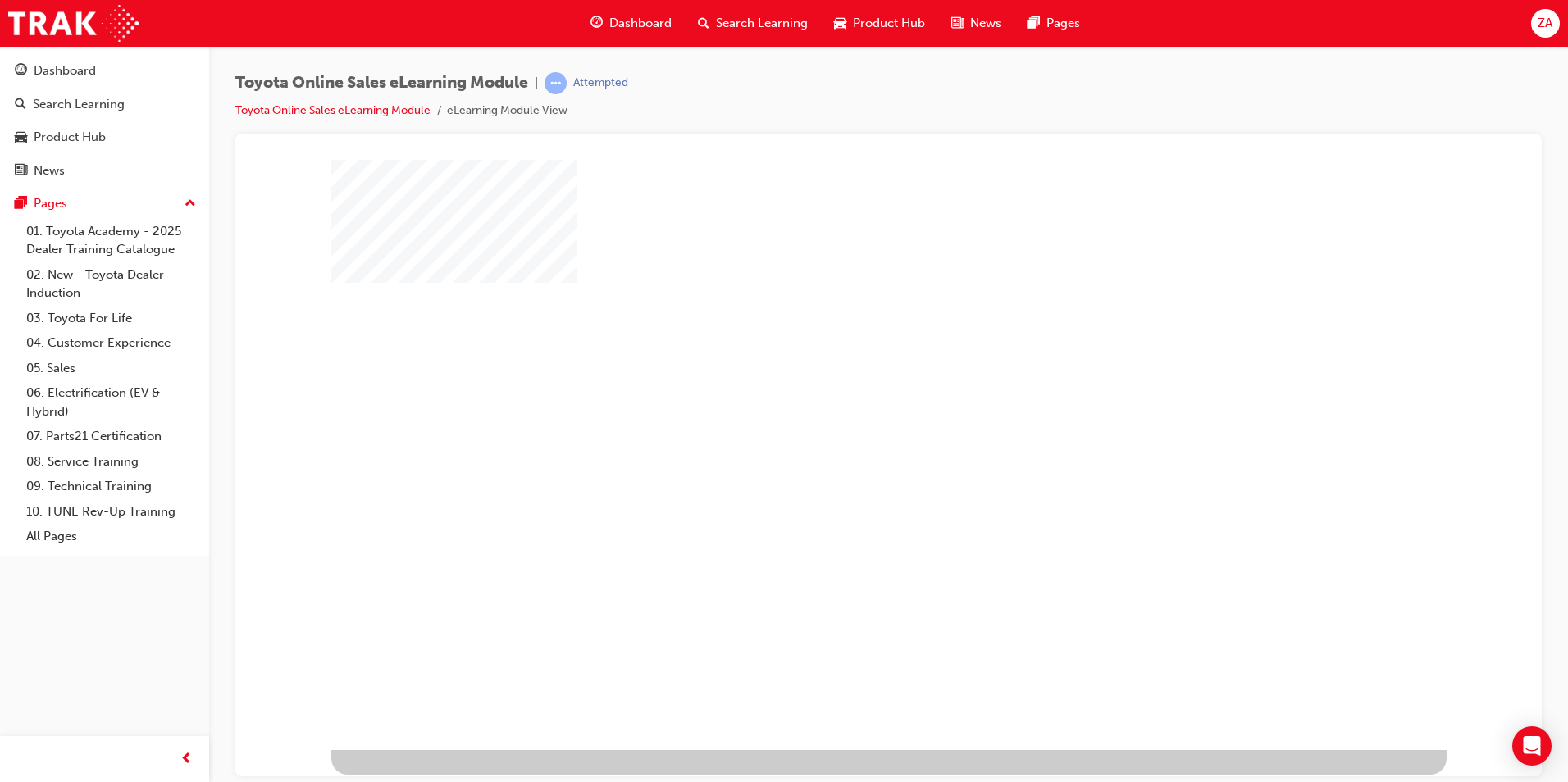
click at [1201, 594] on div at bounding box center [889, 454] width 1115 height 591
click at [842, 406] on div "play" at bounding box center [842, 406] width 0 height 0
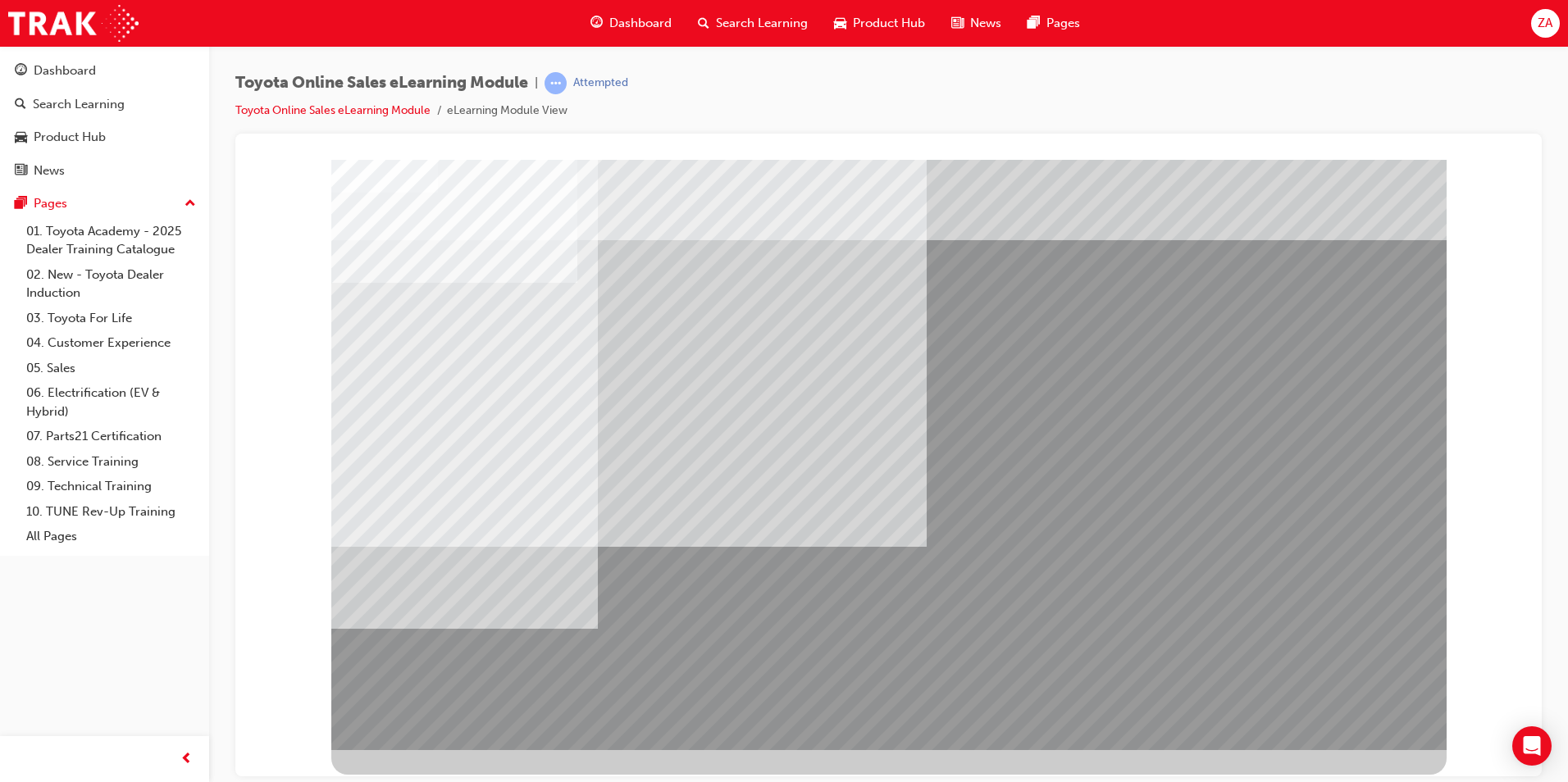
drag, startPoint x: 570, startPoint y: 431, endPoint x: 710, endPoint y: 431, distance: 140.0
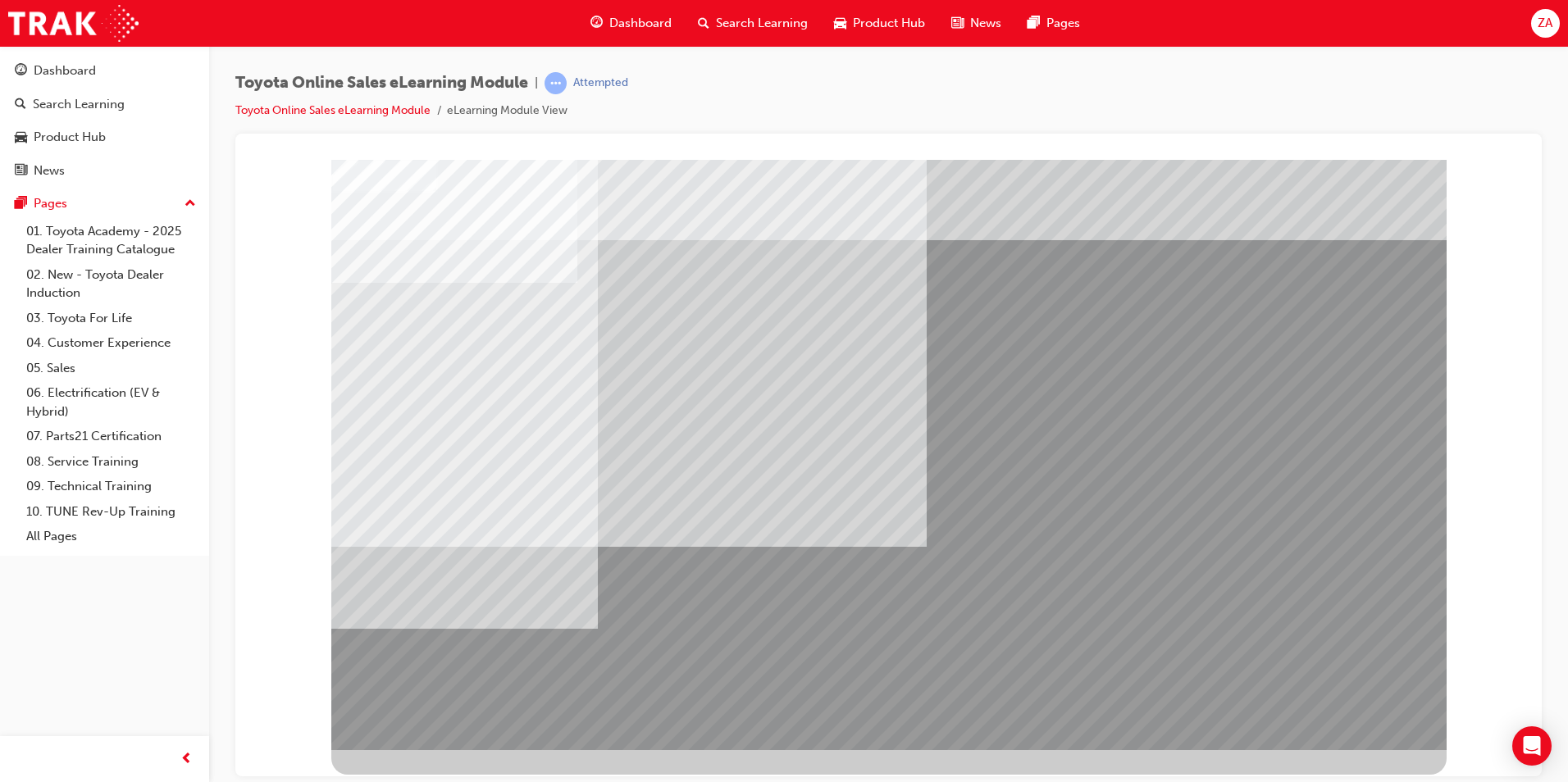
click at [633, 19] on span "Dashboard" at bounding box center [641, 23] width 63 height 19
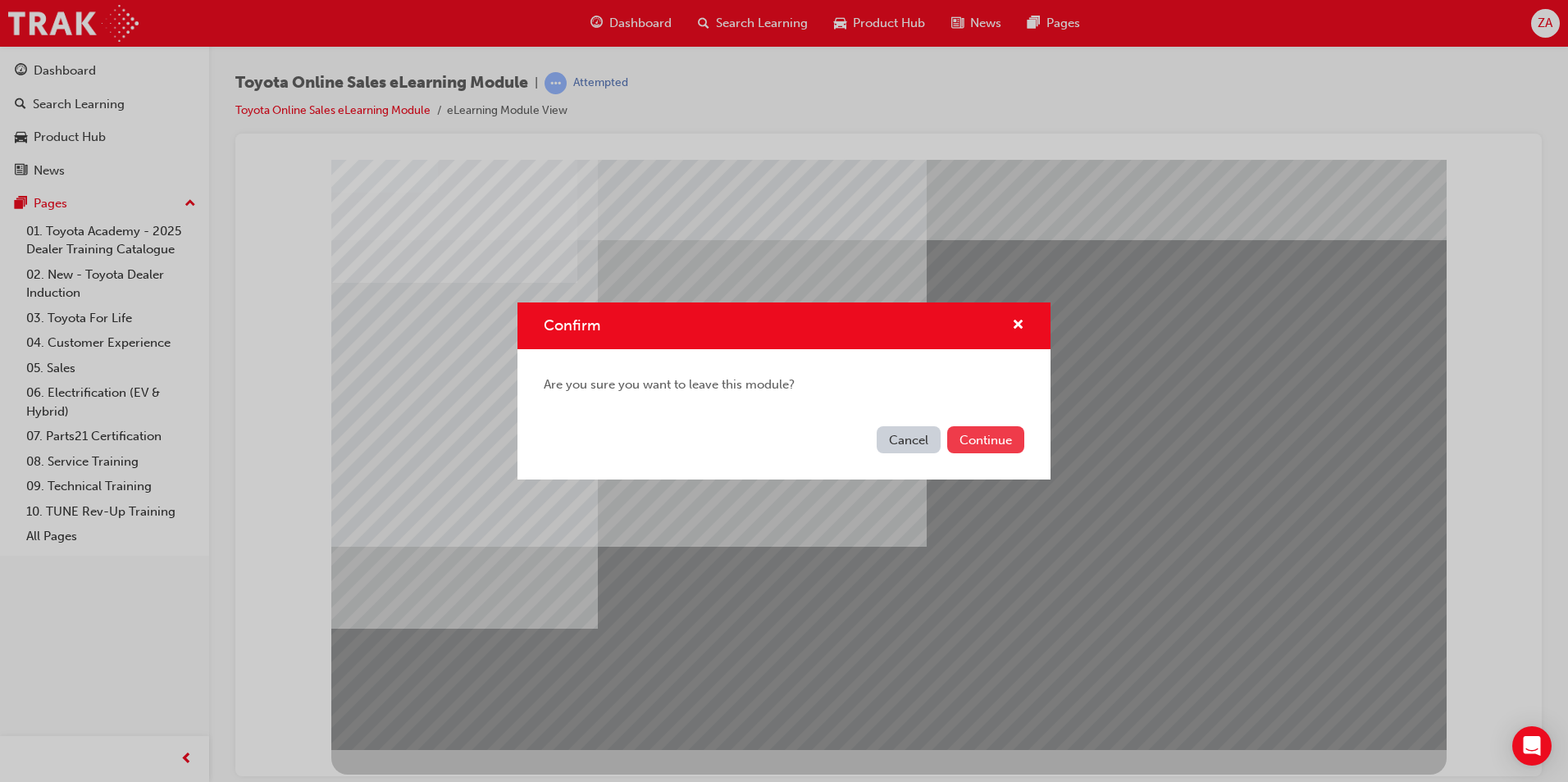
click at [971, 451] on button "Continue" at bounding box center [985, 439] width 77 height 27
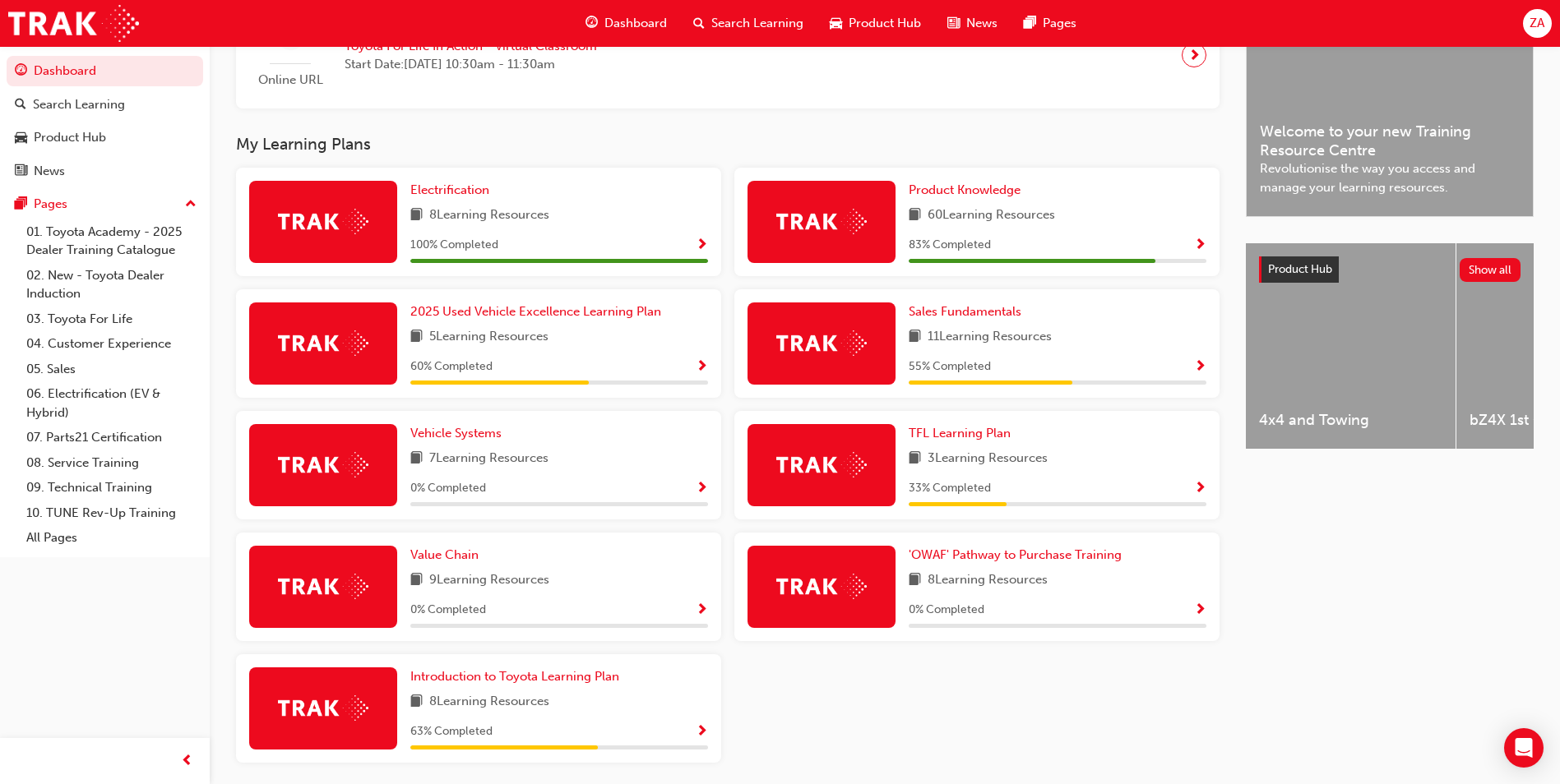
scroll to position [515, 0]
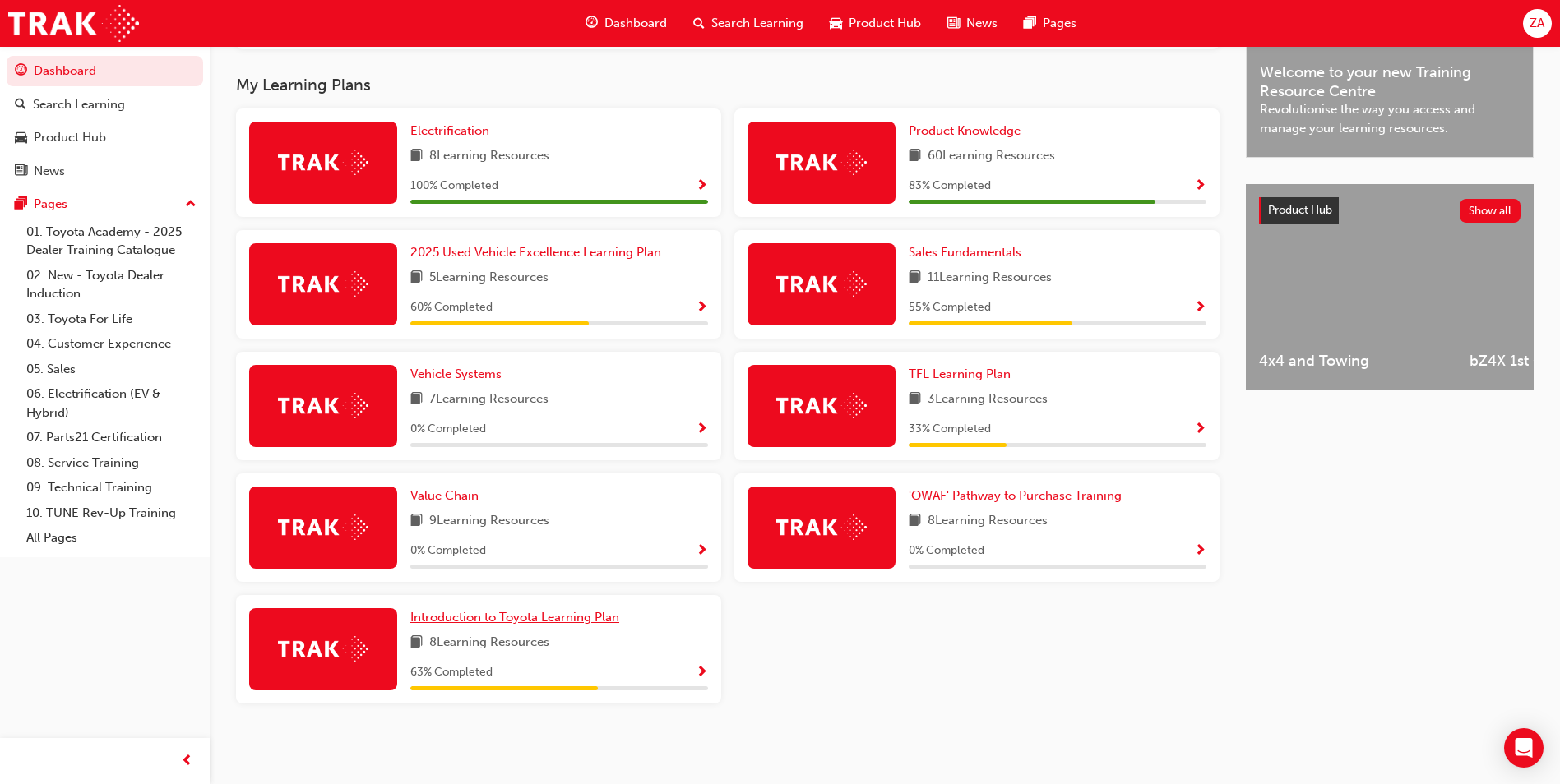
click at [530, 620] on span "Introduction to Toyota Learning Plan" at bounding box center [515, 617] width 209 height 15
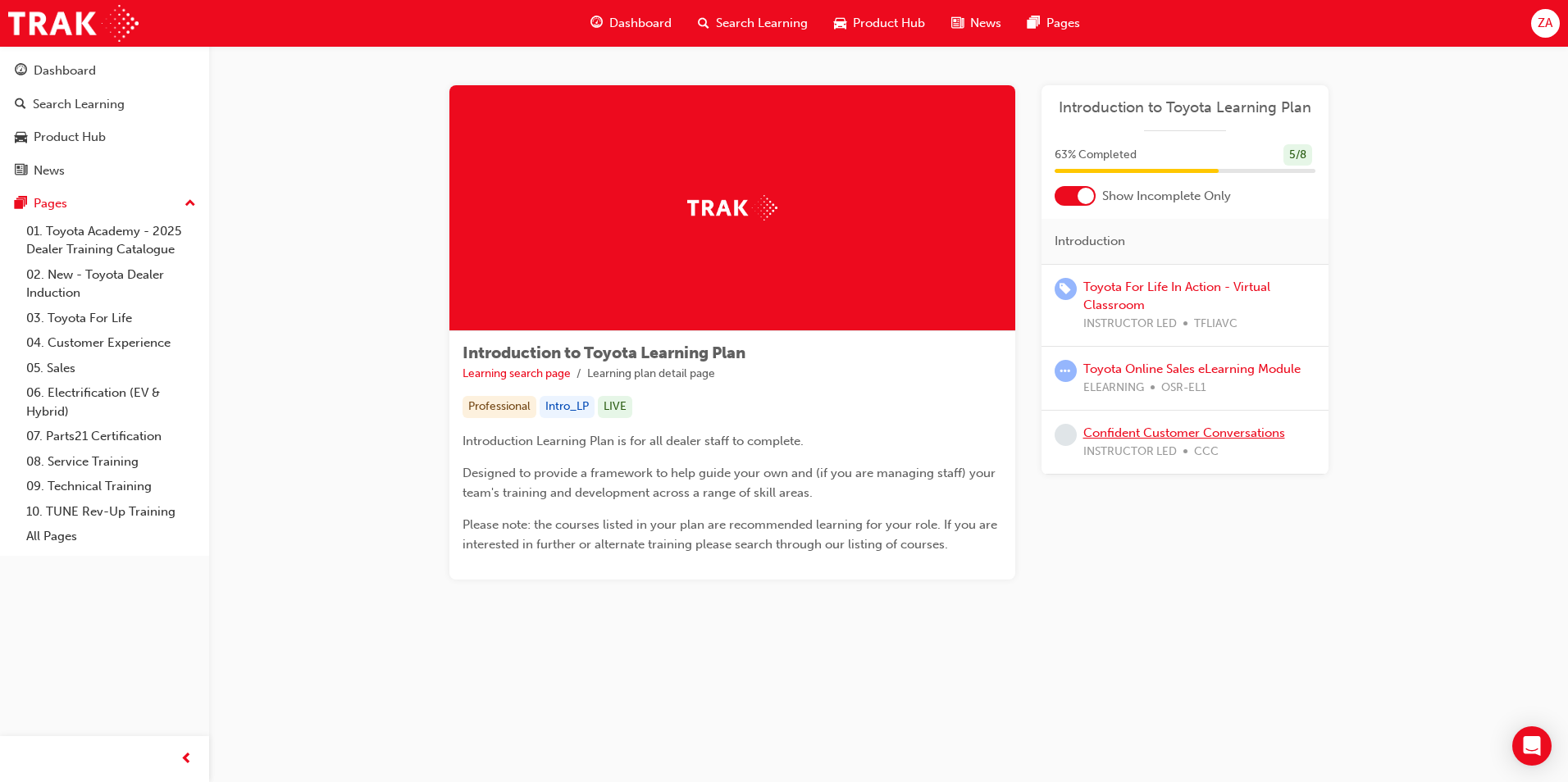
click at [1107, 432] on link "Confident Customer Conversations" at bounding box center [1183, 432] width 201 height 15
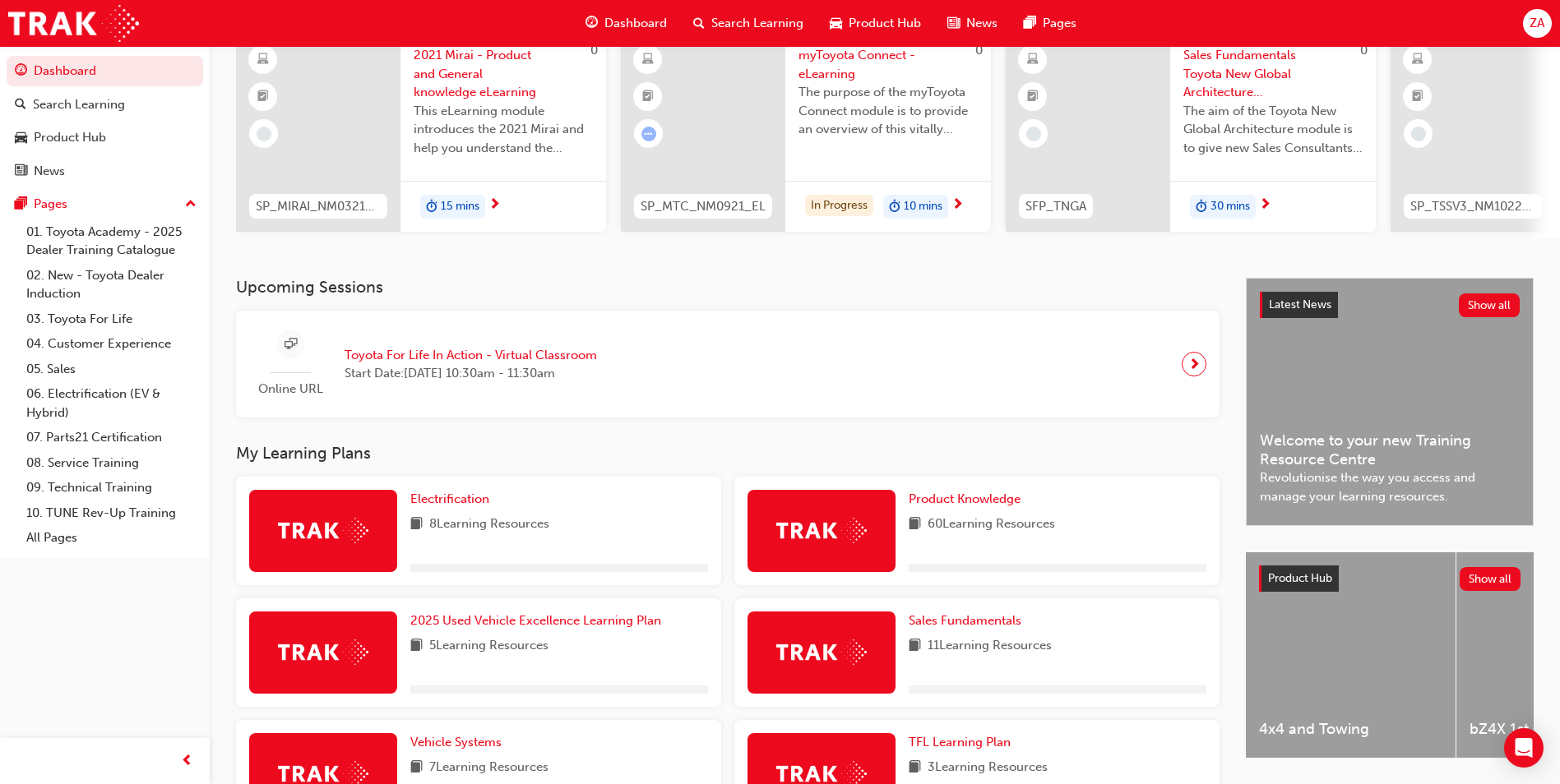
scroll to position [411, 0]
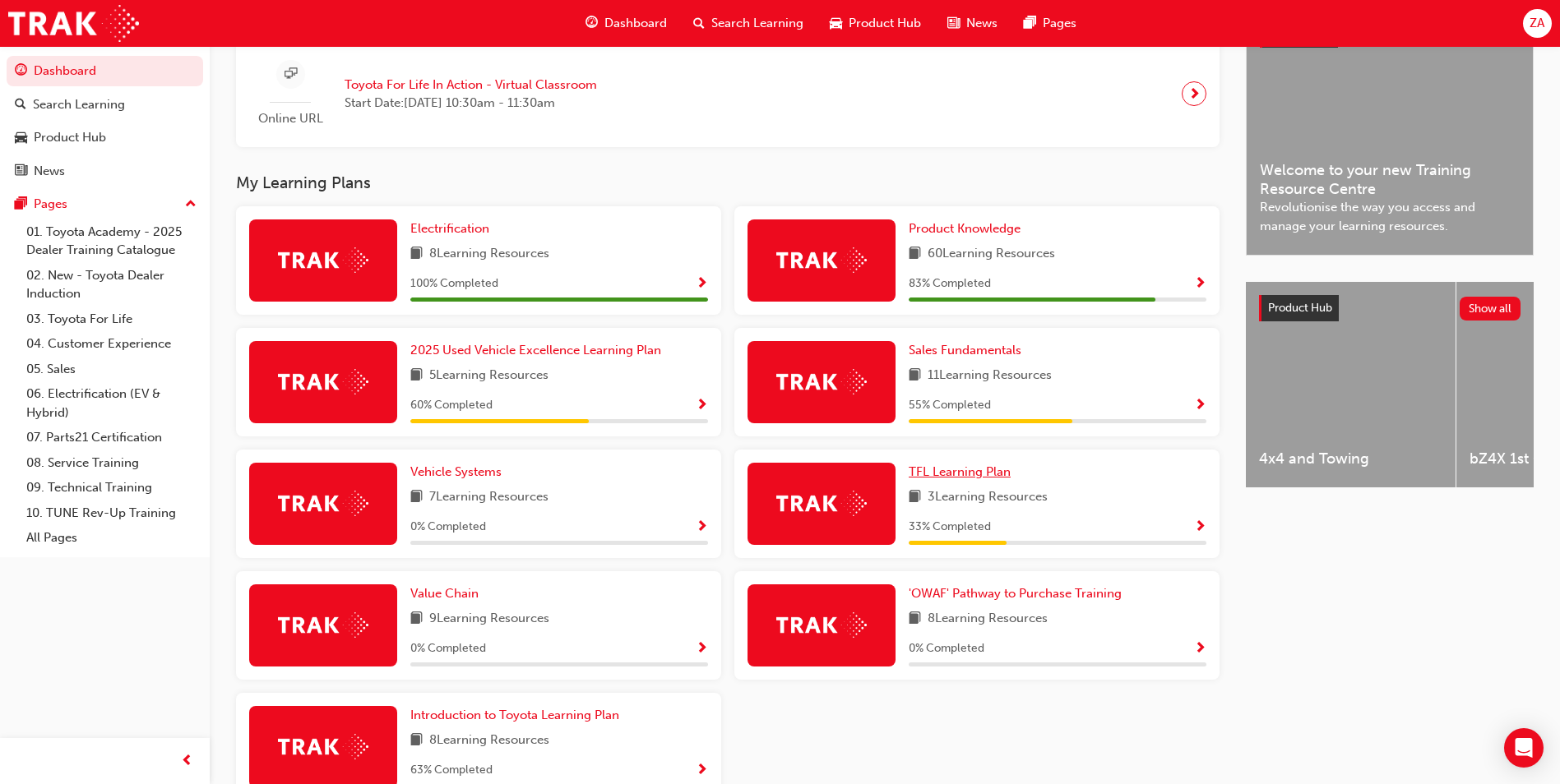
click at [949, 481] on link "TFL Learning Plan" at bounding box center [963, 471] width 109 height 19
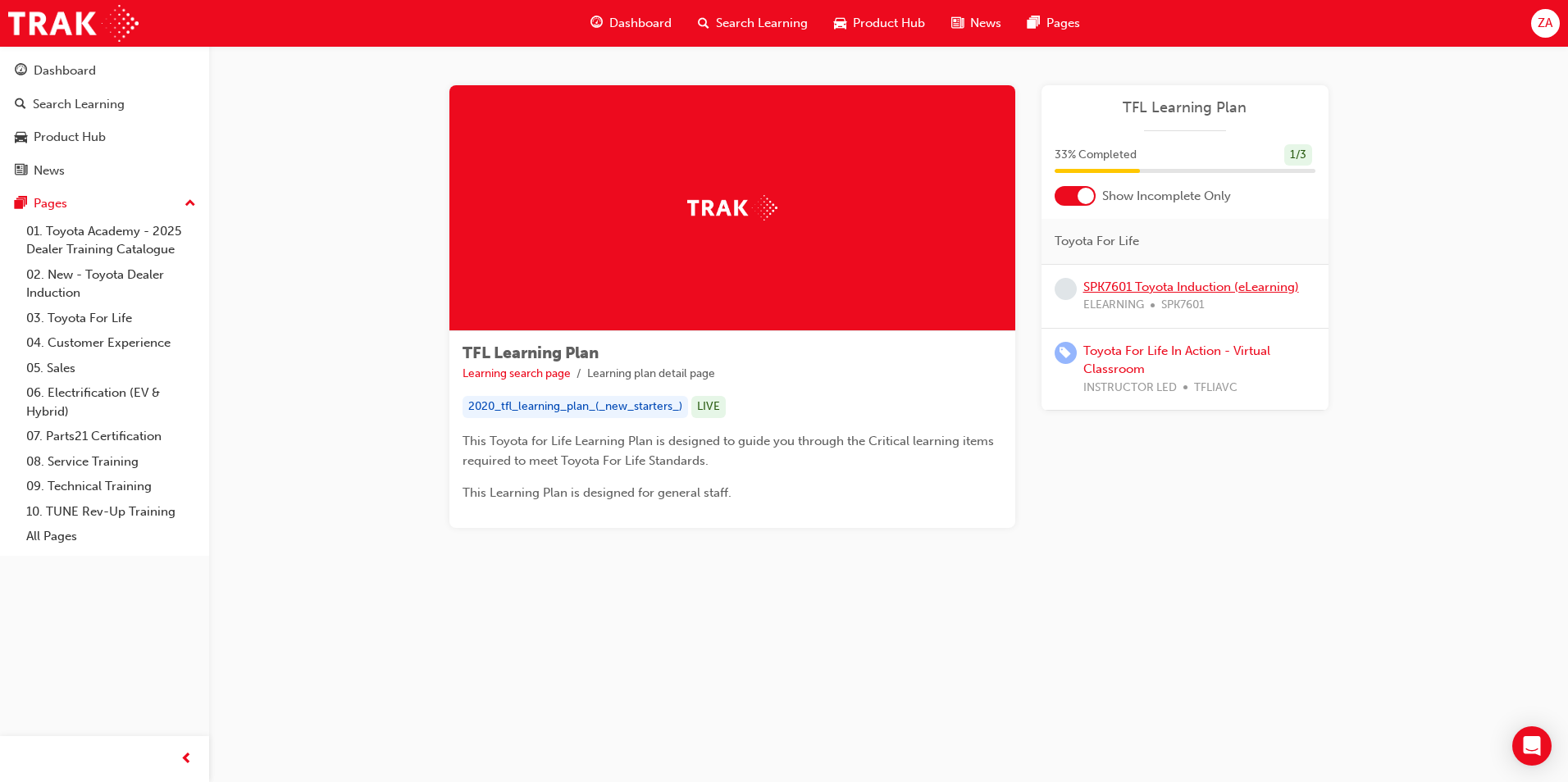
click at [1120, 288] on link "SPK7601 Toyota Induction (eLearning)" at bounding box center [1190, 287] width 215 height 15
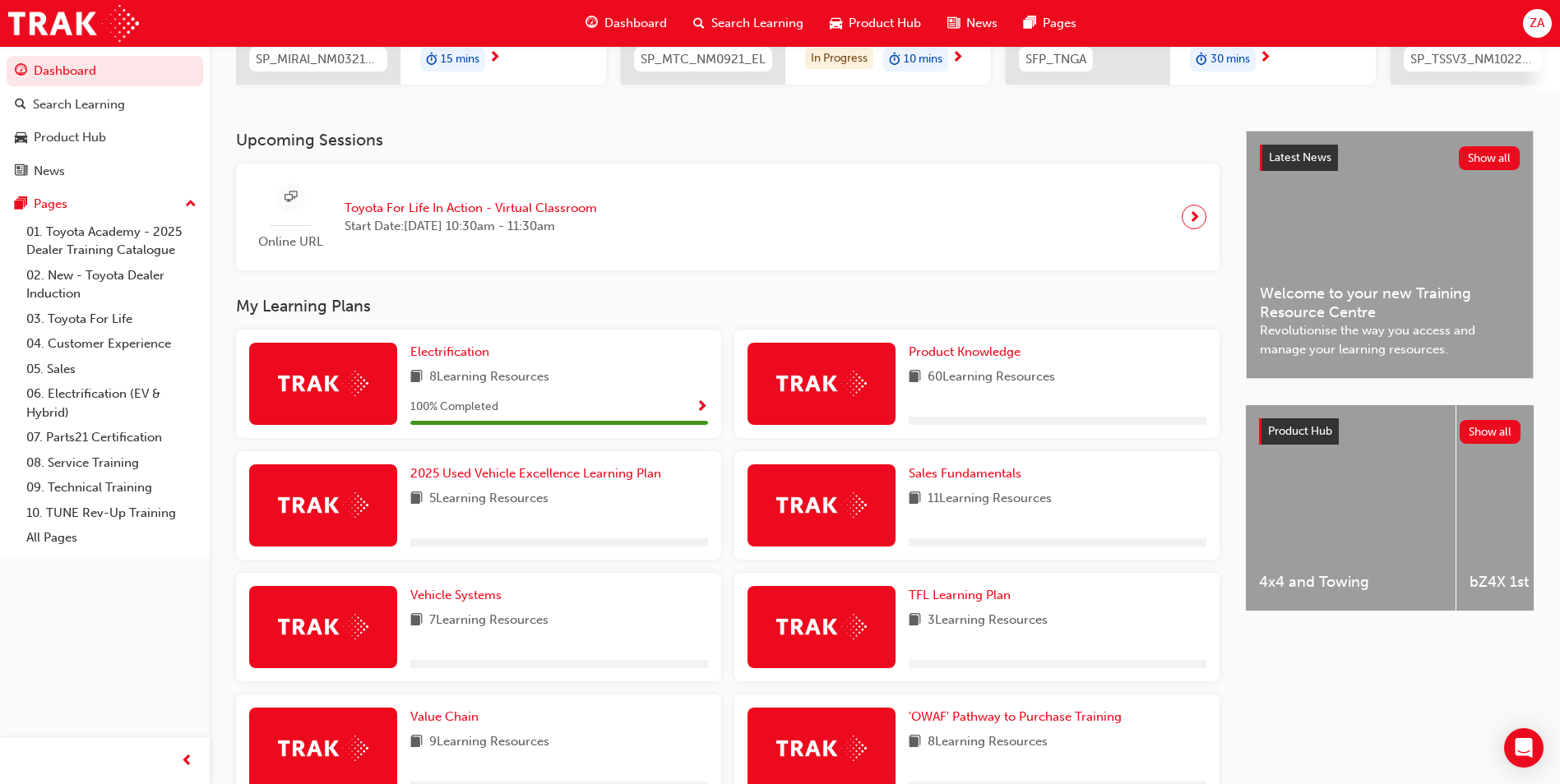
scroll to position [329, 0]
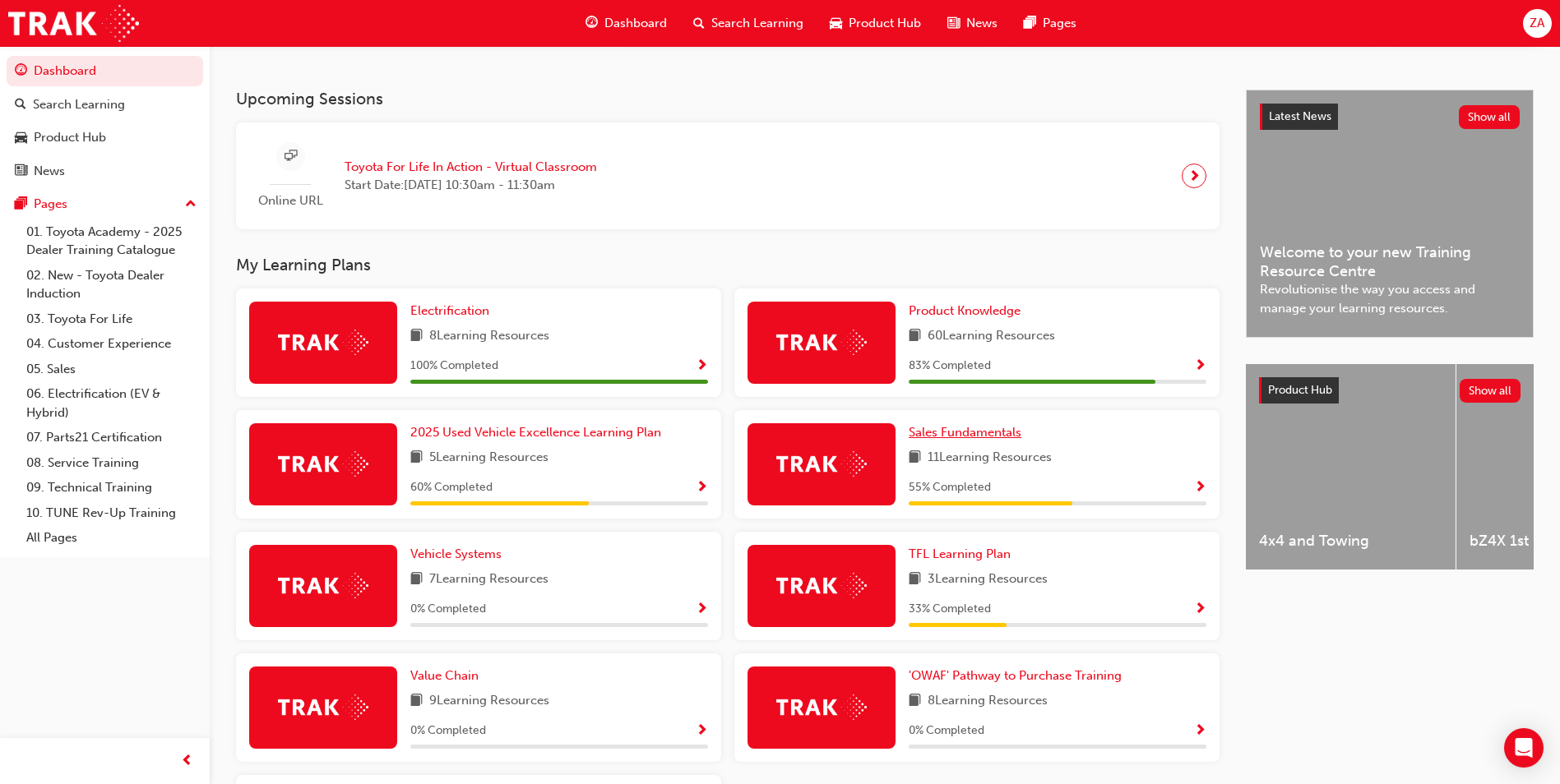
click at [948, 439] on span "Sales Fundamentals" at bounding box center [965, 432] width 113 height 15
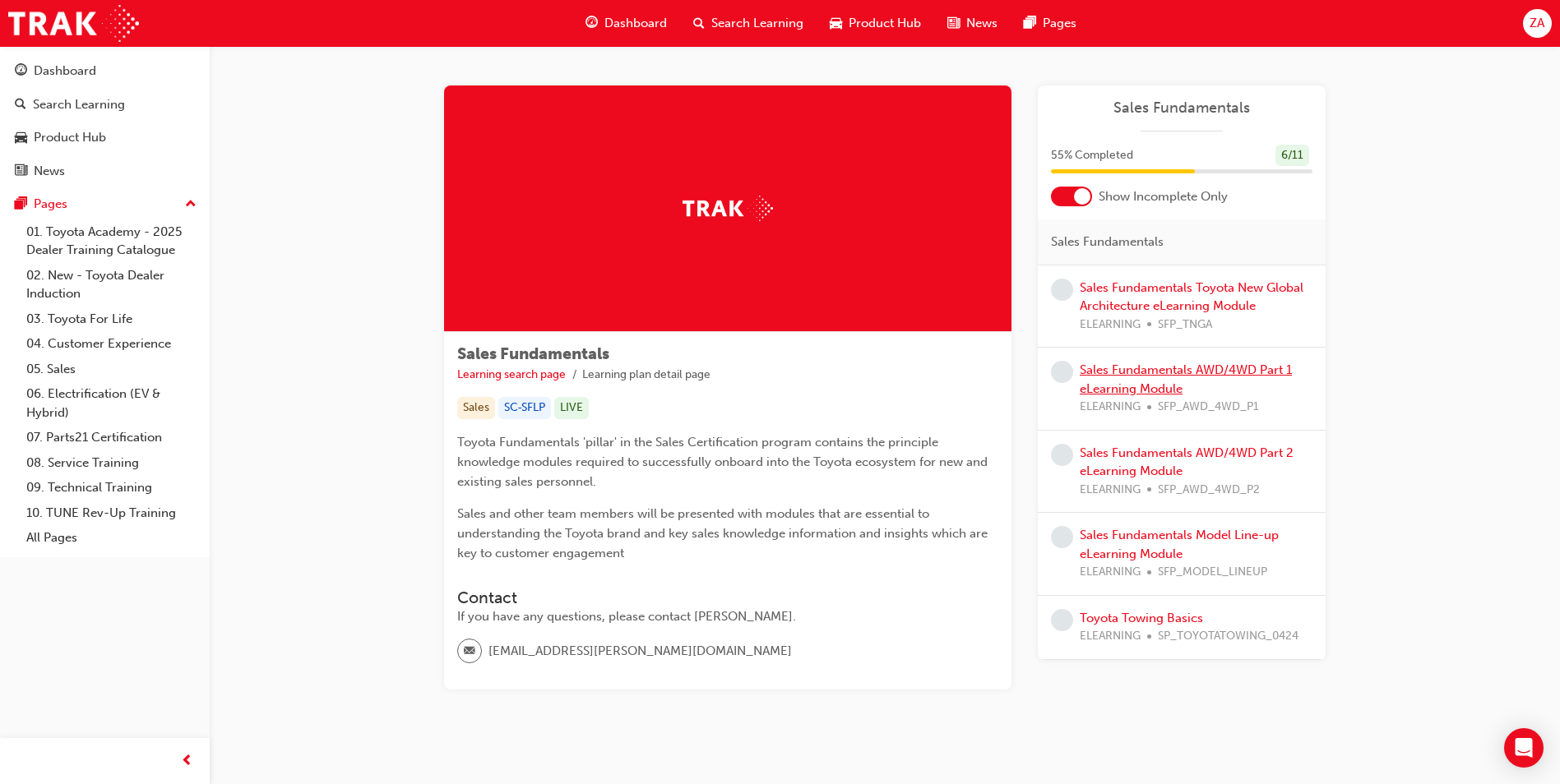
click at [1155, 371] on link "Sales Fundamentals AWD/4WD Part 1 eLearning Module" at bounding box center [1186, 380] width 212 height 34
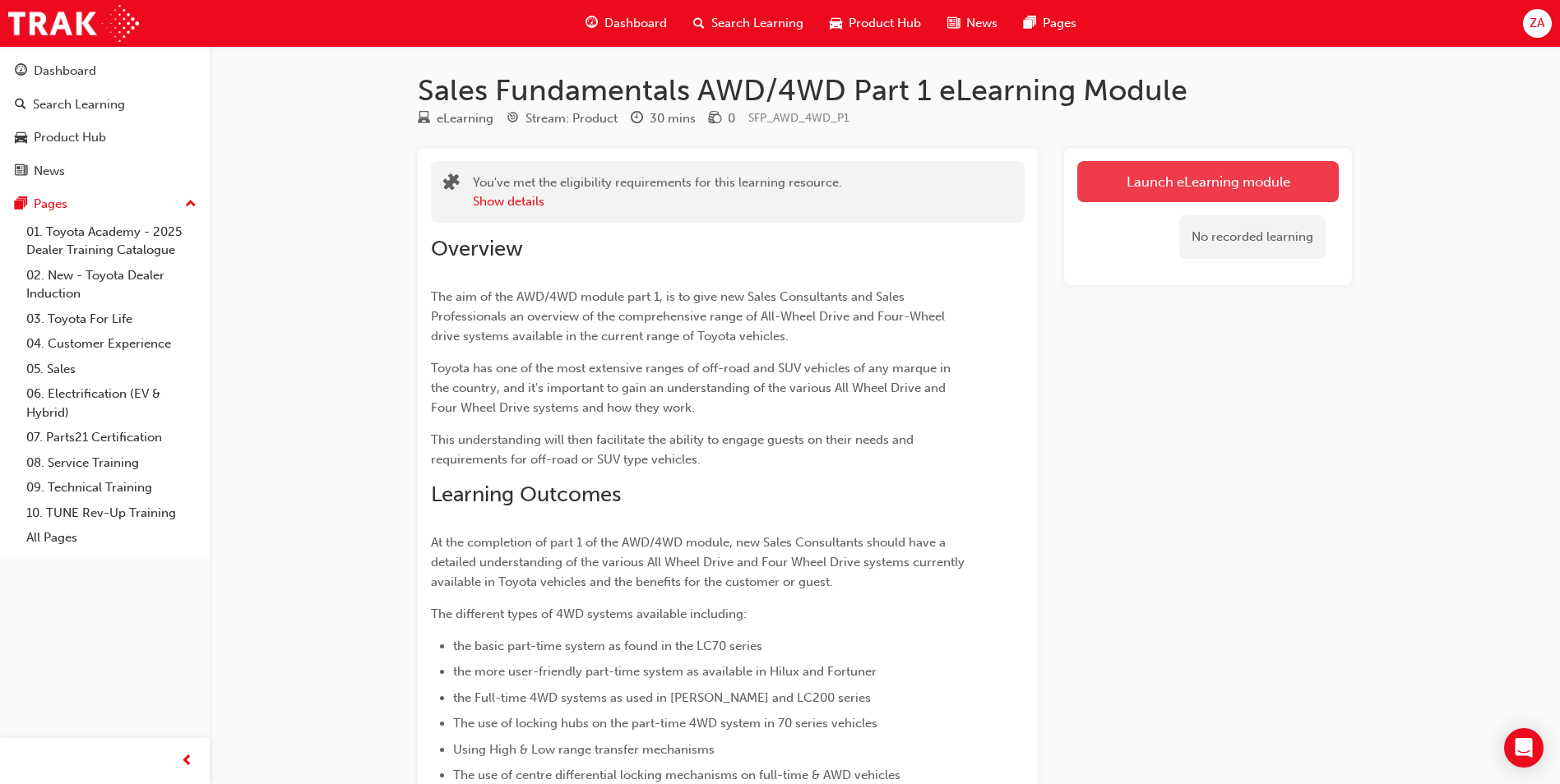
click at [1182, 190] on link "Launch eLearning module" at bounding box center [1208, 181] width 262 height 41
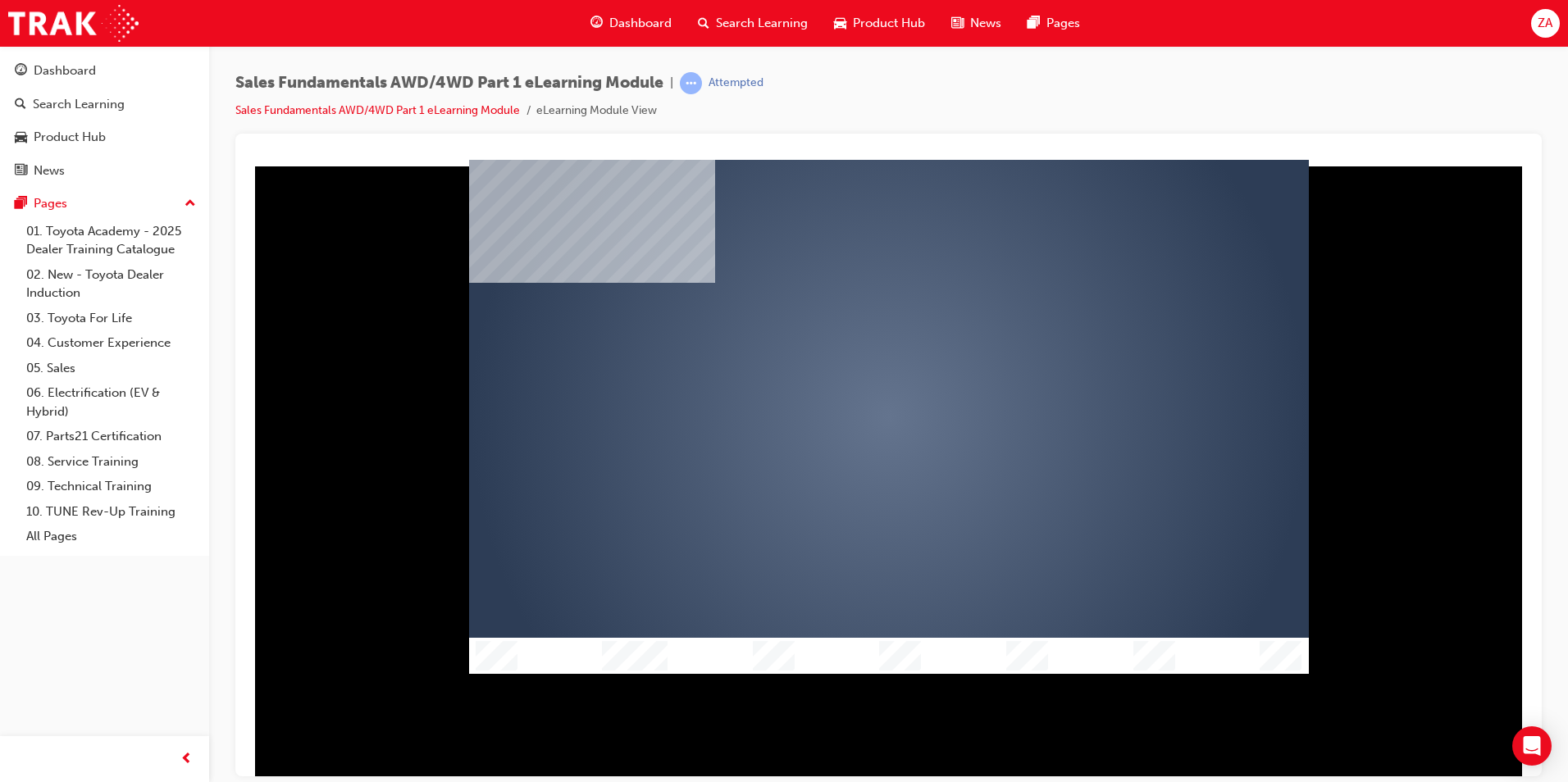
click at [842, 369] on div "play" at bounding box center [842, 369] width 0 height 0
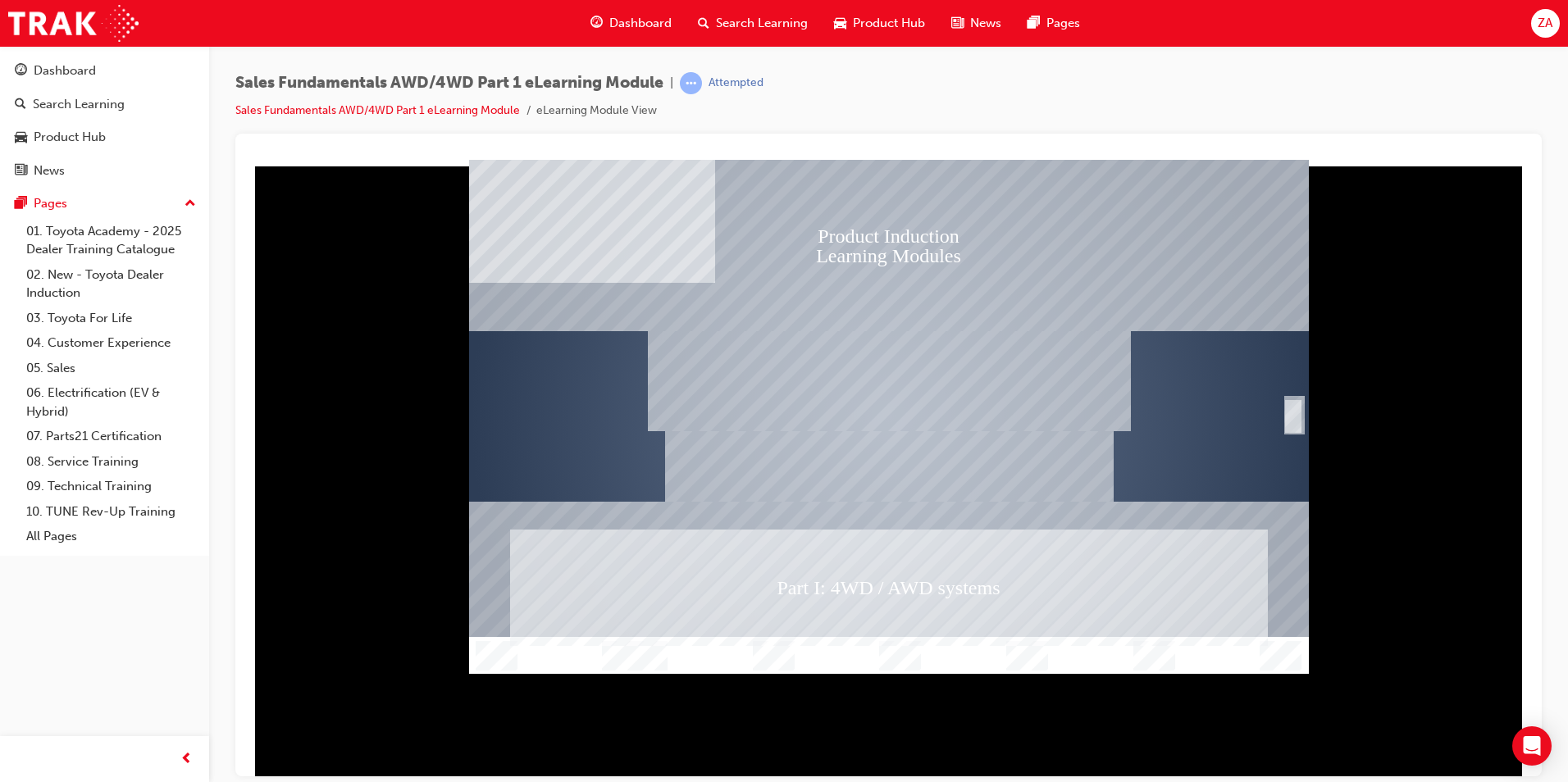
click at [1081, 504] on div at bounding box center [889, 587] width 840 height 172
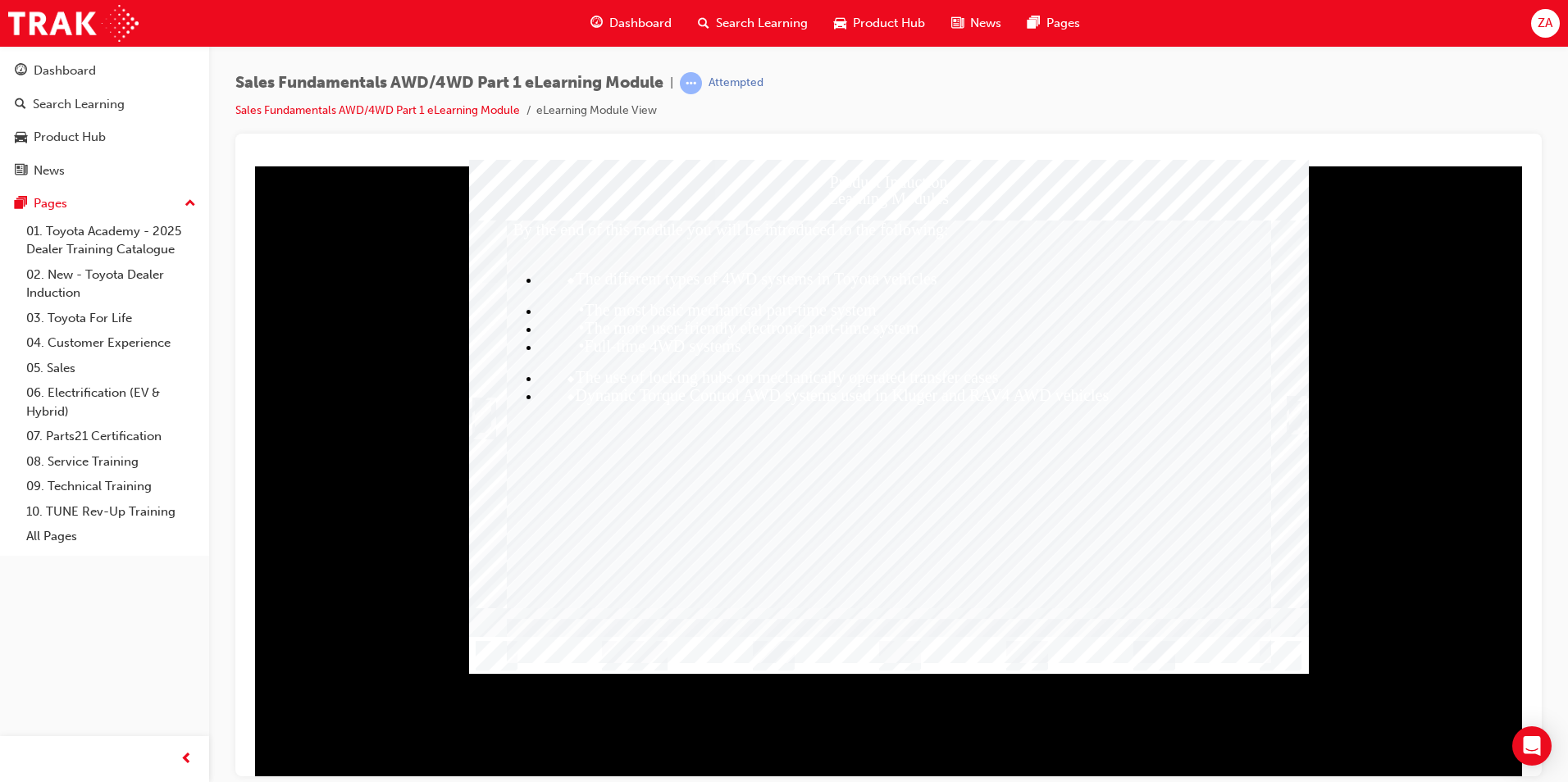
click at [1300, 419] on div "Trigger this button to continue" at bounding box center [1295, 414] width 16 height 33
